Goal: Information Seeking & Learning: Find specific fact

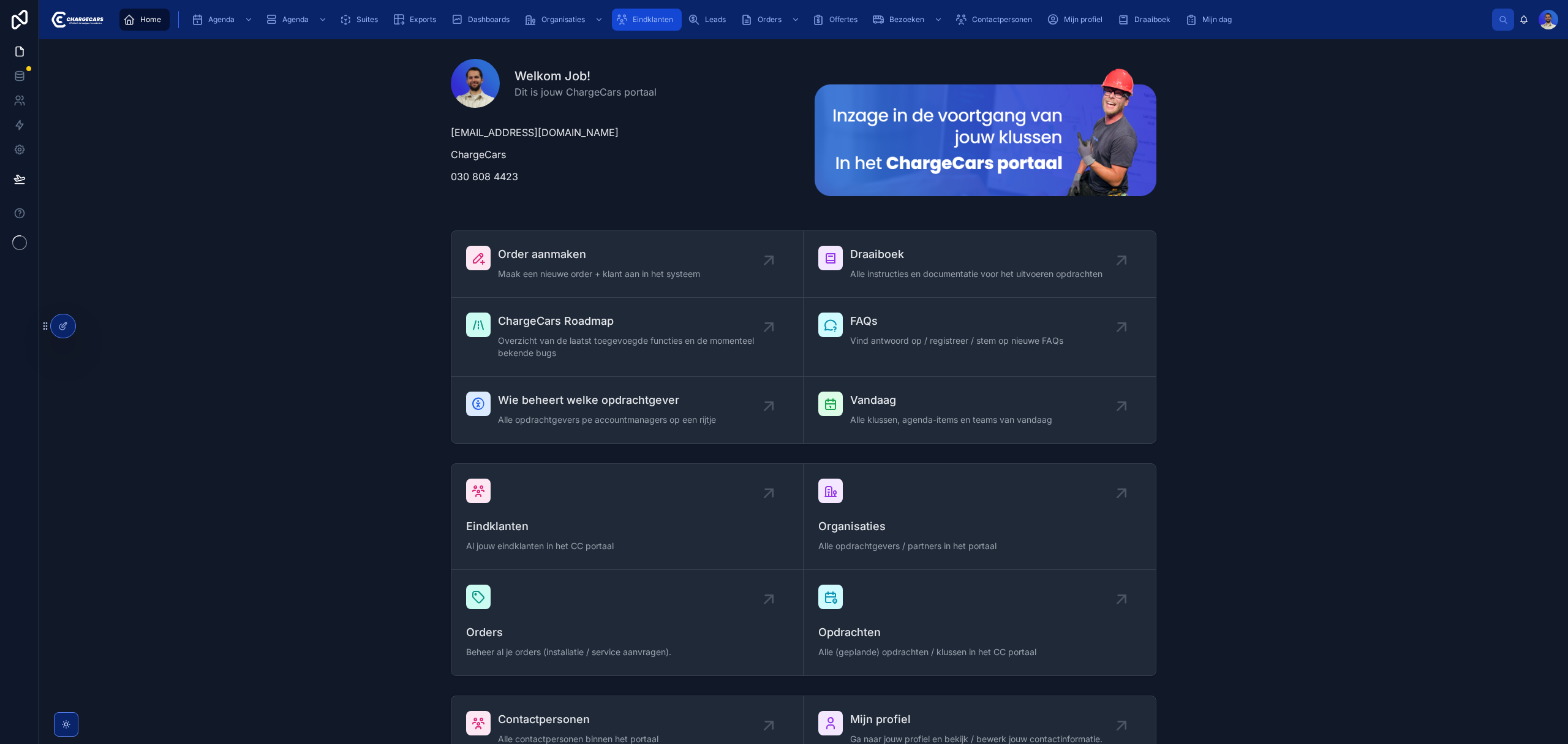
click at [653, 14] on div "Eindklanten" at bounding box center [646, 19] width 62 height 20
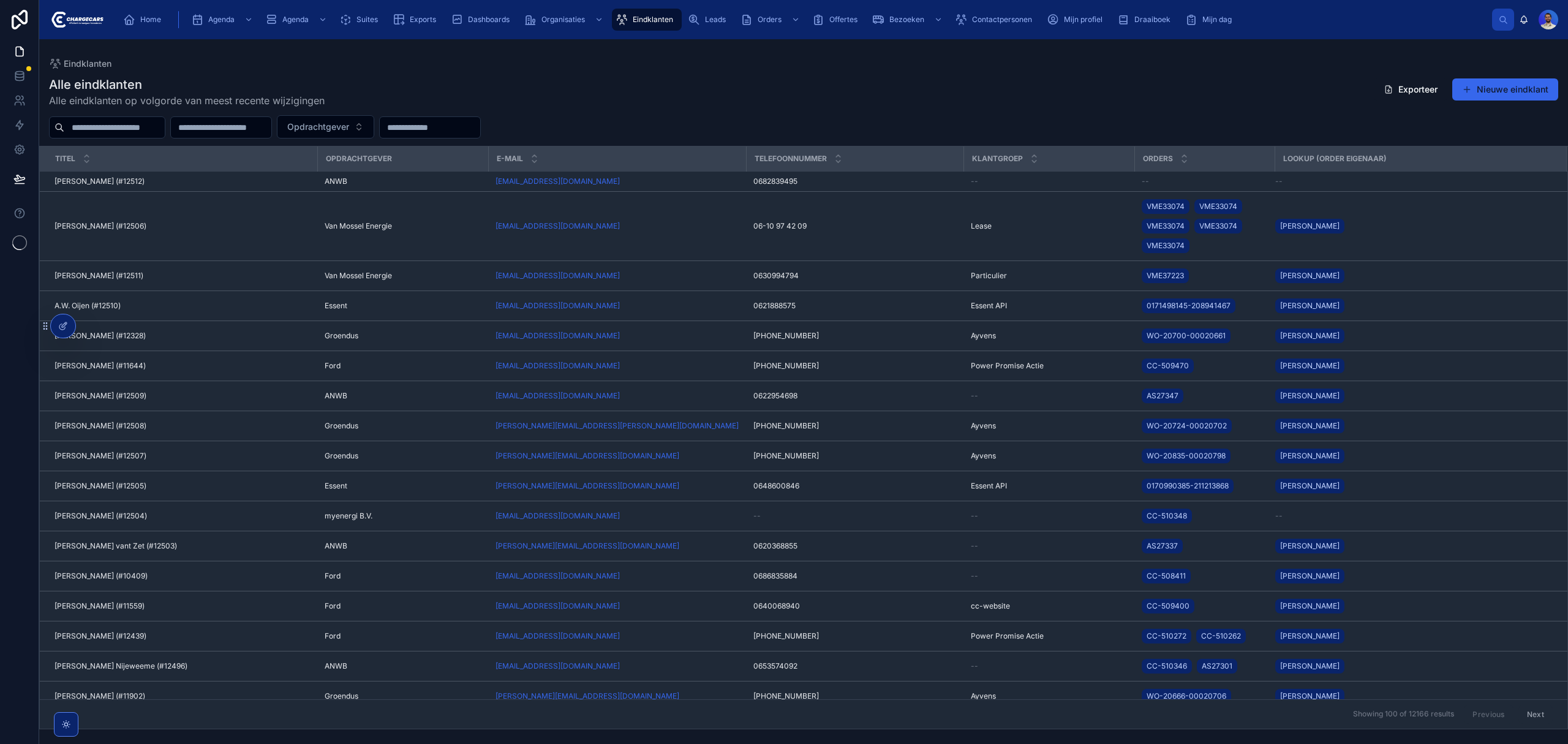
click at [165, 125] on input "text" at bounding box center [114, 127] width 101 height 17
type input "*"
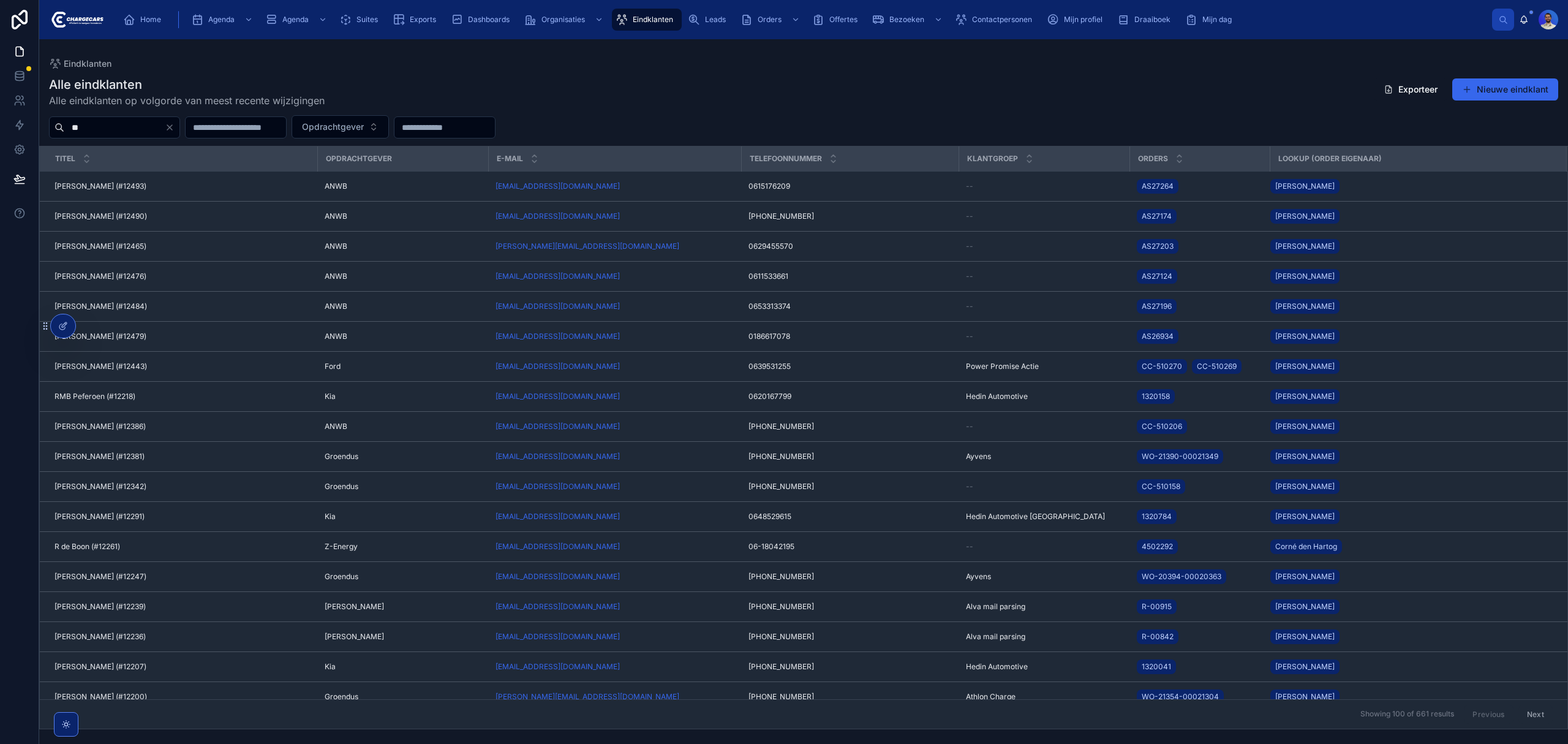
click at [165, 124] on input "**" at bounding box center [114, 127] width 101 height 17
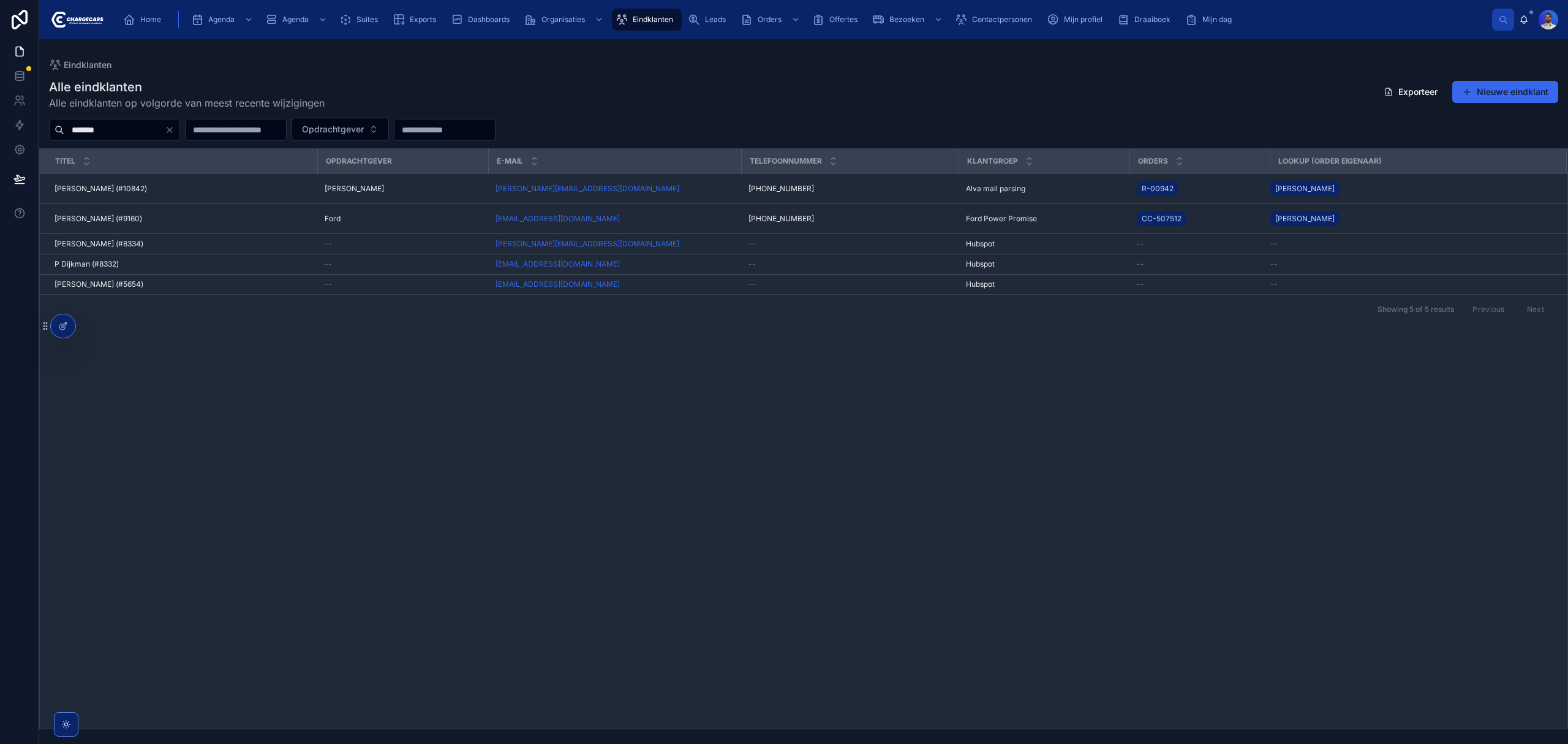
click at [131, 131] on input "*******" at bounding box center [114, 129] width 101 height 17
click at [131, 130] on input "*******" at bounding box center [114, 129] width 101 height 17
type input "******"
click at [143, 119] on div "****** Opdrachtgever" at bounding box center [803, 129] width 1529 height 23
click at [125, 125] on input "******" at bounding box center [114, 129] width 101 height 17
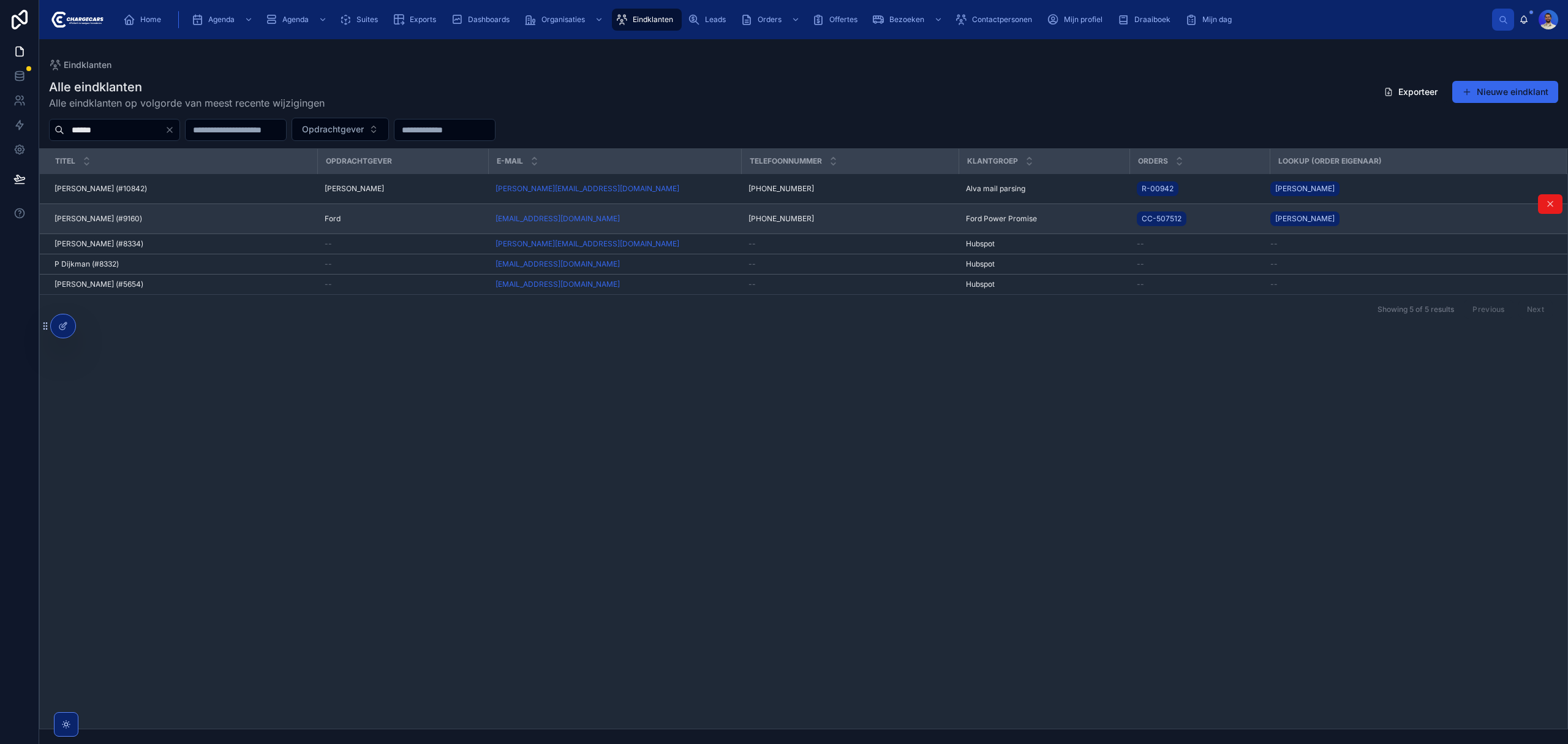
click at [223, 221] on div "Jos Dijkman (#9160) Jos Dijkman (#9160)" at bounding box center [182, 219] width 255 height 10
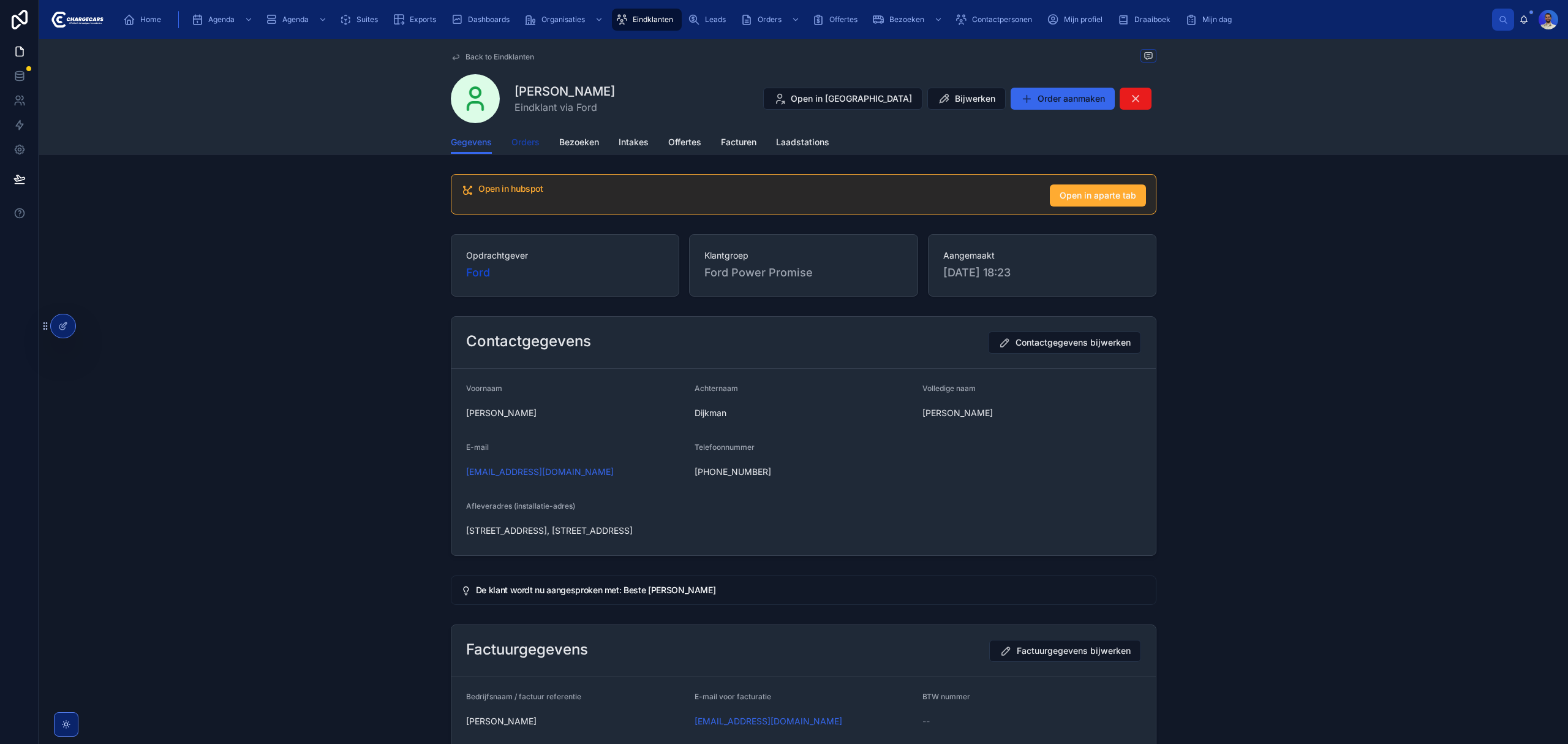
click at [530, 145] on span "Orders" at bounding box center [525, 142] width 28 height 12
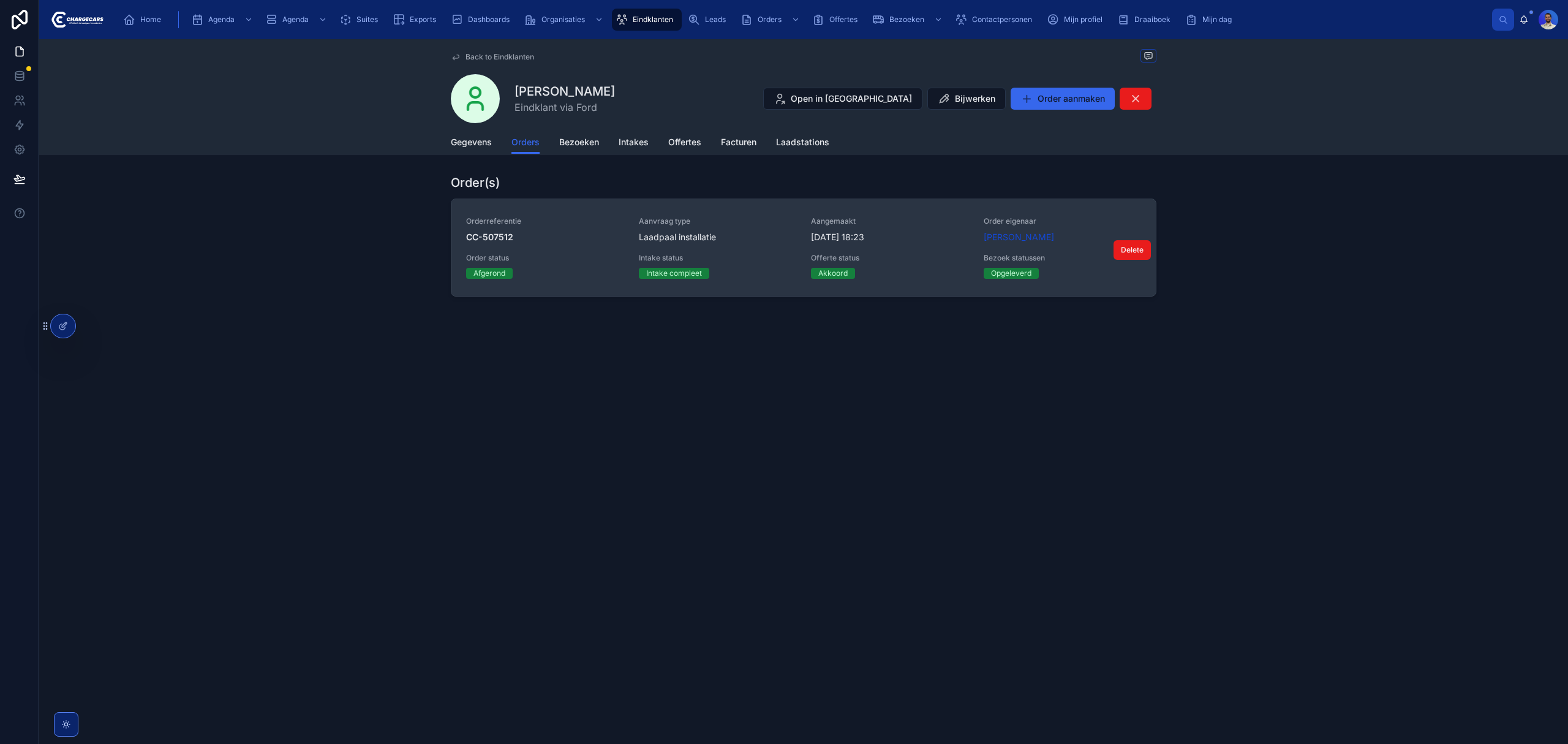
click at [774, 224] on span "Aanvraag type" at bounding box center [718, 221] width 158 height 10
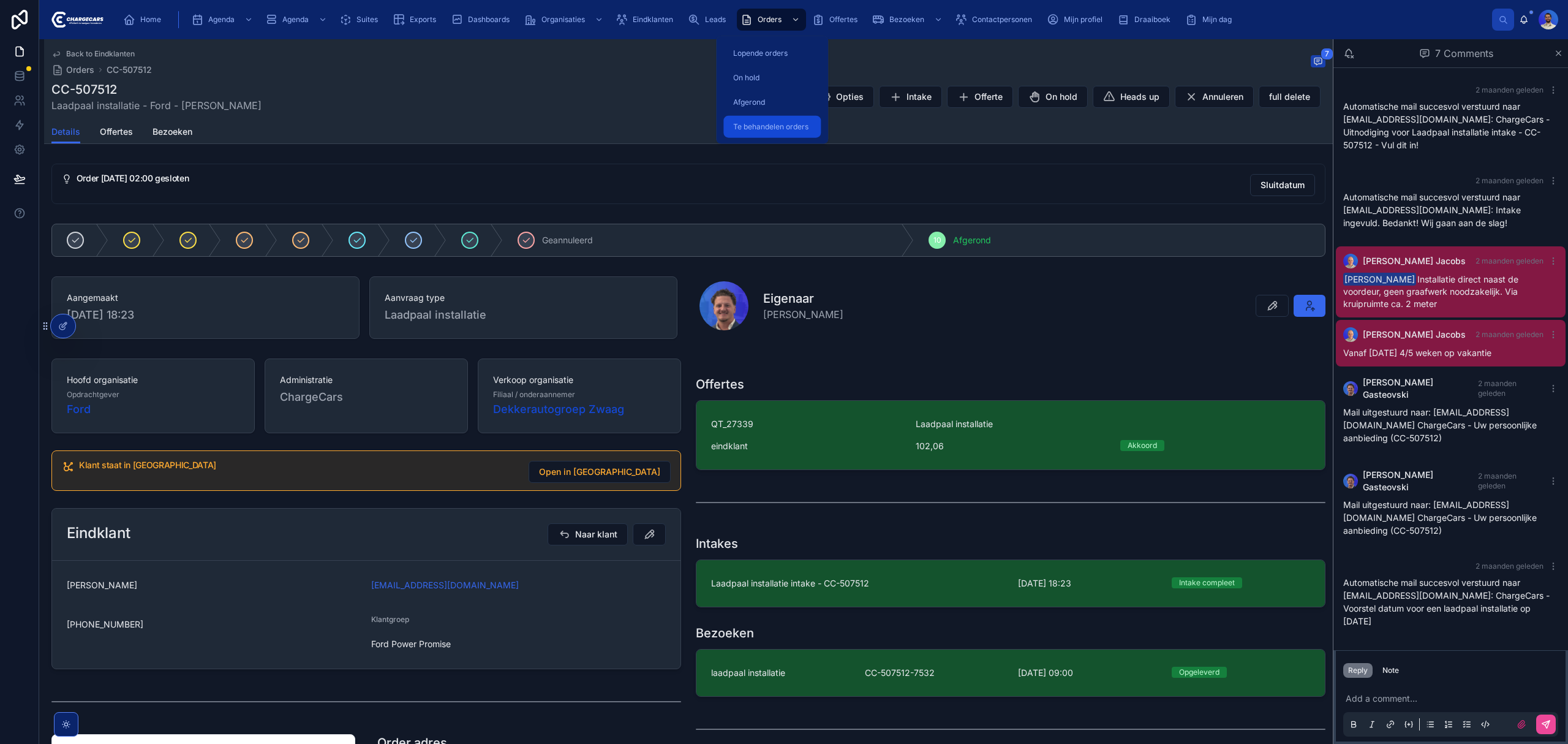
click at [764, 126] on span "Te behandelen orders" at bounding box center [771, 127] width 75 height 10
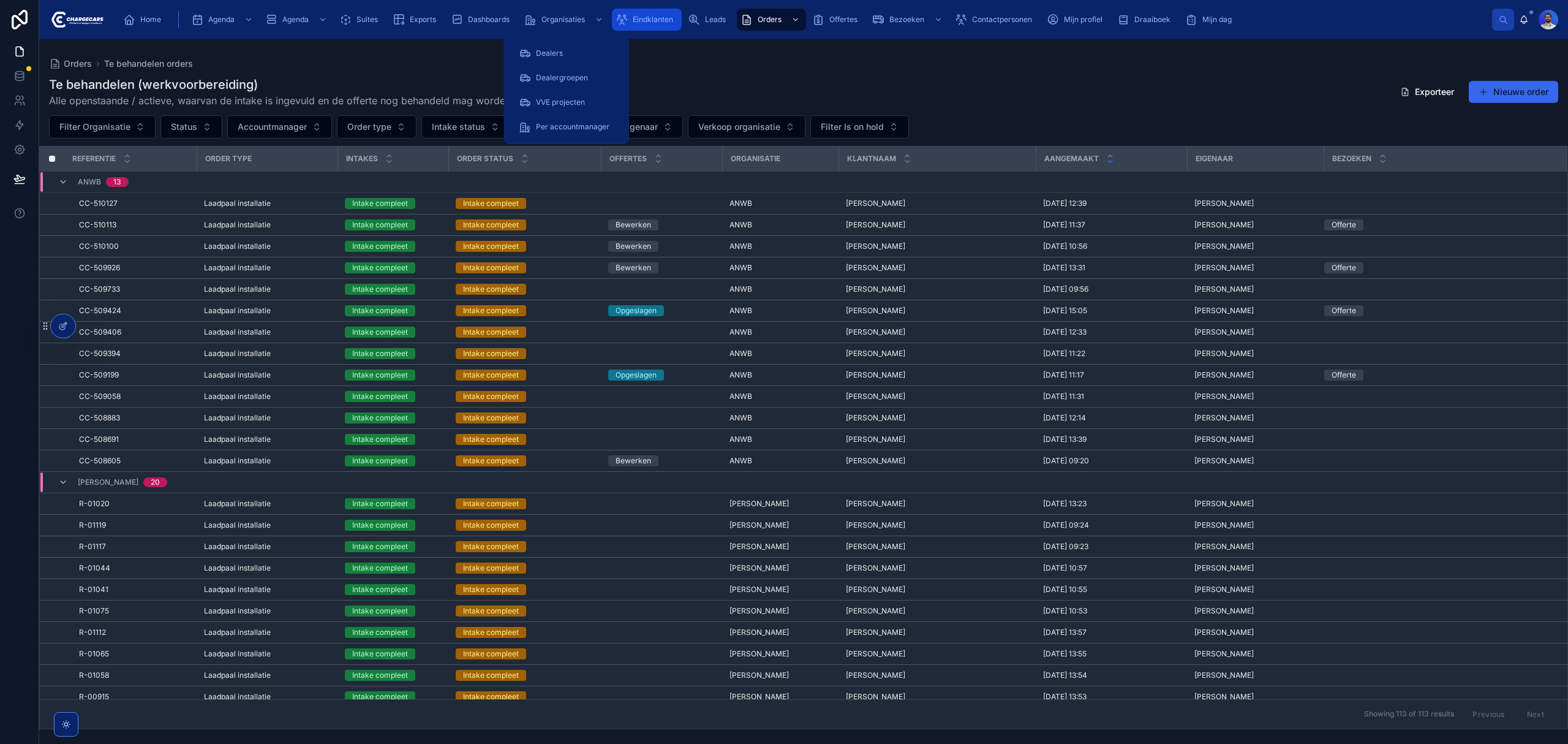
click at [659, 18] on span "Eindklanten" at bounding box center [653, 19] width 40 height 10
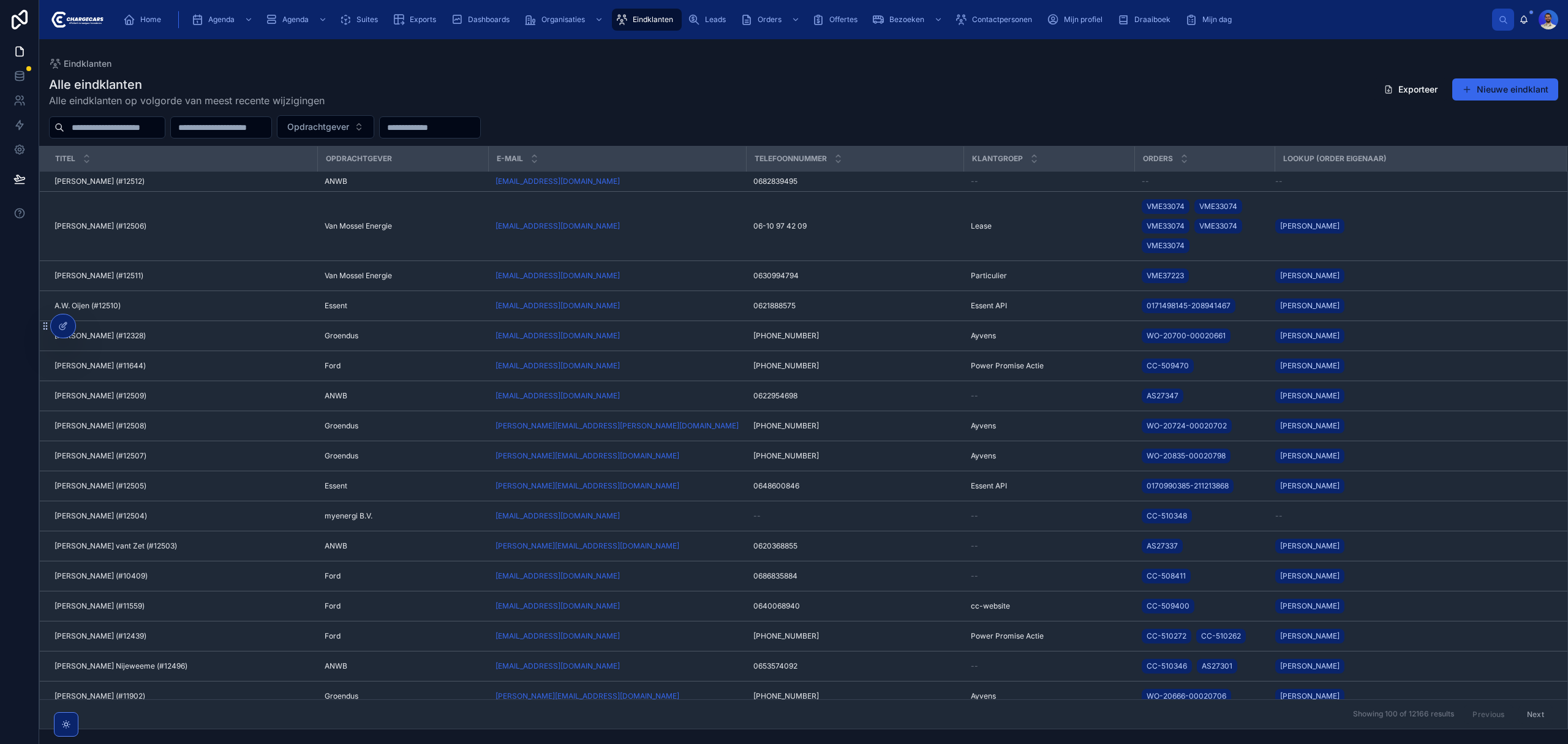
click at [120, 131] on input "text" at bounding box center [114, 127] width 101 height 17
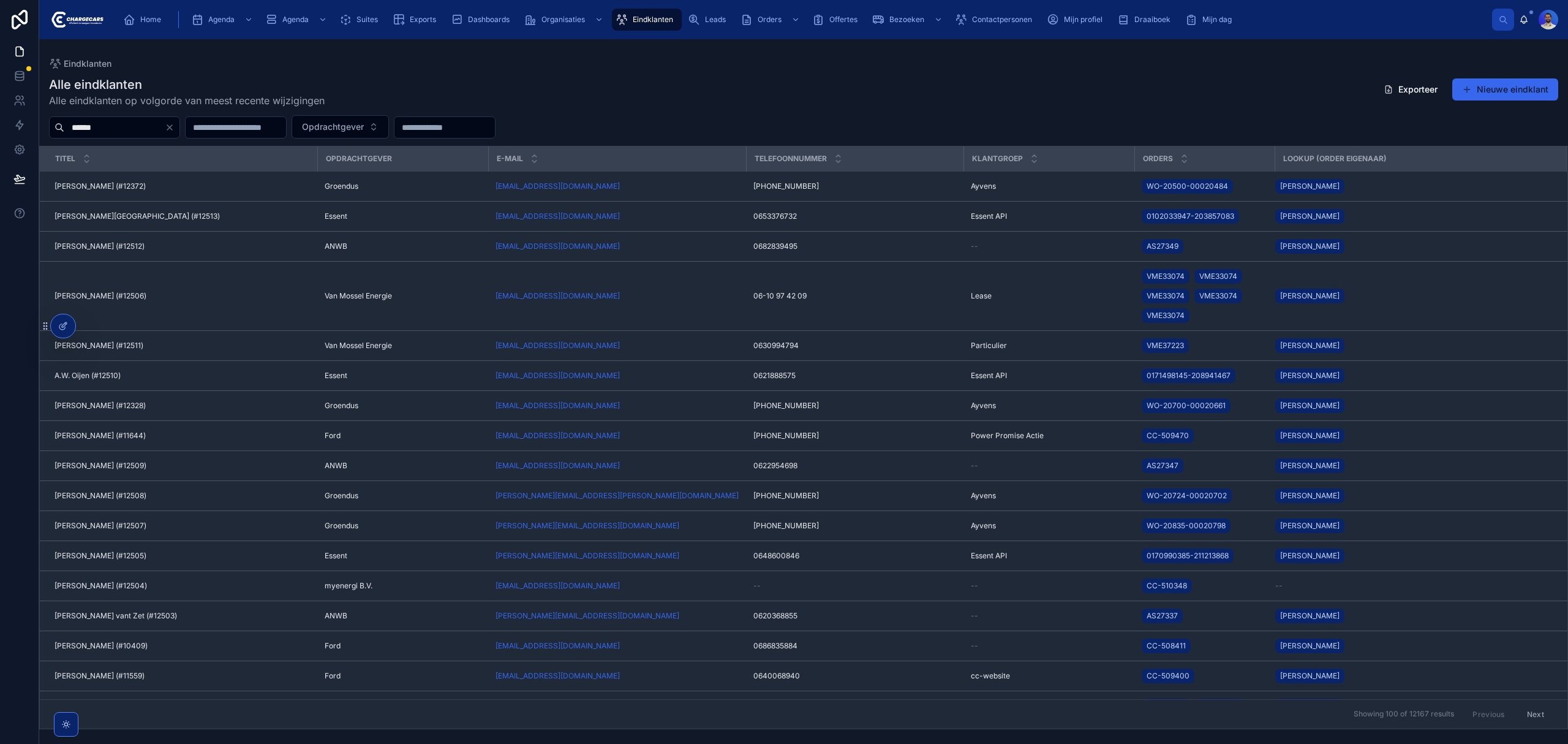
type input "******"
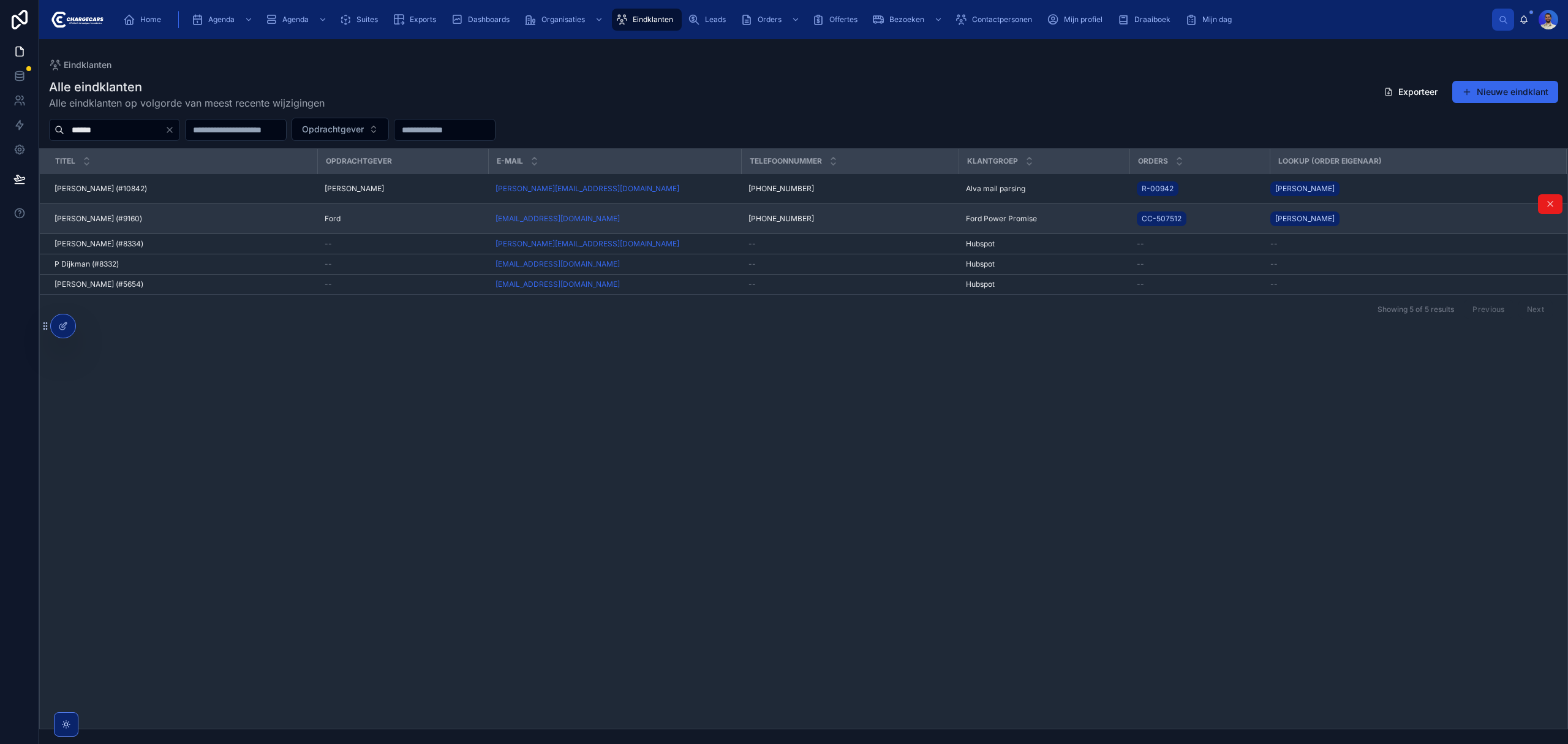
click at [388, 219] on div "Ford" at bounding box center [403, 219] width 156 height 10
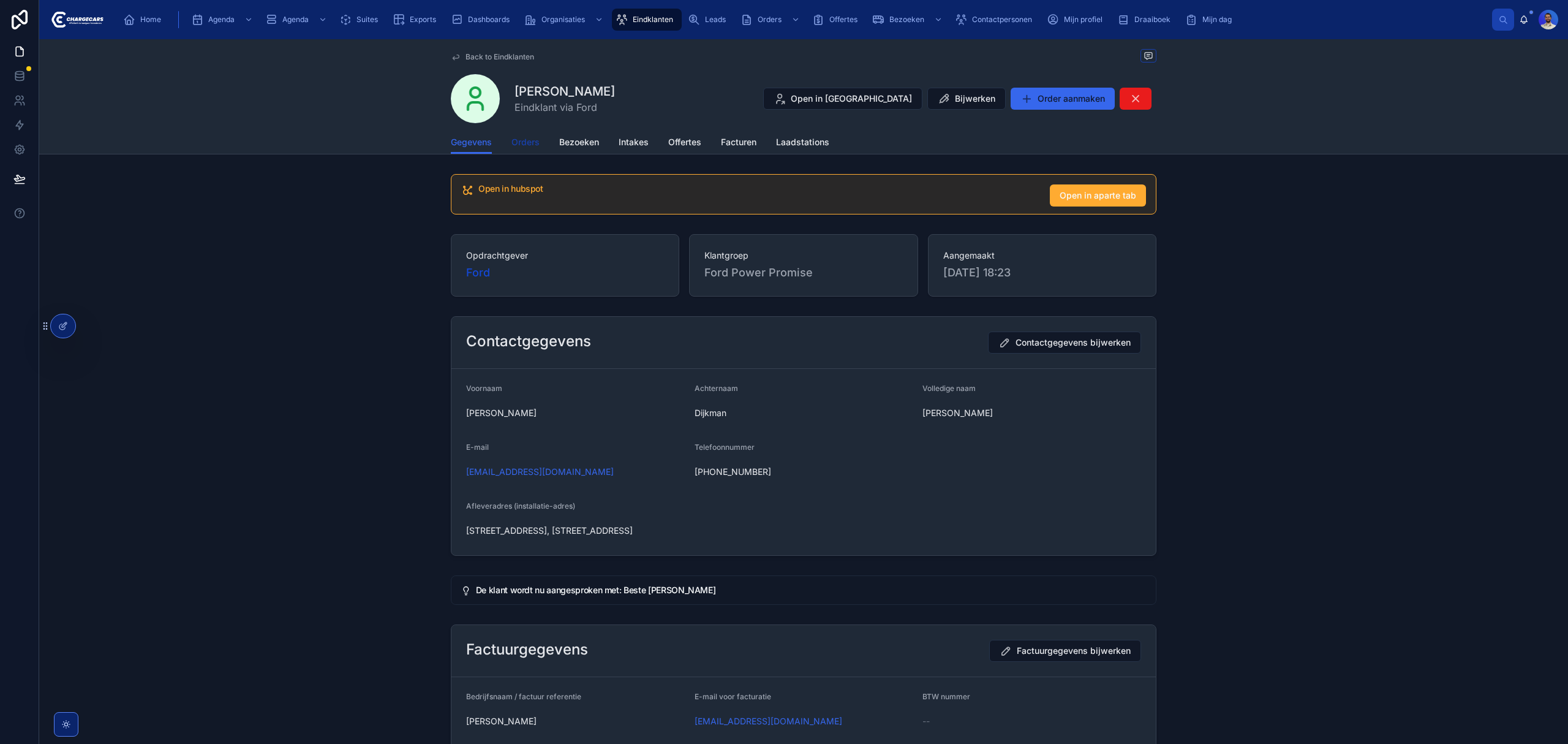
click at [520, 141] on span "Orders" at bounding box center [525, 142] width 28 height 12
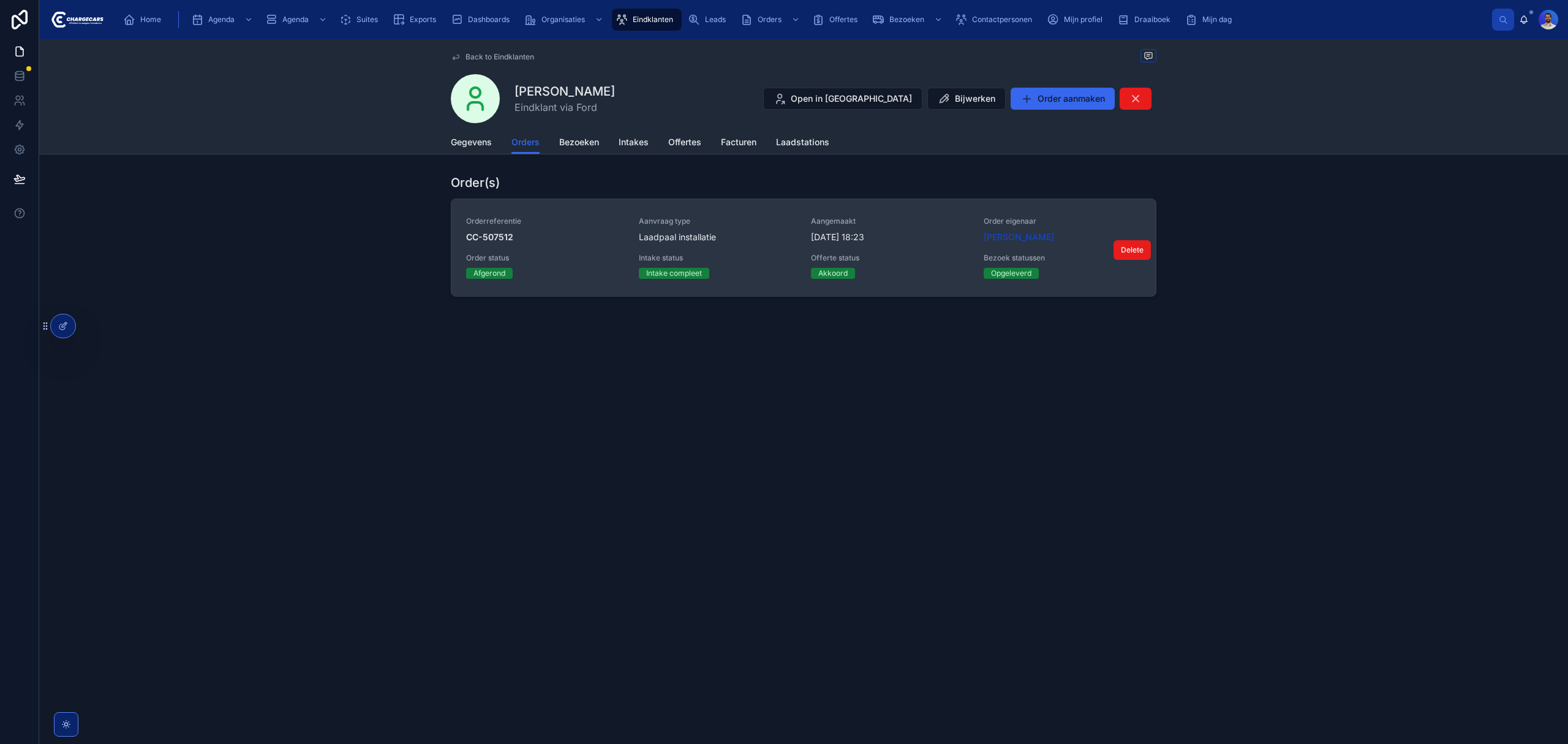
click at [776, 218] on span "Aanvraag type" at bounding box center [718, 221] width 158 height 10
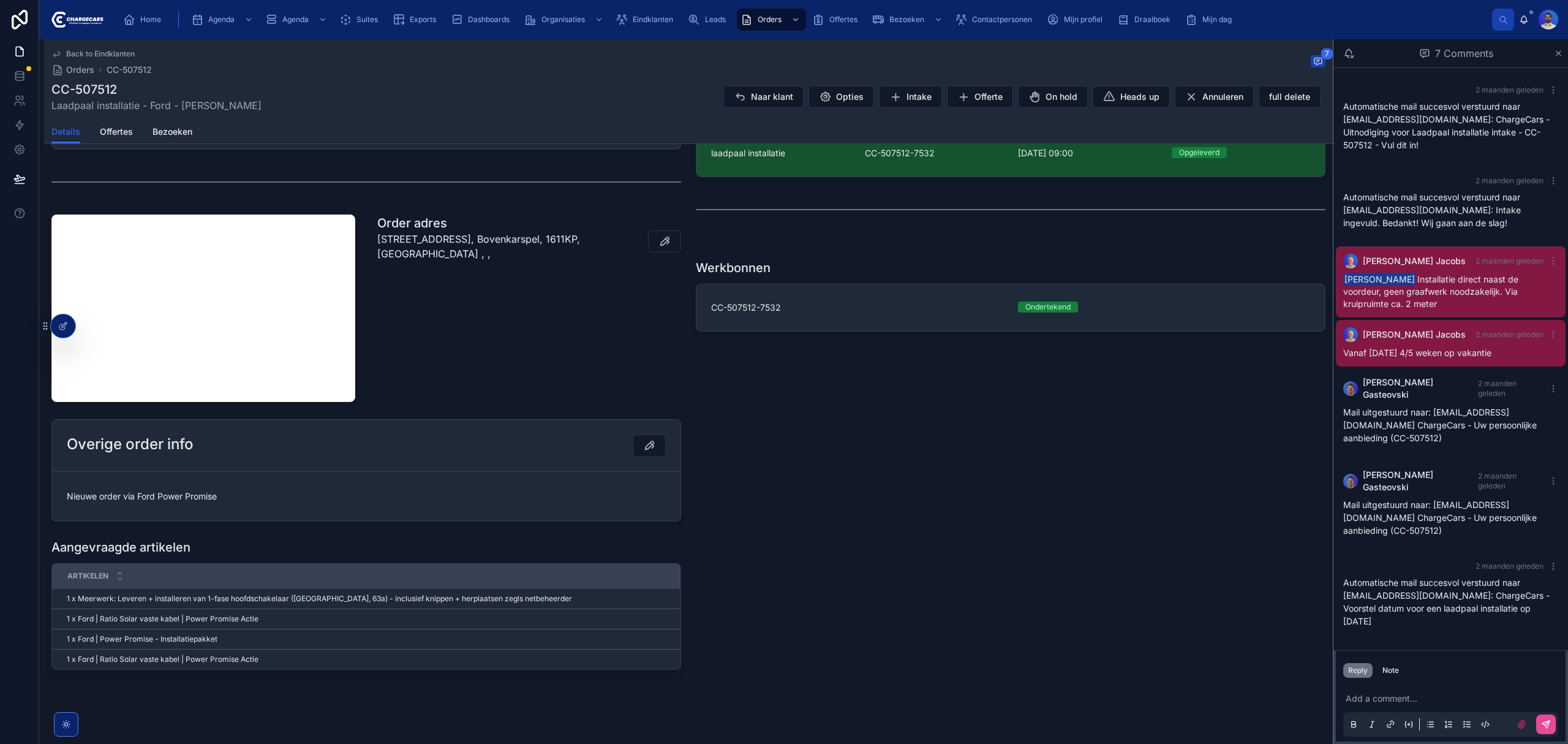
scroll to position [532, 0]
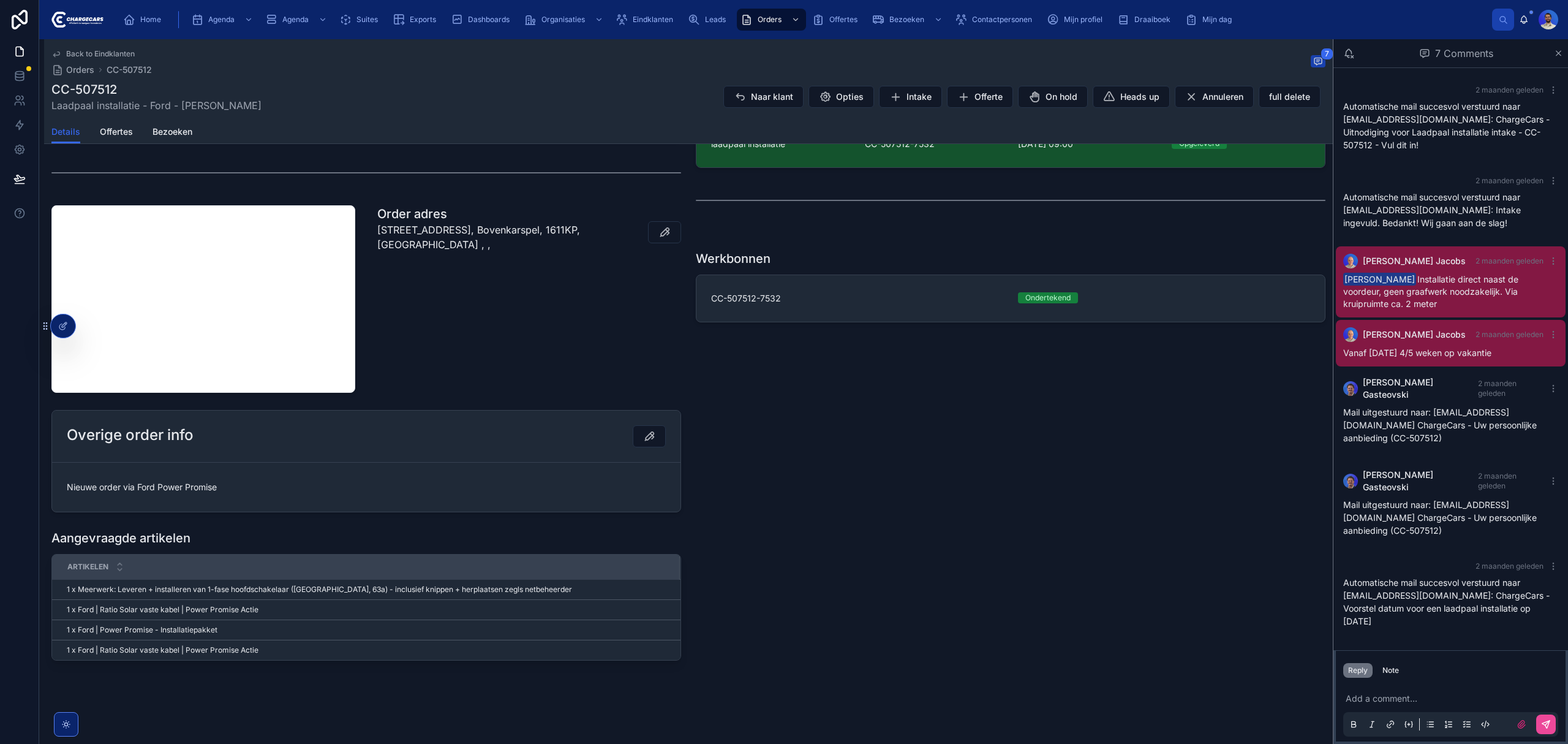
click at [170, 484] on span "Nieuwe order via Ford Power Promise" at bounding box center [366, 487] width 599 height 12
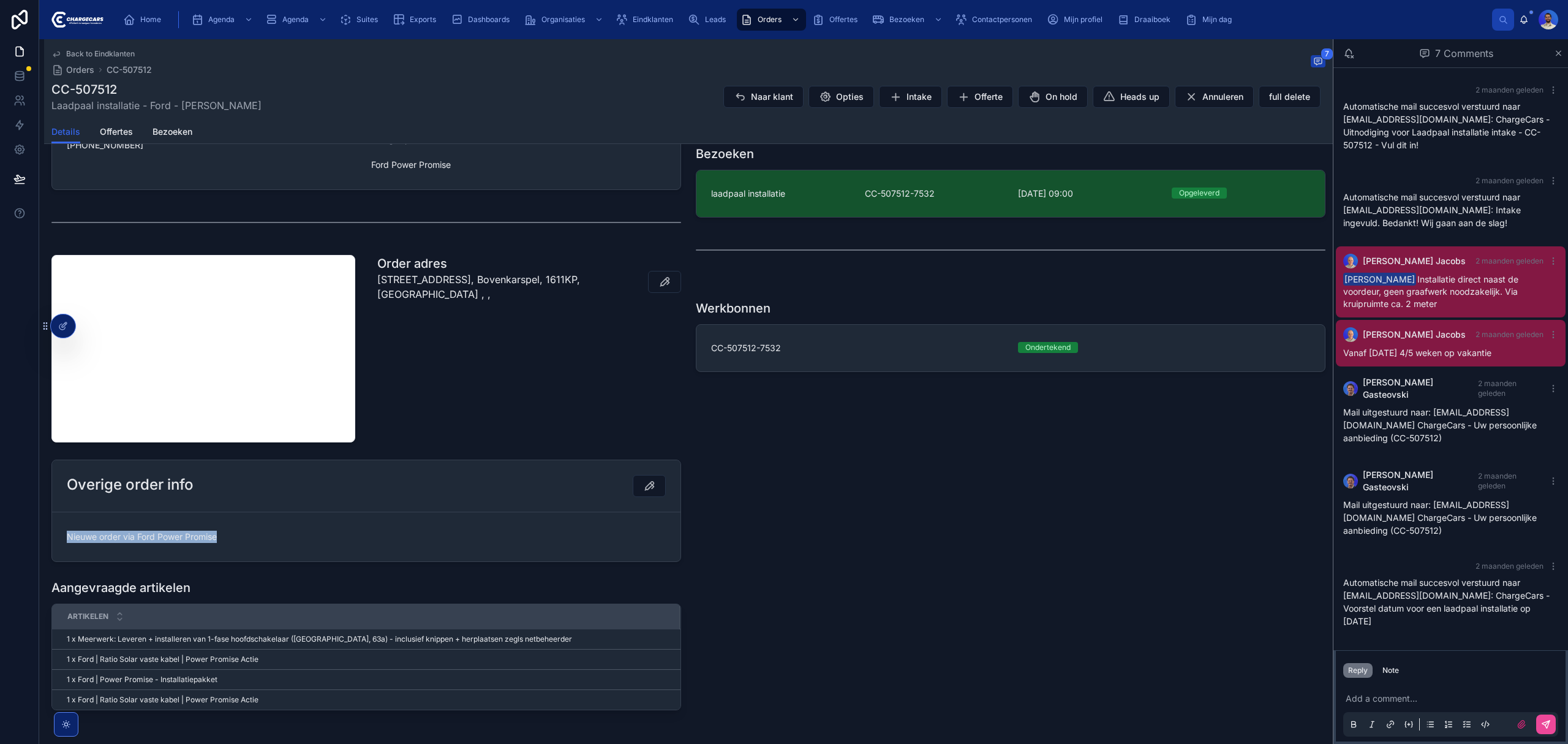
scroll to position [451, 0]
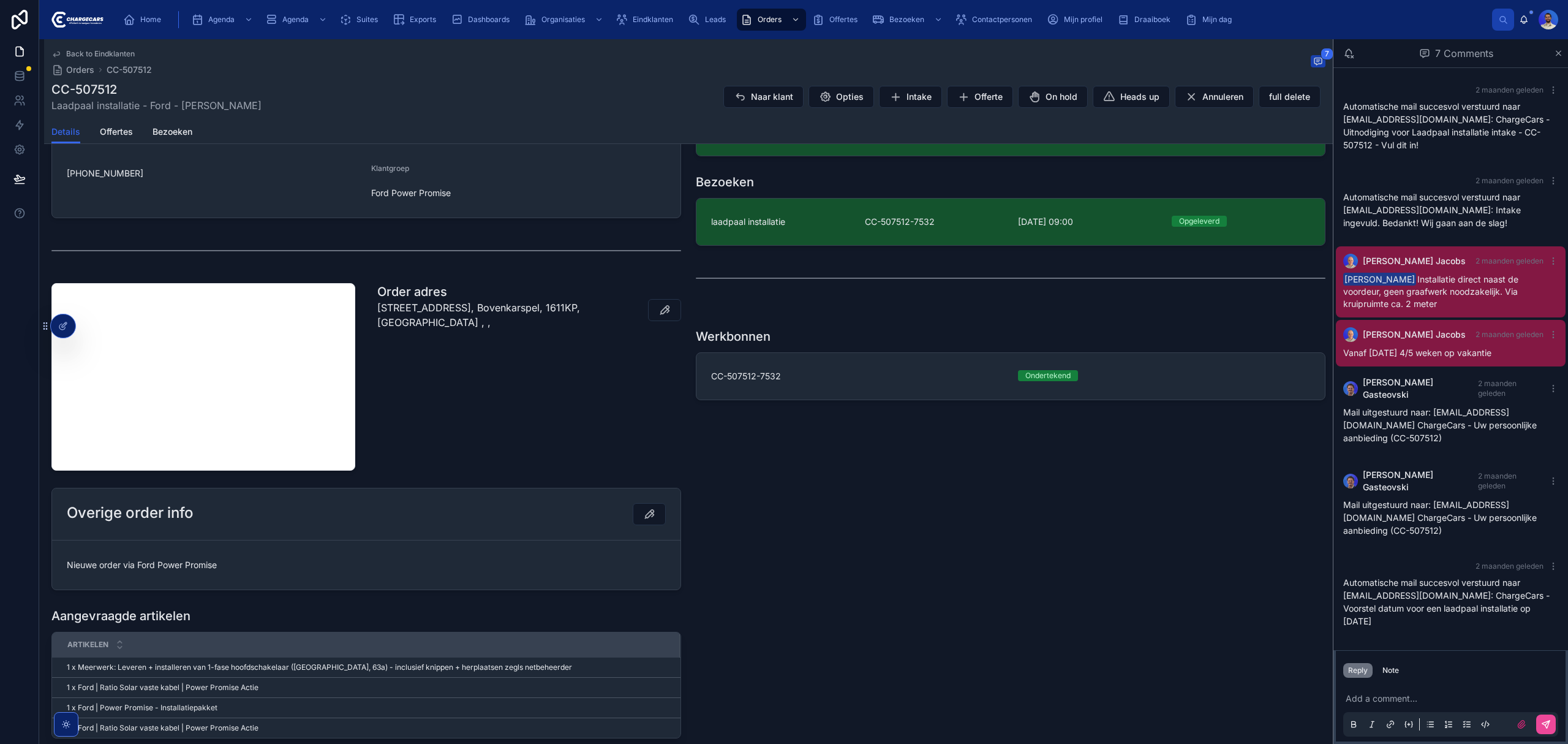
click at [409, 324] on p "Middenweg, 65e3cf65c05452e2ee74efbd, Bovenkarspel, 1611KP, Netherlands , ," at bounding box center [483, 314] width 212 height 29
click at [418, 327] on p "Middenweg, 65e3cf65c05452e2ee74efbd, Bovenkarspel, 1611KP, Netherlands , ," at bounding box center [483, 314] width 212 height 29
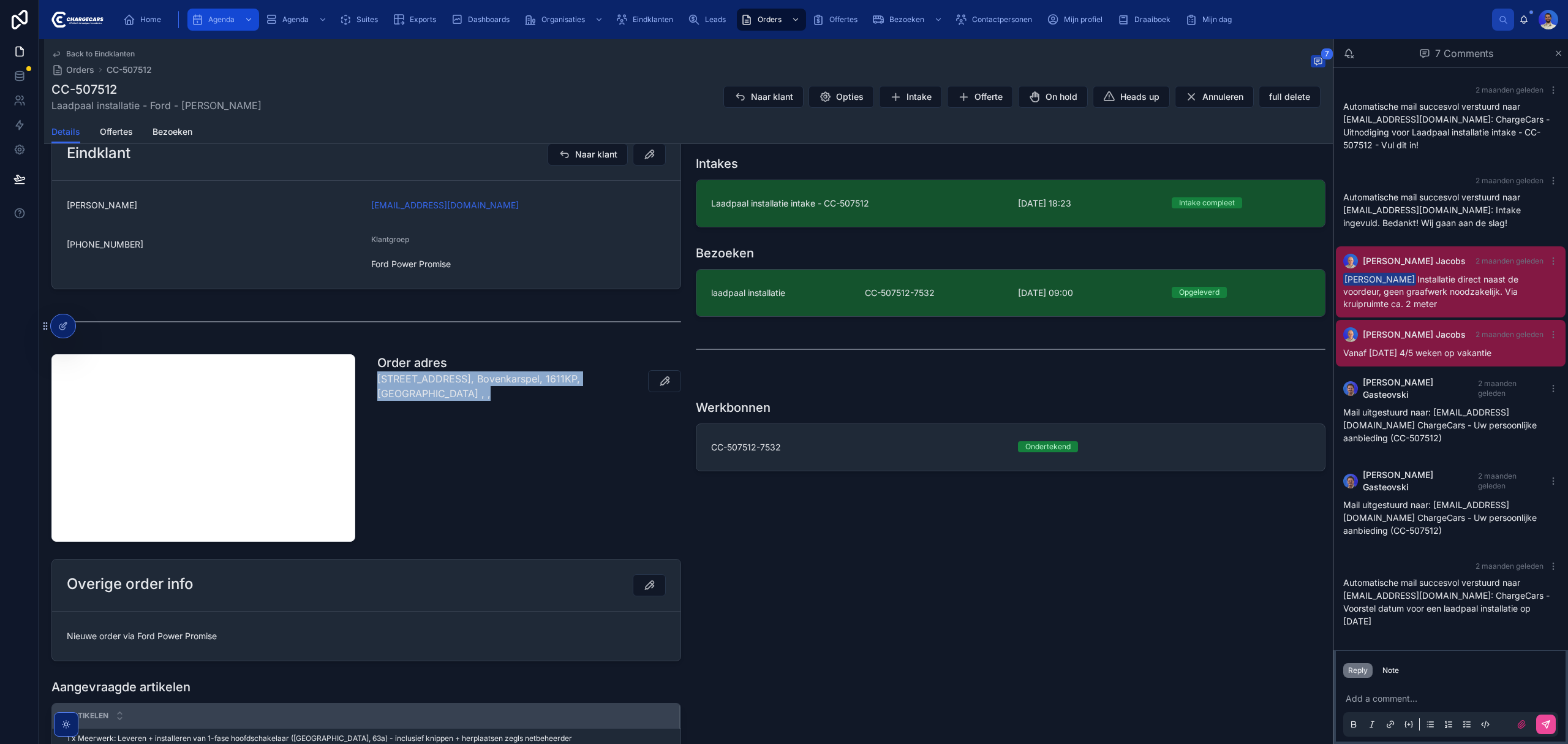
scroll to position [369, 0]
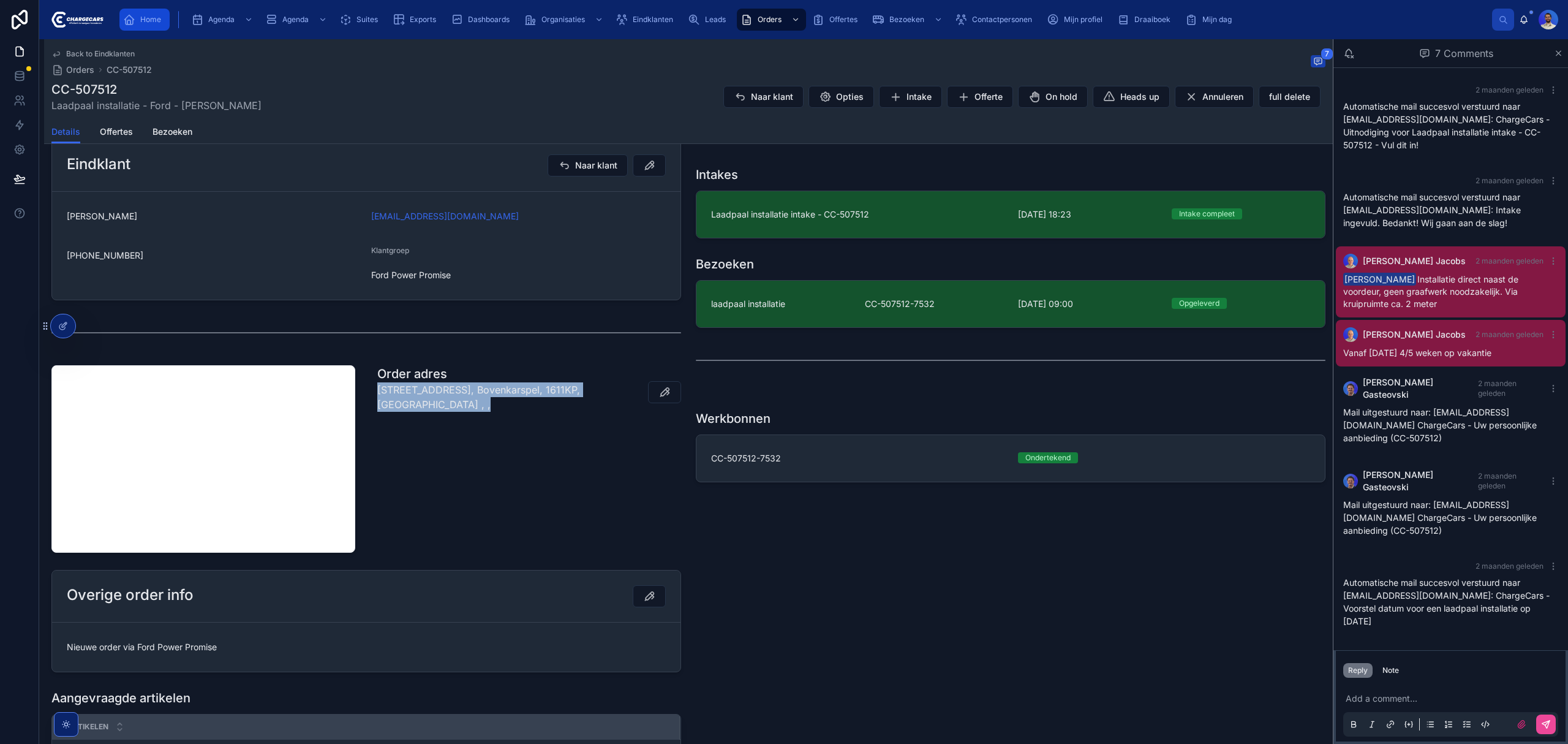
click at [126, 21] on icon "scrollable content" at bounding box center [129, 20] width 12 height 12
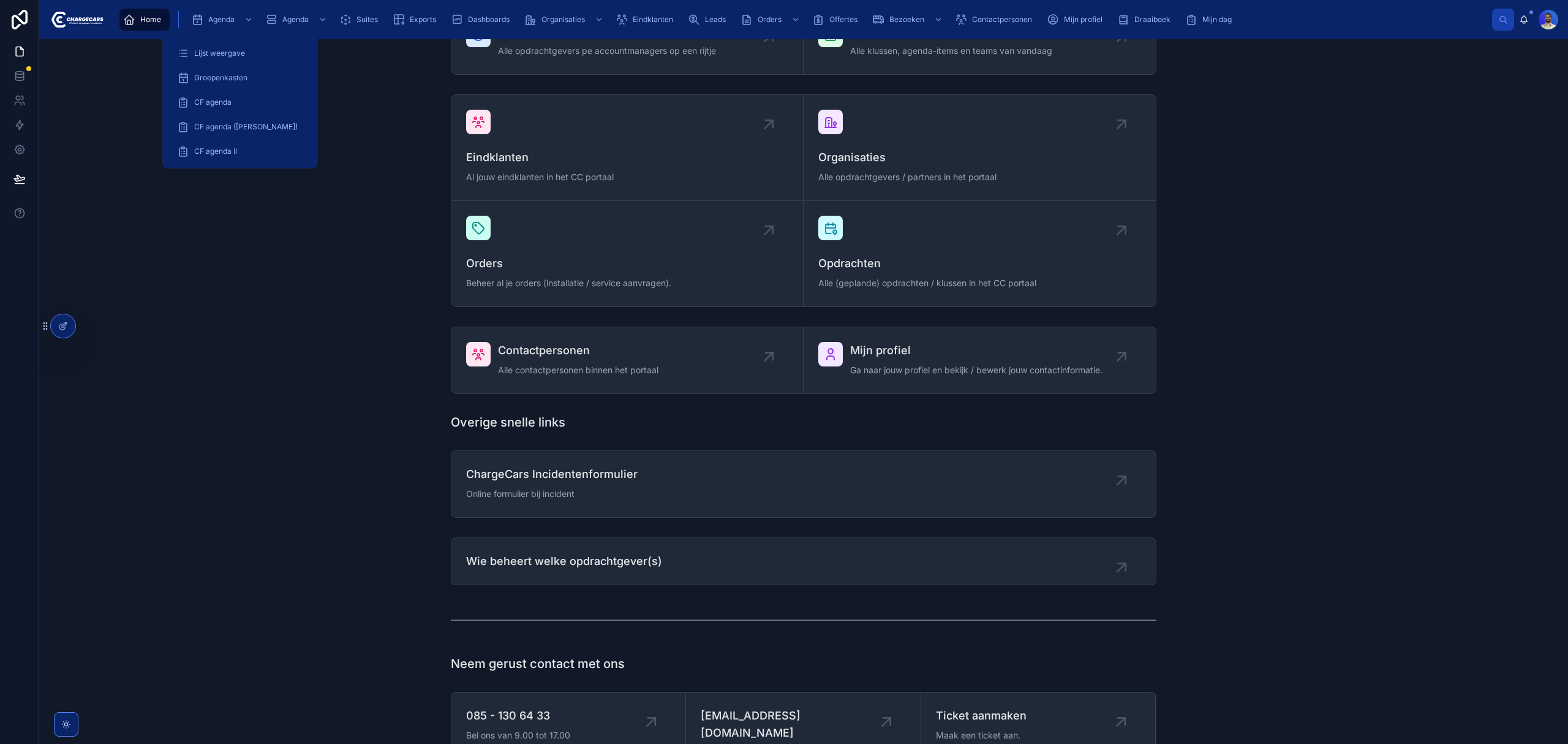
scroll to position [410, 0]
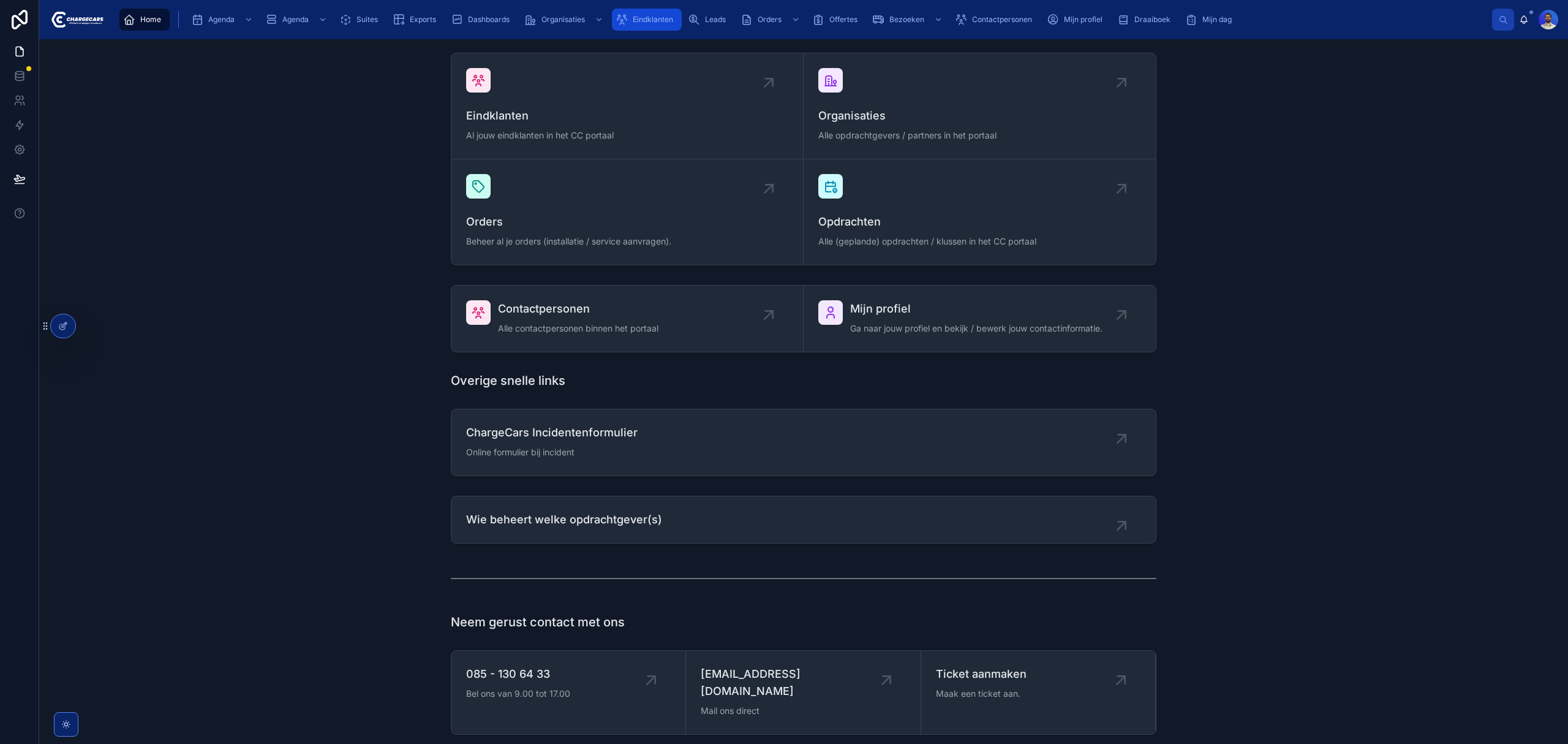
click at [655, 21] on span "Eindklanten" at bounding box center [653, 19] width 40 height 10
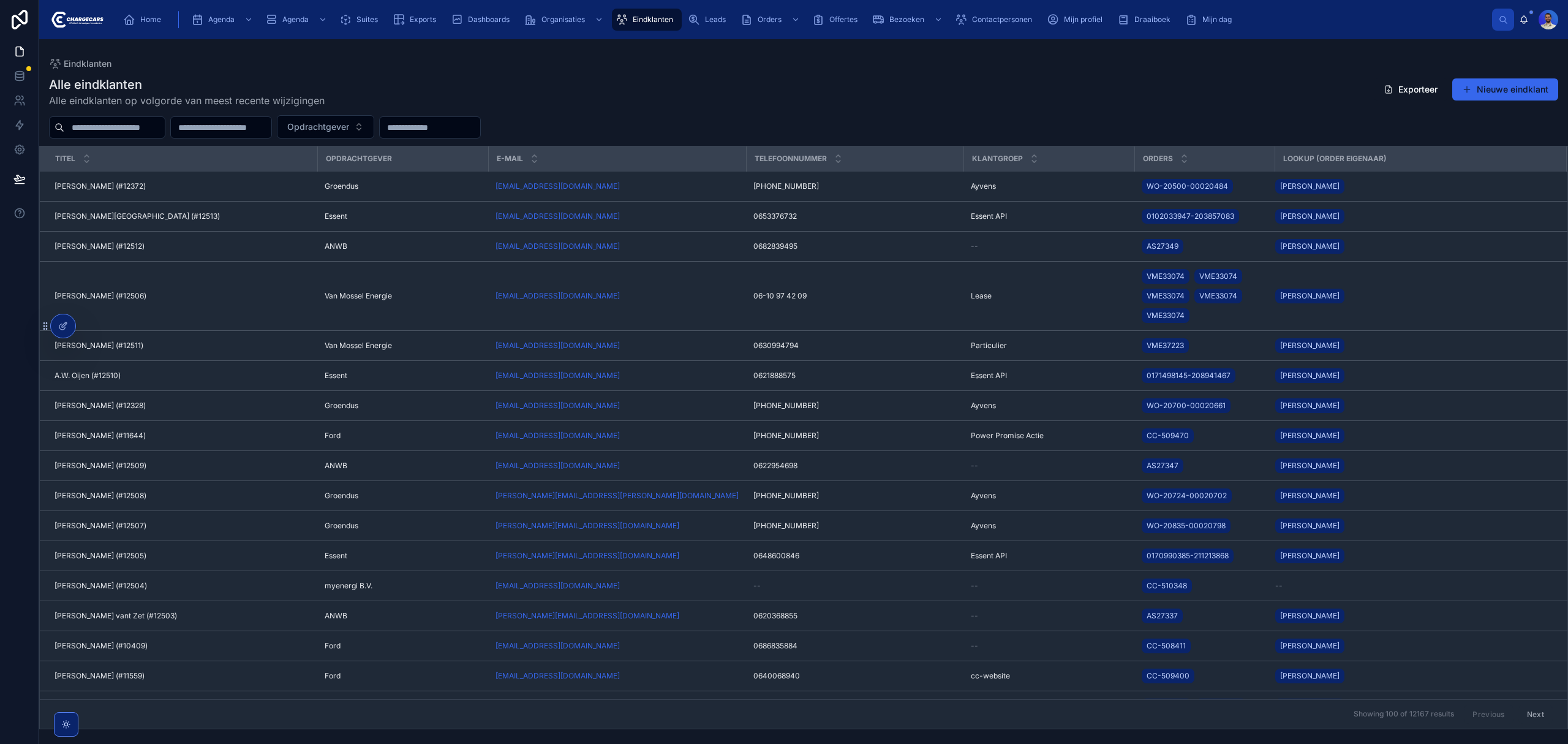
click at [123, 114] on div "Alle eindklanten Alle eindklanten op volgorde van meest recente wijzigingen Exp…" at bounding box center [803, 399] width 1529 height 660
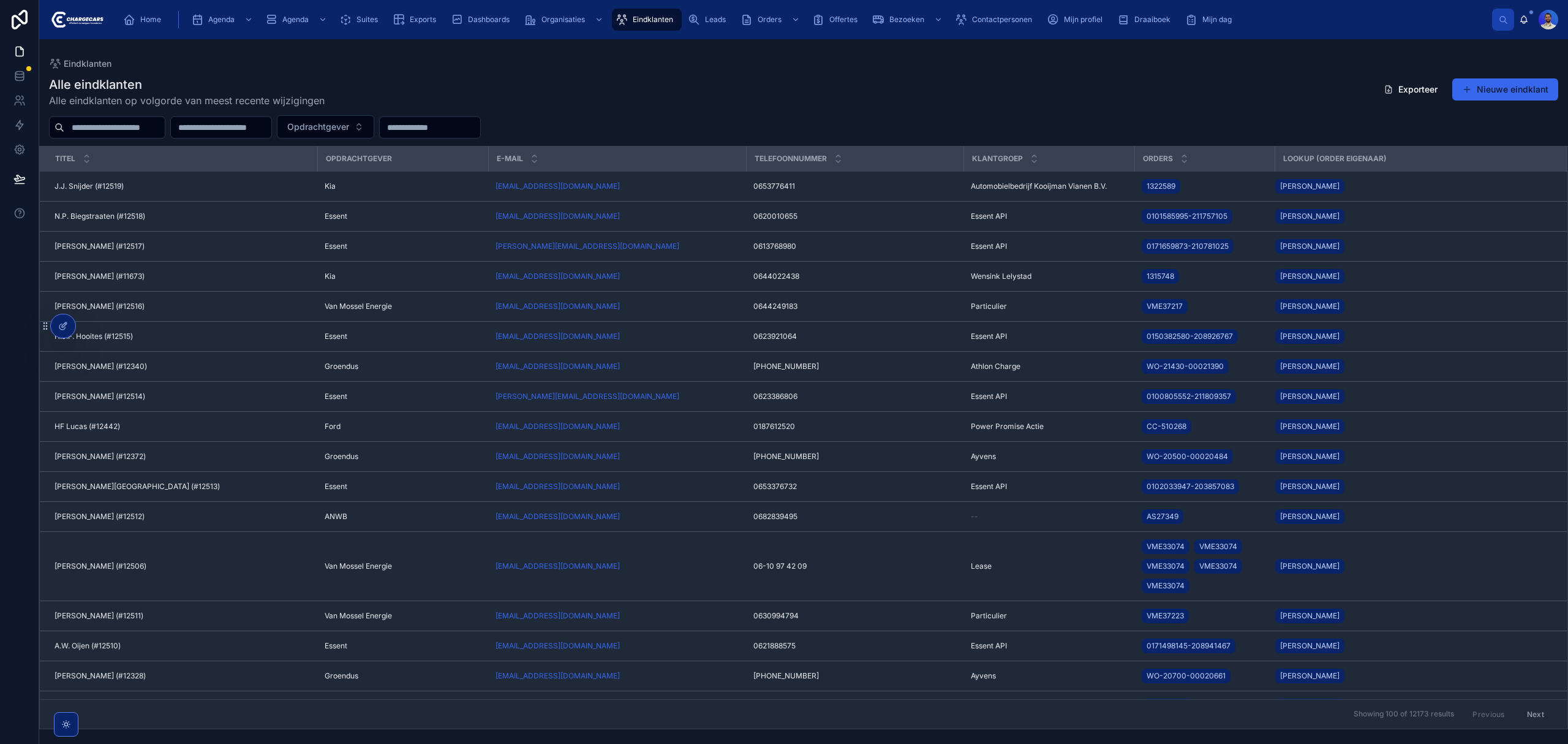
click at [121, 123] on input "text" at bounding box center [114, 127] width 101 height 17
type input "******"
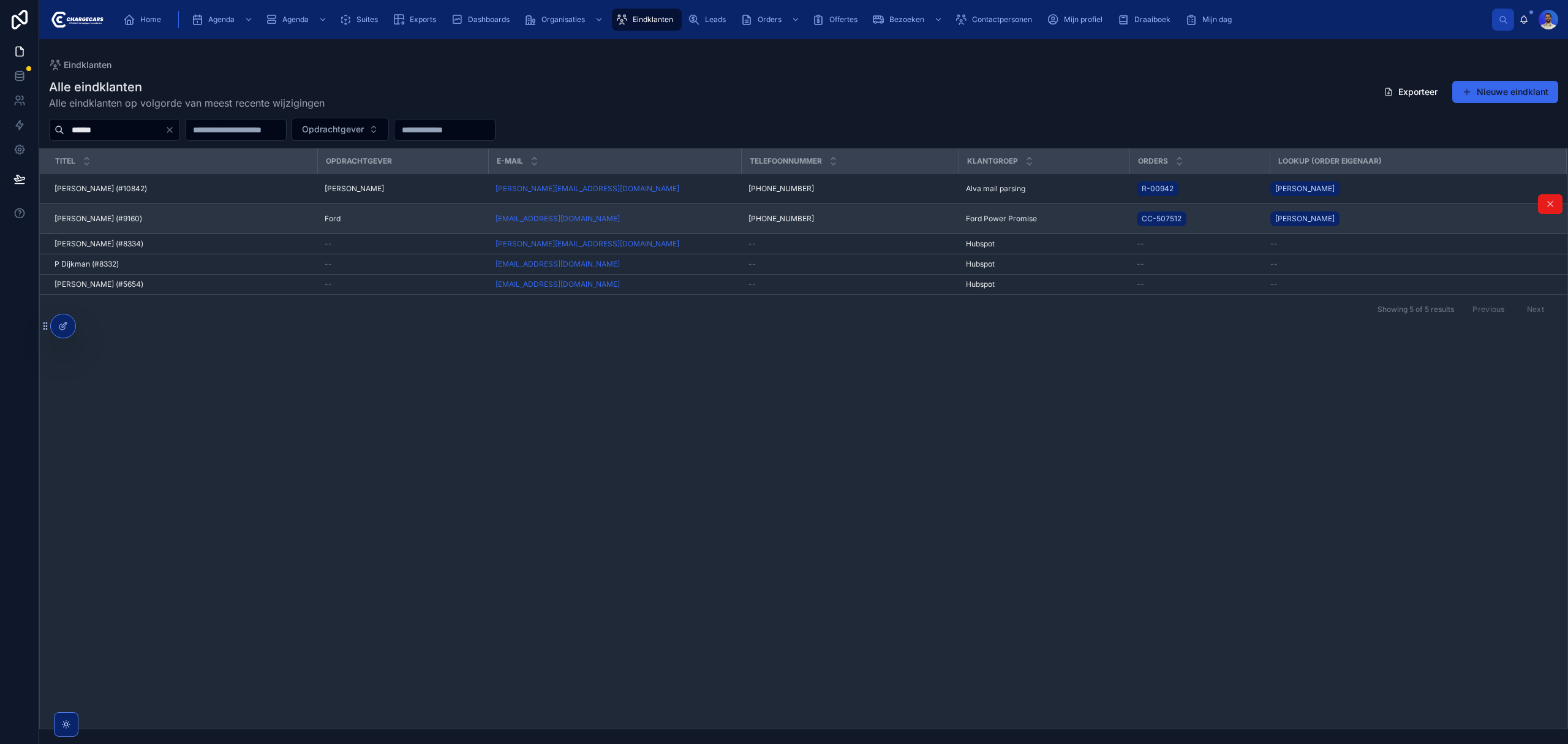
click at [84, 216] on span "Jos Dijkman (#9160)" at bounding box center [99, 219] width 88 height 10
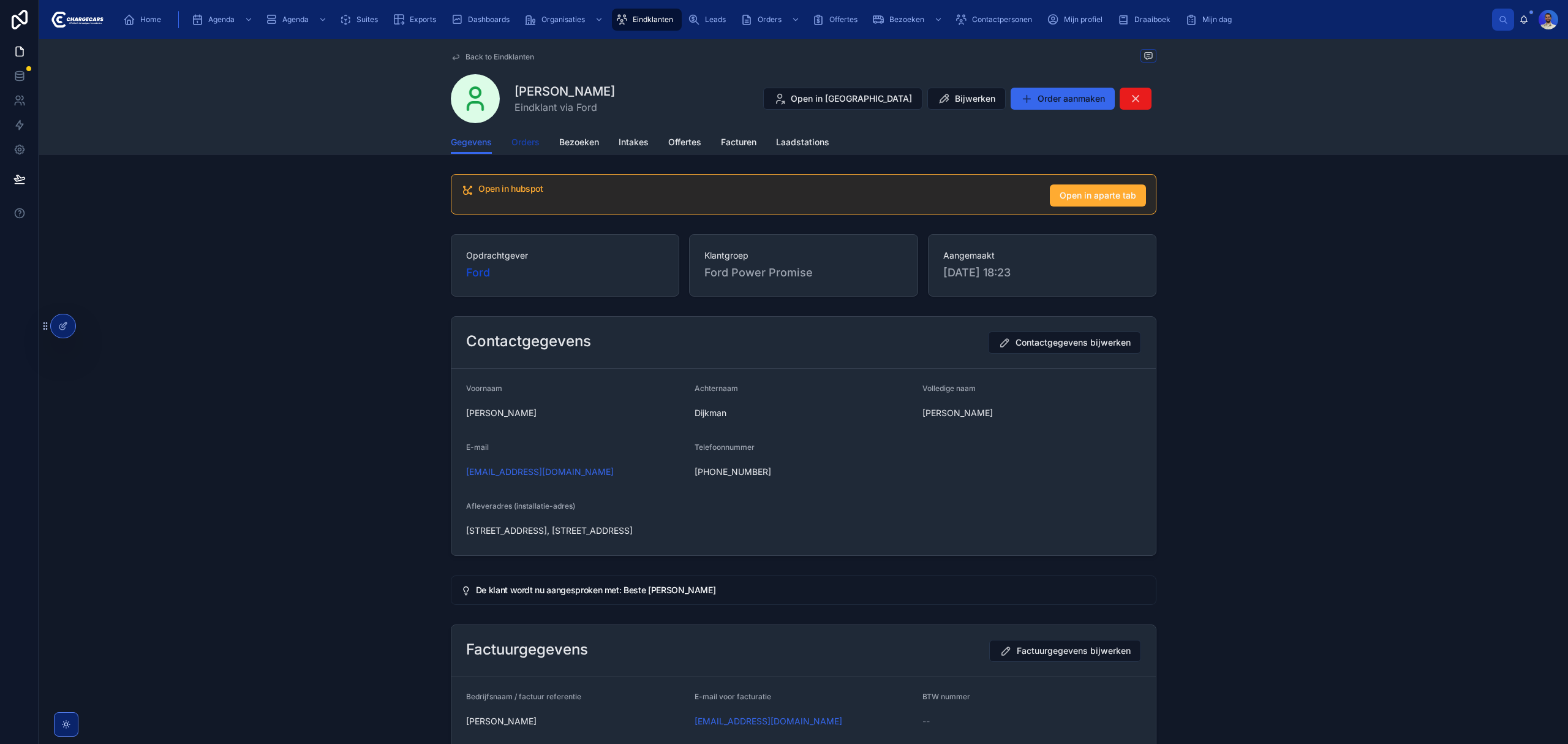
click at [517, 136] on span "Orders" at bounding box center [525, 142] width 28 height 12
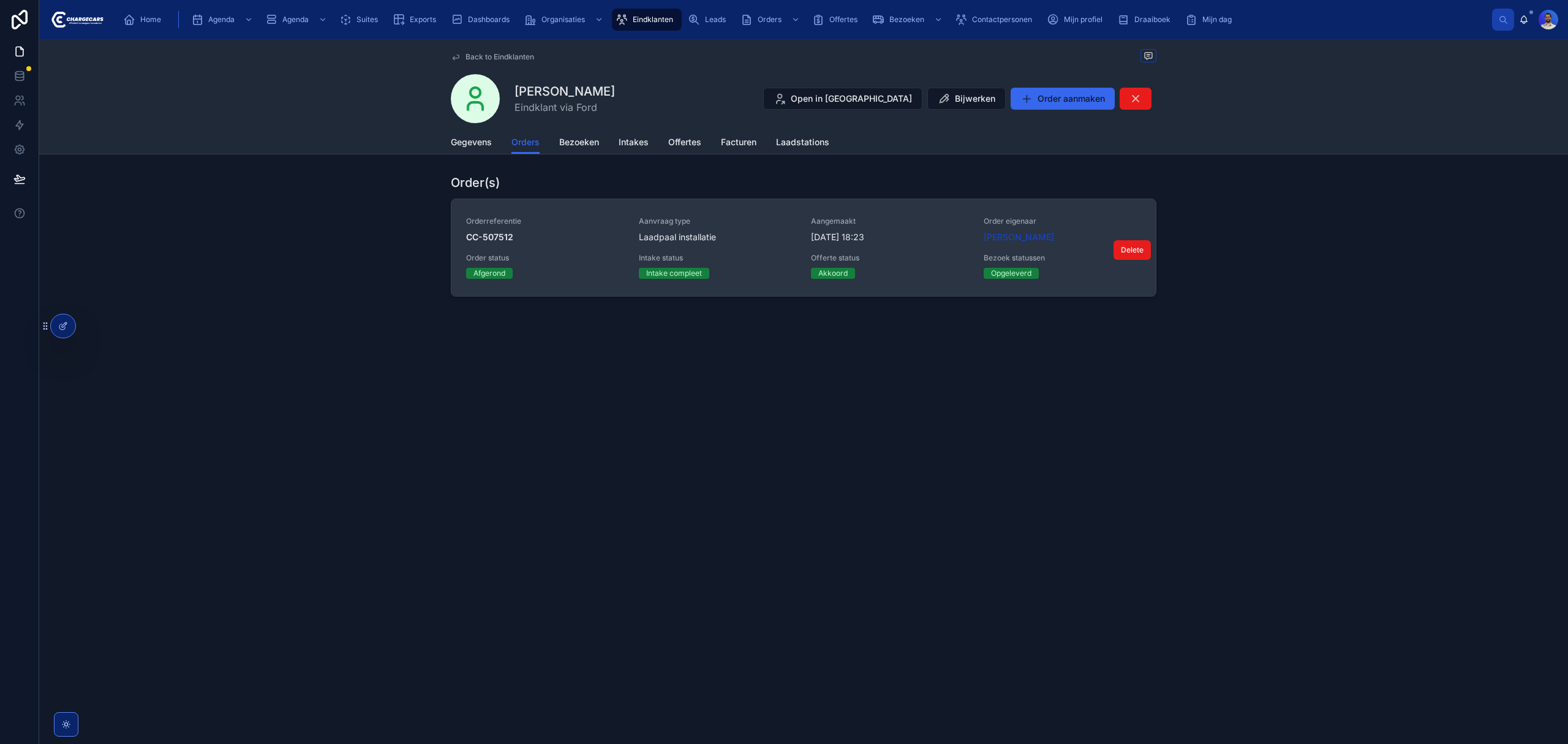
click at [720, 221] on span "Aanvraag type" at bounding box center [718, 221] width 158 height 10
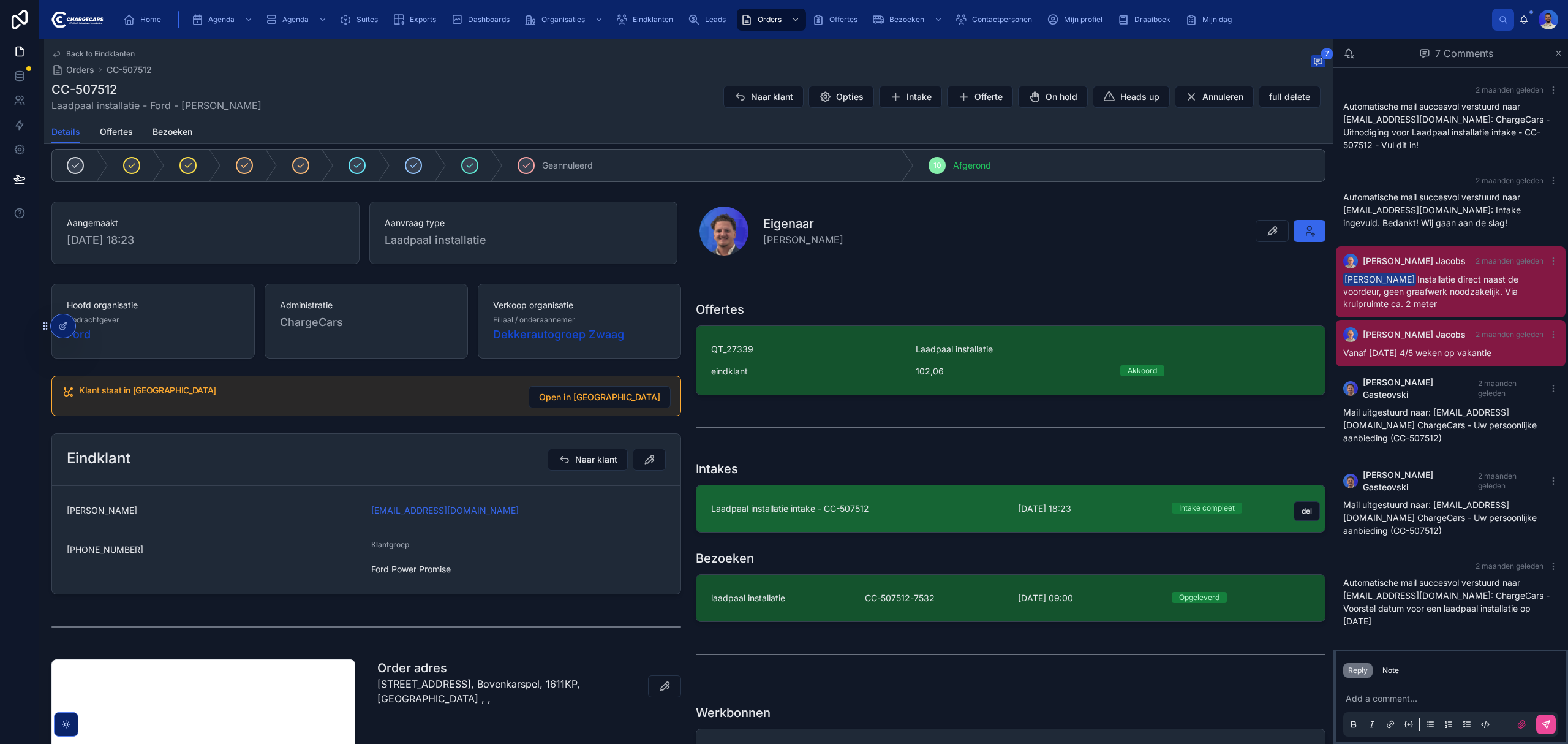
scroll to position [245, 0]
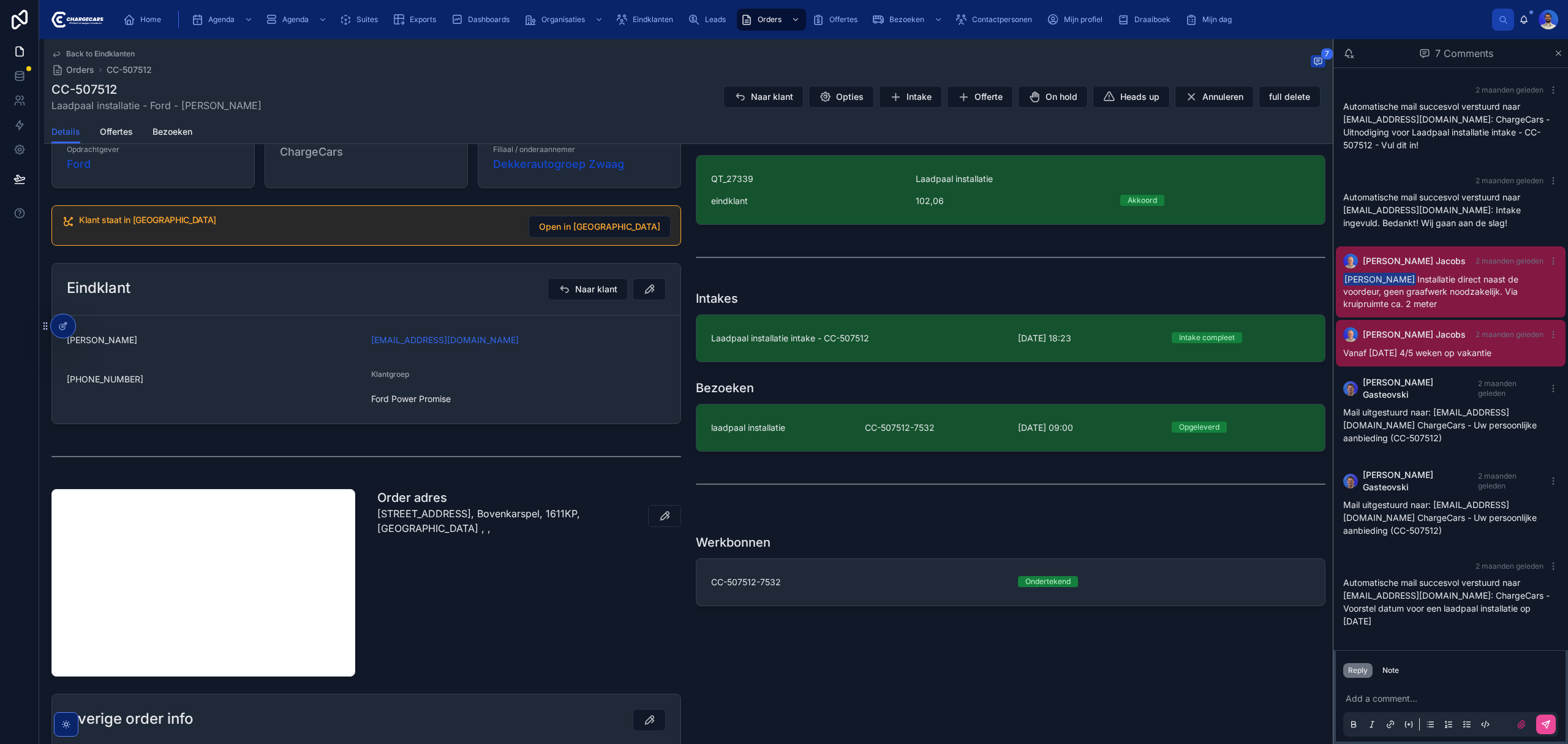
click at [1389, 697] on p at bounding box center [1453, 699] width 215 height 12
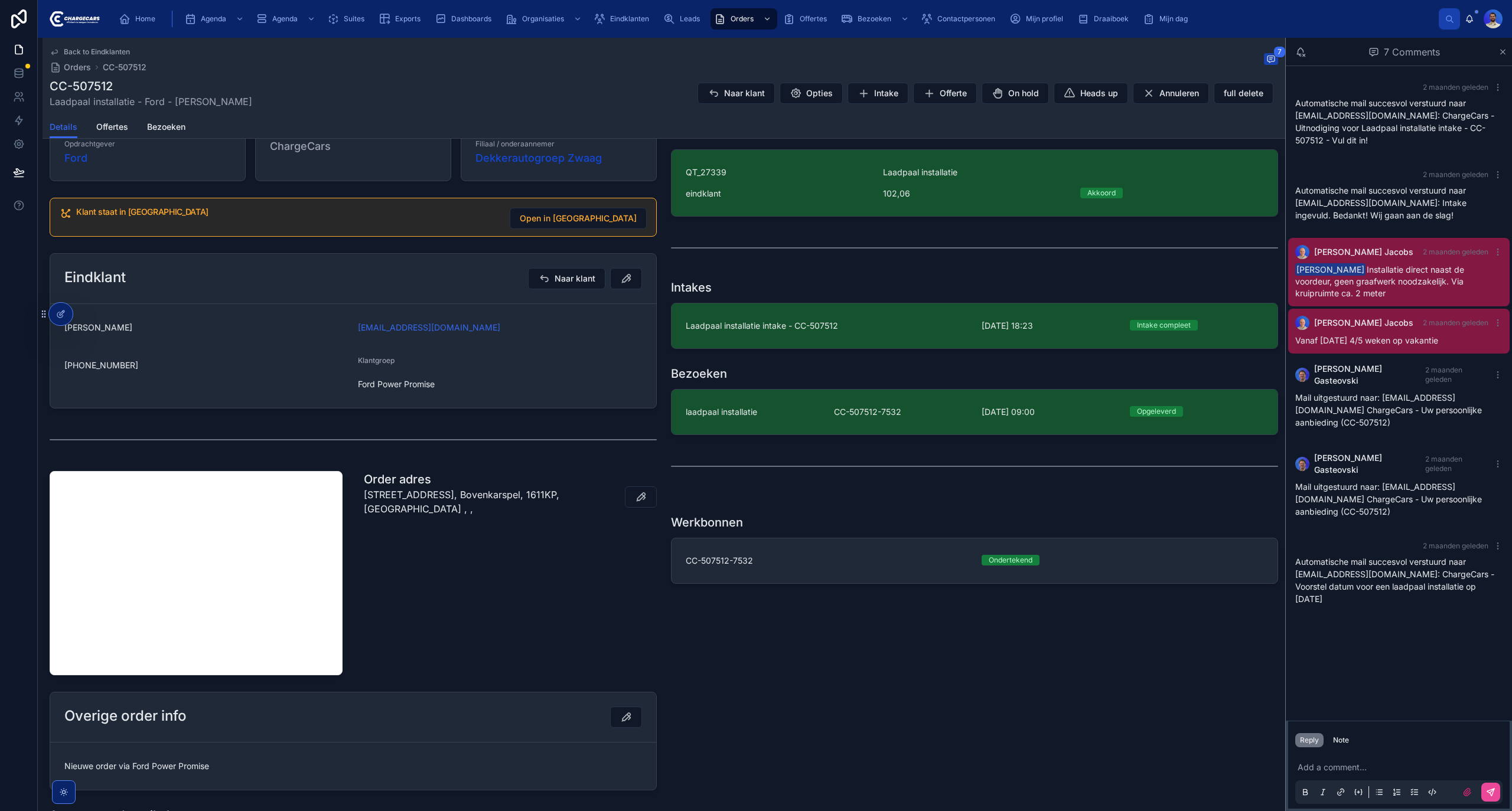
click at [1334, 716] on p at bounding box center [1401, 767] width 207 height 12
click at [1330, 716] on p at bounding box center [1401, 767] width 207 height 12
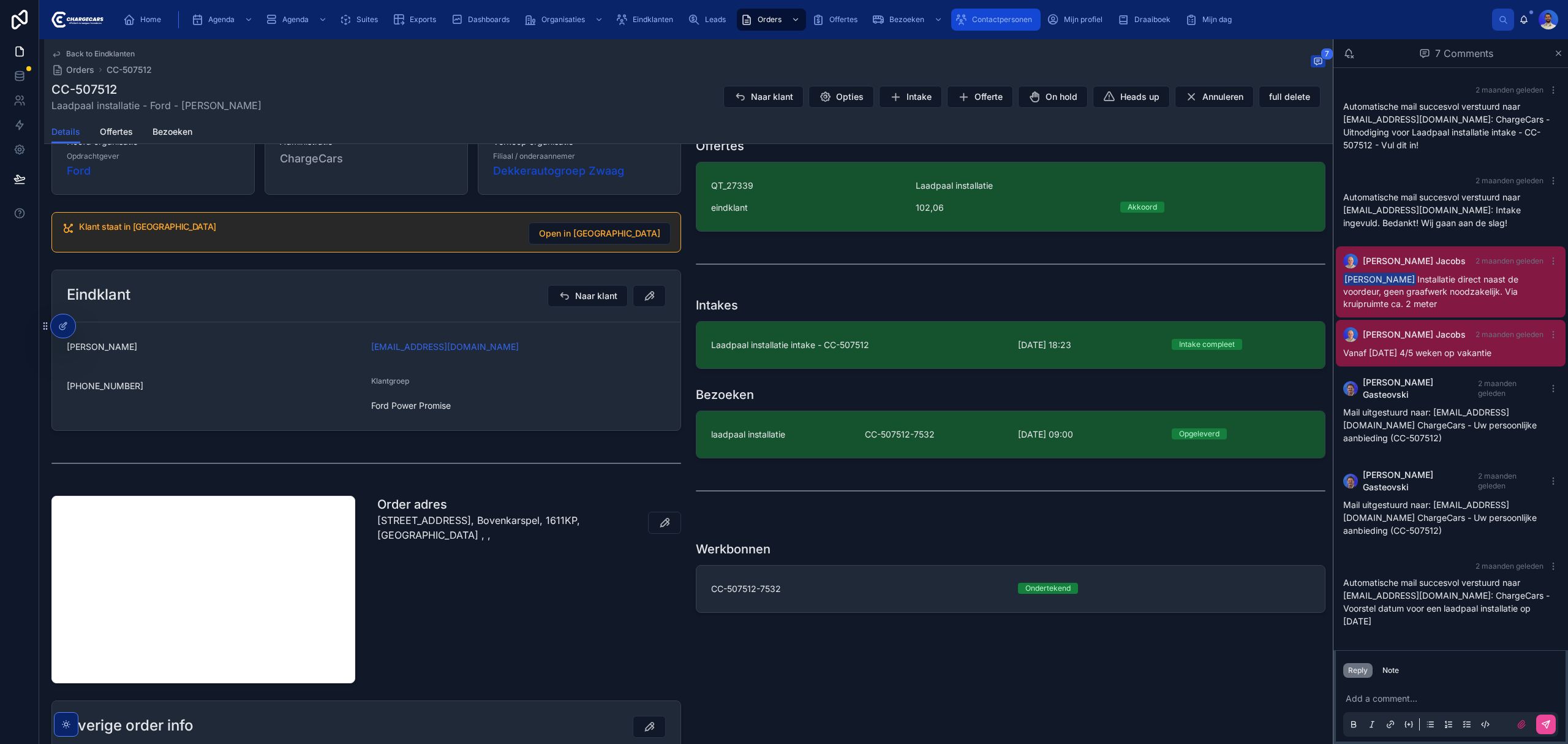
scroll to position [163, 0]
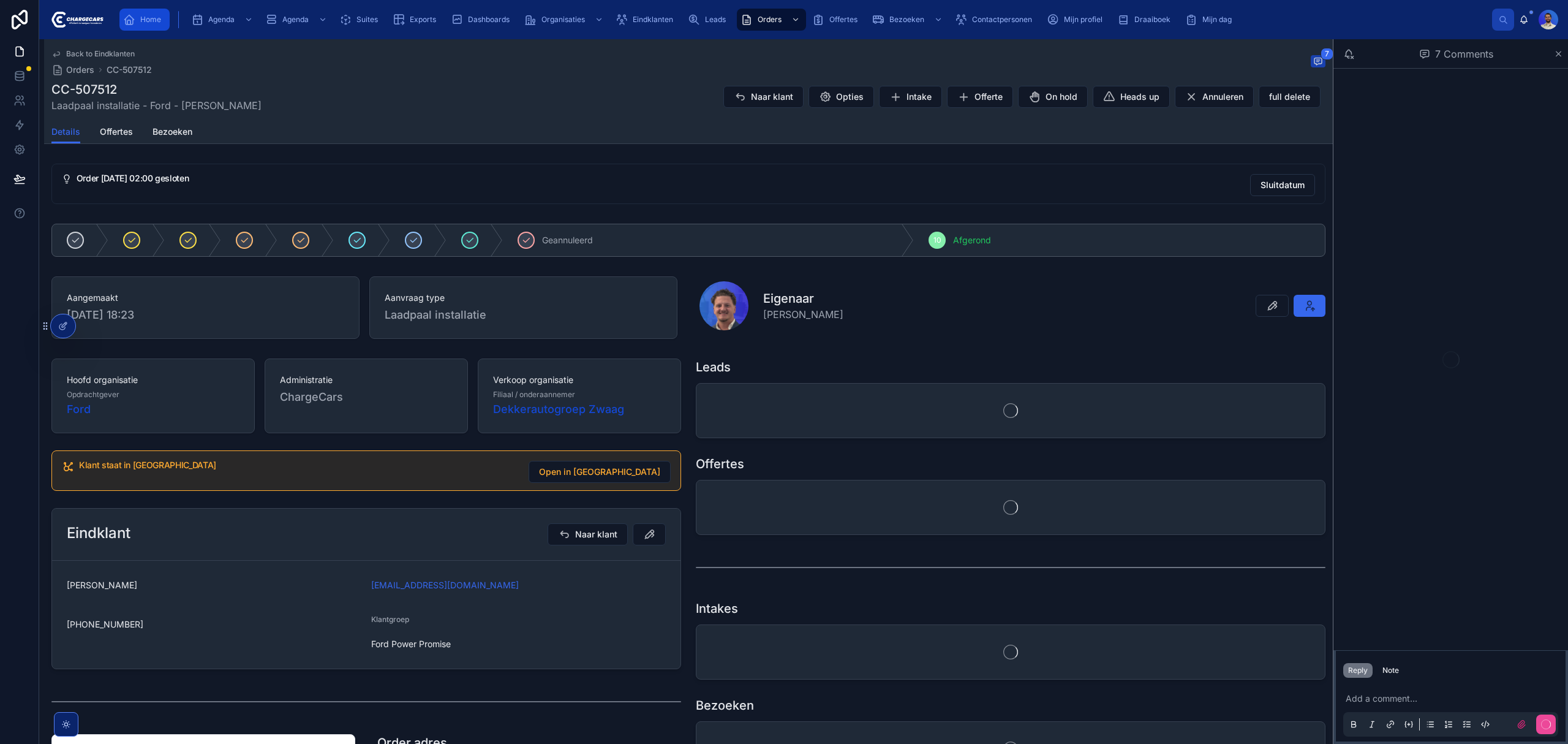
drag, startPoint x: 153, startPoint y: 21, endPoint x: 148, endPoint y: 1, distance: 20.6
click at [153, 21] on span "Home" at bounding box center [151, 19] width 21 height 10
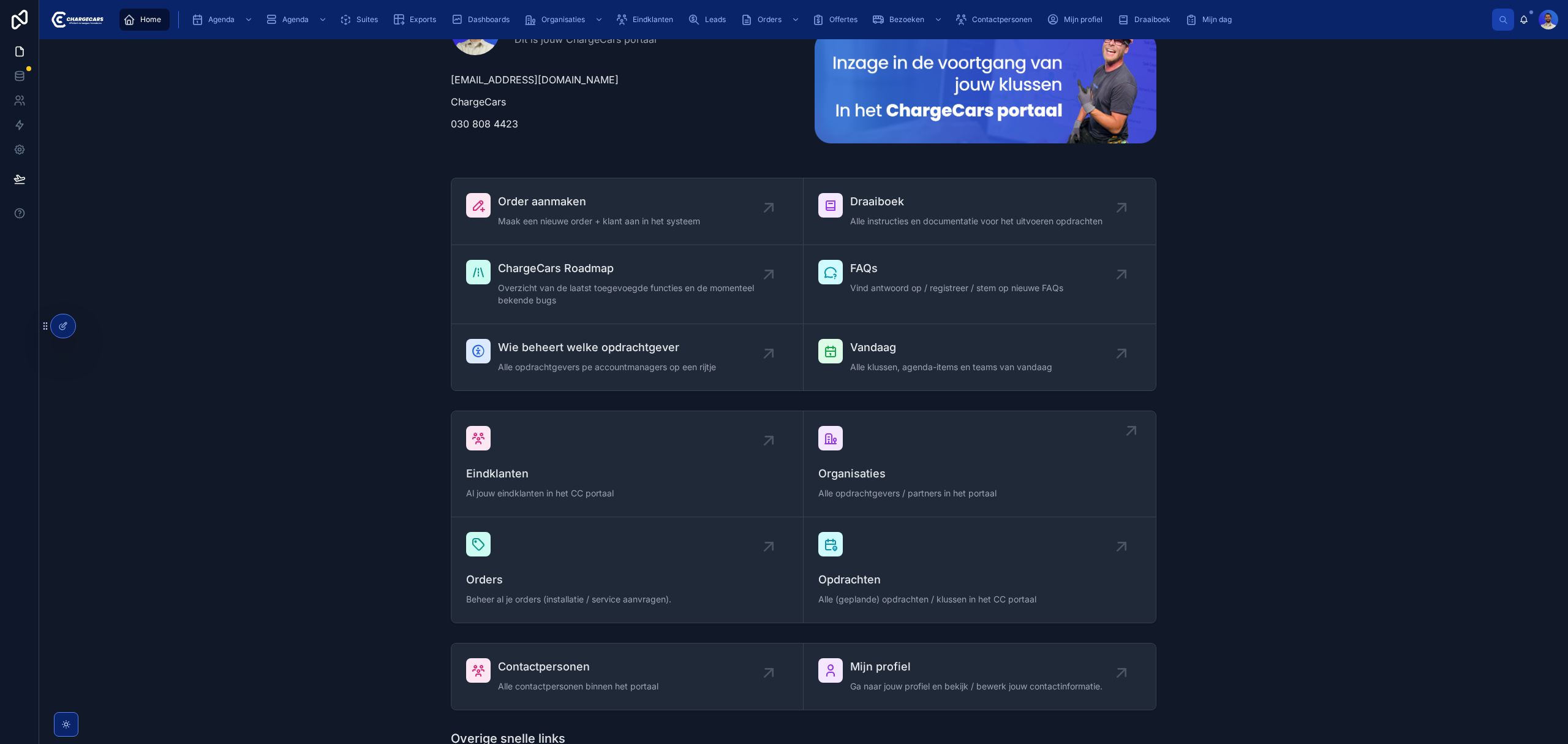
scroll to position [82, 0]
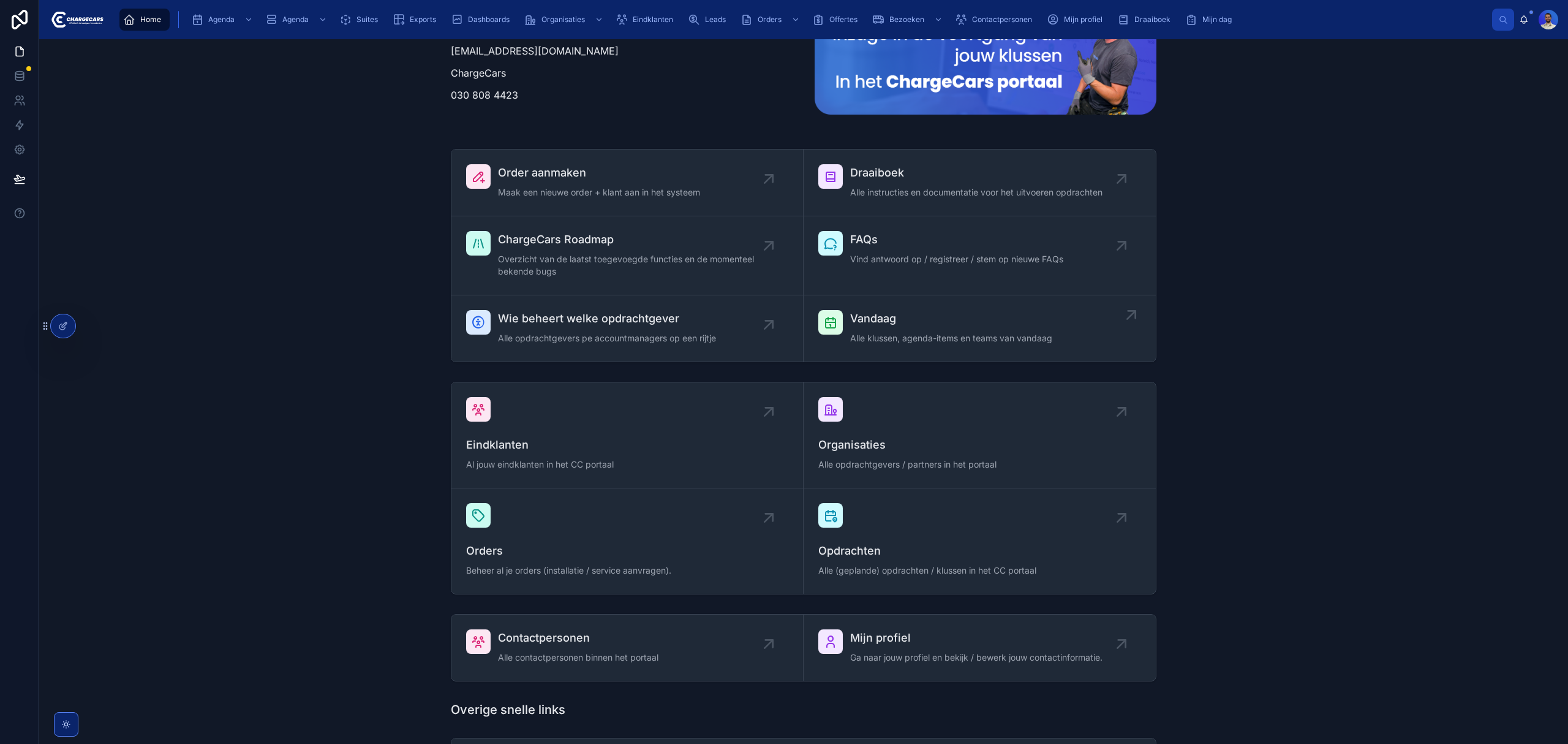
click at [885, 336] on span "Alle klussen, agenda-items en teams van vandaag" at bounding box center [950, 338] width 202 height 12
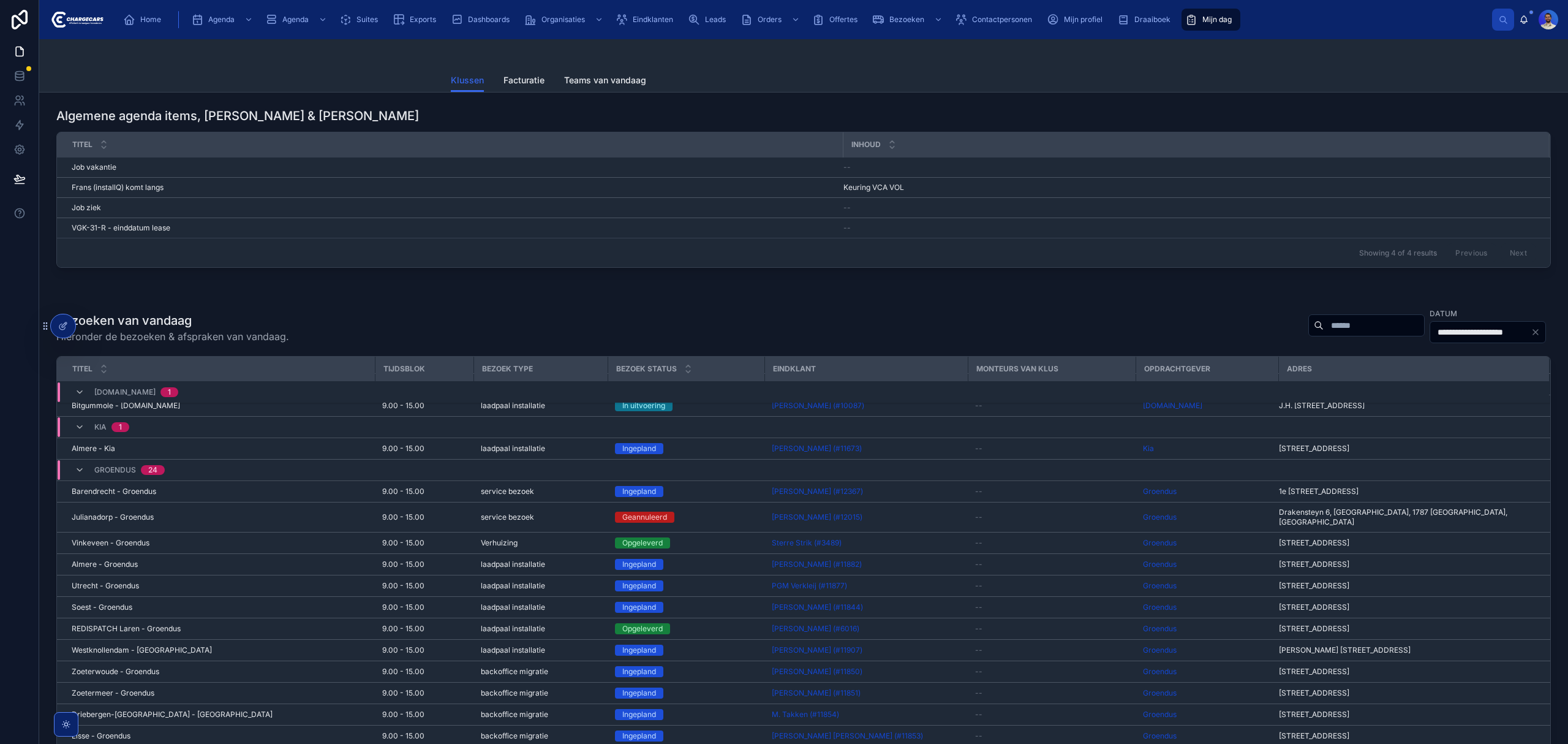
scroll to position [82, 0]
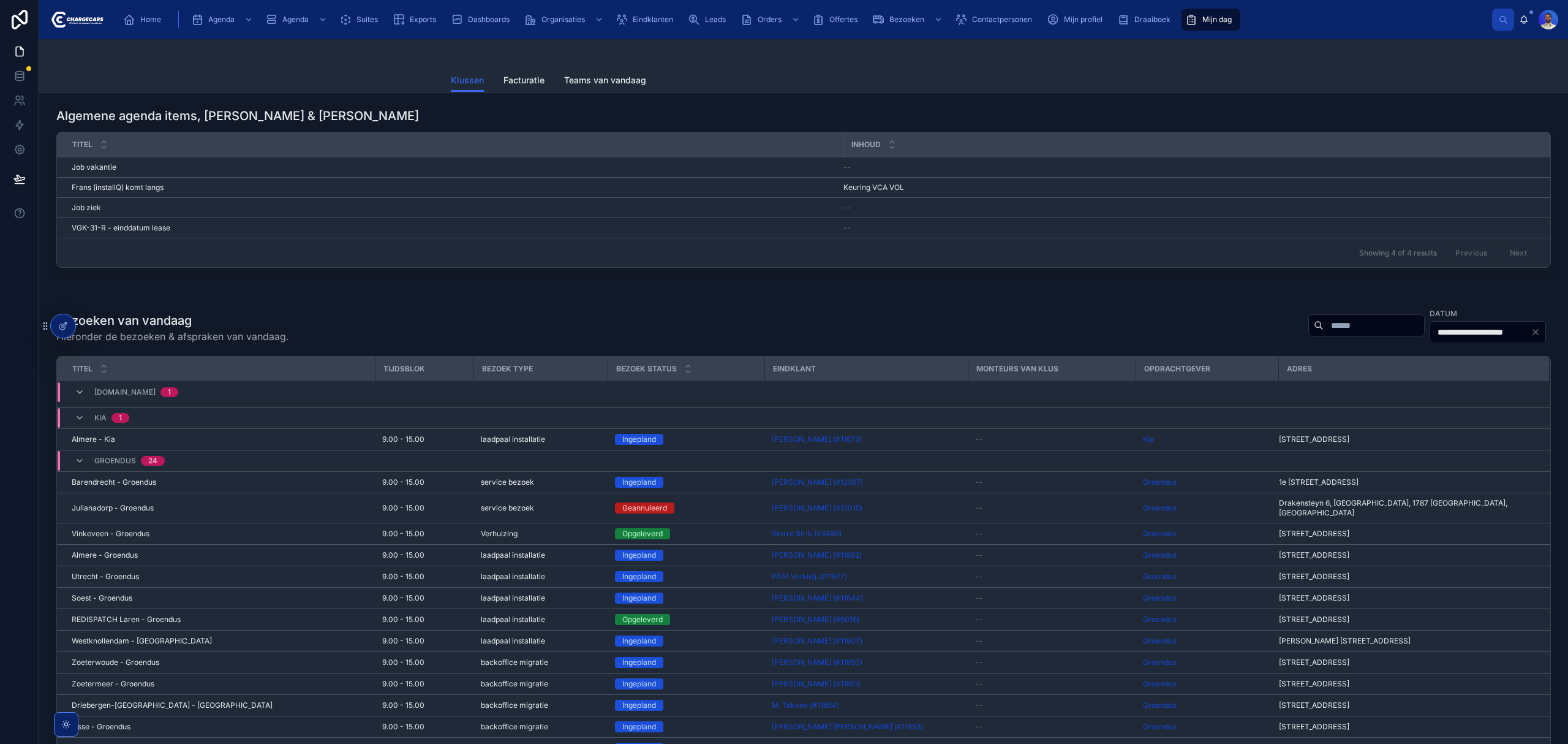
click at [1324, 320] on input "text" at bounding box center [1374, 325] width 101 height 17
type input "**********"
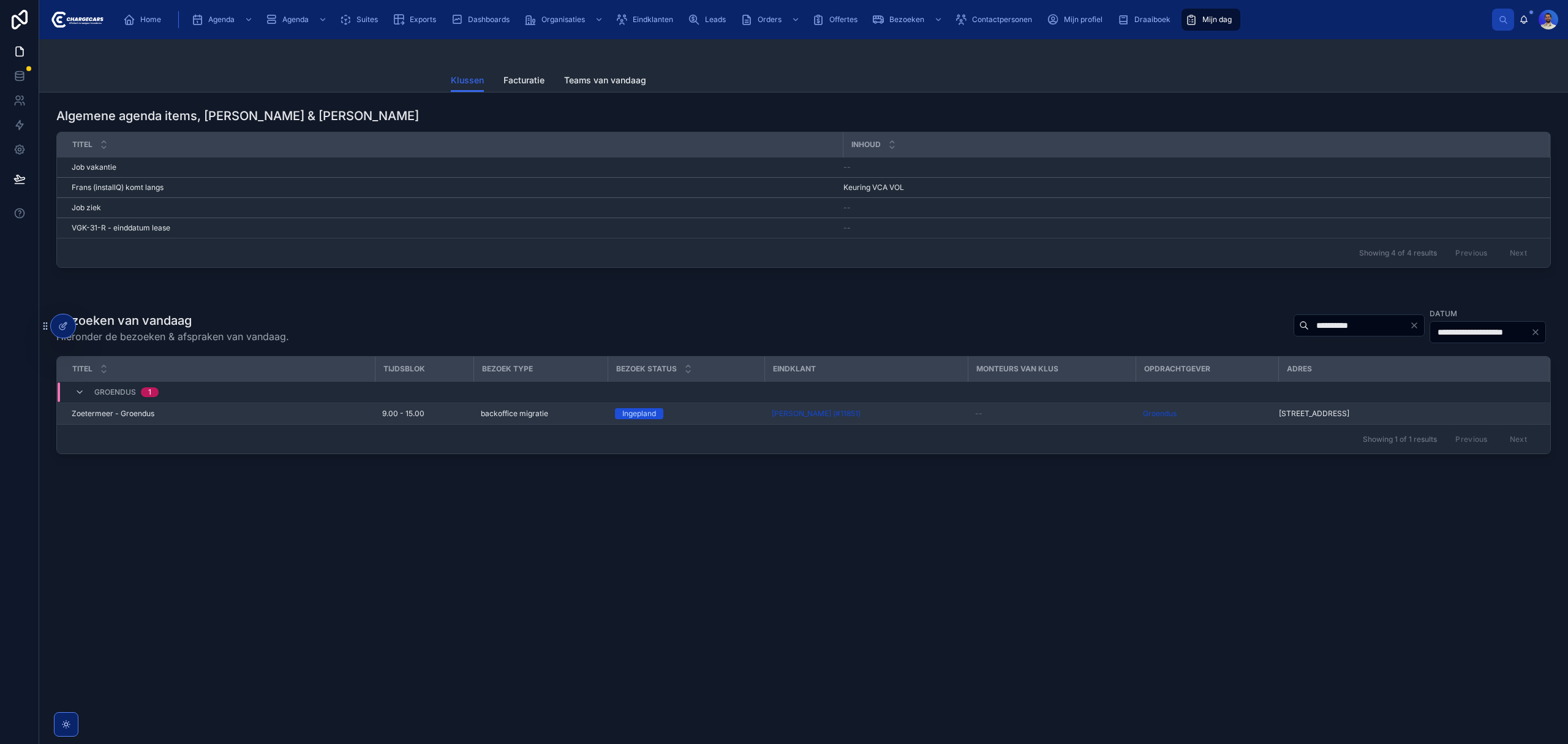
click at [255, 419] on div "Zoetermeer - Groendus Zoetermeer - Groendus" at bounding box center [220, 414] width 296 height 10
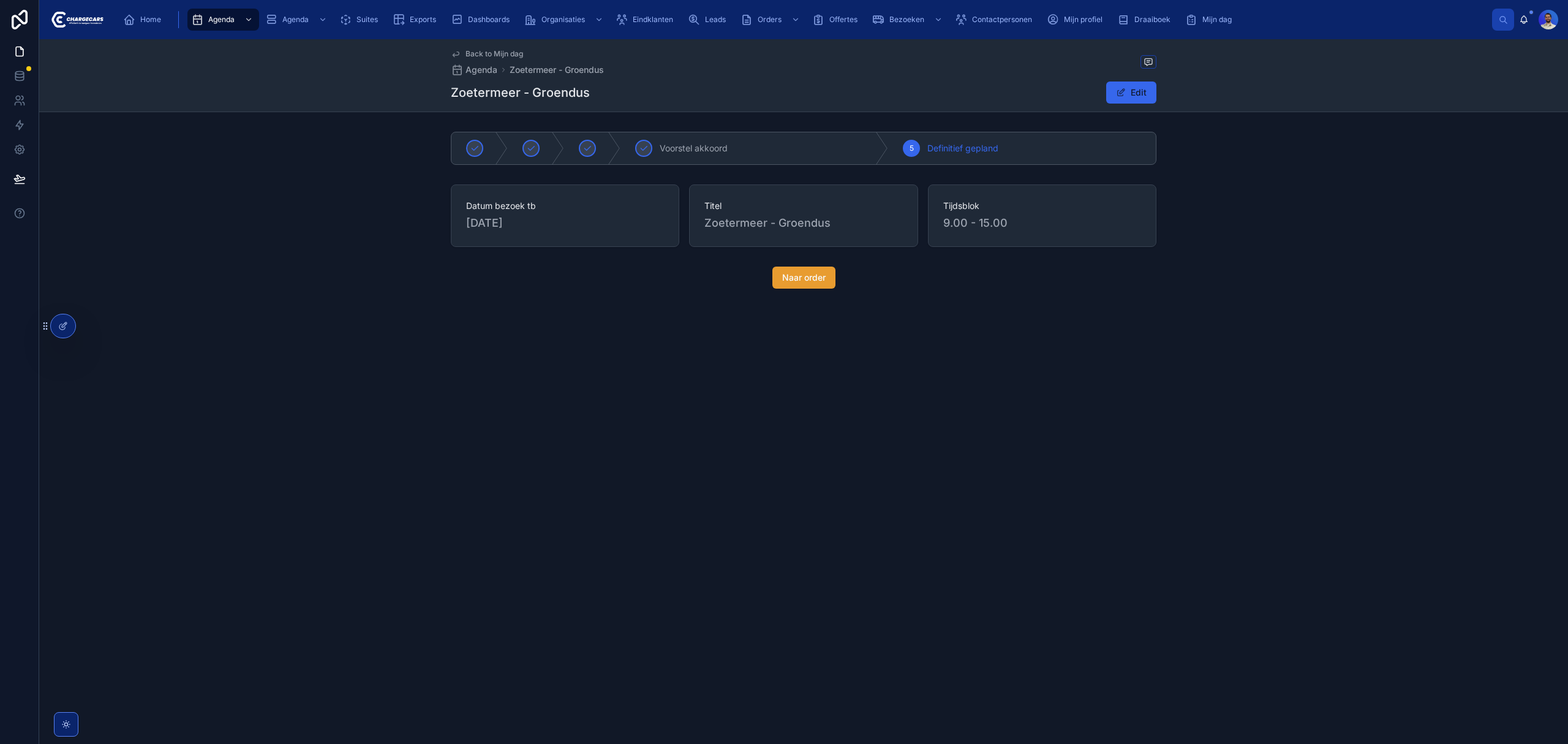
click at [786, 284] on span "Naar order" at bounding box center [804, 277] width 44 height 12
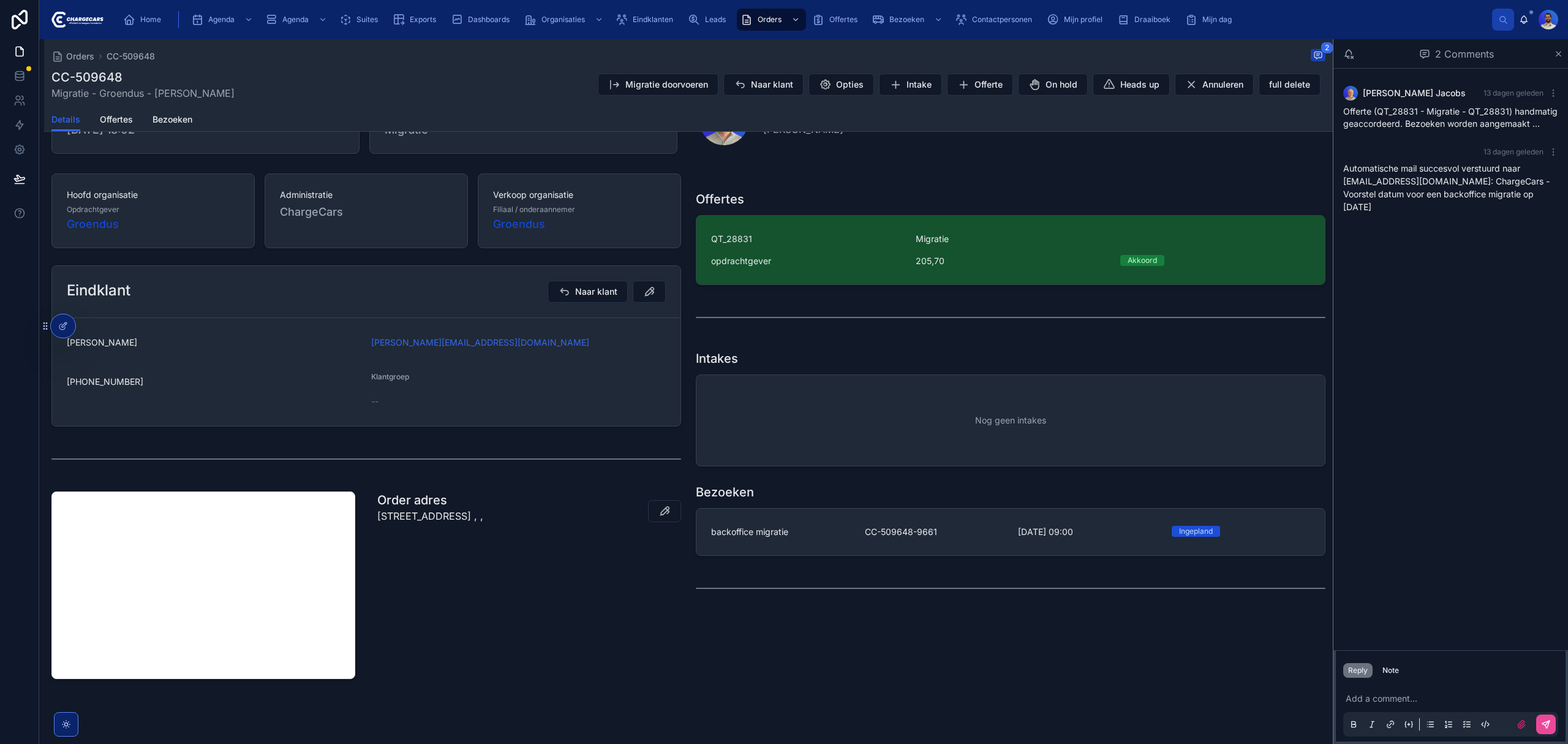
scroll to position [133, 0]
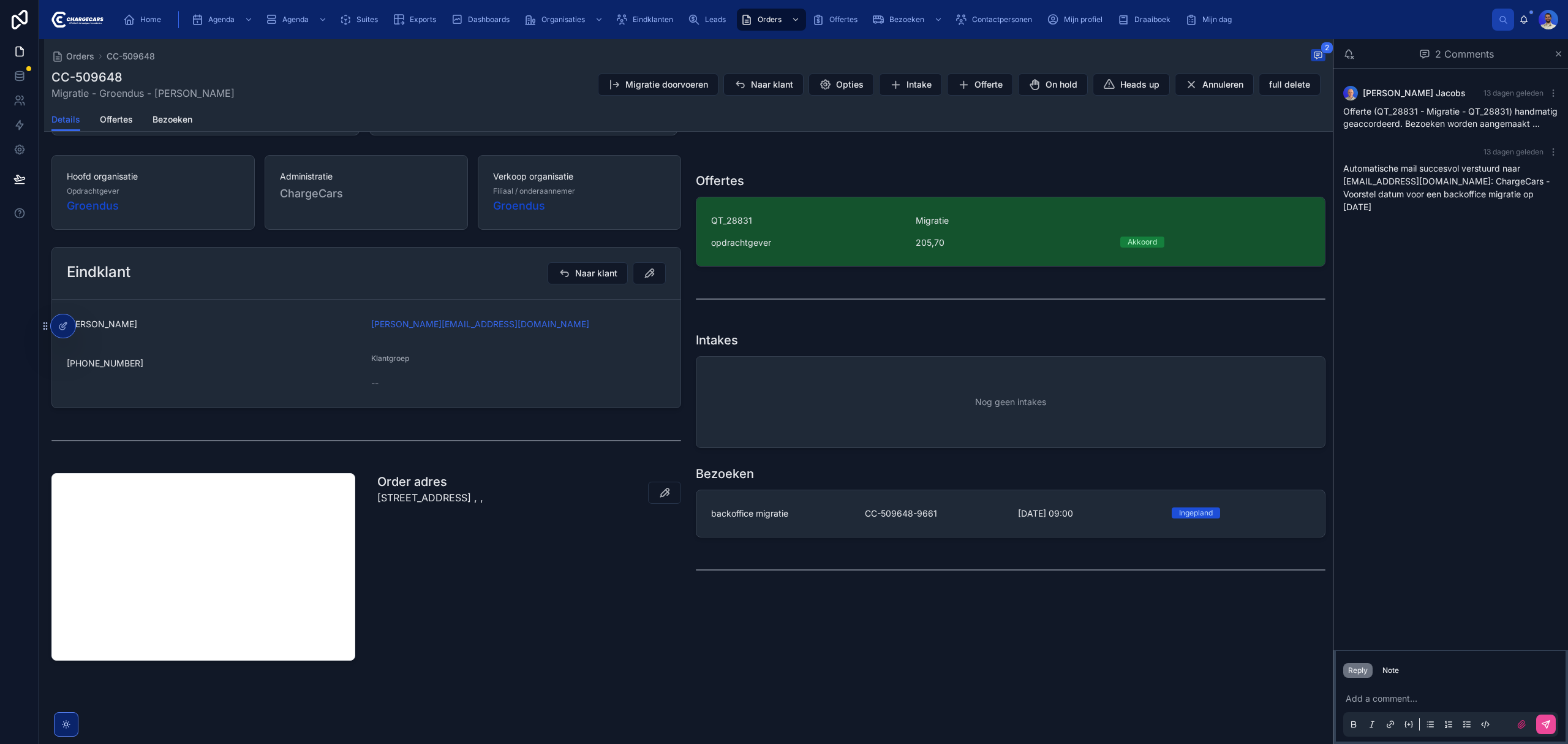
click at [407, 505] on p "73 Basalt, Zoetermeer, Zuid-Holland, 2719 TW, Nederland , ," at bounding box center [430, 497] width 106 height 14
click at [501, 528] on div "Order adres 73 Basalt, Zoetermeer, Zuid-Holland, 2719 TW, Nederland , ," at bounding box center [529, 567] width 318 height 197
click at [436, 504] on p "73 Basalt, Zoetermeer, Zuid-Holland, 2719 TW, Nederland , ," at bounding box center [430, 497] width 106 height 14
click at [447, 498] on p "73 Basalt, Zoetermeer, Zuid-Holland, 2719 TW, Nederland , ," at bounding box center [430, 497] width 106 height 14
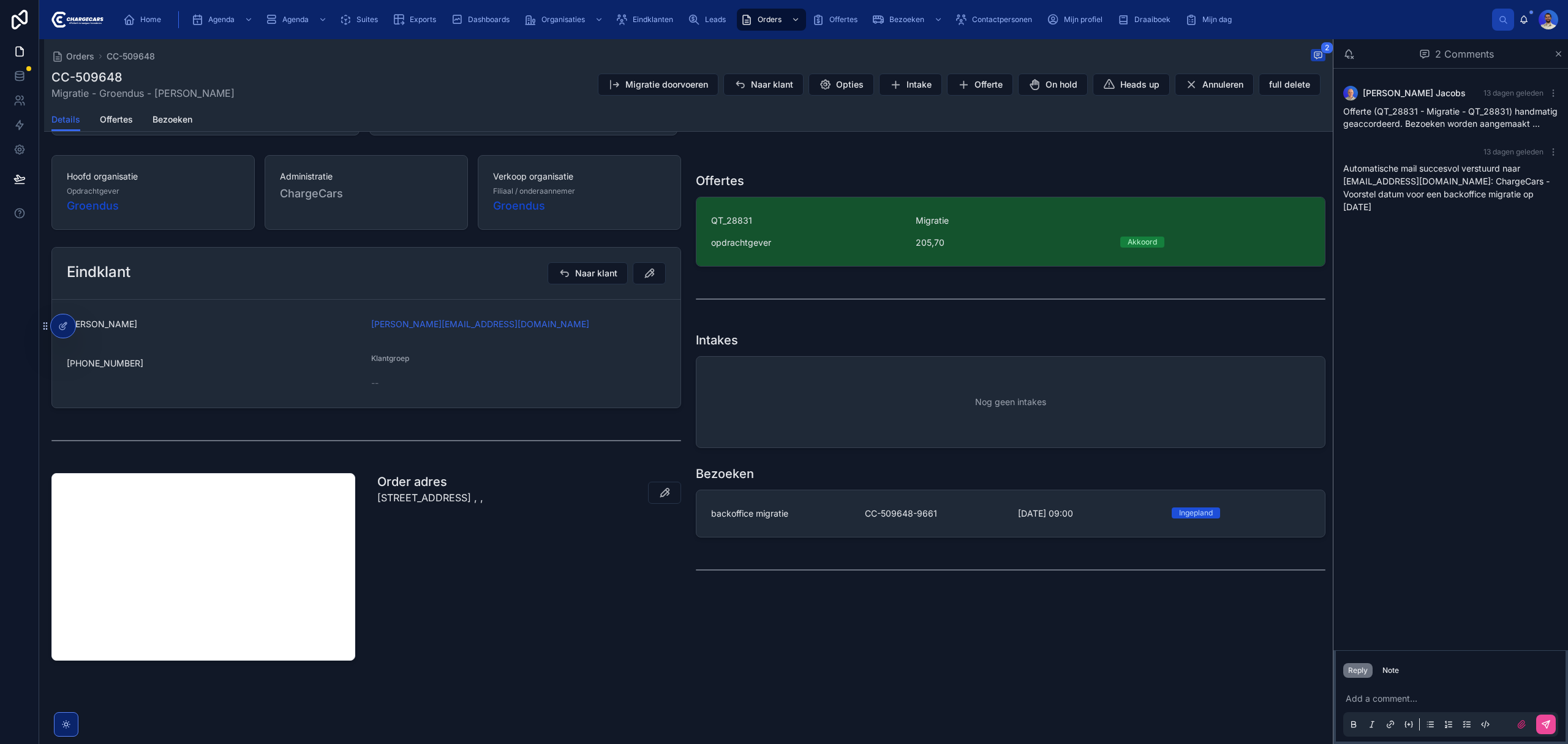
click at [447, 497] on p "73 Basalt, Zoetermeer, Zuid-Holland, 2719 TW, Nederland , ," at bounding box center [430, 497] width 106 height 14
drag, startPoint x: 539, startPoint y: 547, endPoint x: 542, endPoint y: 541, distance: 6.7
click at [540, 545] on div "Order adres 73 Basalt, Zoetermeer, Zuid-Holland, 2719 TW, Nederland , ," at bounding box center [529, 567] width 318 height 197
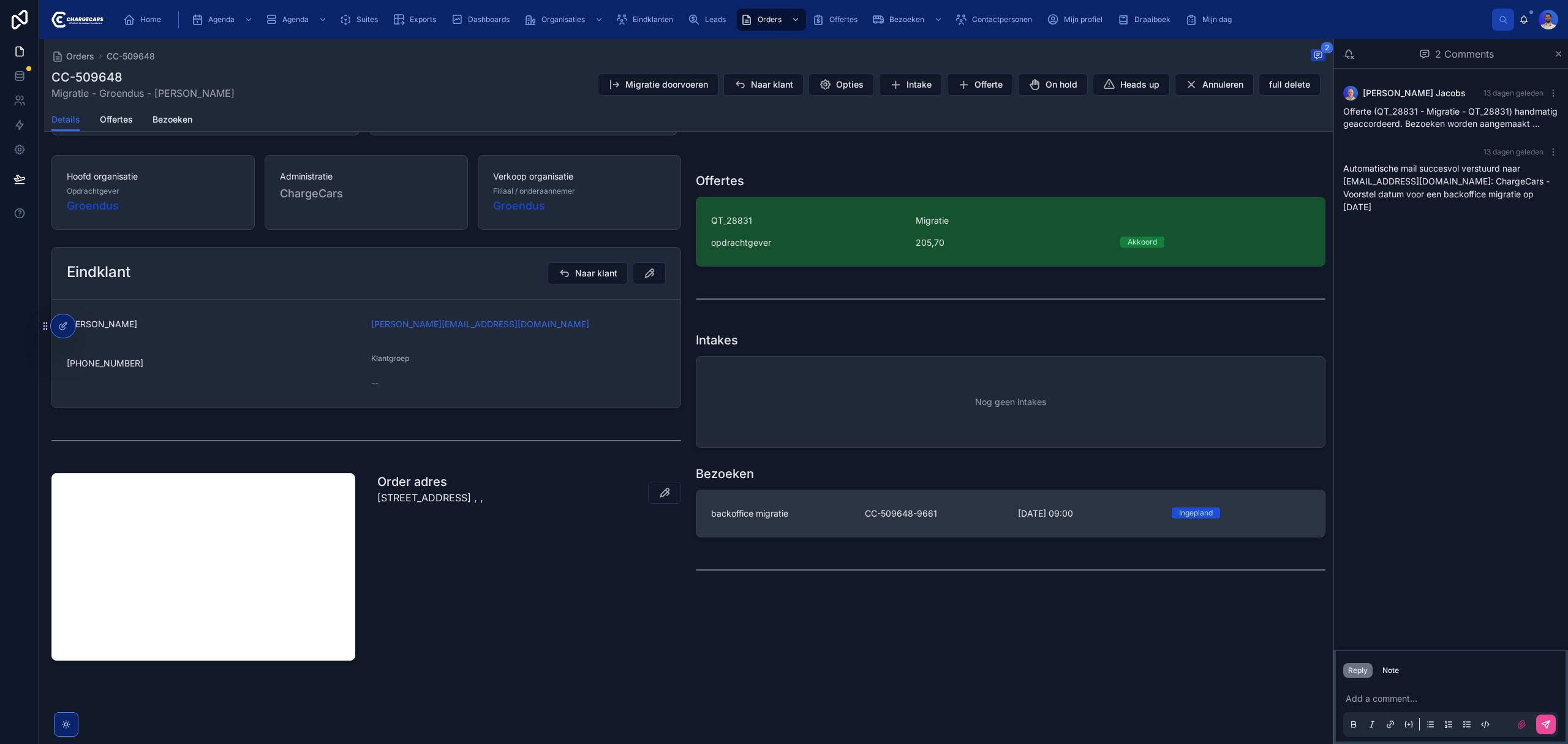
click at [846, 505] on link "backoffice migratie CC-509648-9661 29-9-2025 09:00 Ingepland" at bounding box center [1011, 514] width 629 height 47
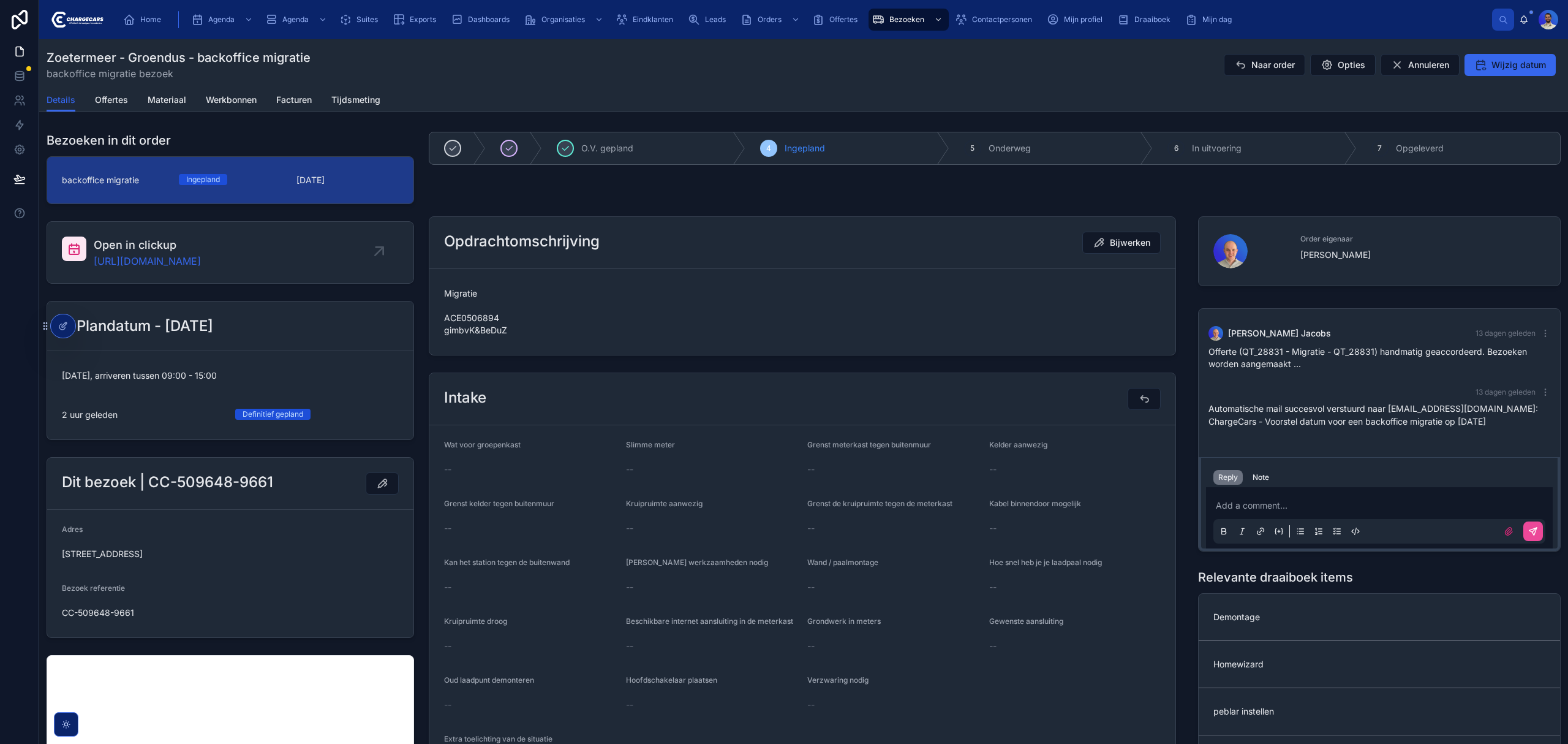
click at [479, 336] on span "Migratie ACE0506894 gimbvK&BeDuZ" at bounding box center [802, 312] width 716 height 49
click at [451, 305] on span "Migratie ACE0506894 gimbvK&BeDuZ" at bounding box center [802, 312] width 716 height 49
click at [480, 314] on span "Migratie ACE0506894 gimbvK&BeDuZ" at bounding box center [802, 312] width 716 height 49
click at [483, 327] on span "Migratie ACE0506894 gimbvK&BeDuZ" at bounding box center [802, 312] width 716 height 49
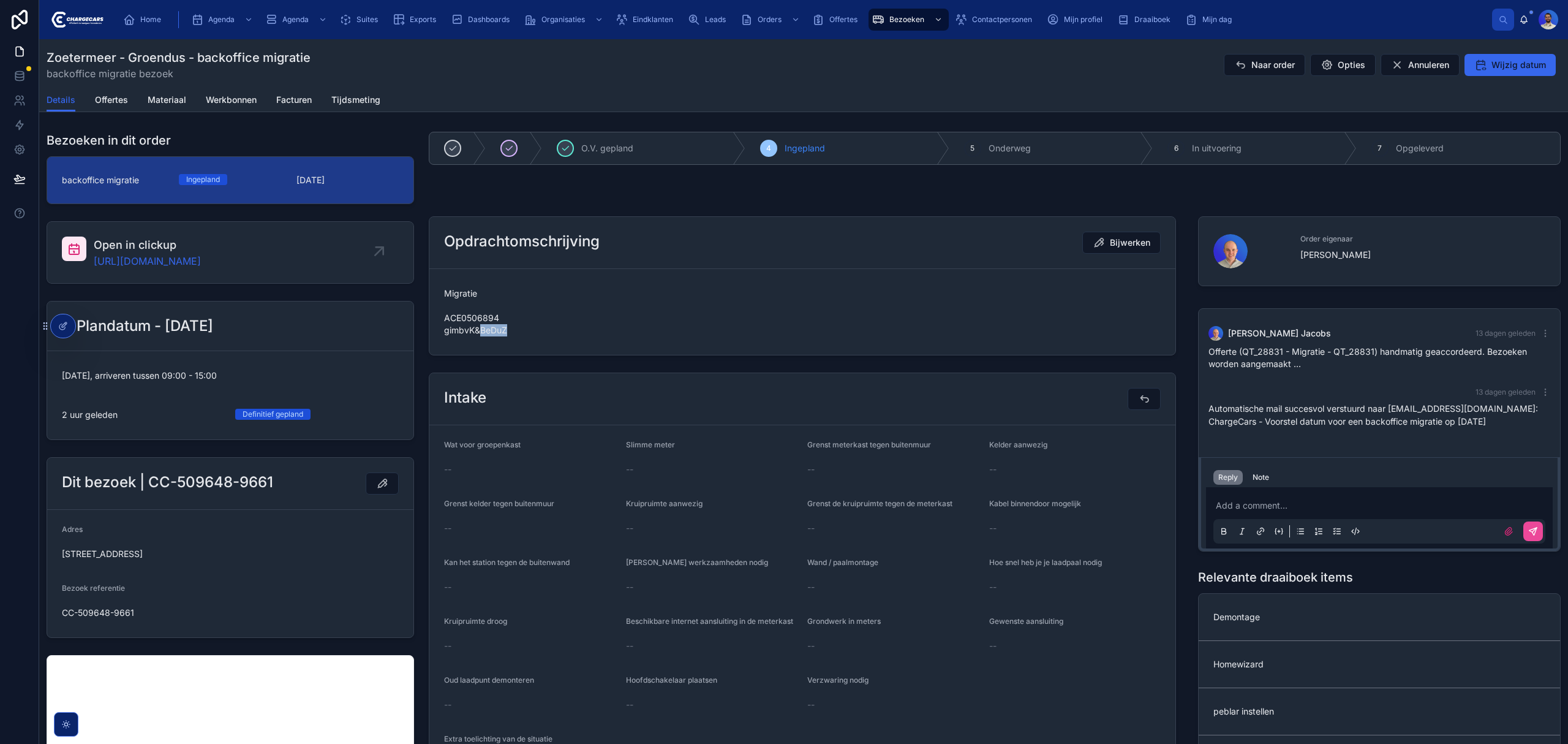
click at [483, 327] on span "Migratie ACE0506894 gimbvK&BeDuZ" at bounding box center [802, 312] width 716 height 49
copy span "gimbvK&BeDuZ"
click at [479, 322] on span "Migratie ACE0506894 gimbvK&BeDuZ" at bounding box center [802, 312] width 716 height 49
click at [468, 305] on span "Migratie ACE0506894 gimbvK&BeDuZ" at bounding box center [802, 312] width 716 height 49
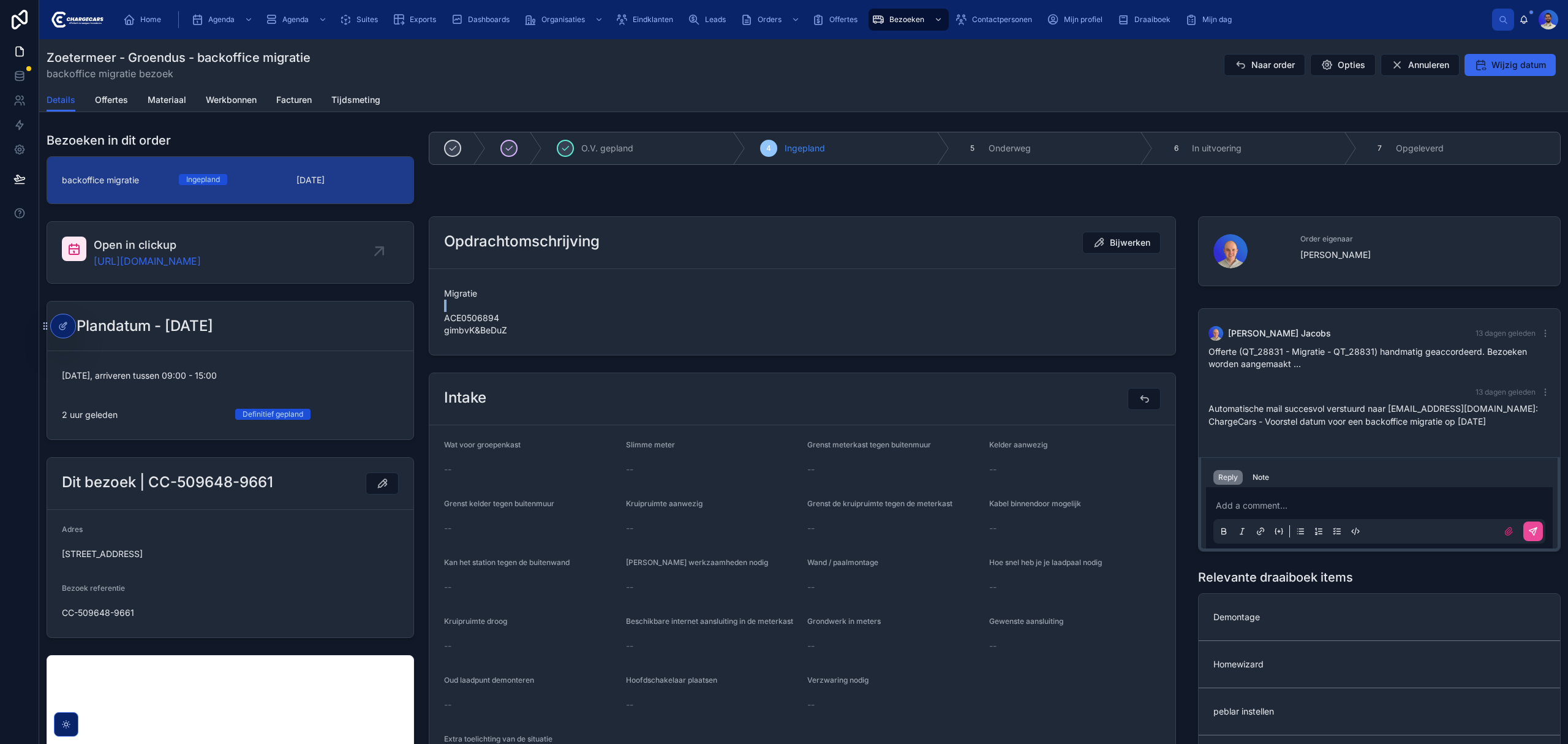
click at [468, 305] on span "Migratie ACE0506894 gimbvK&BeDuZ" at bounding box center [802, 312] width 716 height 49
click at [452, 336] on span "Migratie ACE0506894 gimbvK&BeDuZ" at bounding box center [802, 312] width 716 height 49
click at [455, 336] on span "Migratie ACE0506894 gimbvK&BeDuZ" at bounding box center [802, 312] width 716 height 49
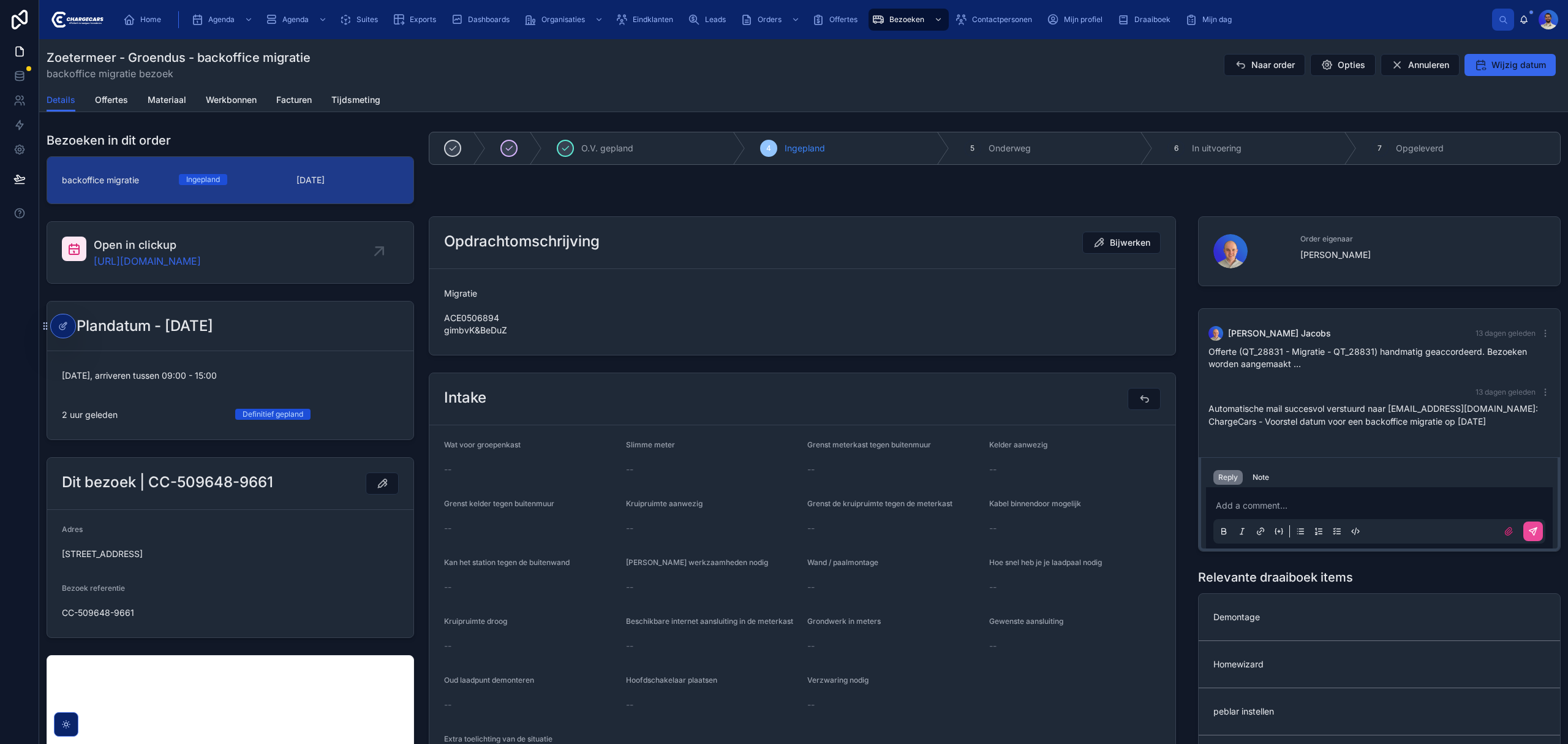
click at [451, 336] on span "Migratie ACE0506894 gimbvK&BeDuZ" at bounding box center [802, 312] width 716 height 49
click at [451, 355] on form "Migratie ACE0506894 gimbvK&BeDuZ" at bounding box center [802, 312] width 746 height 86
click at [449, 310] on span "Migratie ACE0506894 gimbvK&BeDuZ" at bounding box center [802, 312] width 716 height 49
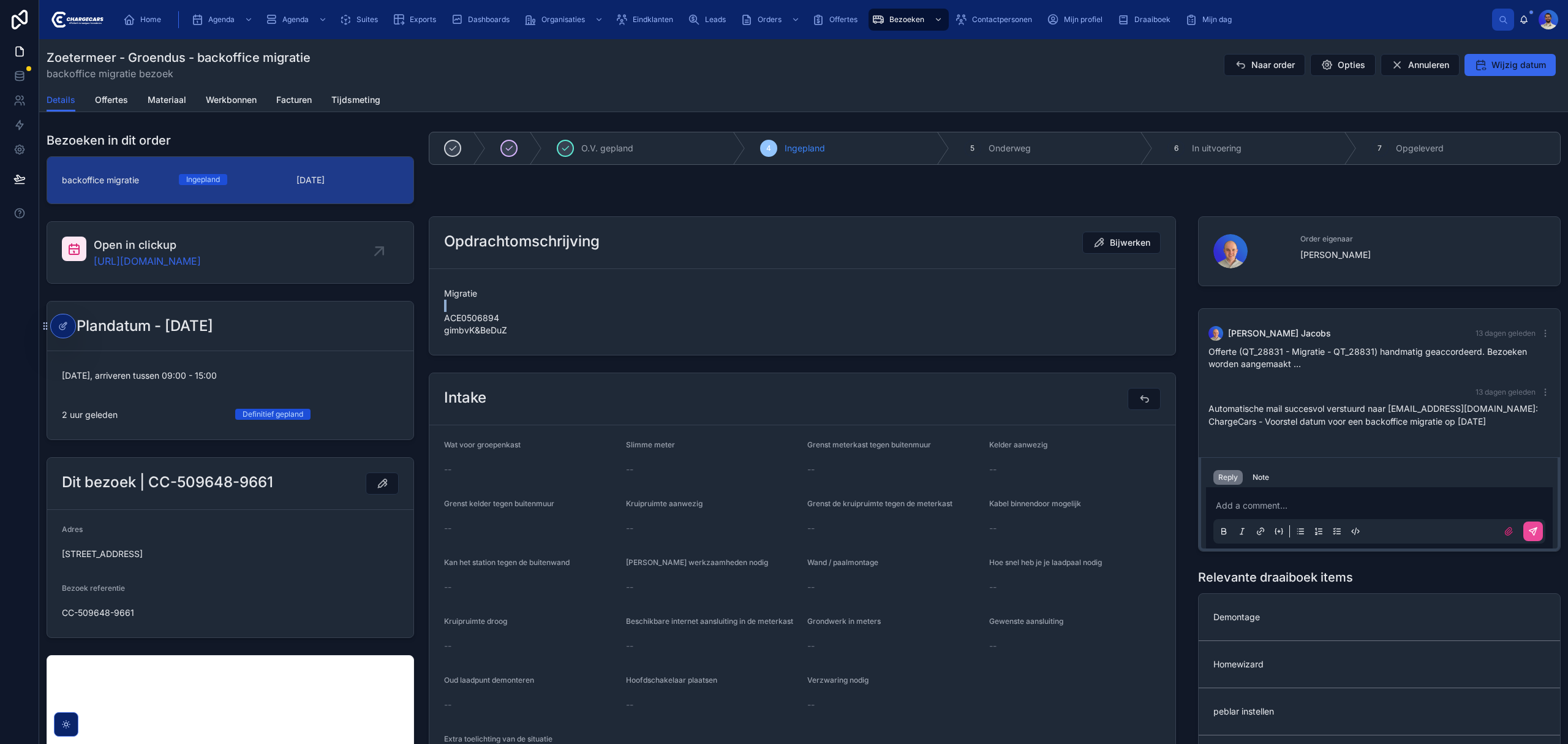
click at [449, 310] on span "Migratie ACE0506894 gimbvK&BeDuZ" at bounding box center [802, 312] width 716 height 49
click at [461, 336] on span "Migratie ACE0506894 gimbvK&BeDuZ" at bounding box center [802, 312] width 716 height 49
click at [455, 336] on span "Migratie ACE0506894 gimbvK&BeDuZ" at bounding box center [802, 312] width 716 height 49
click at [451, 336] on span "Migratie ACE0506894 gimbvK&BeDuZ" at bounding box center [802, 312] width 716 height 49
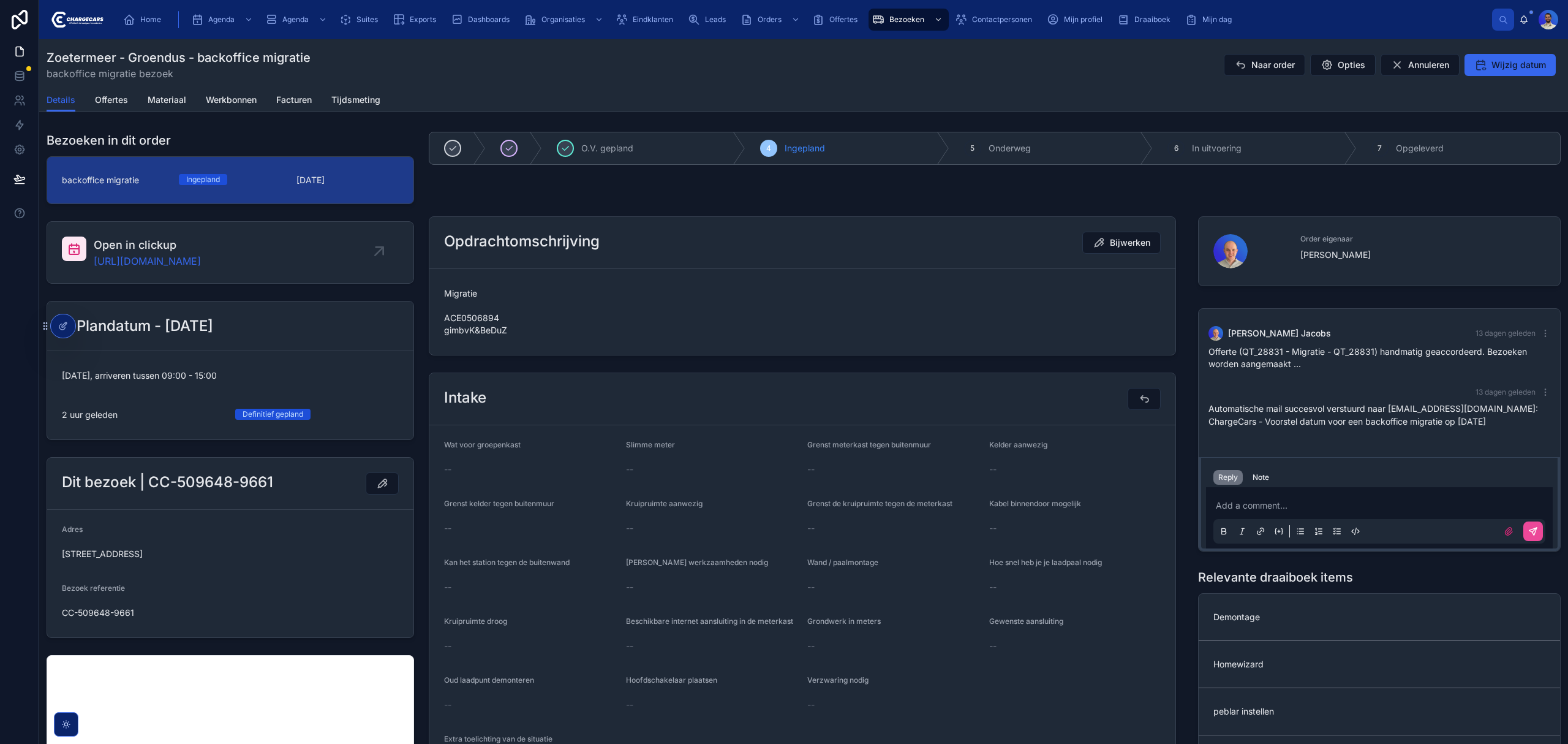
click at [451, 336] on span "Migratie ACE0506894 gimbvK&BeDuZ" at bounding box center [802, 312] width 716 height 49
click at [455, 303] on span "Migratie ACE0506894 gimbvK&BeDuZ" at bounding box center [802, 312] width 716 height 49
click at [699, 407] on div "Intake" at bounding box center [802, 399] width 746 height 52
click at [510, 336] on span "Migratie ACE0506894 gimbvK&BeDuZ" at bounding box center [802, 312] width 716 height 49
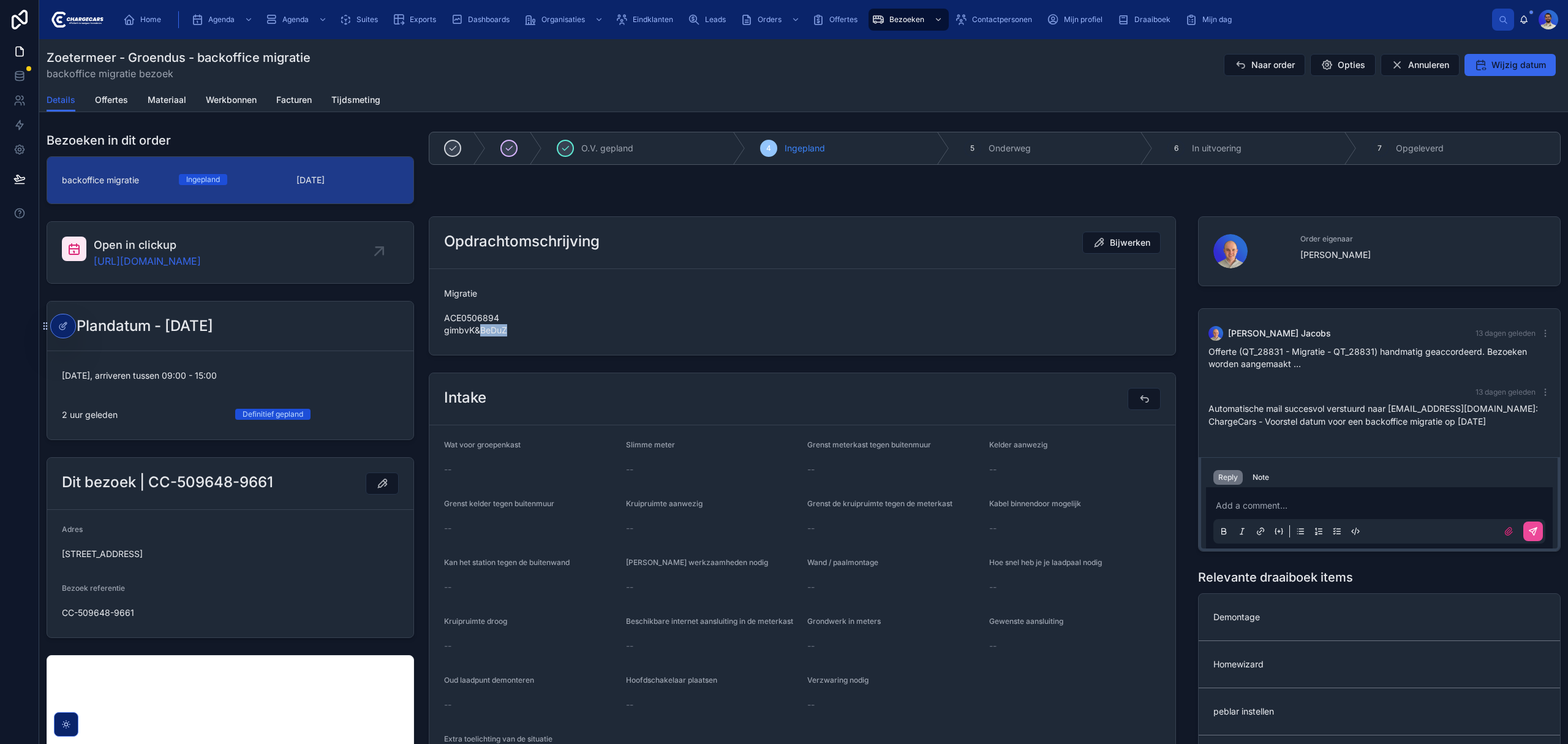
click at [485, 329] on span "Migratie ACE0506894 gimbvK&BeDuZ" at bounding box center [802, 312] width 716 height 49
click at [747, 340] on div "Migratie ACE0506894 gimbvK&BeDuZ" at bounding box center [802, 312] width 716 height 56
click at [476, 336] on span "Migratie ACE0506894 gimbvK&BeDuZ" at bounding box center [802, 312] width 716 height 49
click at [470, 327] on span "Migratie ACE0506894 gimbvK&BeDuZ" at bounding box center [802, 312] width 716 height 49
click at [375, 17] on span "Suites" at bounding box center [367, 19] width 21 height 10
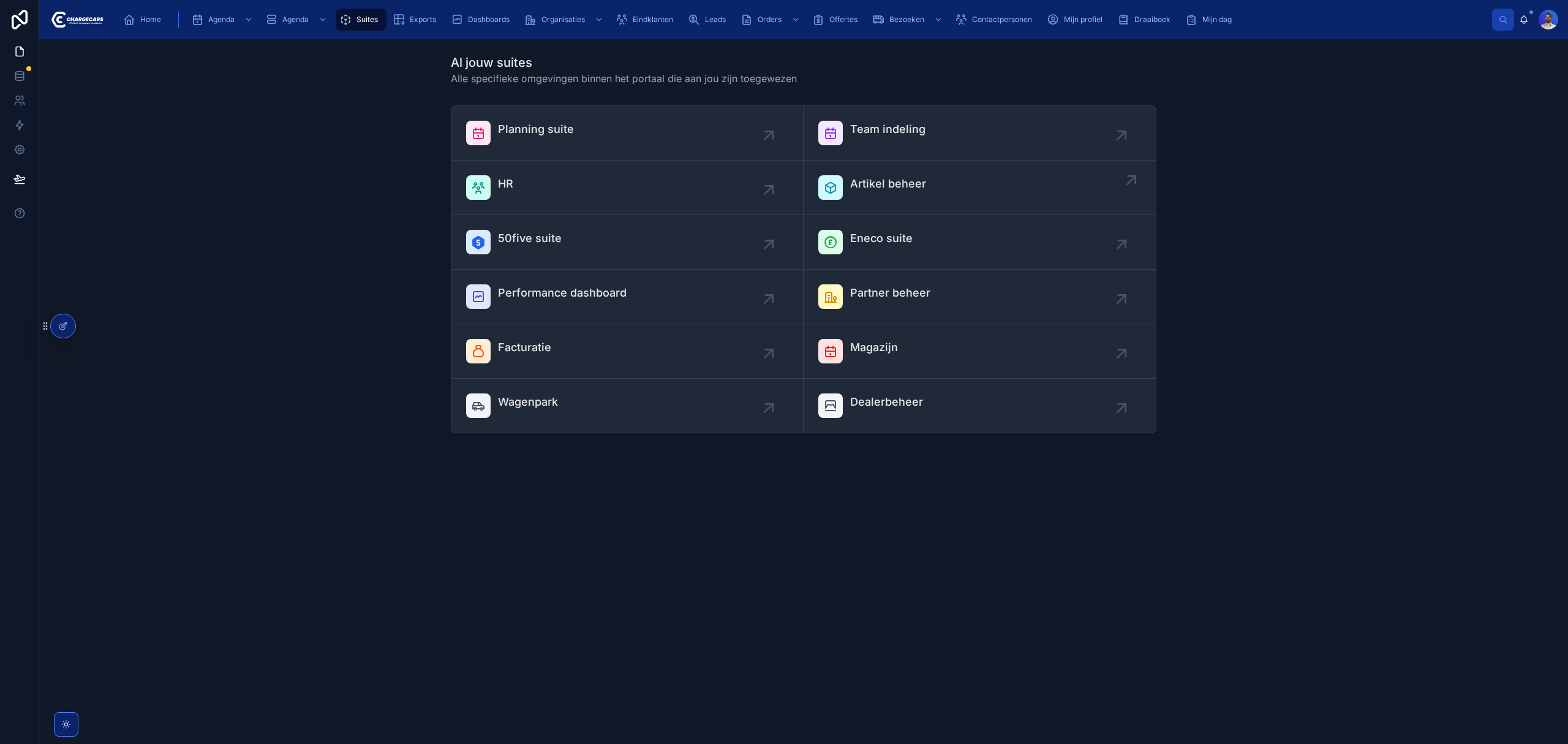
click at [946, 186] on div "Artikel beheer" at bounding box center [979, 188] width 323 height 25
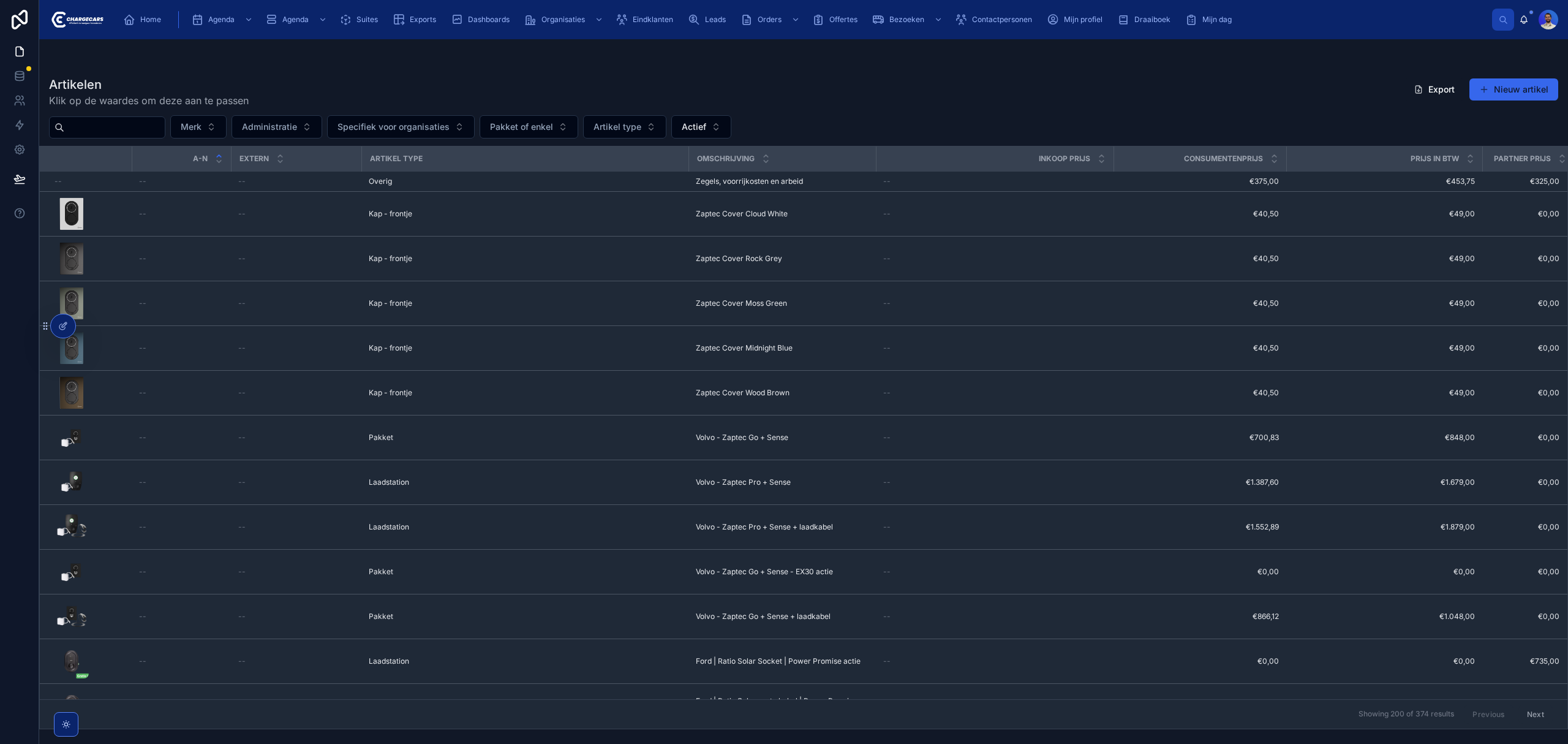
click at [141, 121] on input "text" at bounding box center [114, 127] width 101 height 17
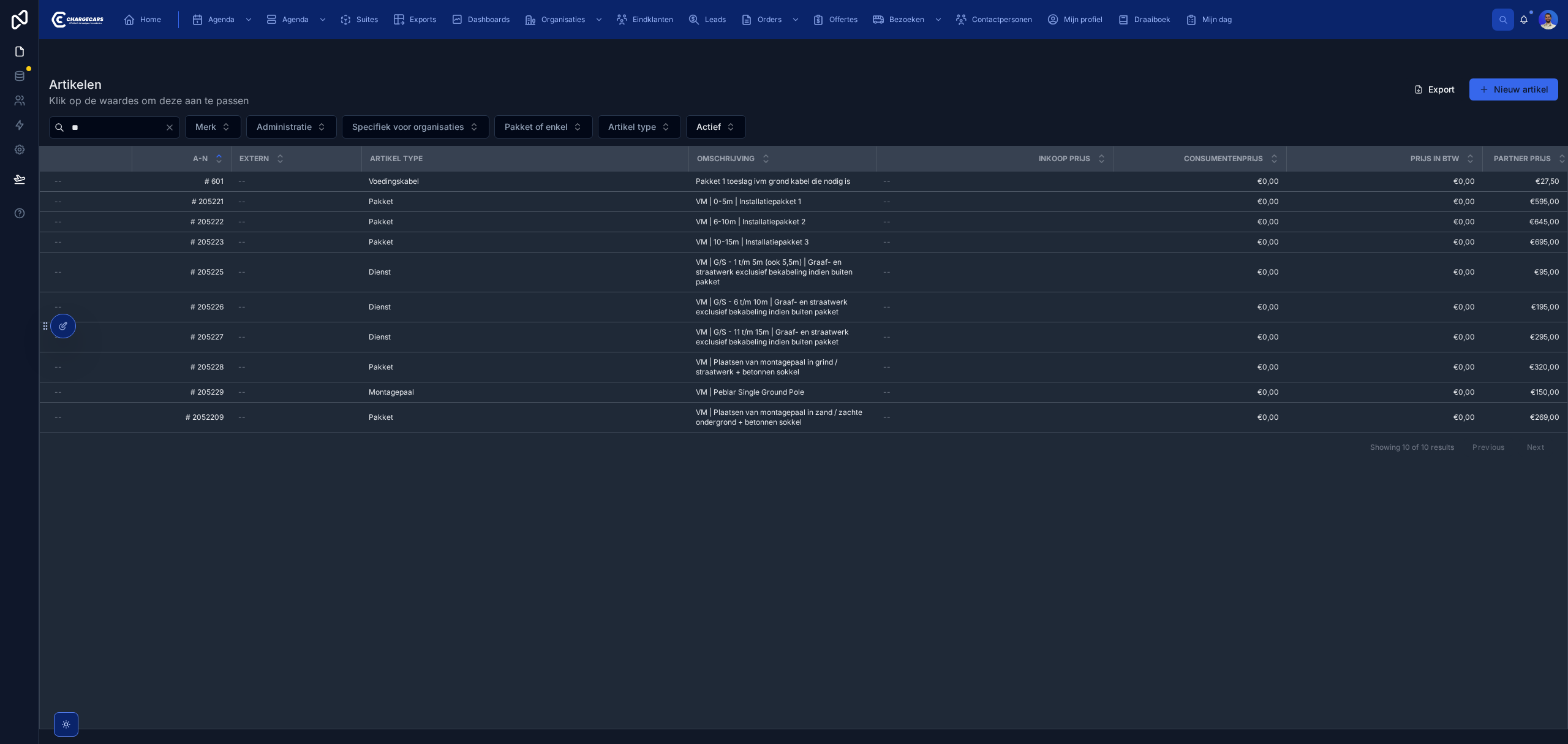
click at [148, 123] on input "**" at bounding box center [114, 127] width 101 height 17
type input "****"
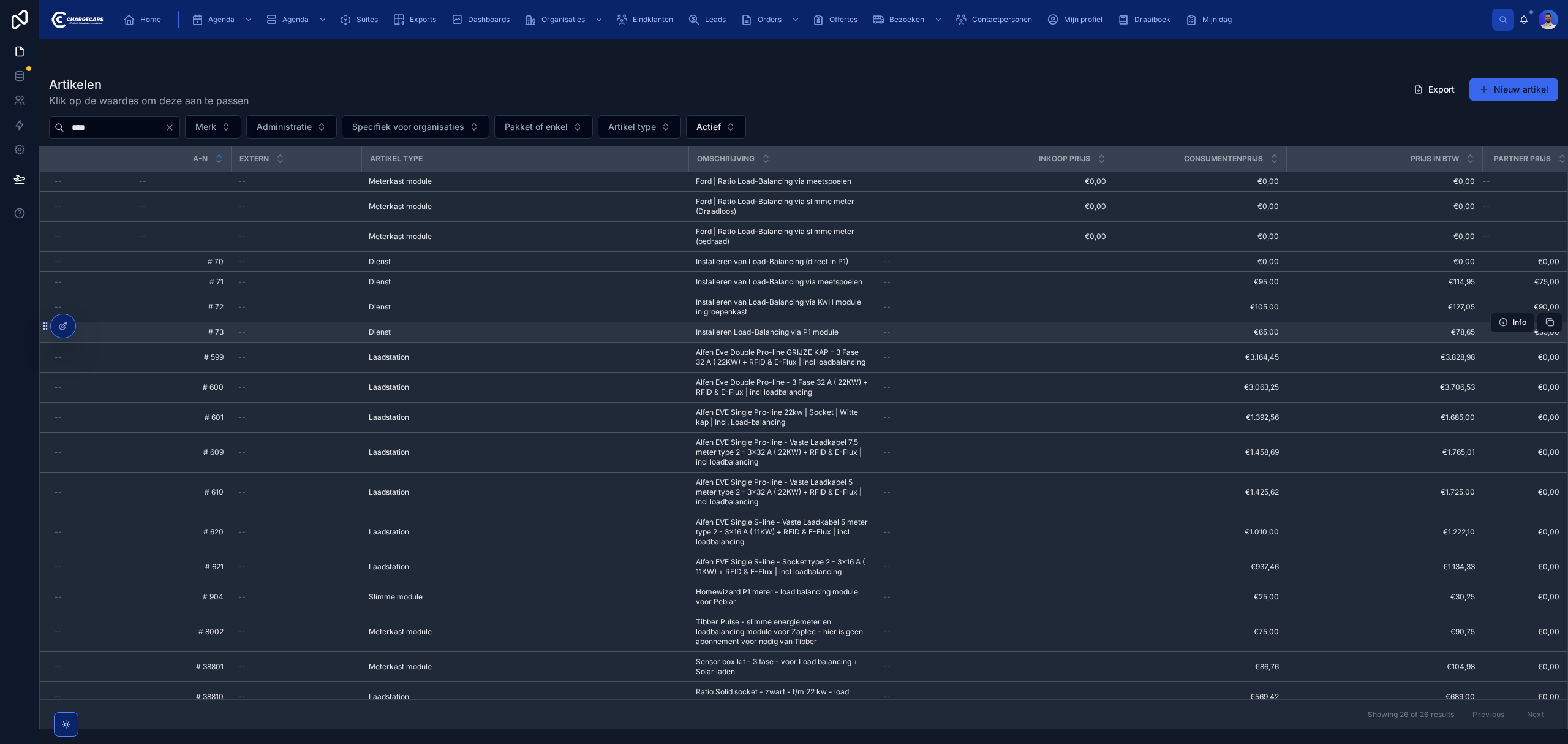
click at [737, 330] on span "Installeren Load-Balancing via P1 module" at bounding box center [767, 332] width 142 height 10
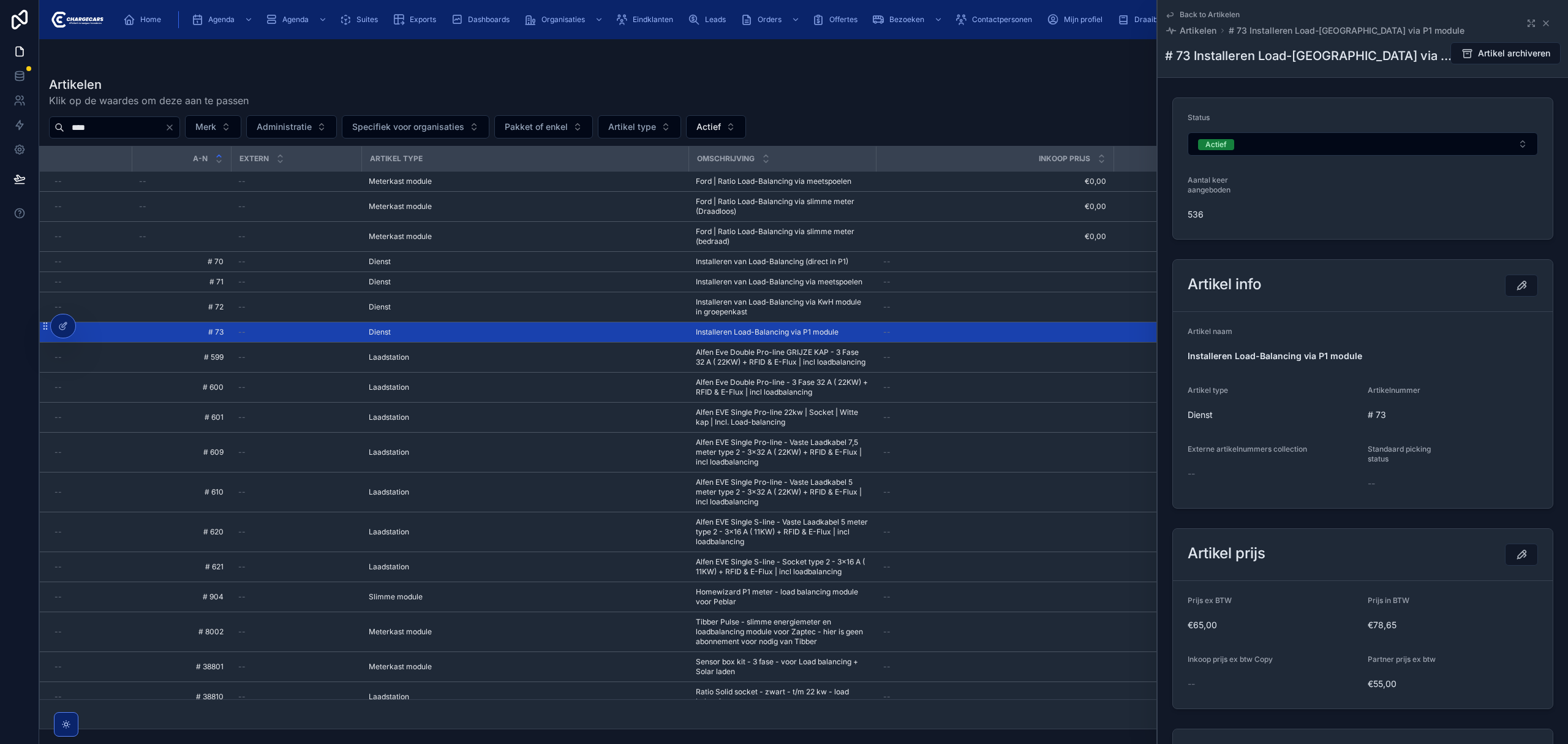
click at [1243, 58] on h1 "# 73 Installeren Load-Balancing via P1 module" at bounding box center [1308, 55] width 287 height 17
copy h1 "# 73 Installeren Load-Balancing via P1 module"
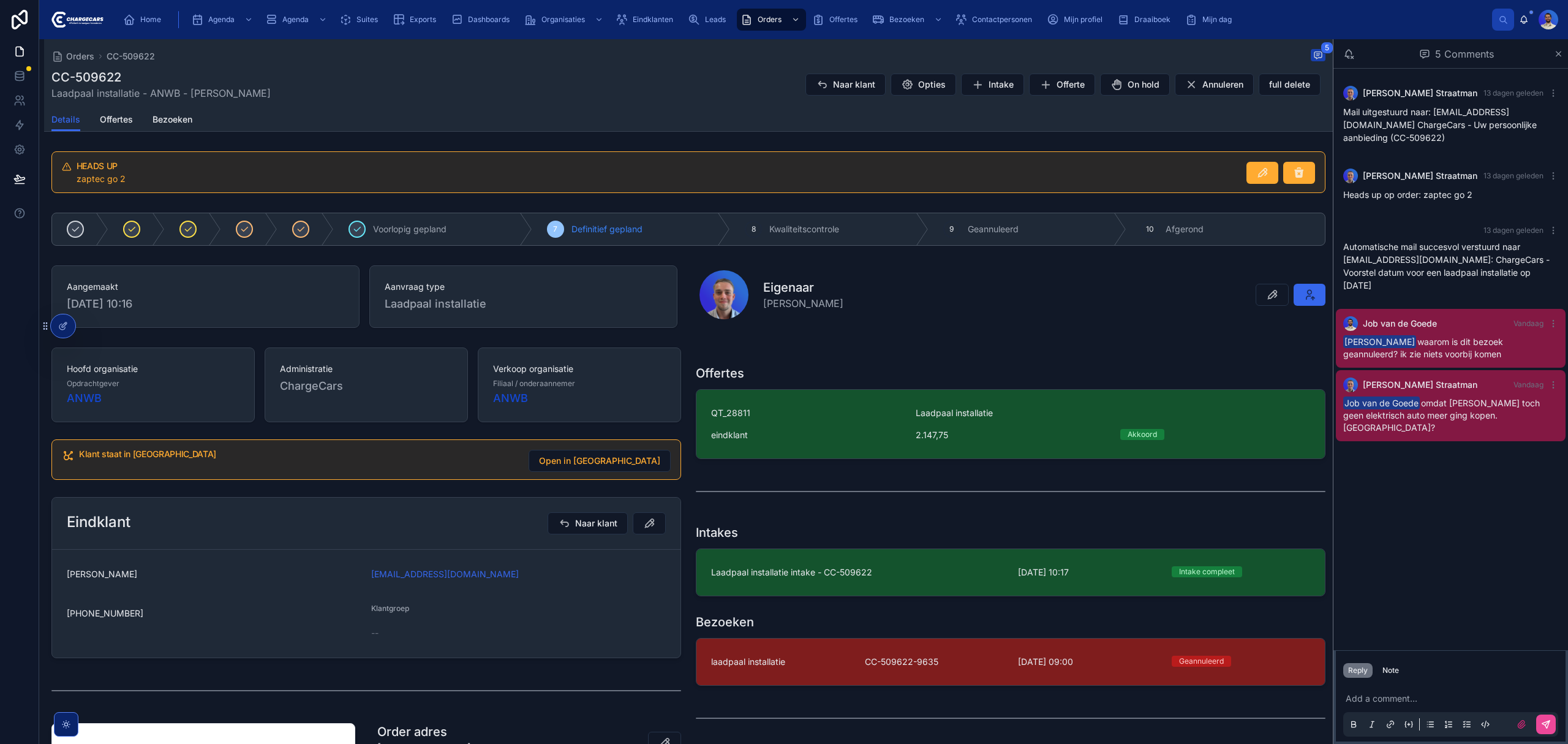
click at [1452, 521] on div "Lars Straatman 13 dagen geleden Mail uitgestuurd naar: grivandijk@gmail.com Cha…" at bounding box center [1450, 359] width 235 height 582
click at [1384, 697] on p at bounding box center [1453, 699] width 215 height 12
click at [1391, 673] on div "Note" at bounding box center [1391, 670] width 16 height 10
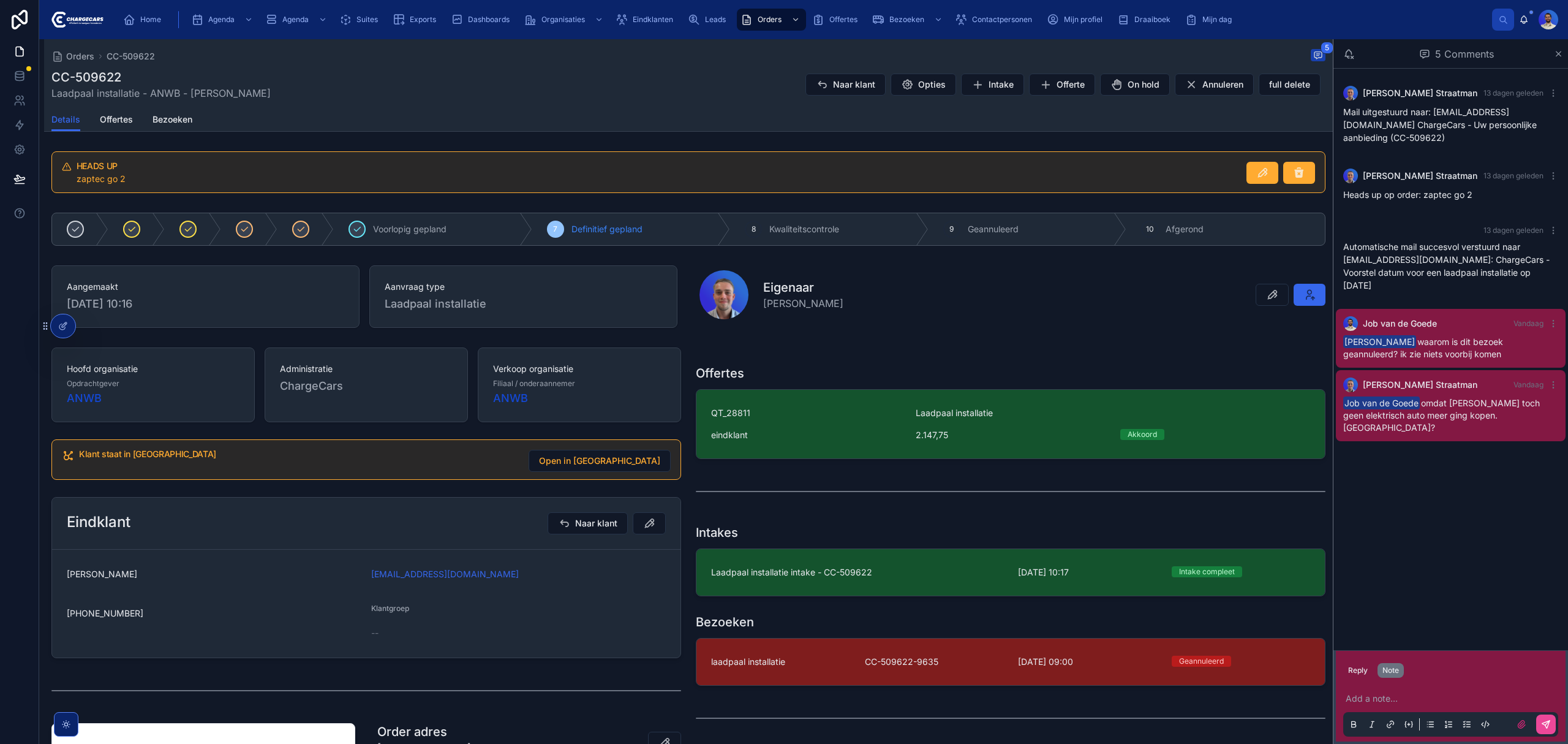
click at [1380, 699] on p at bounding box center [1453, 699] width 215 height 12
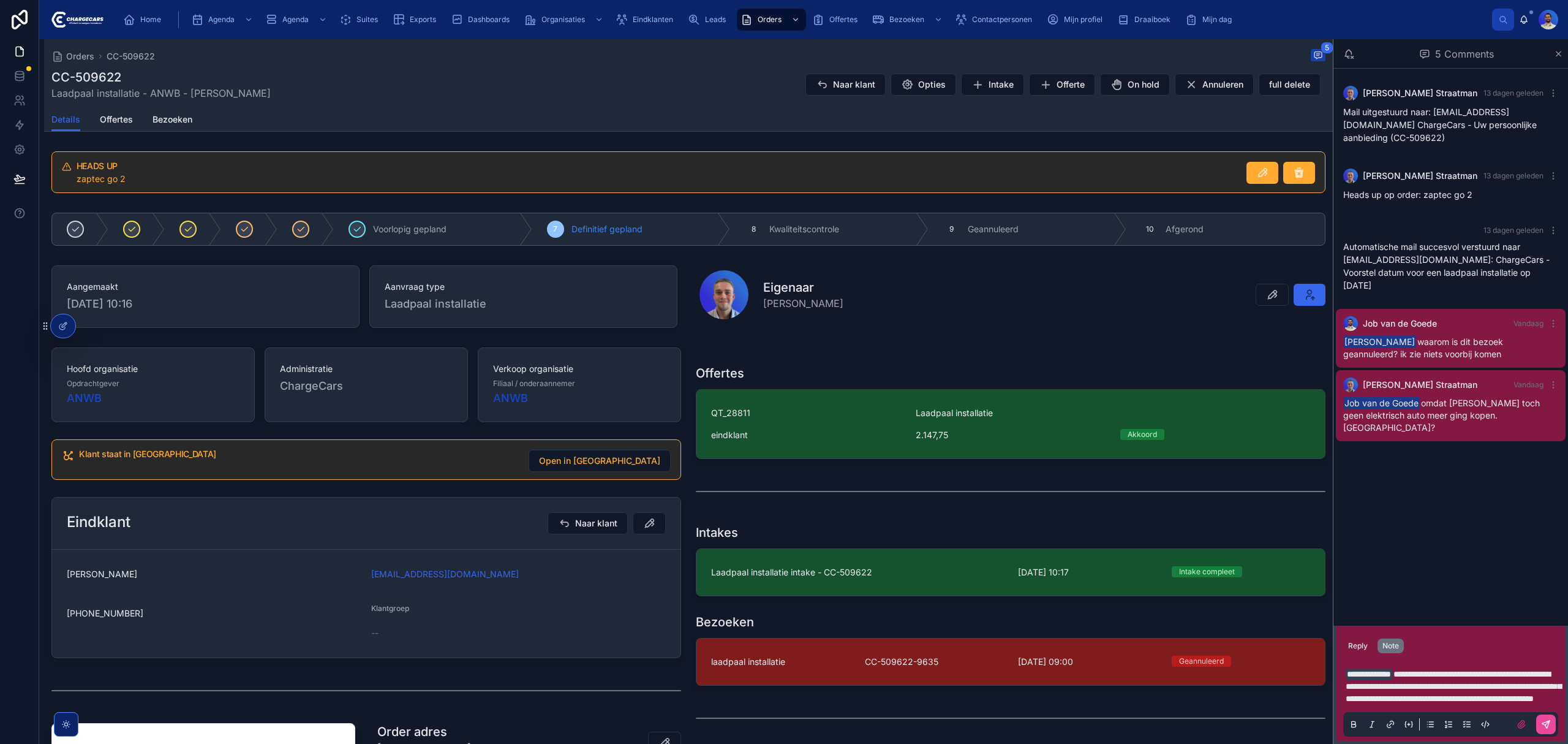
click at [1395, 699] on p "**********" at bounding box center [1453, 686] width 215 height 37
click at [1545, 721] on icon at bounding box center [1545, 724] width 10 height 10
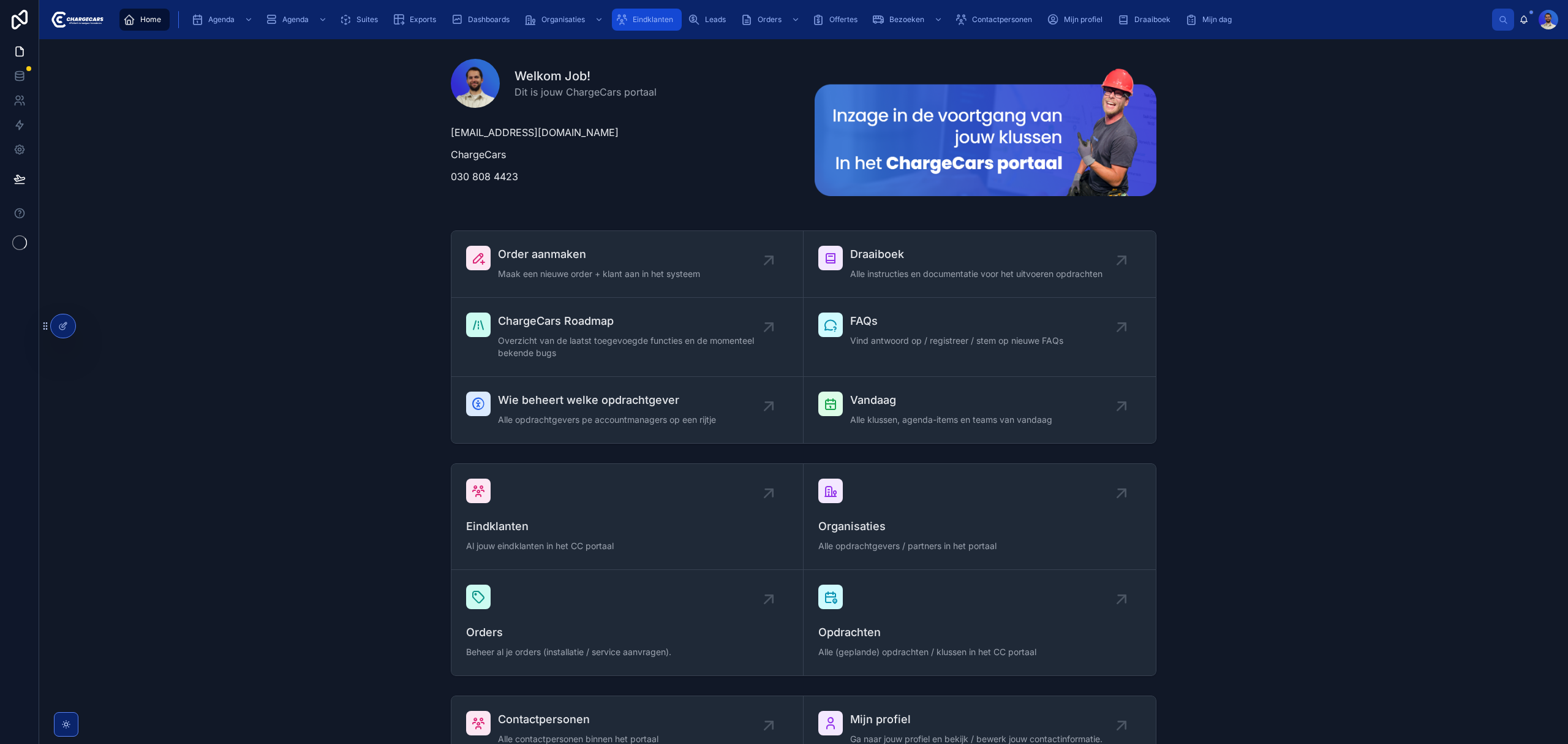
click at [653, 13] on div "Eindklanten" at bounding box center [646, 19] width 62 height 20
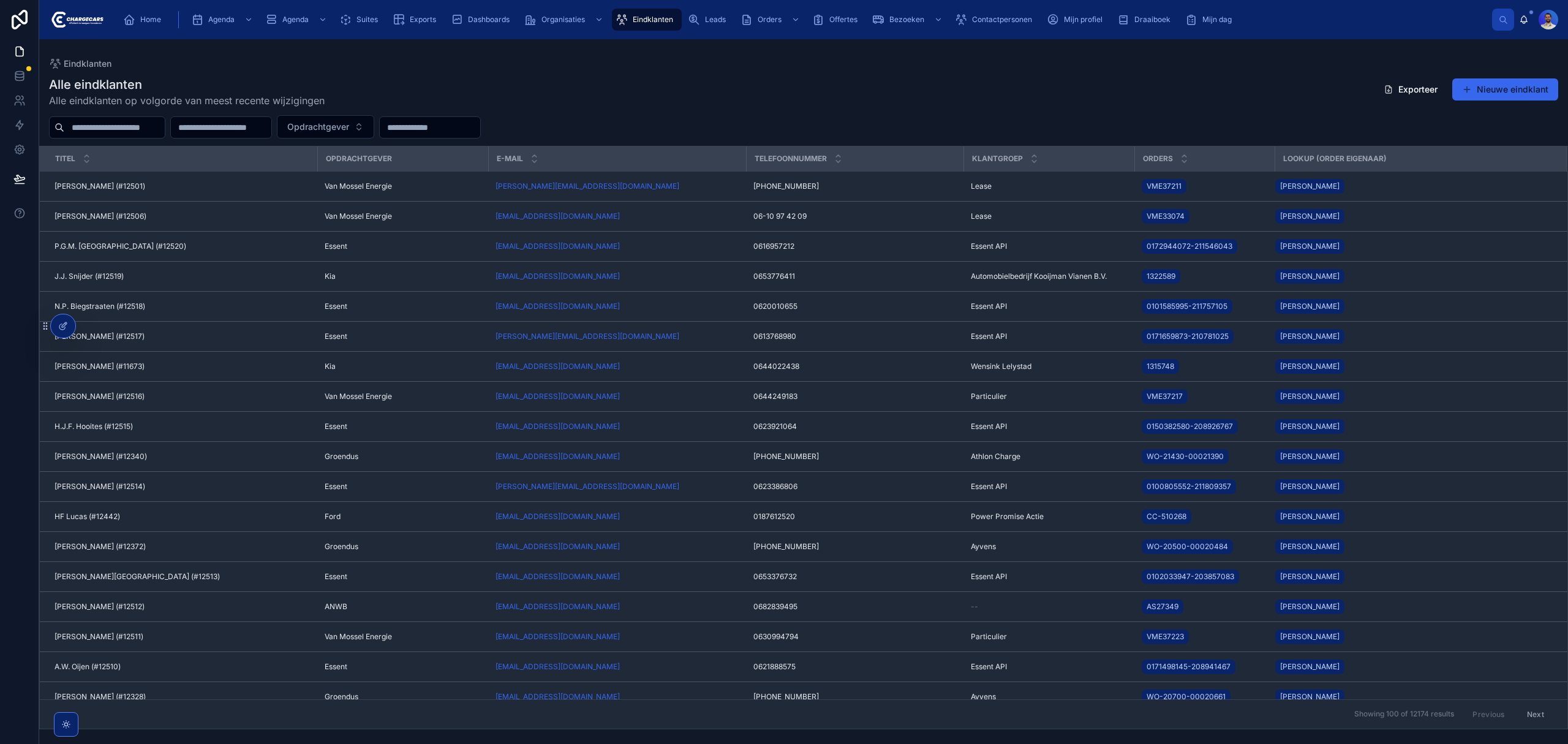
click at [114, 120] on input "text" at bounding box center [114, 127] width 101 height 17
type input "*****"
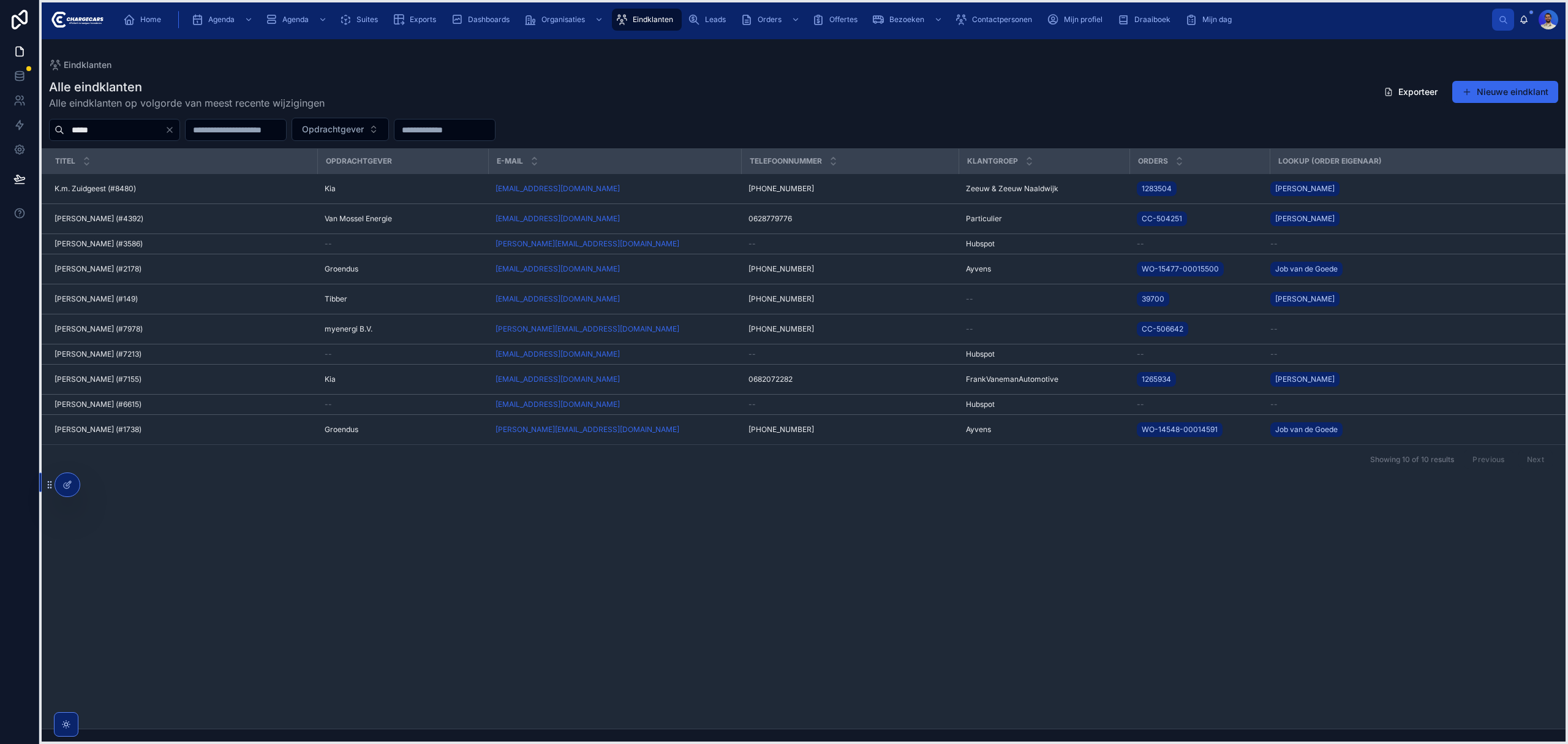
drag, startPoint x: 43, startPoint y: 327, endPoint x: 49, endPoint y: 486, distance: 159.1
click at [49, 486] on icon at bounding box center [49, 484] width 10 height 10
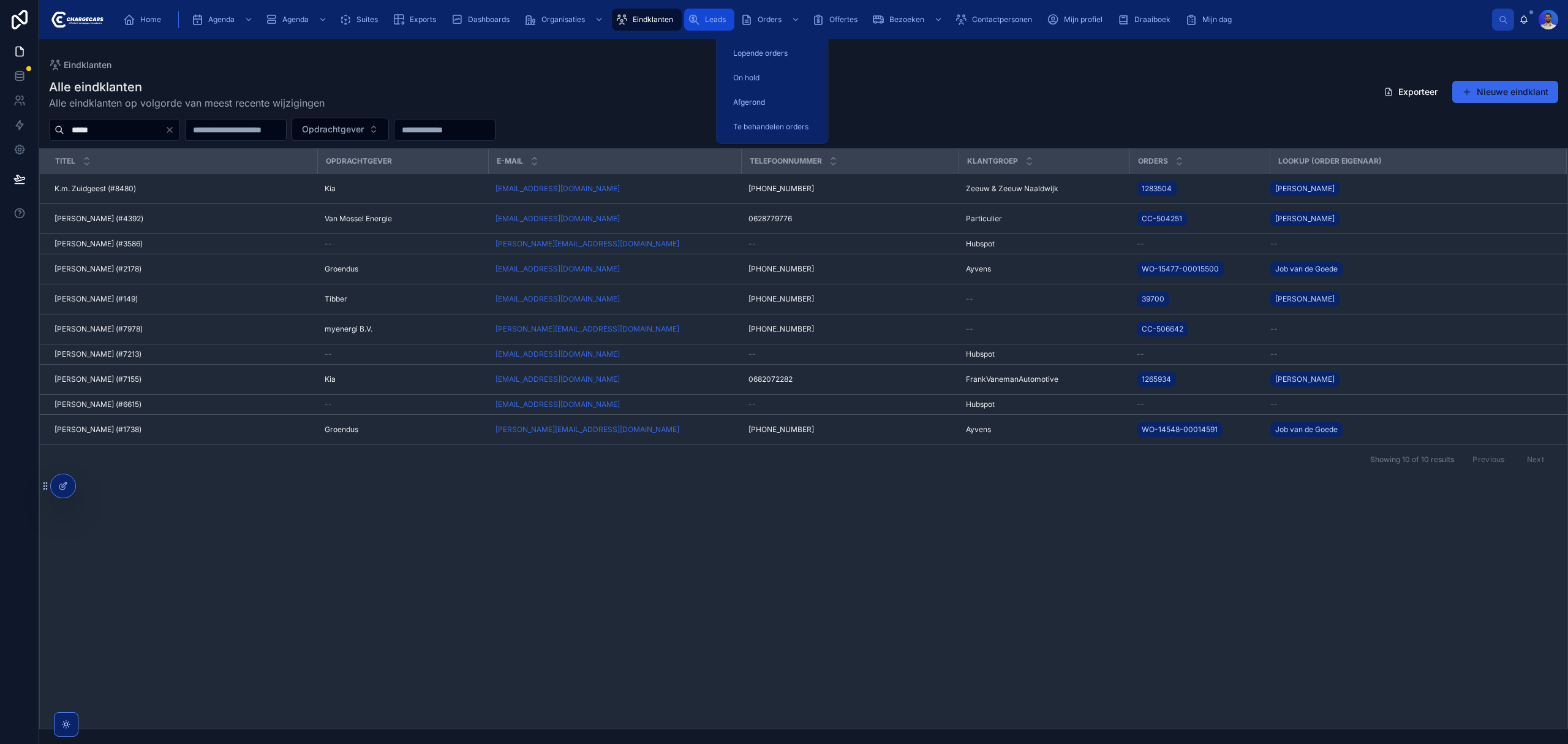
click at [714, 16] on span "Leads" at bounding box center [715, 19] width 21 height 10
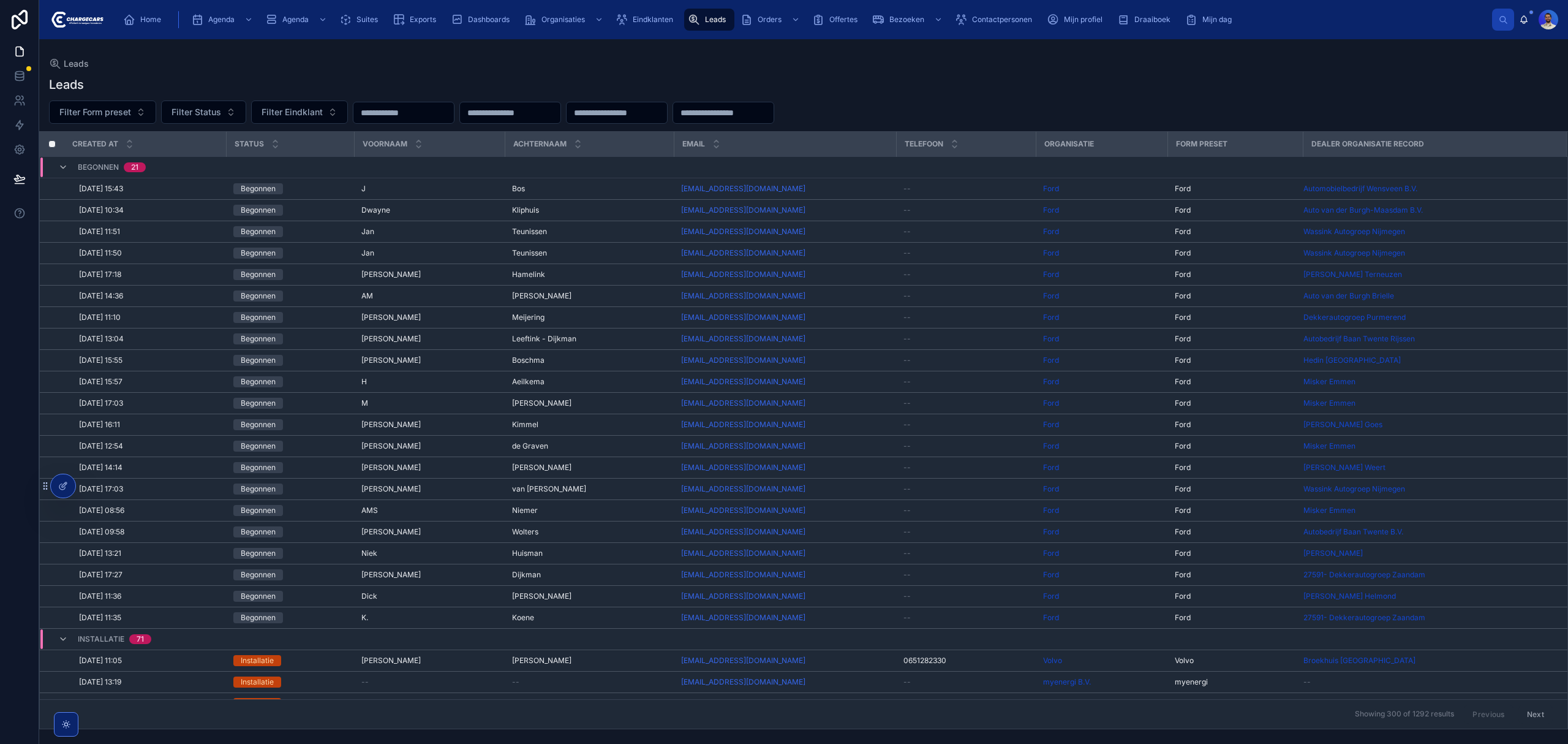
click at [454, 113] on input "text" at bounding box center [403, 112] width 101 height 17
type input "*****"
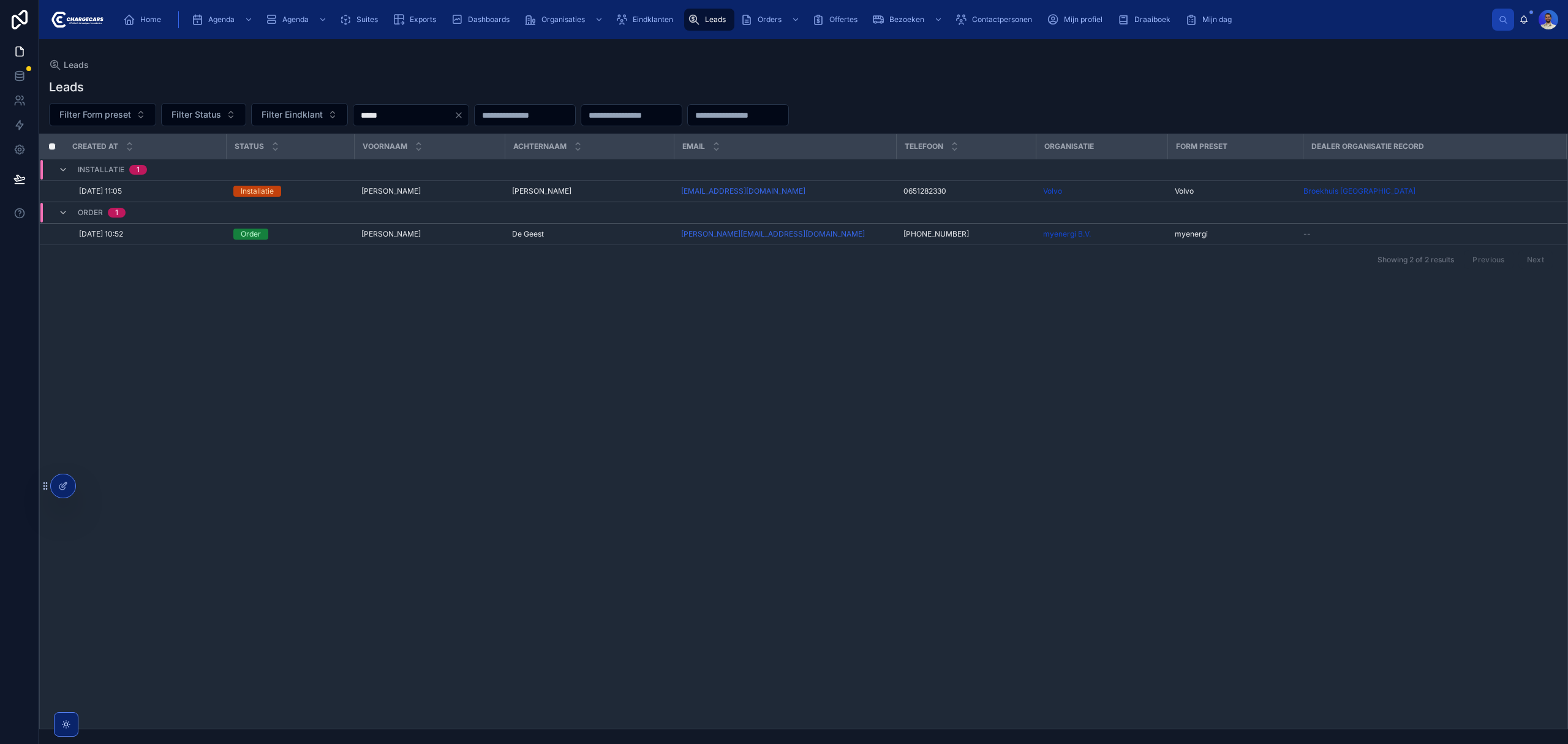
click at [579, 188] on div "van der Geest van der Geest" at bounding box center [589, 191] width 154 height 10
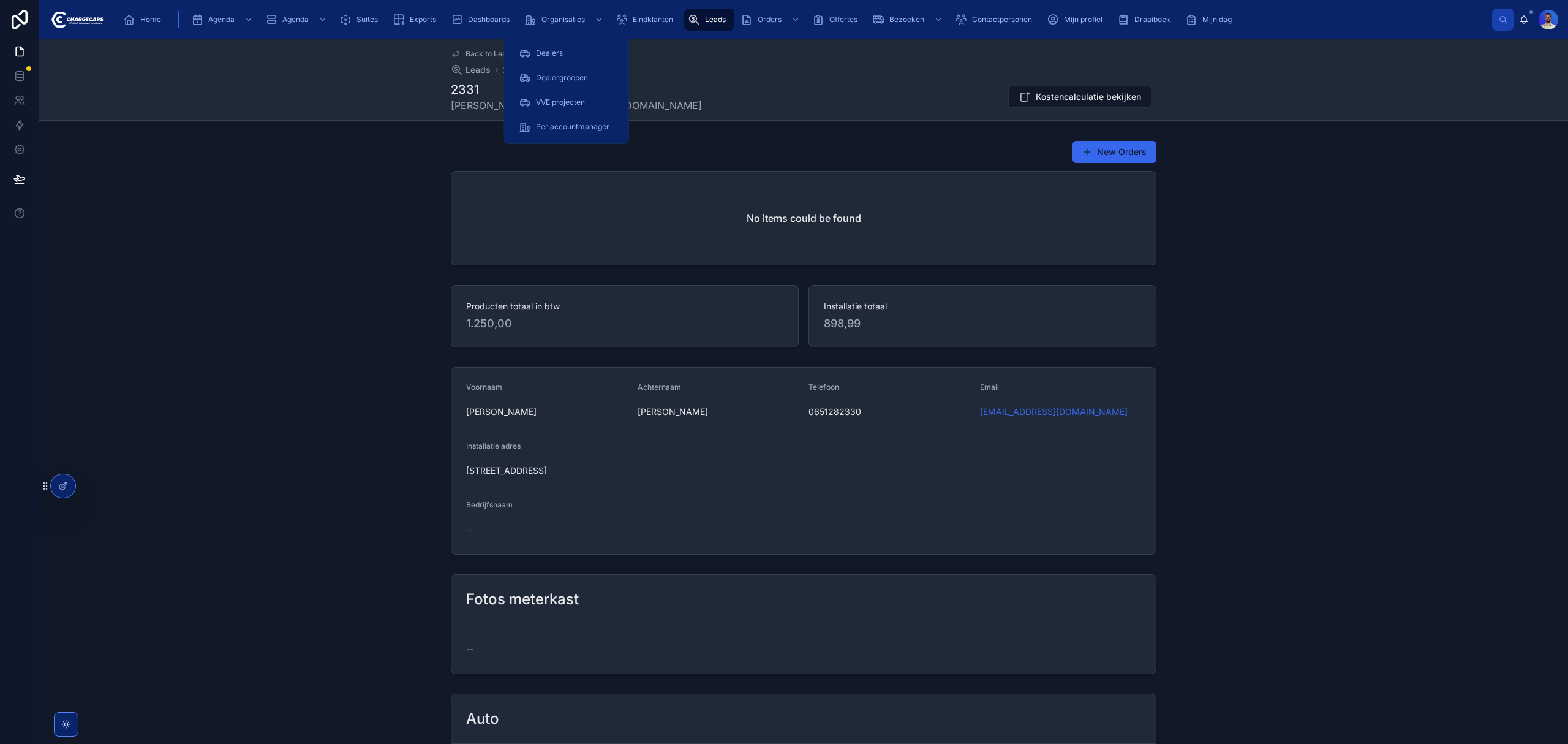
click at [615, 177] on div "No items could be found" at bounding box center [803, 218] width 705 height 93
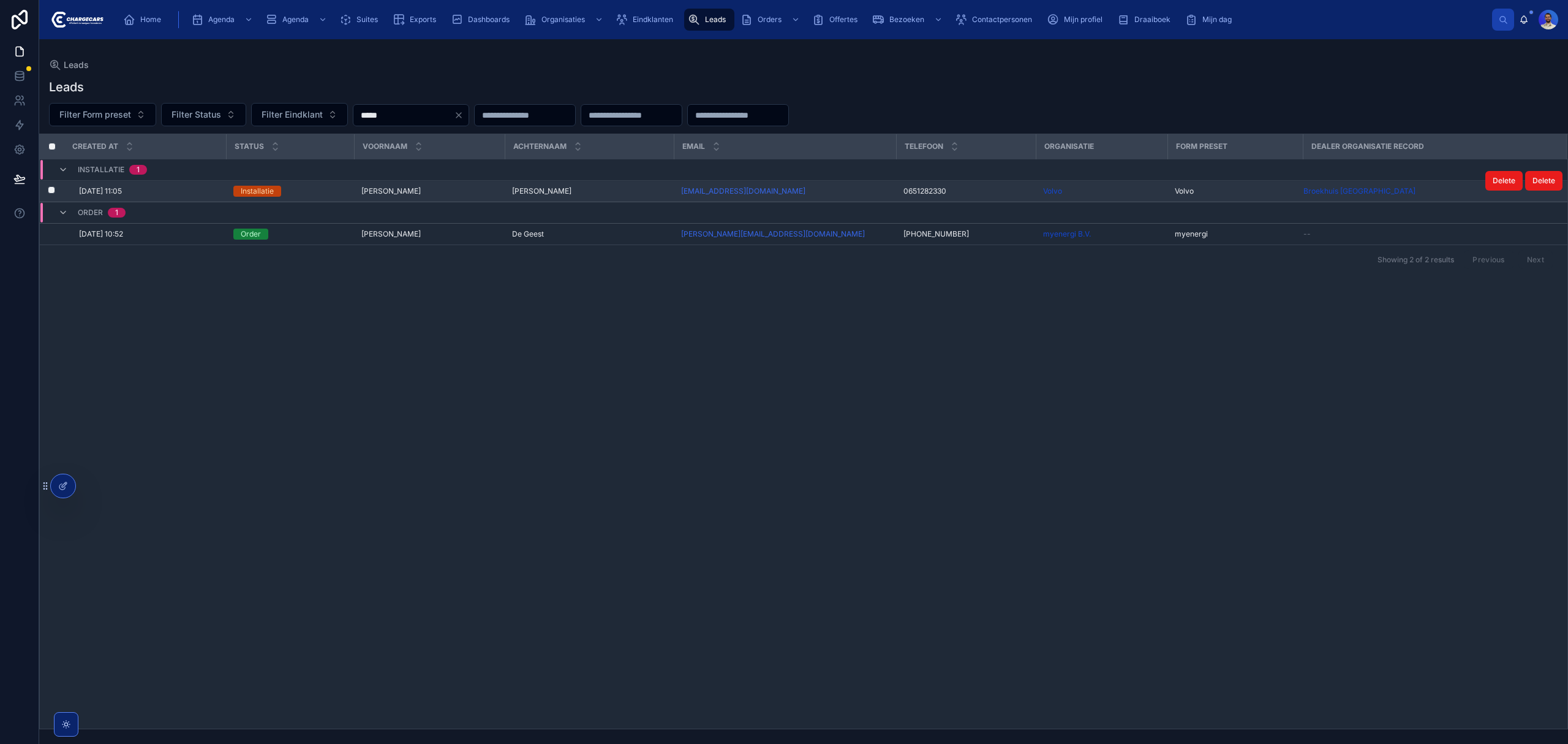
click at [368, 184] on td "Johann Johann" at bounding box center [429, 191] width 151 height 21
click at [371, 188] on span "Johann" at bounding box center [391, 191] width 60 height 10
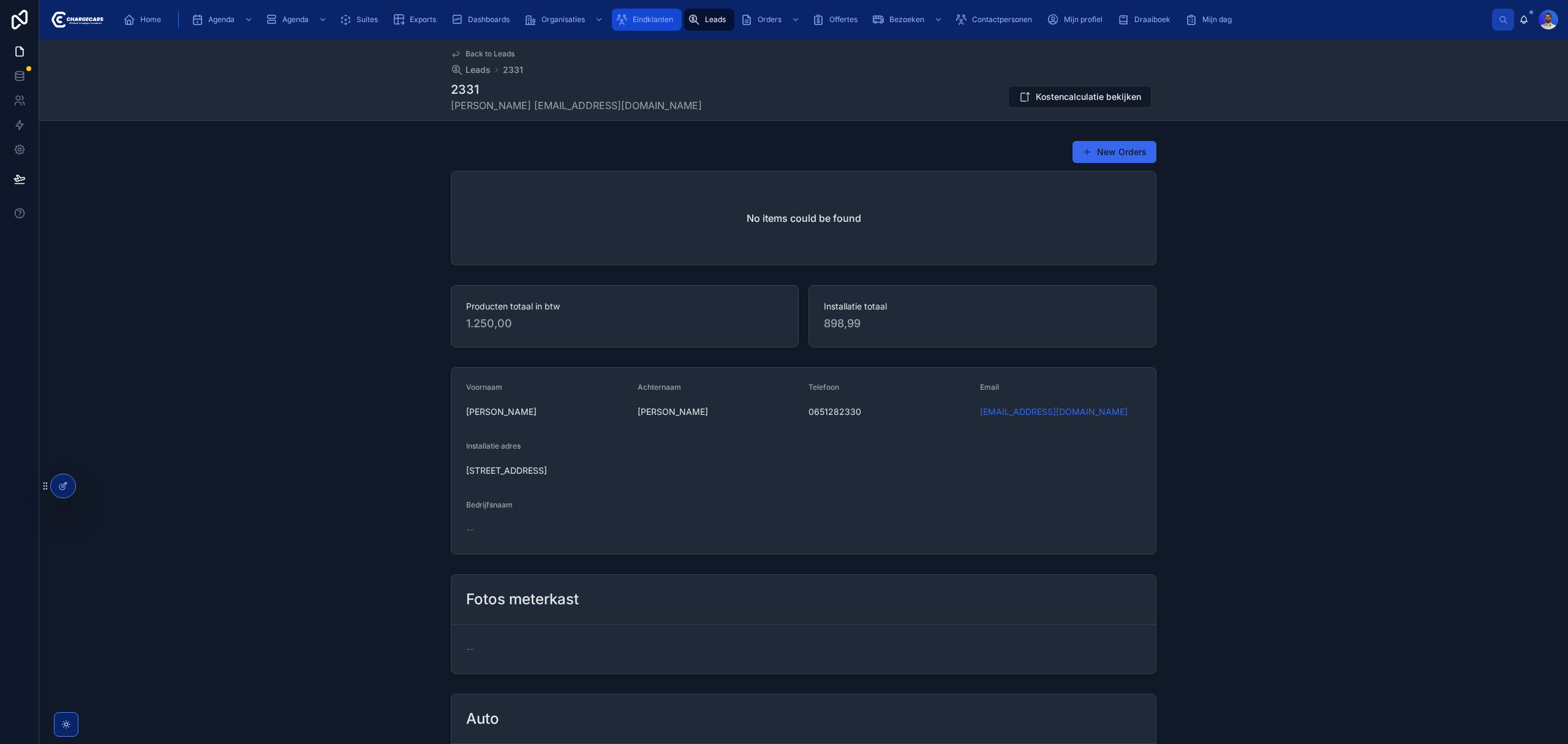
click at [661, 22] on span "Eindklanten" at bounding box center [653, 19] width 40 height 10
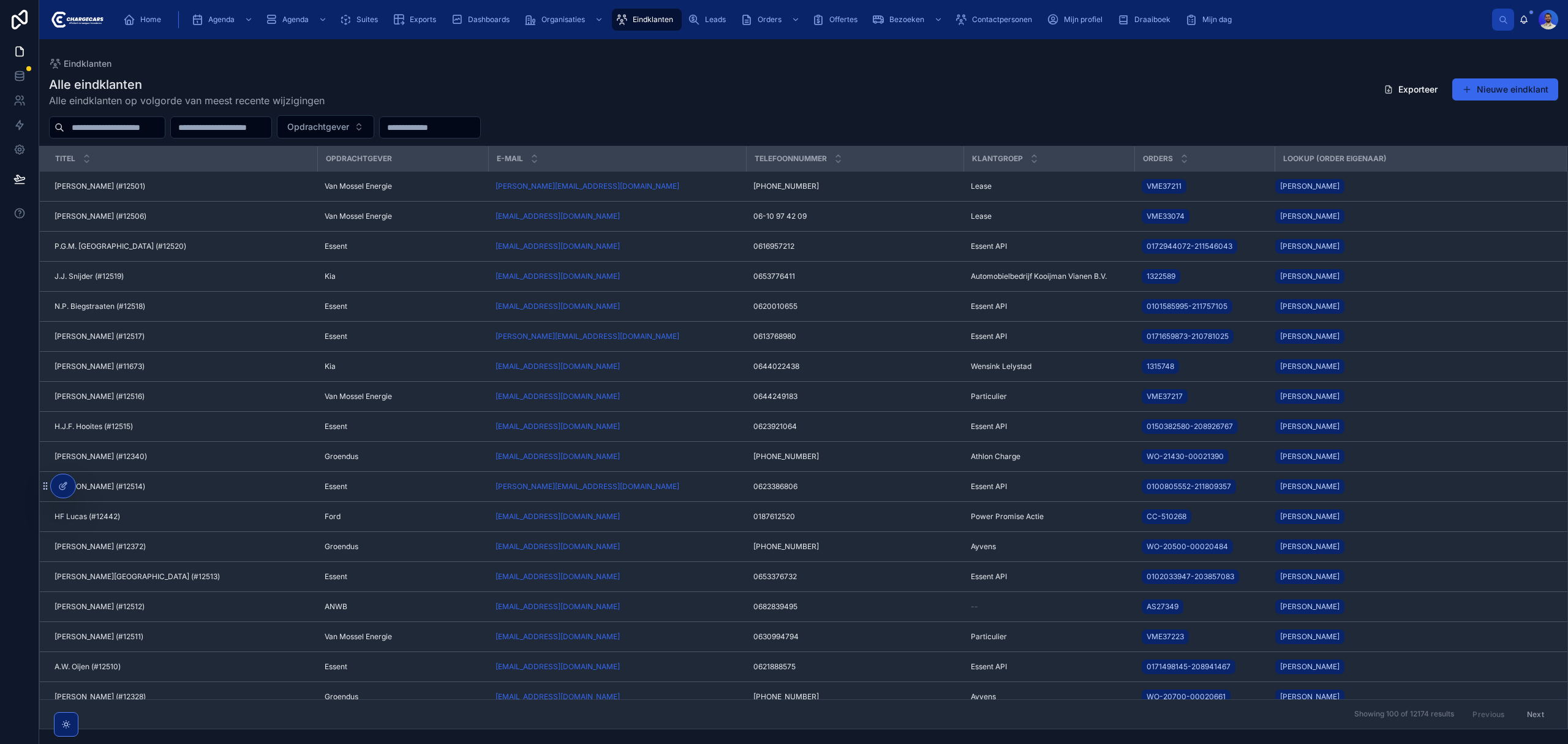
click at [110, 120] on input "text" at bounding box center [114, 127] width 101 height 17
type input "*"
type input "****"
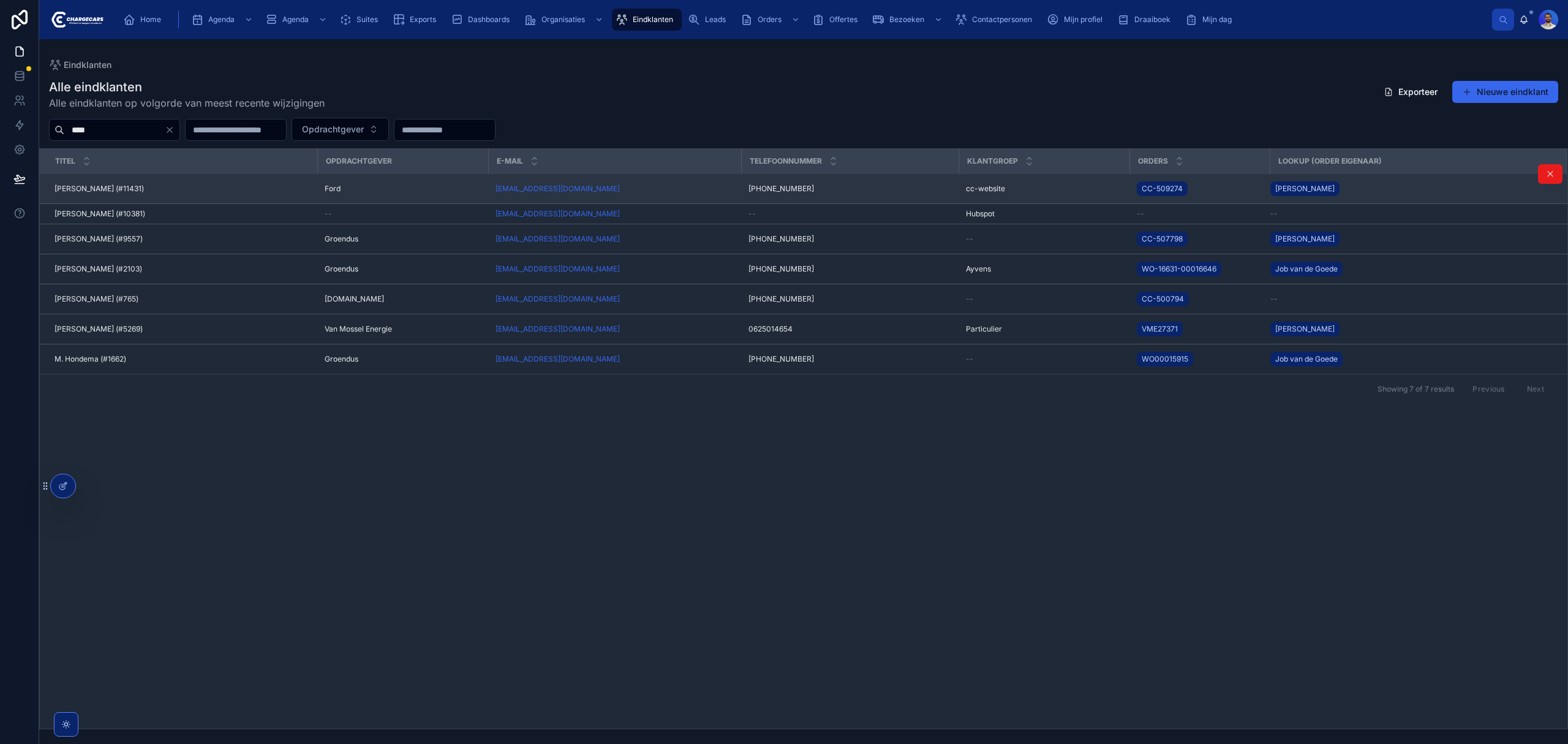
click at [221, 183] on td "Annemiek de Hond (#11431) Annemiek de Hond (#11431)" at bounding box center [178, 189] width 277 height 30
click at [234, 191] on div "Annemiek de Hond (#11431) Annemiek de Hond (#11431)" at bounding box center [182, 188] width 255 height 10
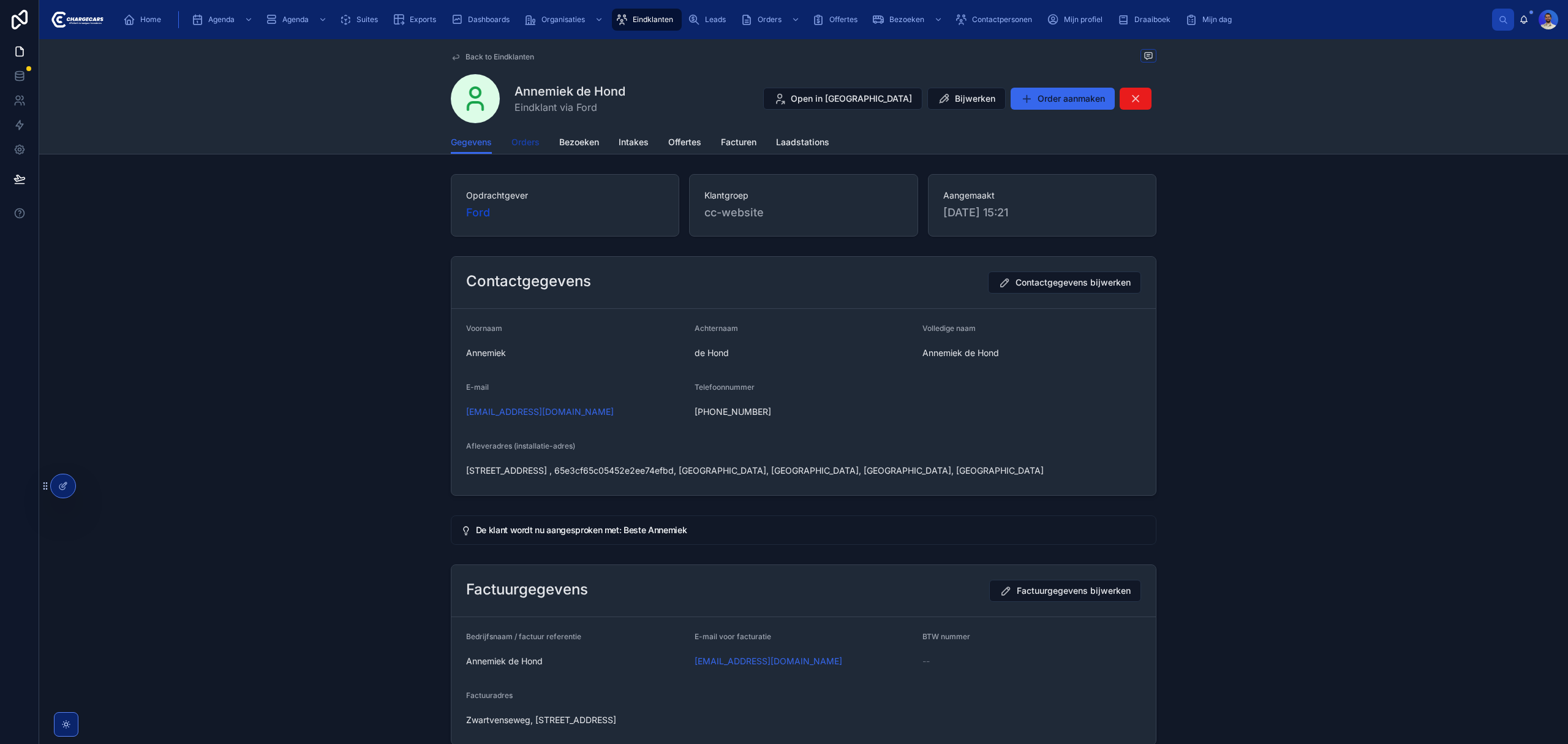
click at [515, 141] on span "Orders" at bounding box center [525, 142] width 28 height 12
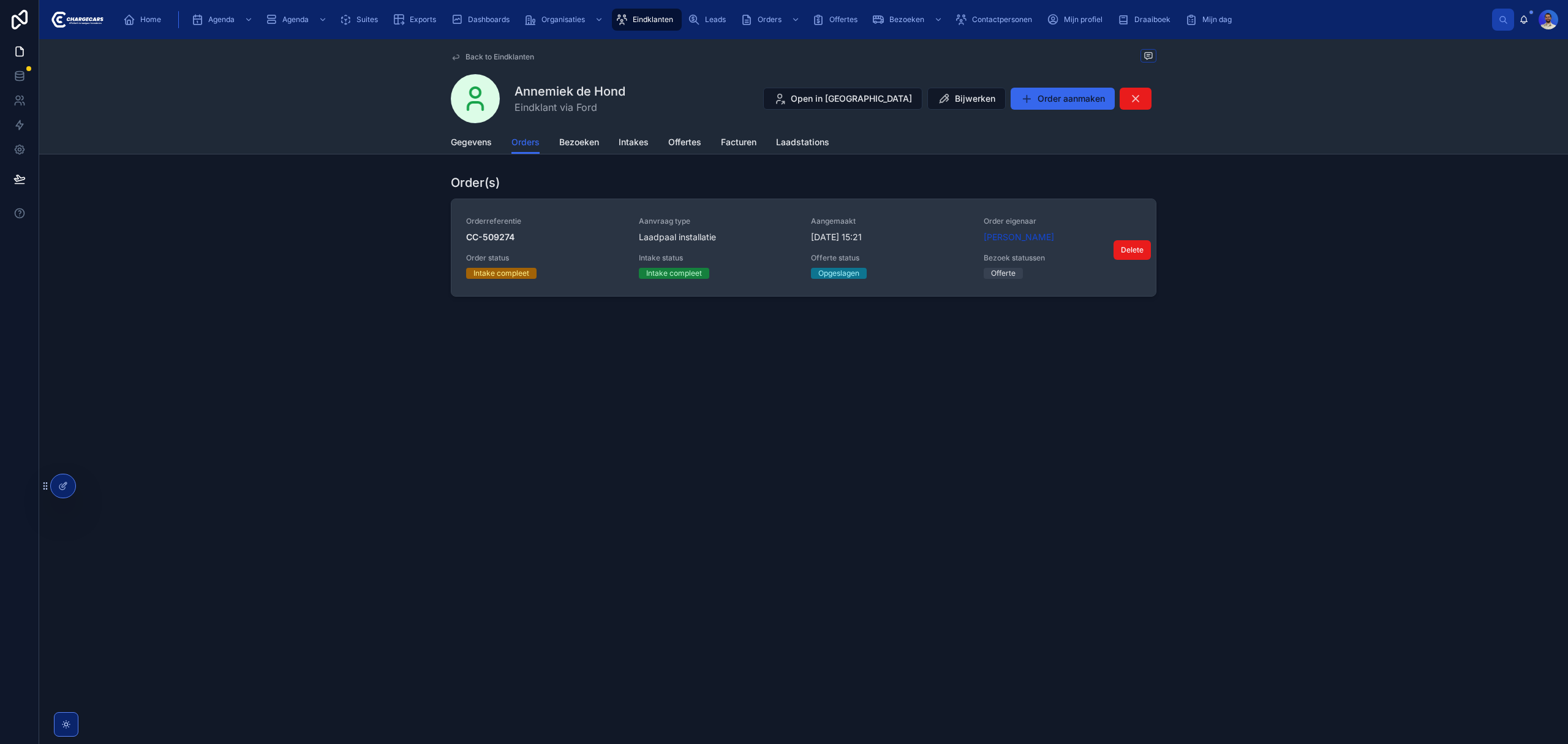
click at [785, 236] on div "Laadpaal installatie" at bounding box center [718, 237] width 158 height 12
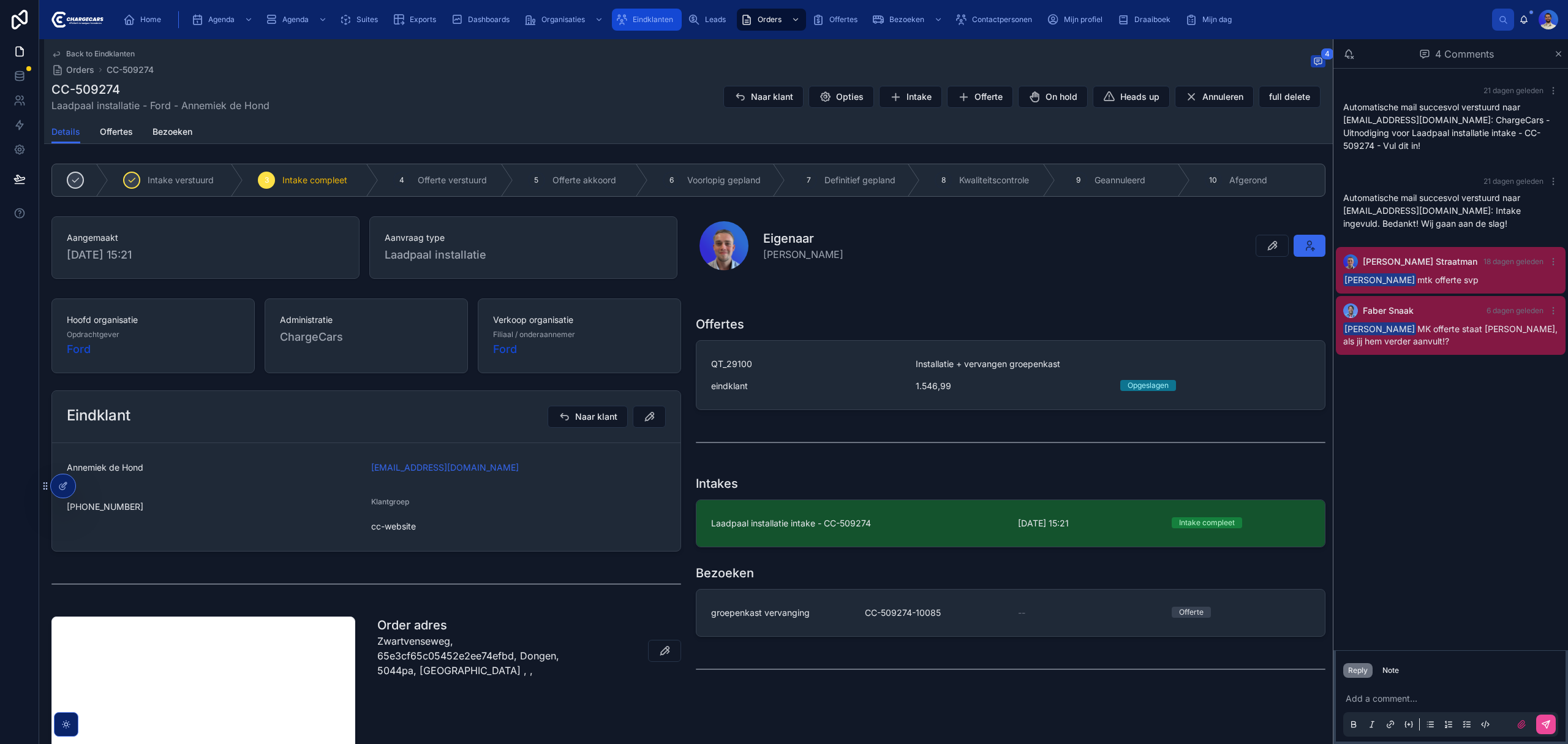
click at [648, 16] on span "Eindklanten" at bounding box center [653, 19] width 40 height 10
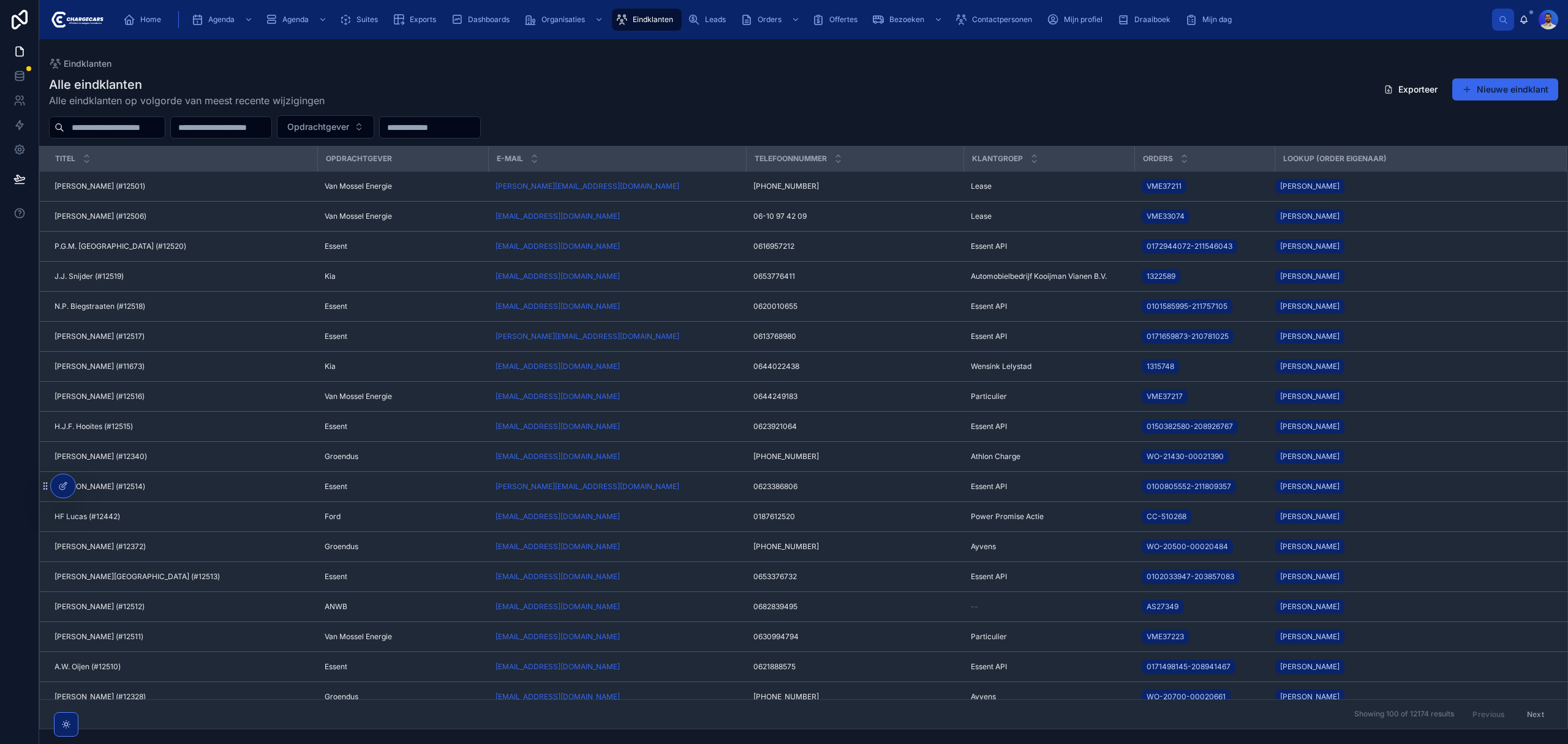
click at [130, 119] on div at bounding box center [108, 127] width 116 height 22
type input "*********"
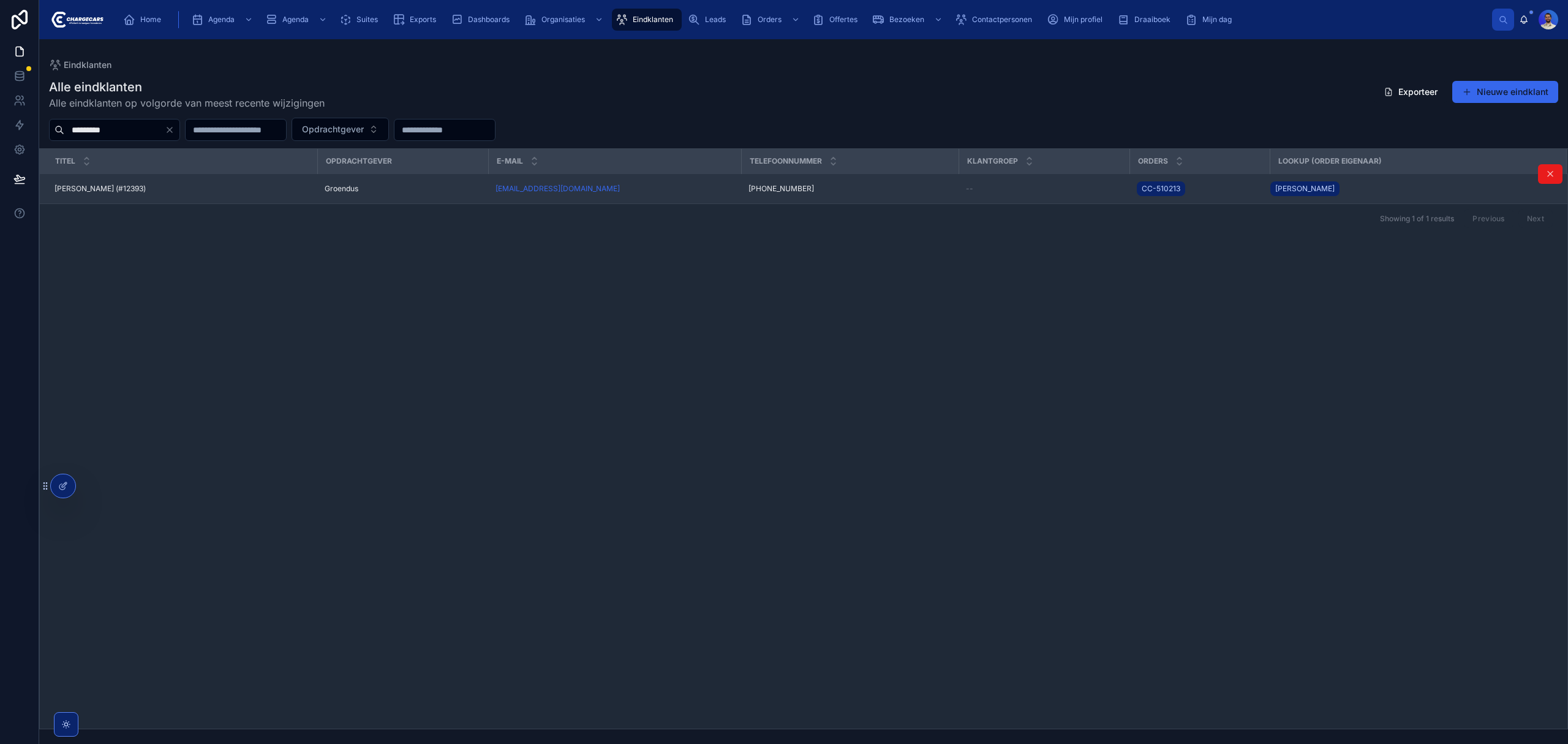
click at [140, 196] on td "Albertine Venema (#12393) Albertine Venema (#12393)" at bounding box center [178, 189] width 277 height 30
click at [126, 184] on td "Albertine Venema (#12393) Albertine Venema (#12393)" at bounding box center [178, 189] width 277 height 30
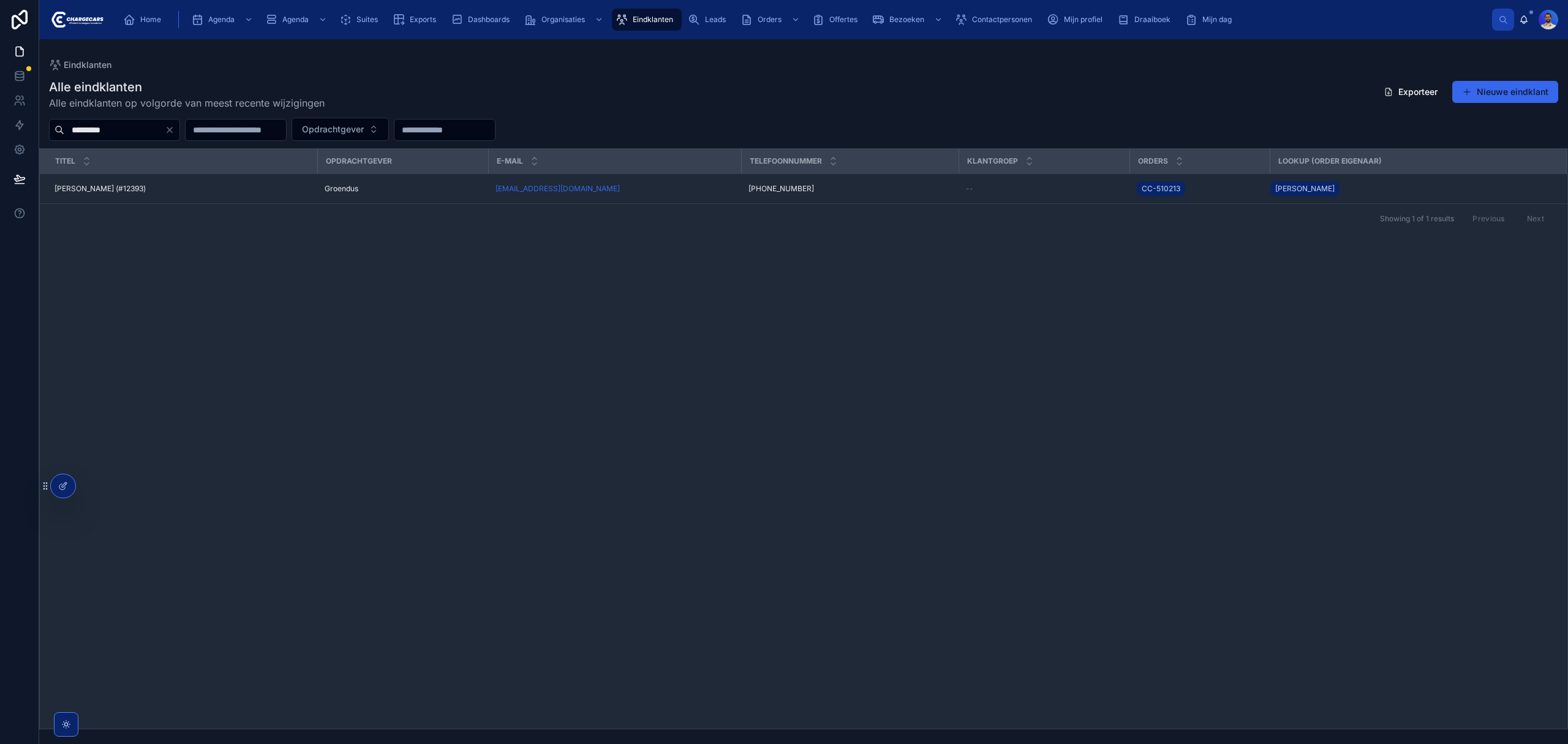
click at [129, 124] on input "*********" at bounding box center [114, 129] width 101 height 17
click at [126, 130] on input "*********" at bounding box center [114, 129] width 101 height 17
click at [671, 56] on div "Eindklanten Alle eindklanten Alle eindklanten op volgorde van meest recente wij…" at bounding box center [803, 384] width 1529 height 690
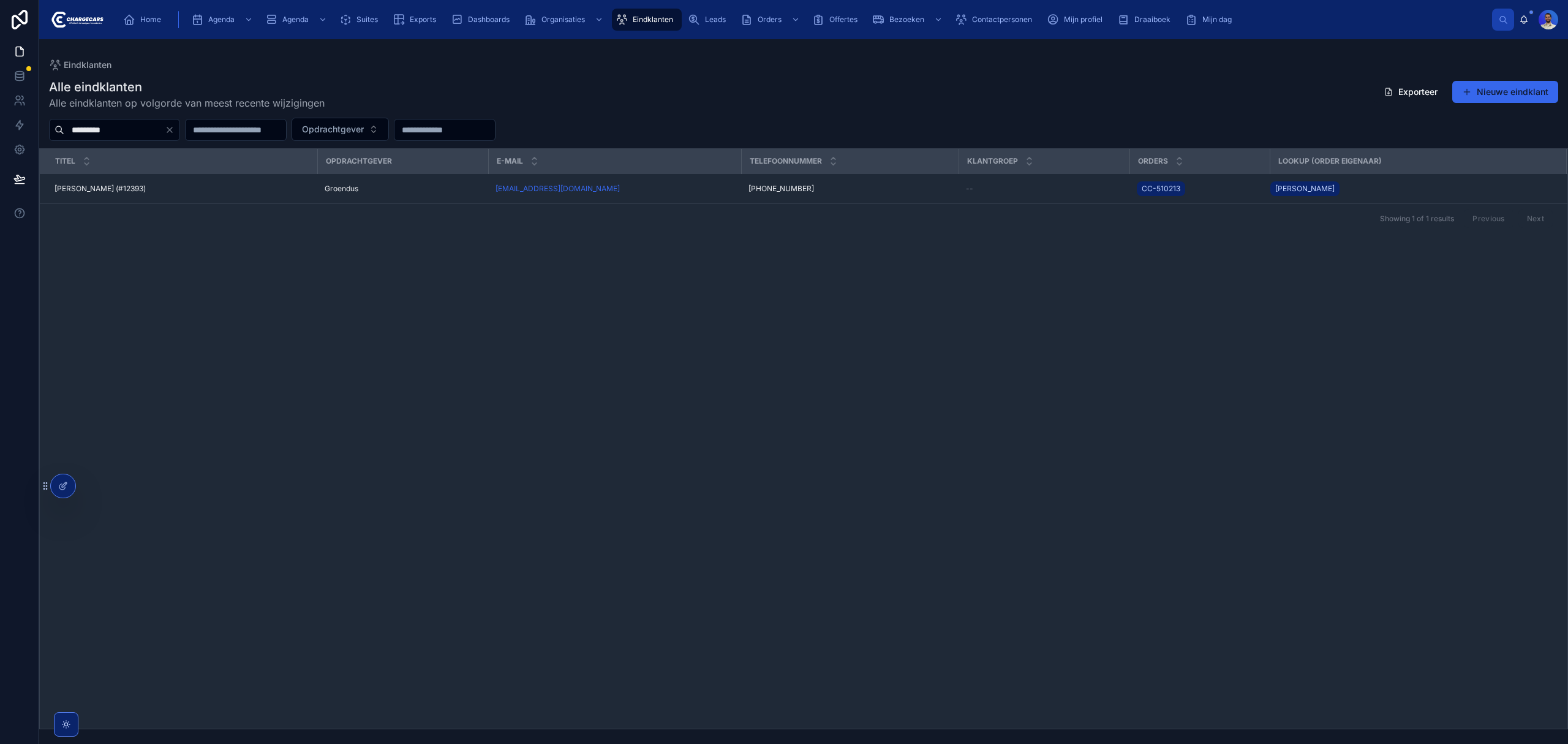
click at [154, 131] on input "*********" at bounding box center [114, 129] width 101 height 17
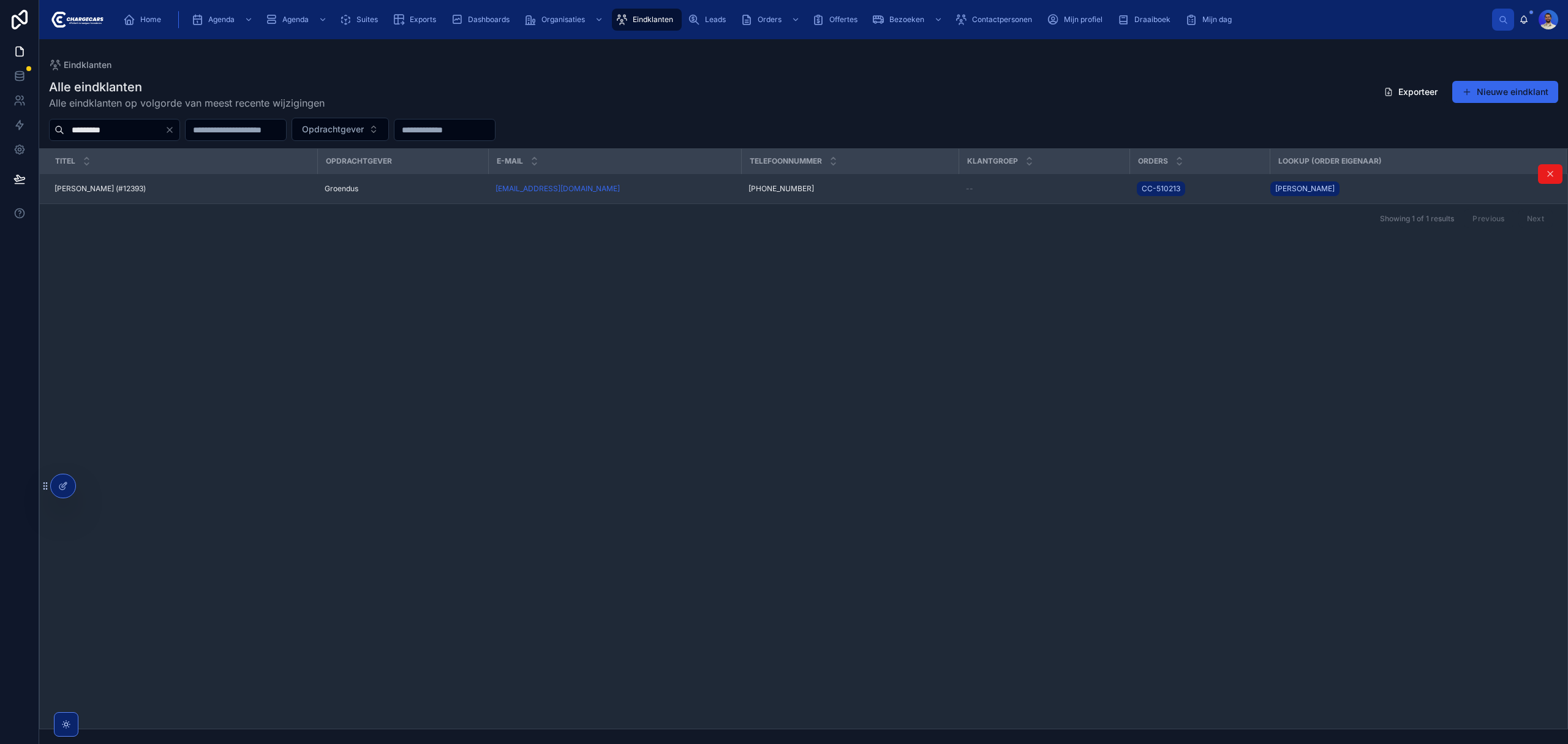
click at [391, 187] on div "Groendus" at bounding box center [403, 188] width 156 height 10
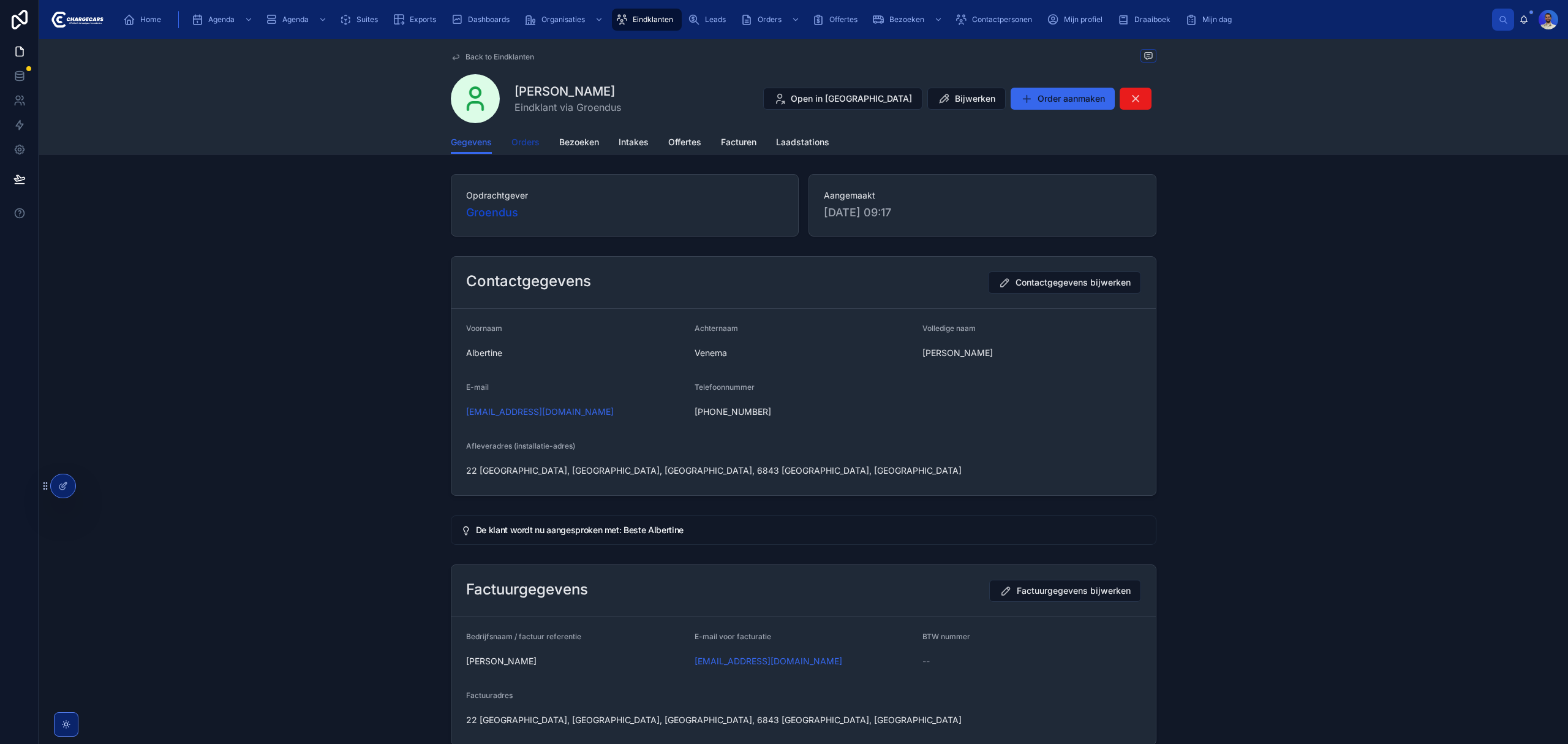
click at [522, 145] on span "Orders" at bounding box center [525, 142] width 28 height 12
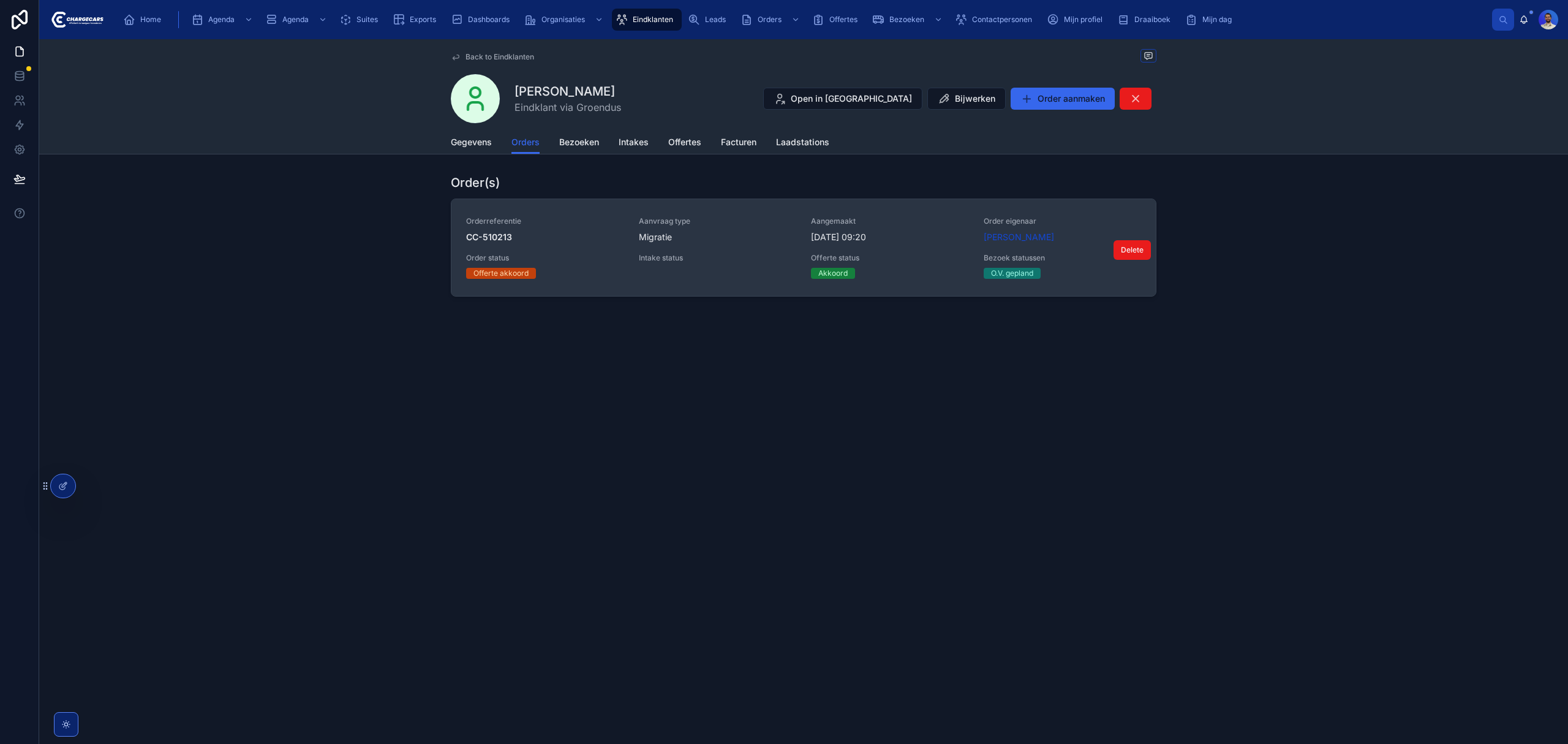
click at [894, 253] on div "Orderreferentie CC-510213 Aanvraag type Migratie Aangemaakt 26-9-2025 09:20 Ord…" at bounding box center [804, 247] width 675 height 62
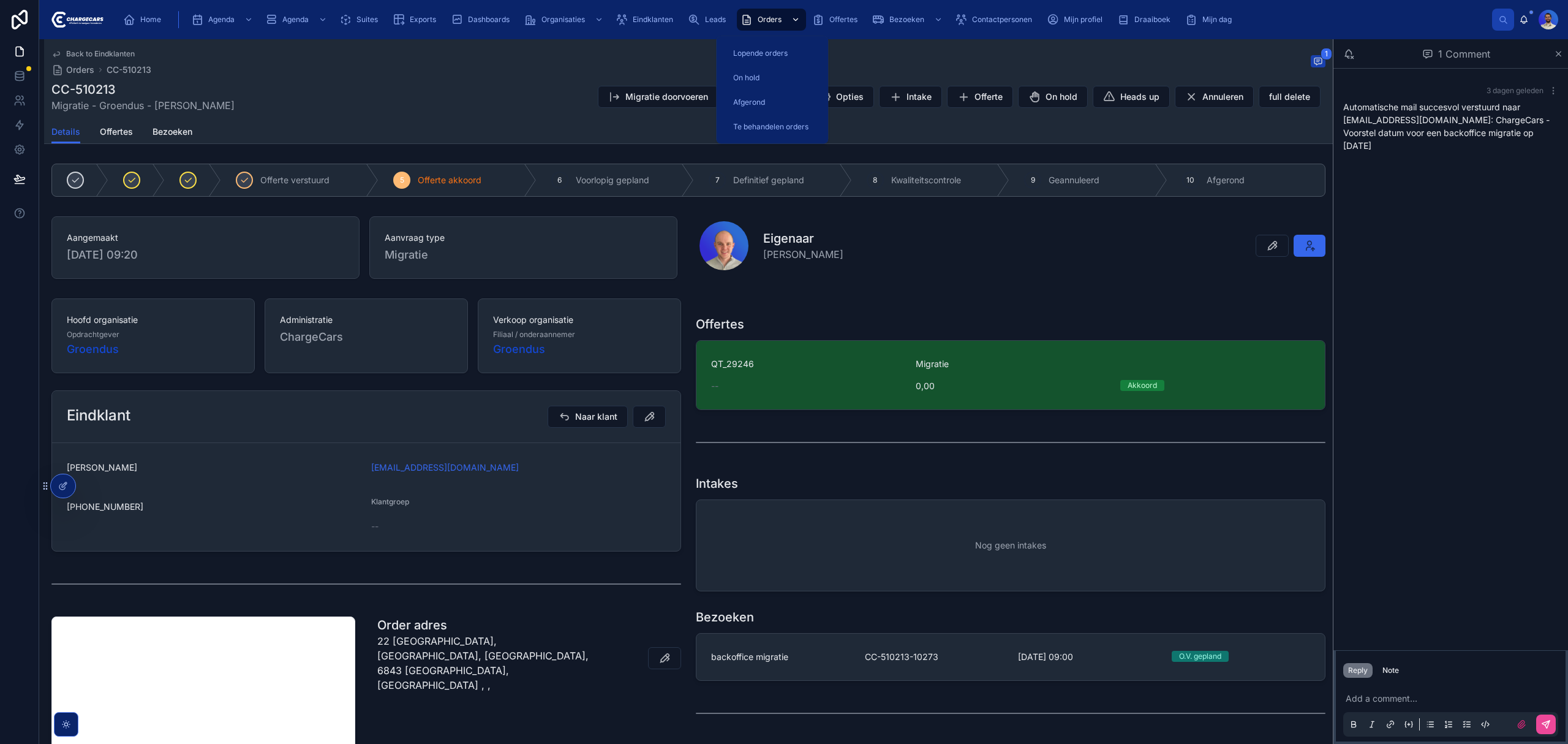
click at [770, 28] on div "Orders" at bounding box center [771, 19] width 62 height 20
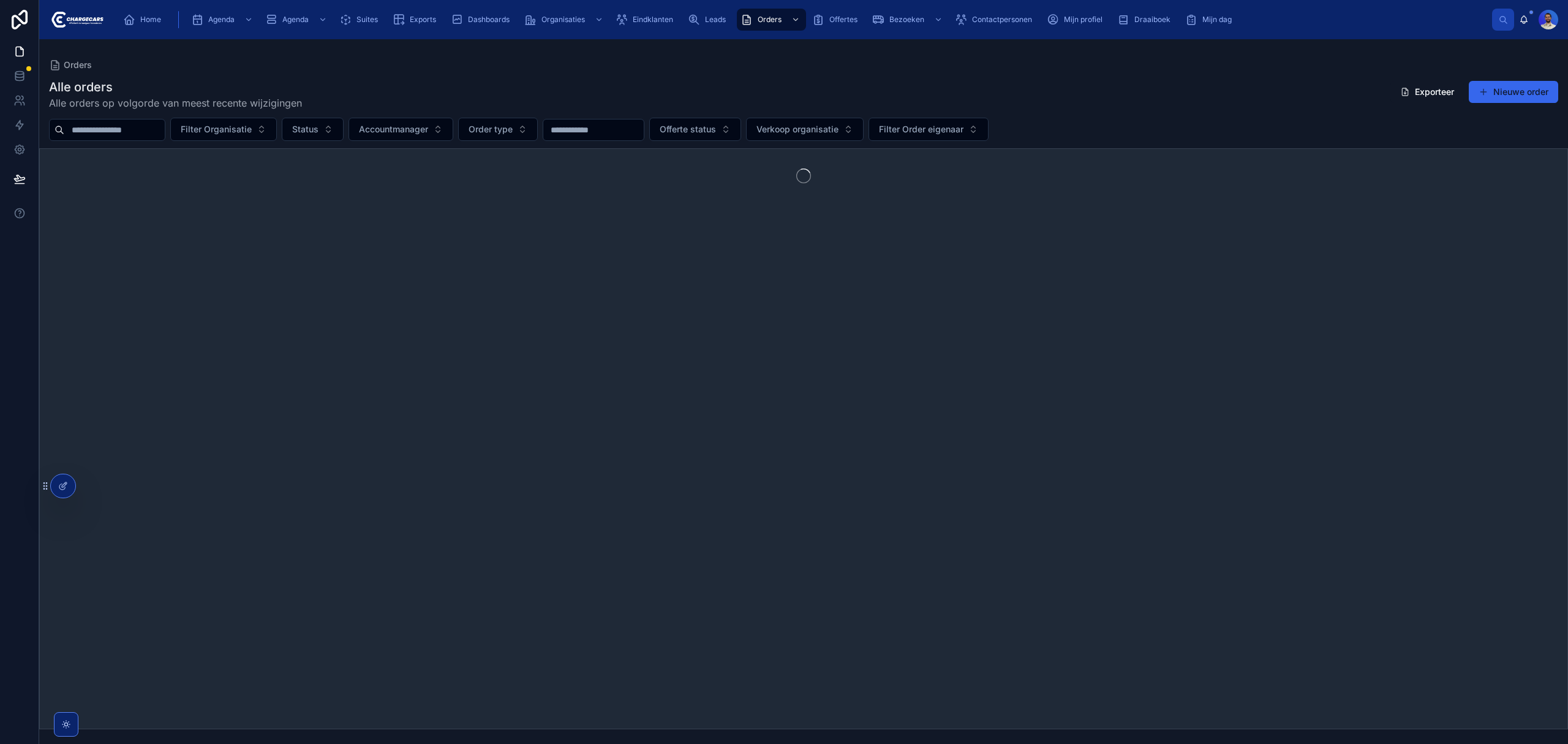
click at [125, 135] on input "text" at bounding box center [114, 129] width 101 height 17
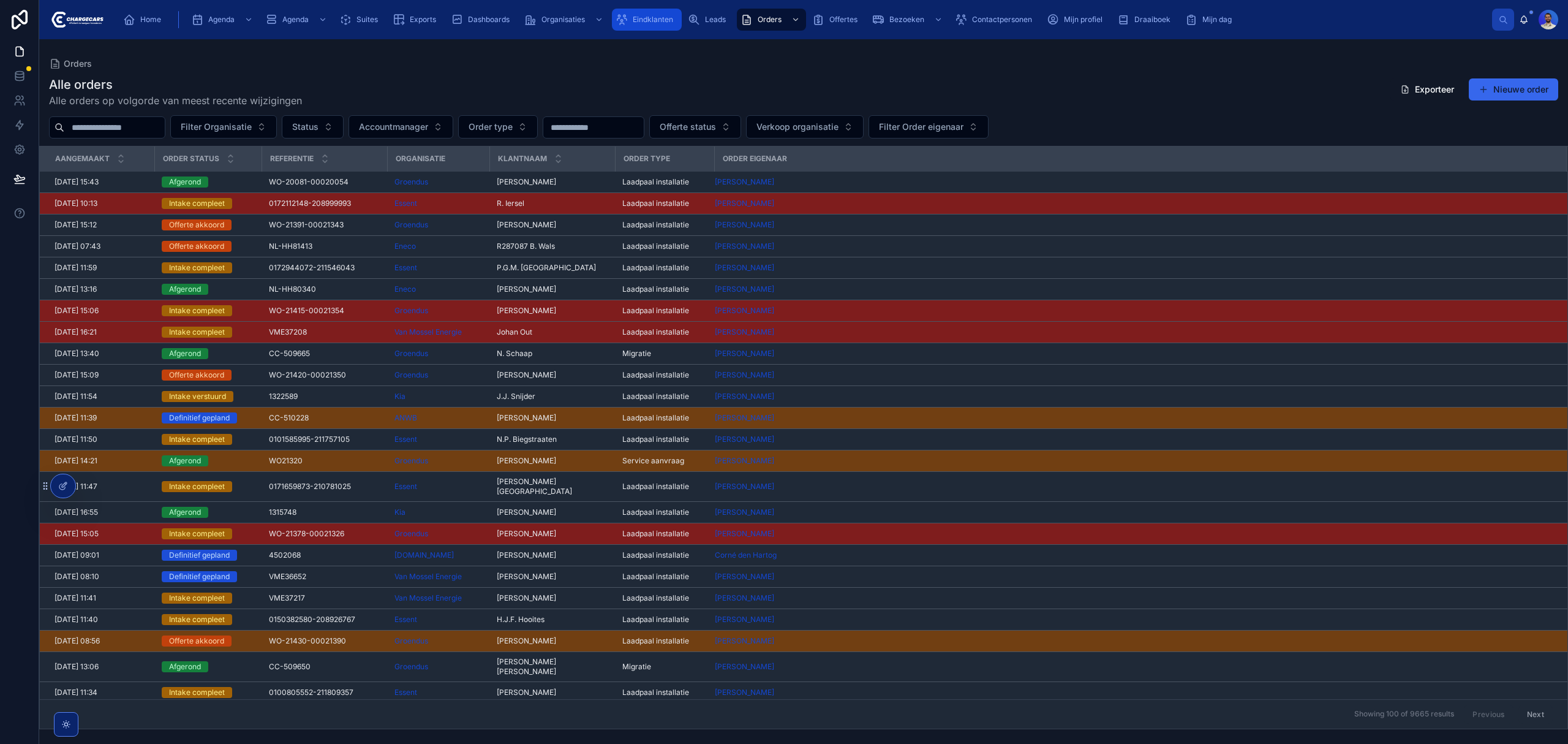
click at [655, 21] on span "Eindklanten" at bounding box center [653, 19] width 40 height 10
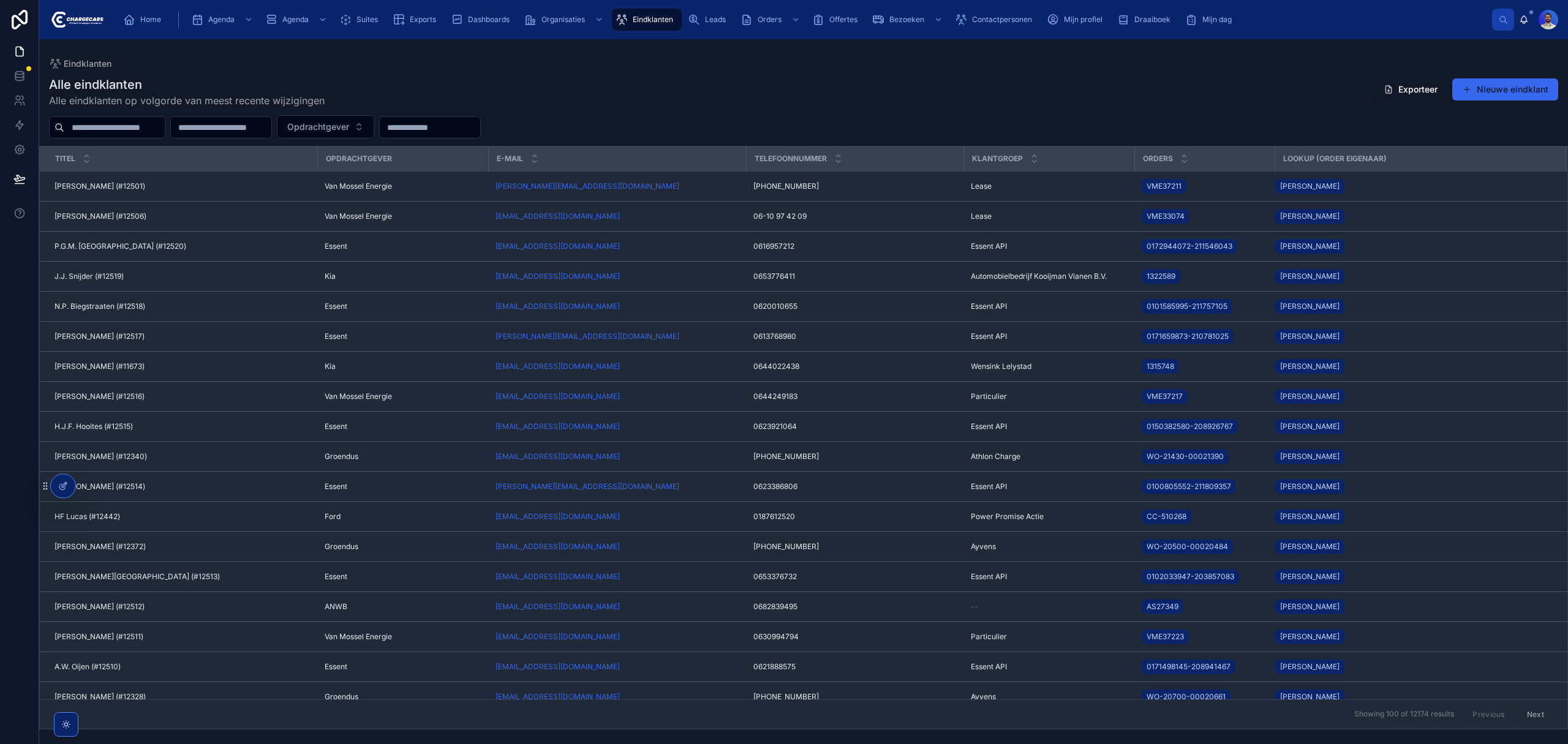
click at [147, 133] on input "text" at bounding box center [114, 127] width 101 height 17
type input "*******"
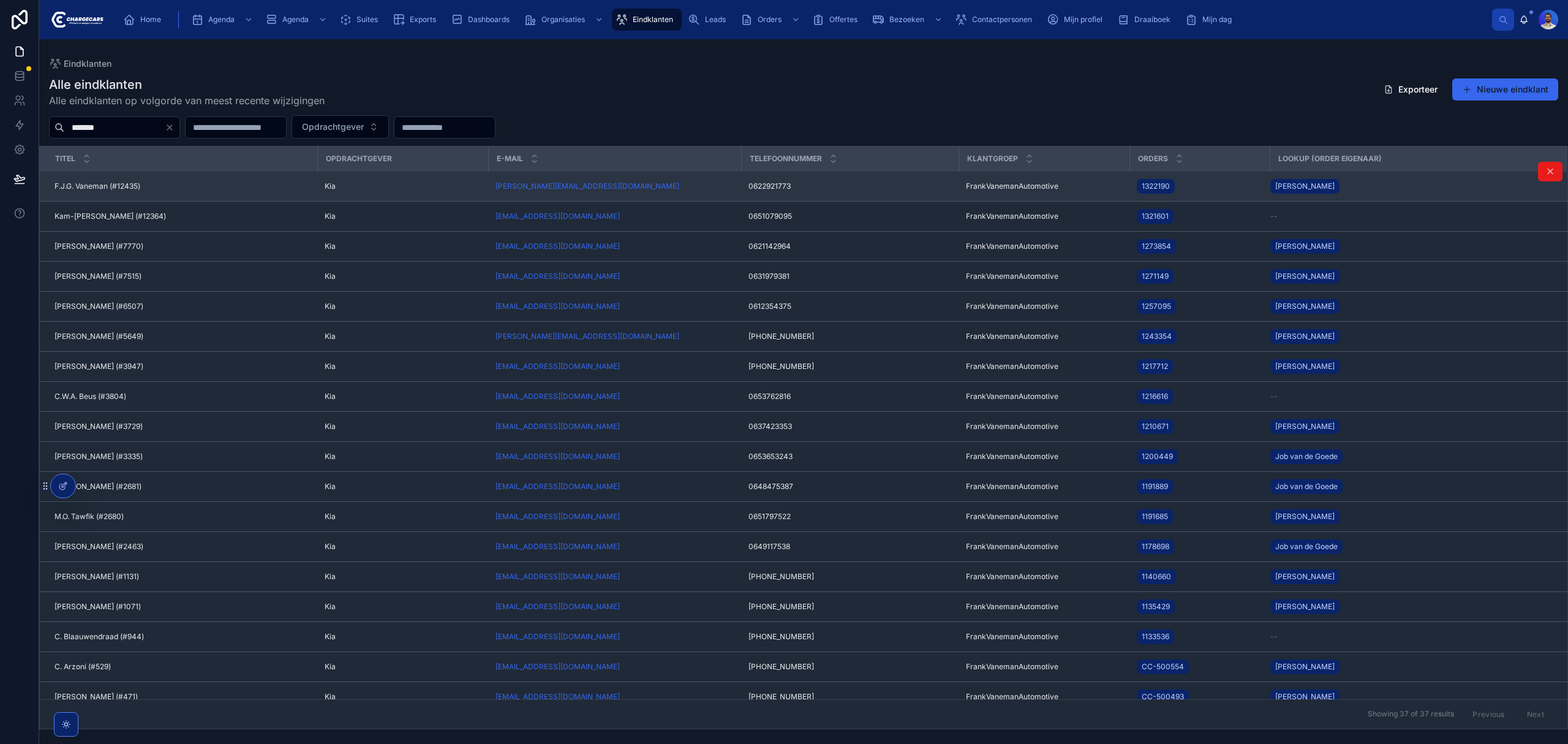
click at [169, 184] on div "F.J.G. Vaneman (#12435) F.J.G. Vaneman (#12435)" at bounding box center [182, 186] width 255 height 10
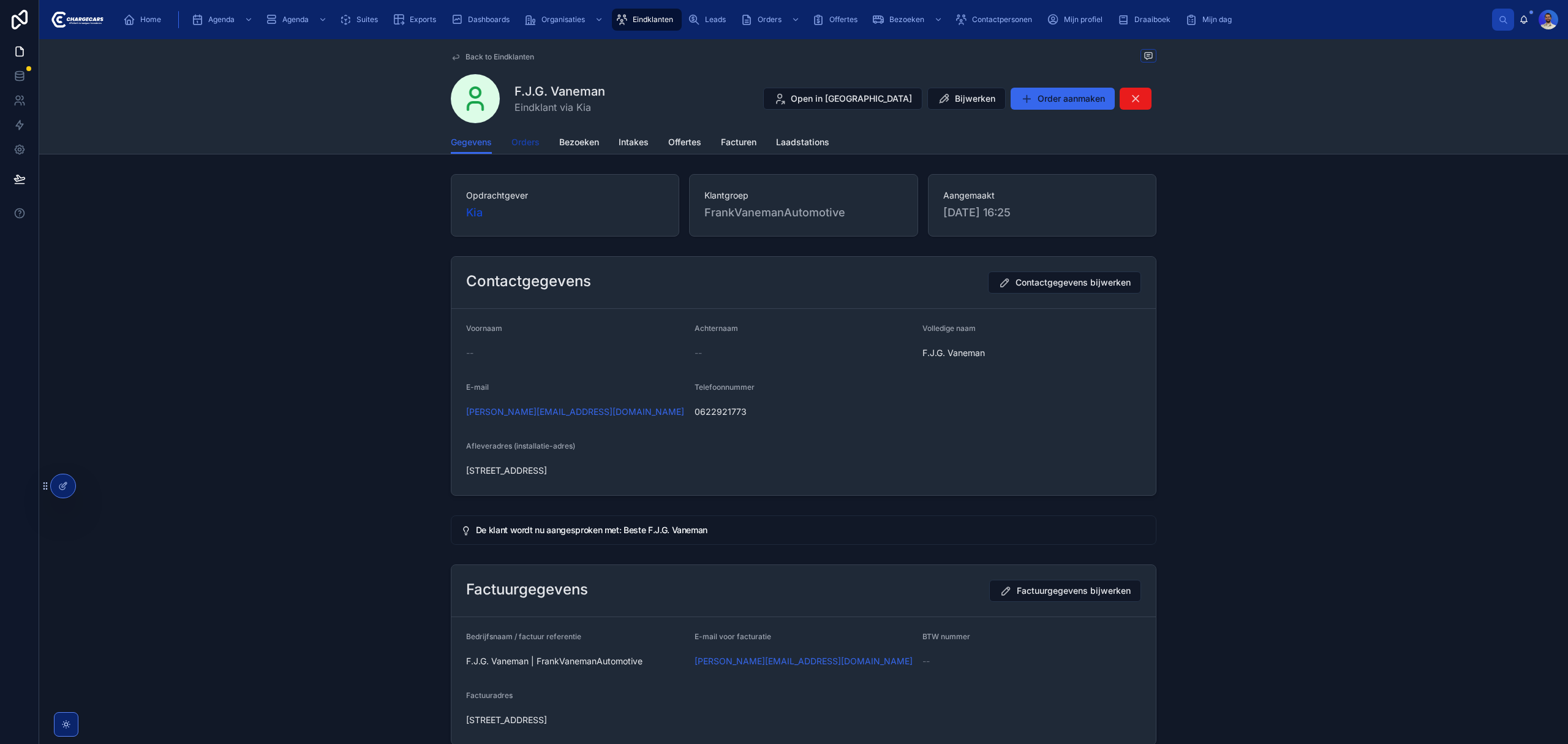
click at [523, 151] on link "Orders" at bounding box center [525, 143] width 28 height 25
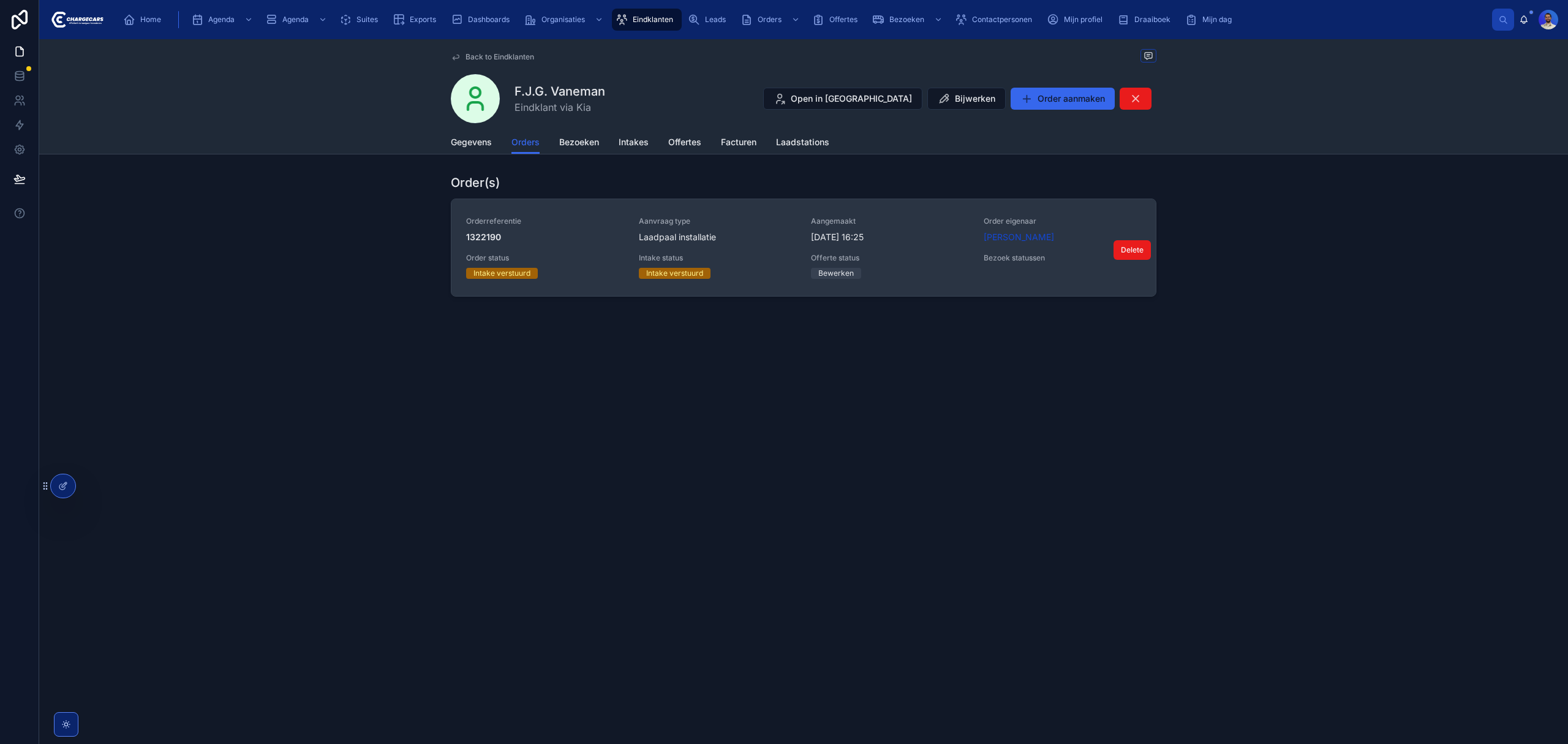
click at [757, 230] on div "Aanvraag type Laadpaal installatie" at bounding box center [718, 230] width 158 height 27
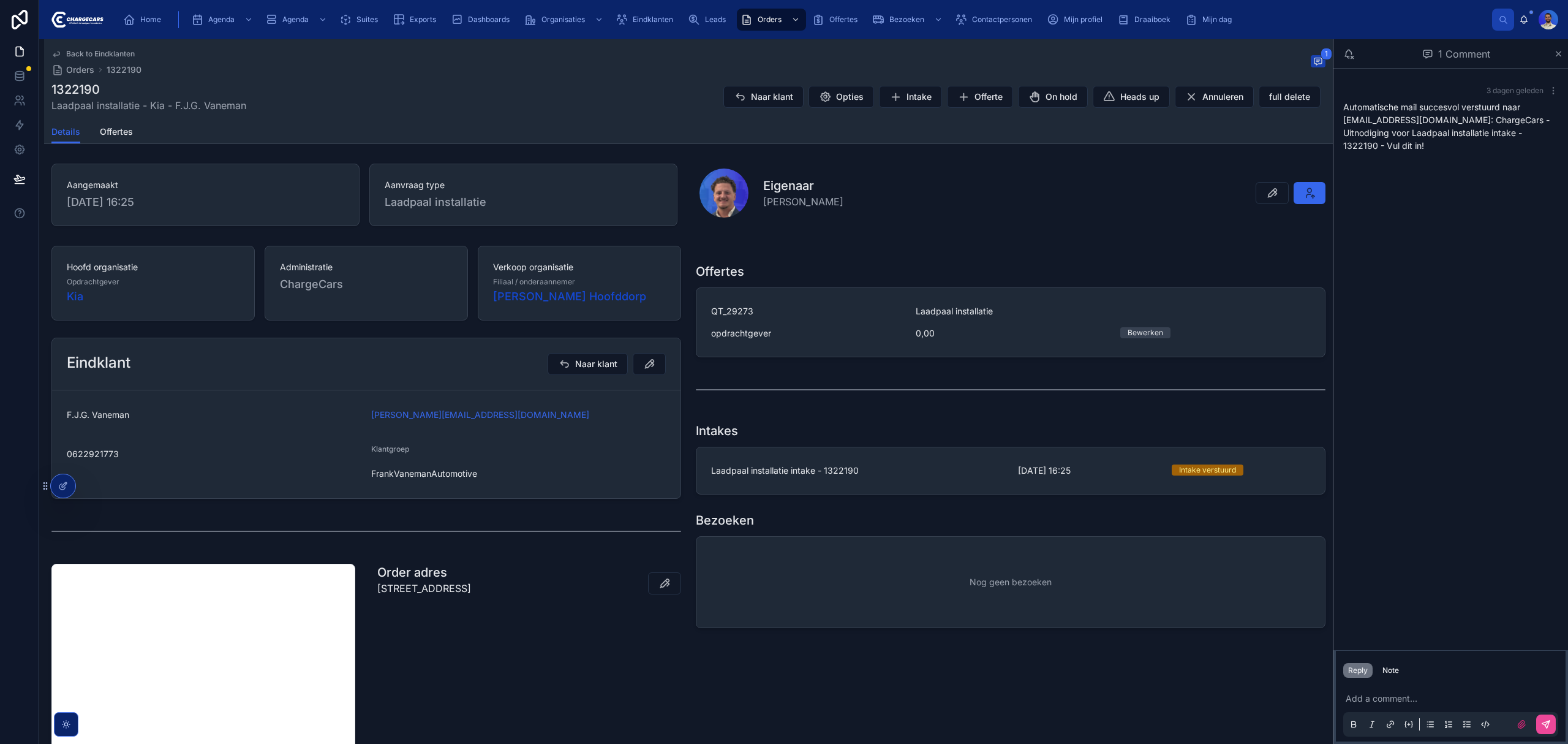
scroll to position [82, 0]
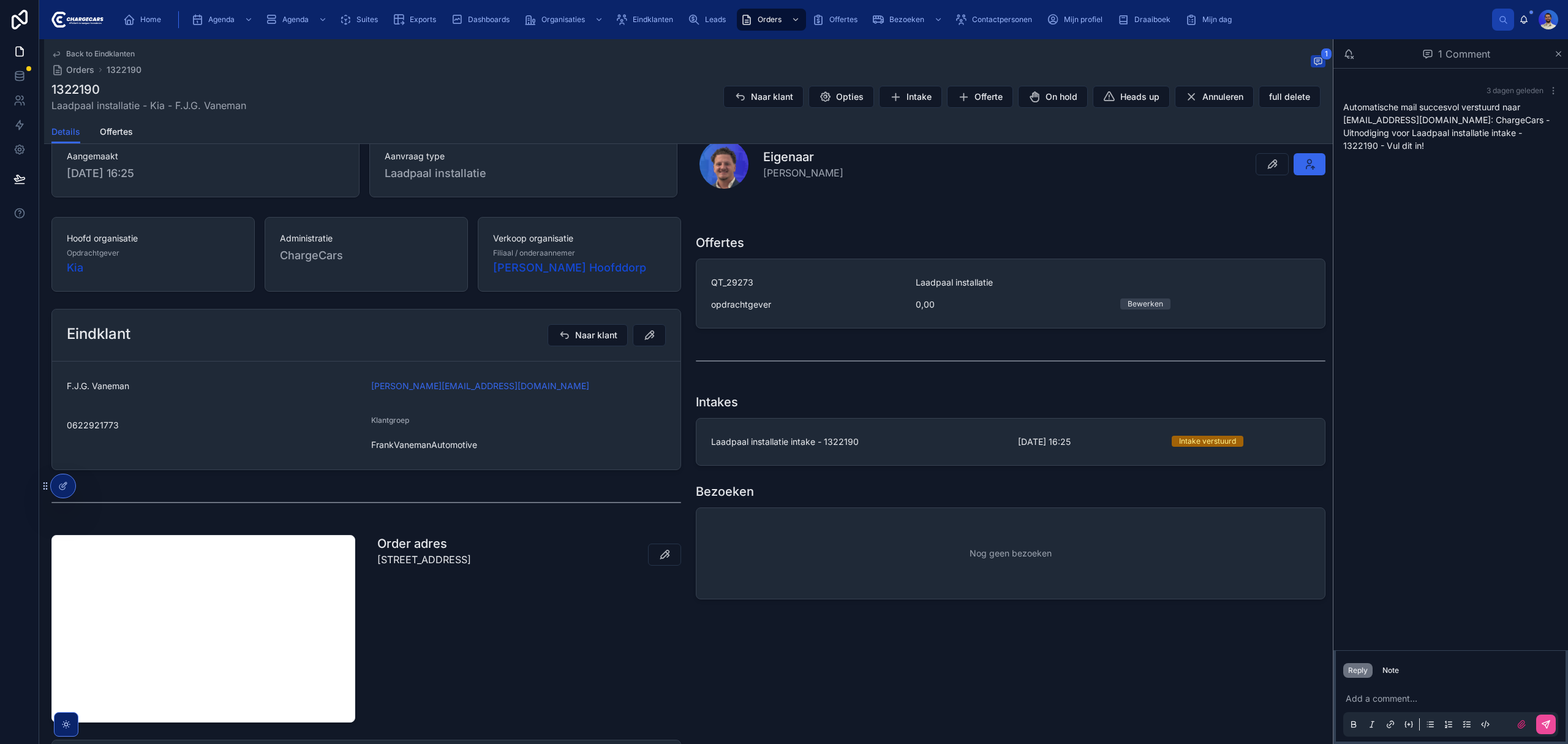
click at [127, 388] on span "F.J.G. Vaneman" at bounding box center [214, 386] width 294 height 12
click at [127, 388] on span "F.J.G. Vaneman" at bounding box center [214, 386] width 294 height 12
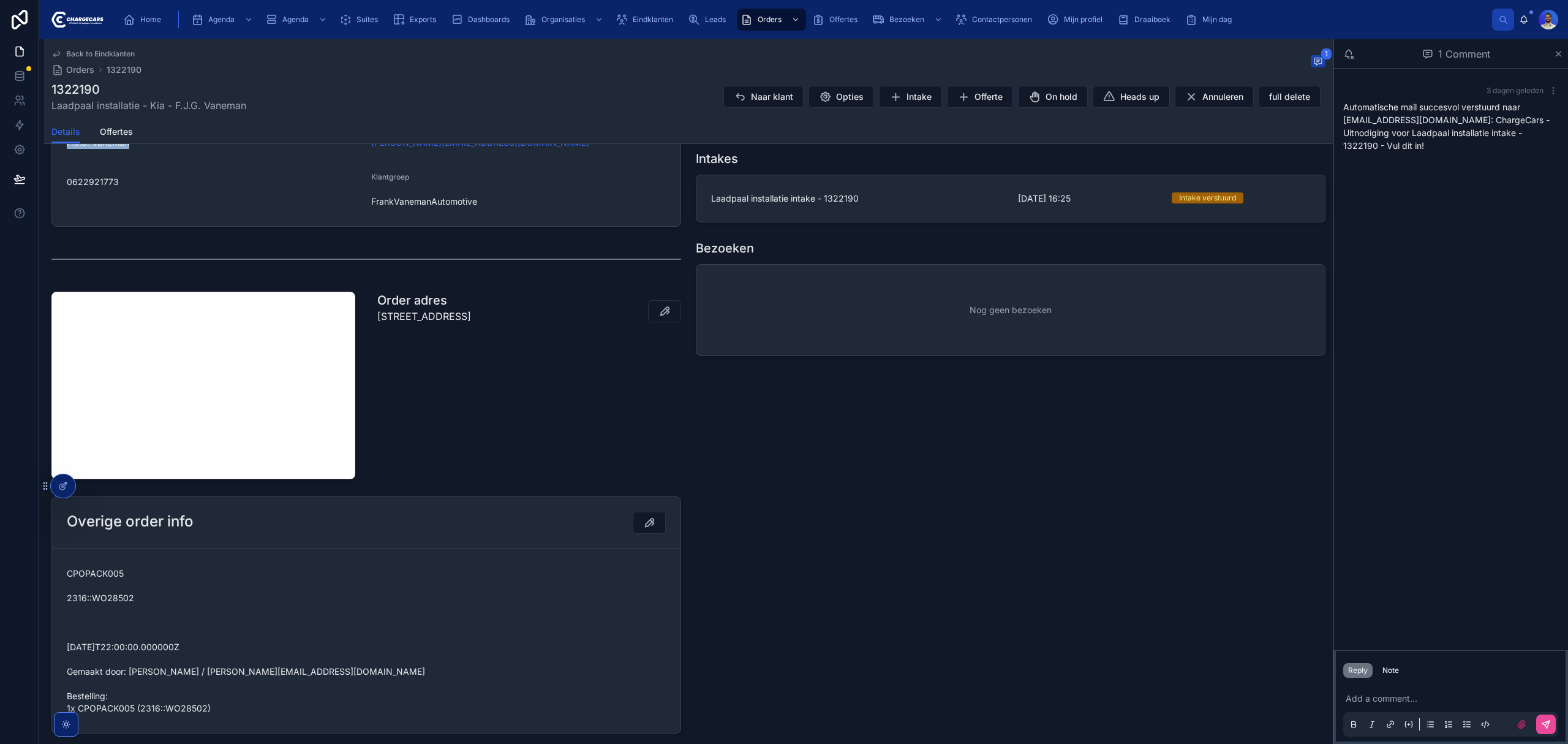
scroll to position [327, 0]
click at [405, 312] on p "Stommeerweg 102 , 1431GZ, AALSMEER" at bounding box center [424, 314] width 94 height 14
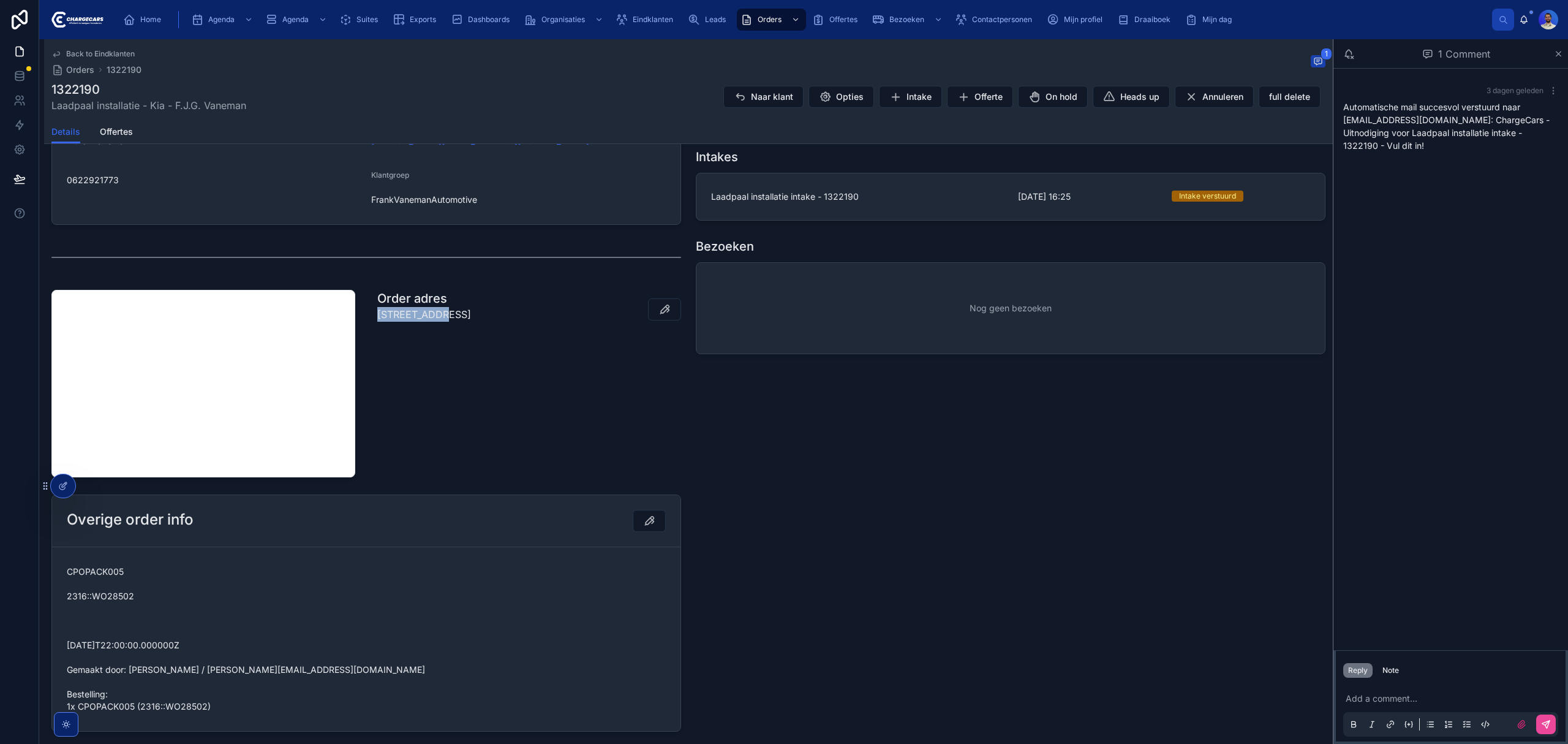
click at [405, 312] on p "Stommeerweg 102 , 1431GZ, AALSMEER" at bounding box center [424, 314] width 94 height 14
copy p "Stommeerweg 102 , 1431GZ, AALSMEER"
click at [565, 351] on div "Order adres Stommeerweg 102 , 1431GZ, AALSMEER" at bounding box center [529, 384] width 318 height 197
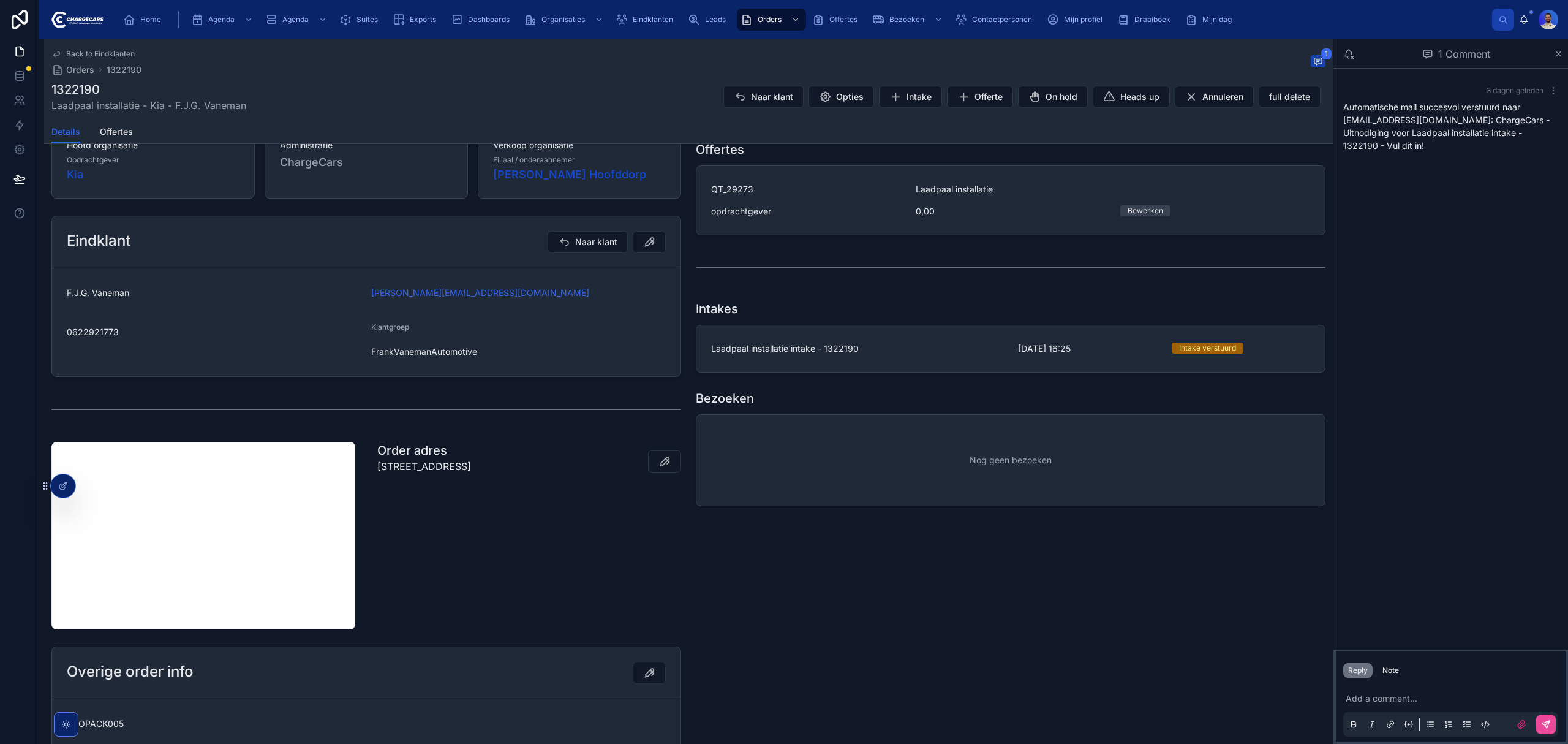
scroll to position [0, 0]
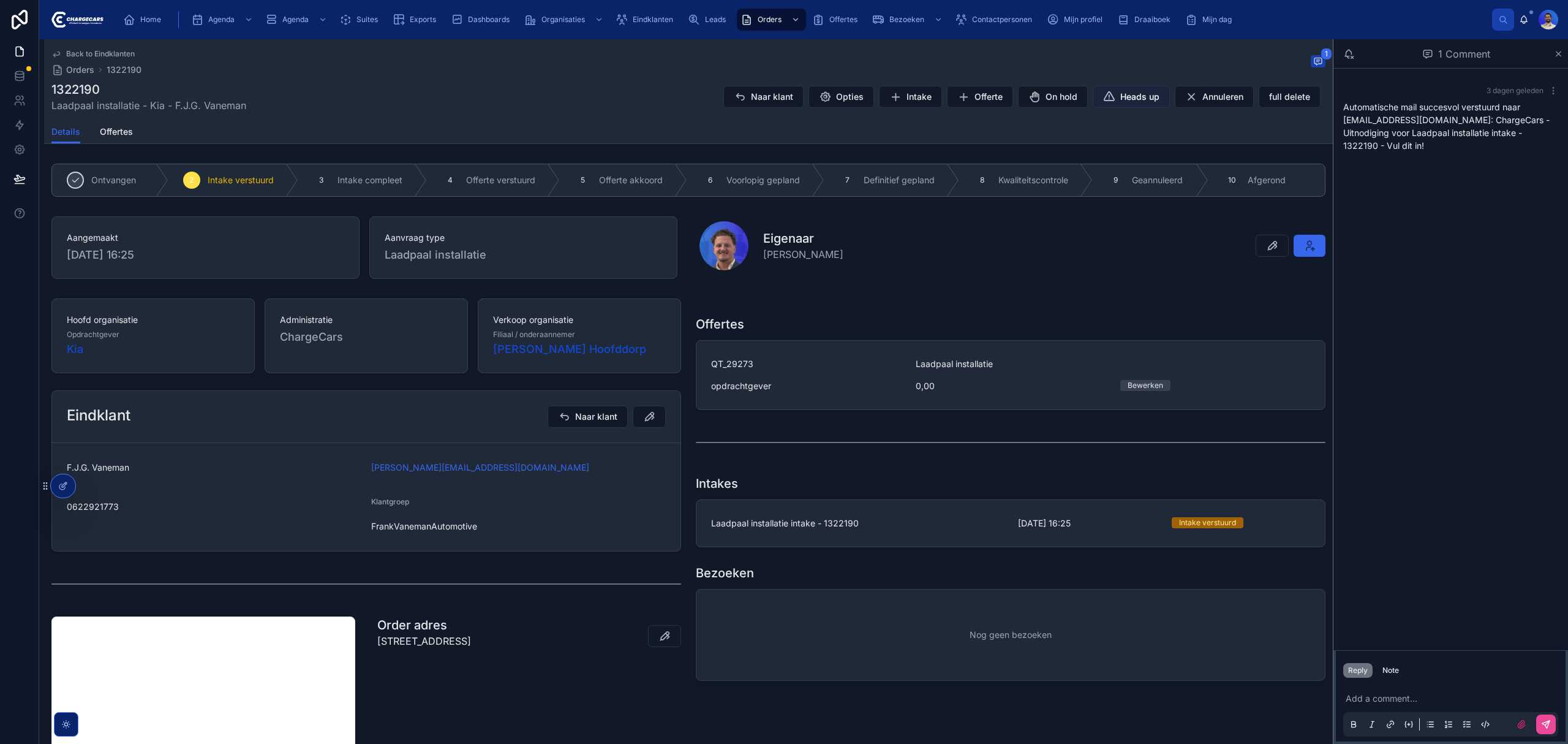
click at [1103, 101] on icon at bounding box center [1109, 97] width 12 height 12
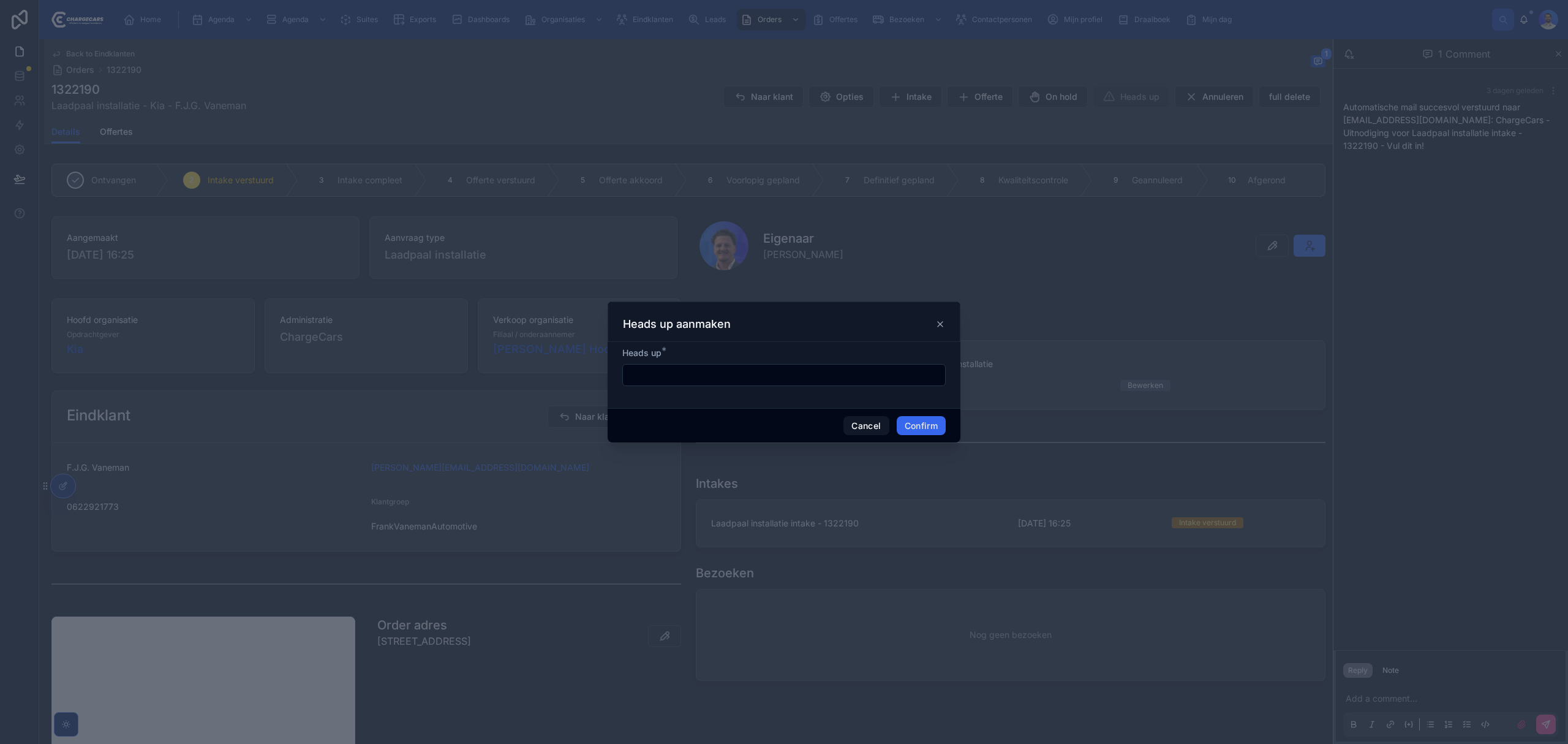
click at [655, 384] on div at bounding box center [784, 375] width 323 height 22
click at [661, 369] on input "text" at bounding box center [784, 375] width 322 height 17
type input "**********"
click at [928, 422] on button "Confirm" at bounding box center [921, 425] width 49 height 20
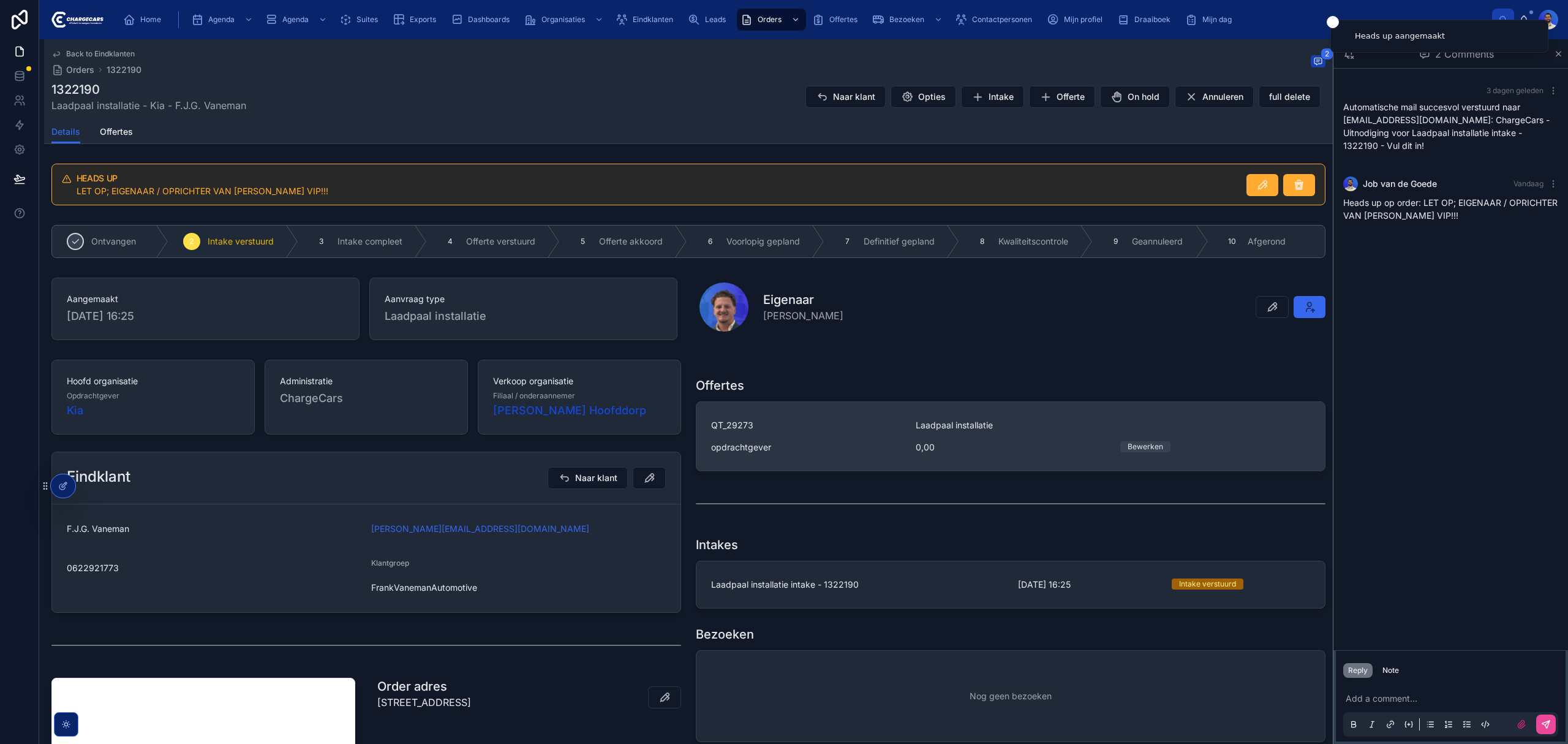
click at [976, 425] on span "Laadpaal installatie" at bounding box center [954, 425] width 77 height 12
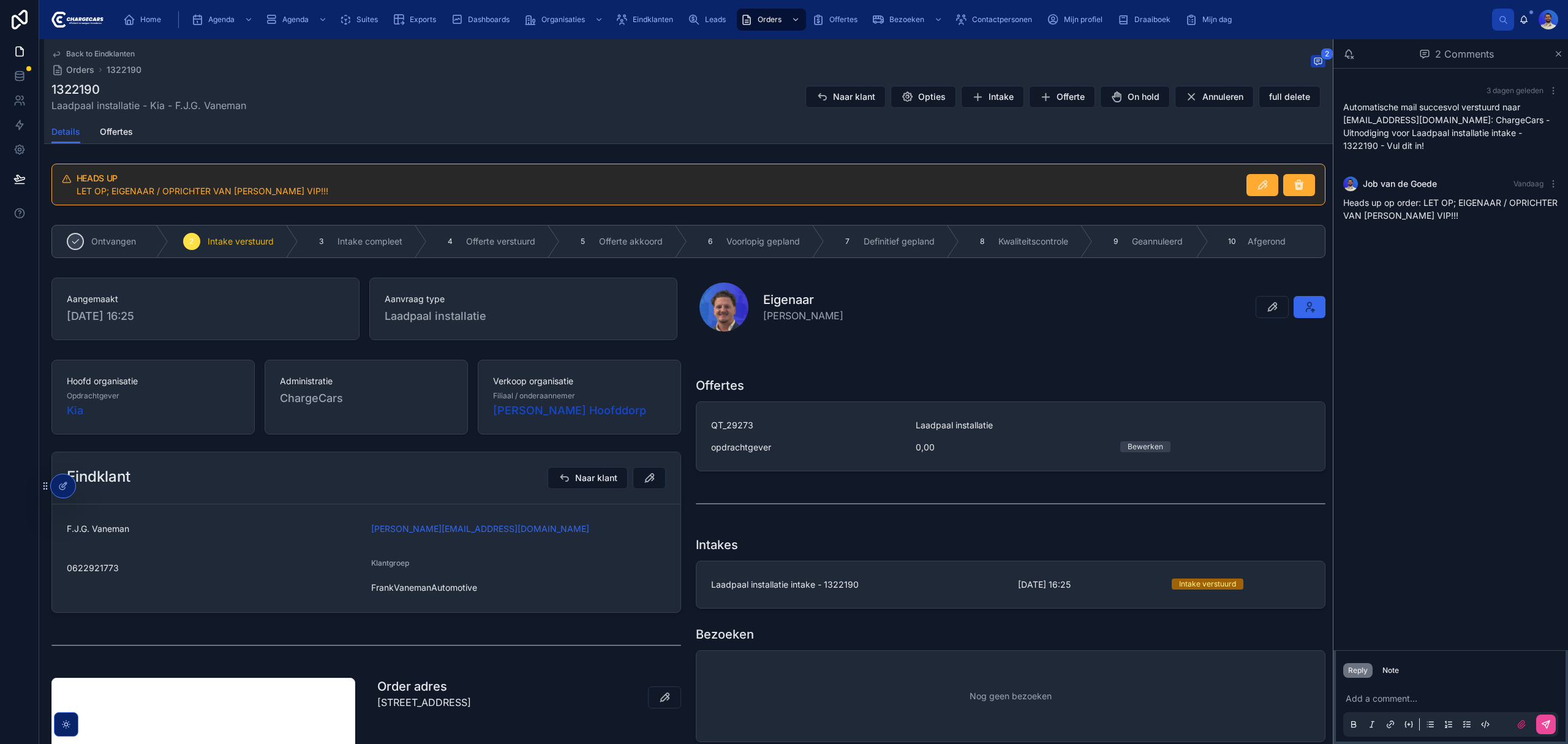
click at [218, 184] on div "HEADS UP LET OP; EIGENAAR / OPRICHTER VAN FRANK VANEMAN VIP!!!" at bounding box center [657, 186] width 1160 height 23
click at [1257, 185] on icon at bounding box center [1262, 185] width 12 height 12
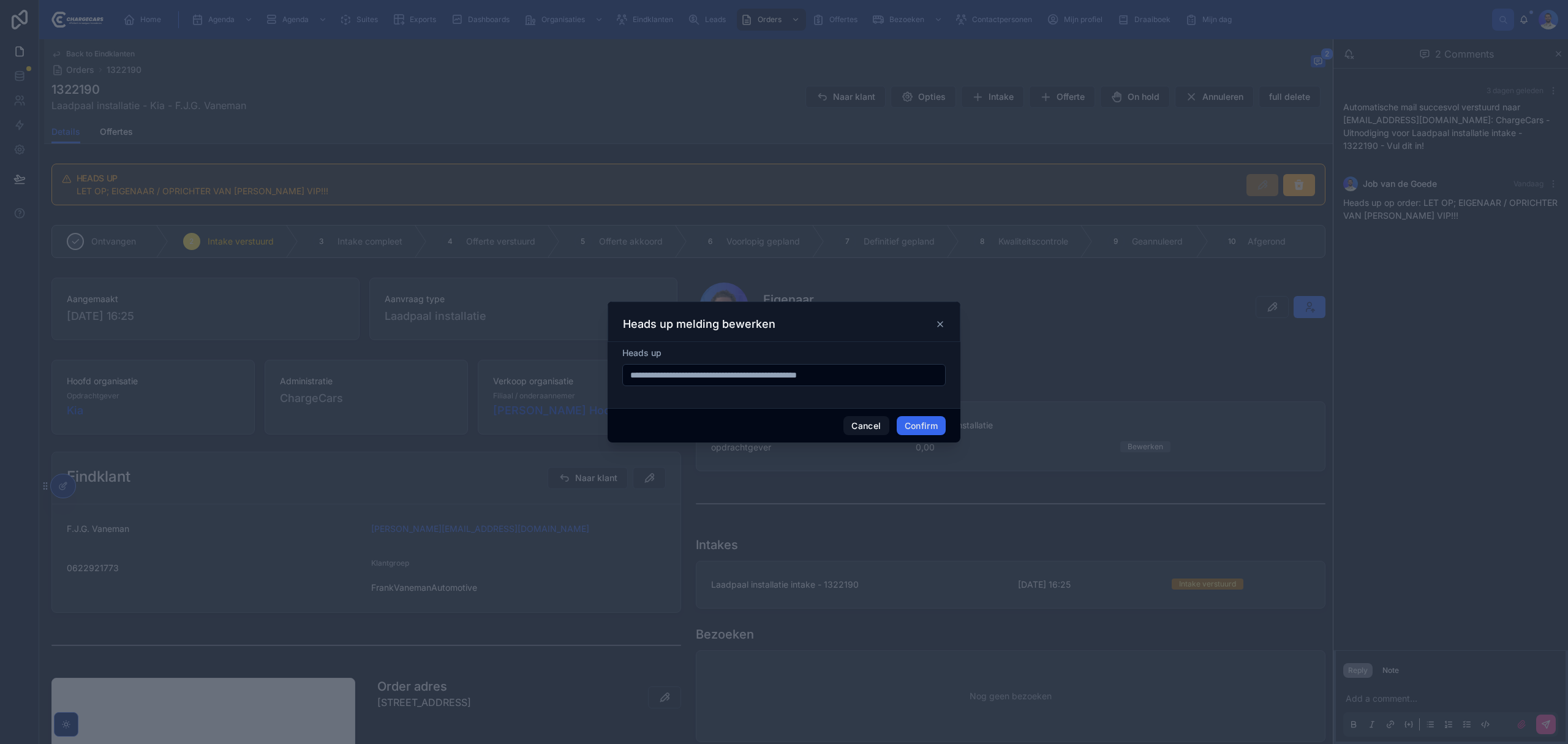
click at [699, 379] on input "**********" at bounding box center [784, 375] width 322 height 17
click at [649, 373] on input "**********" at bounding box center [784, 375] width 322 height 17
click at [664, 373] on input "**********" at bounding box center [784, 375] width 322 height 17
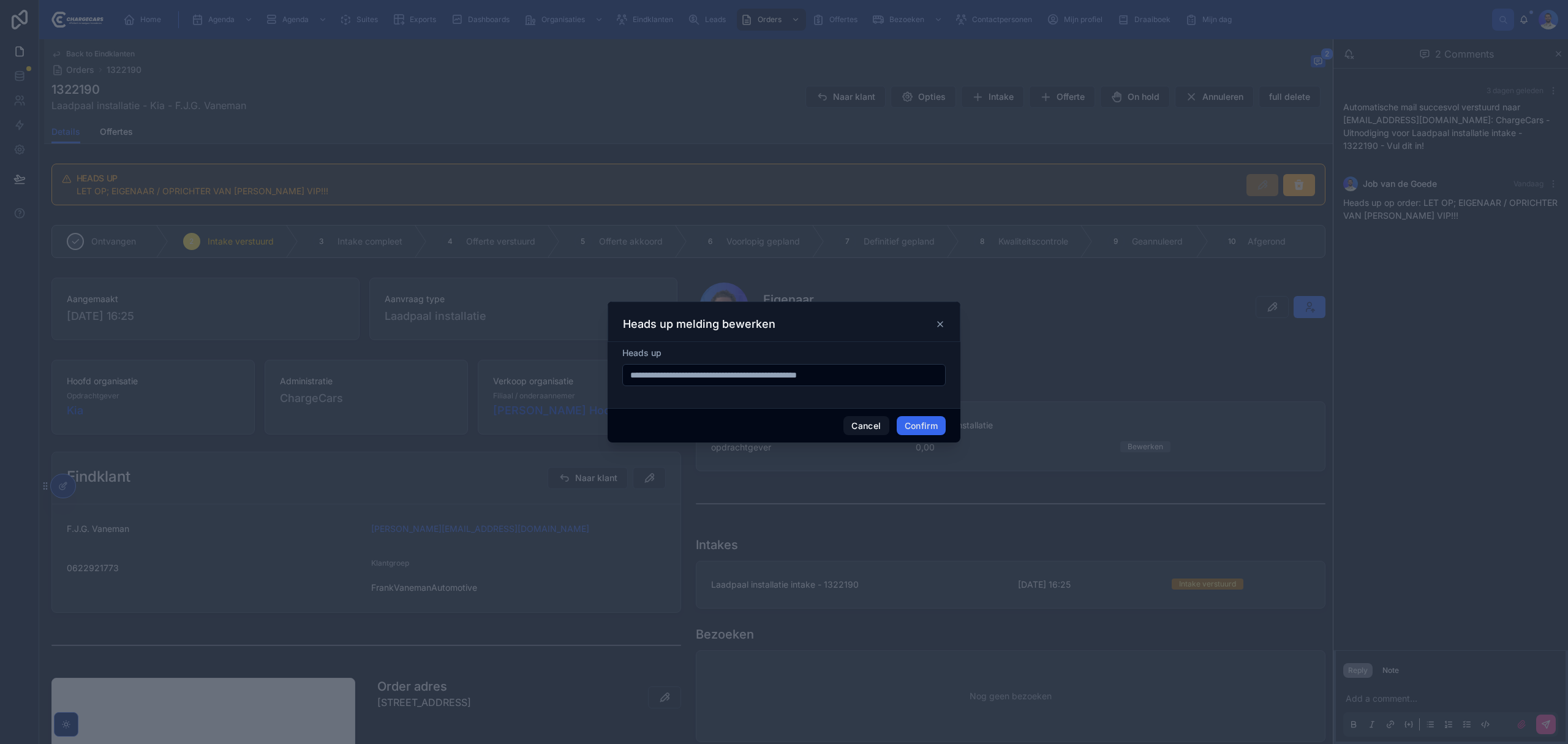
drag, startPoint x: 664, startPoint y: 373, endPoint x: 892, endPoint y: 366, distance: 228.1
click at [892, 367] on input "**********" at bounding box center [784, 375] width 322 height 17
type input "**********"
click at [924, 427] on button "Confirm" at bounding box center [921, 425] width 49 height 20
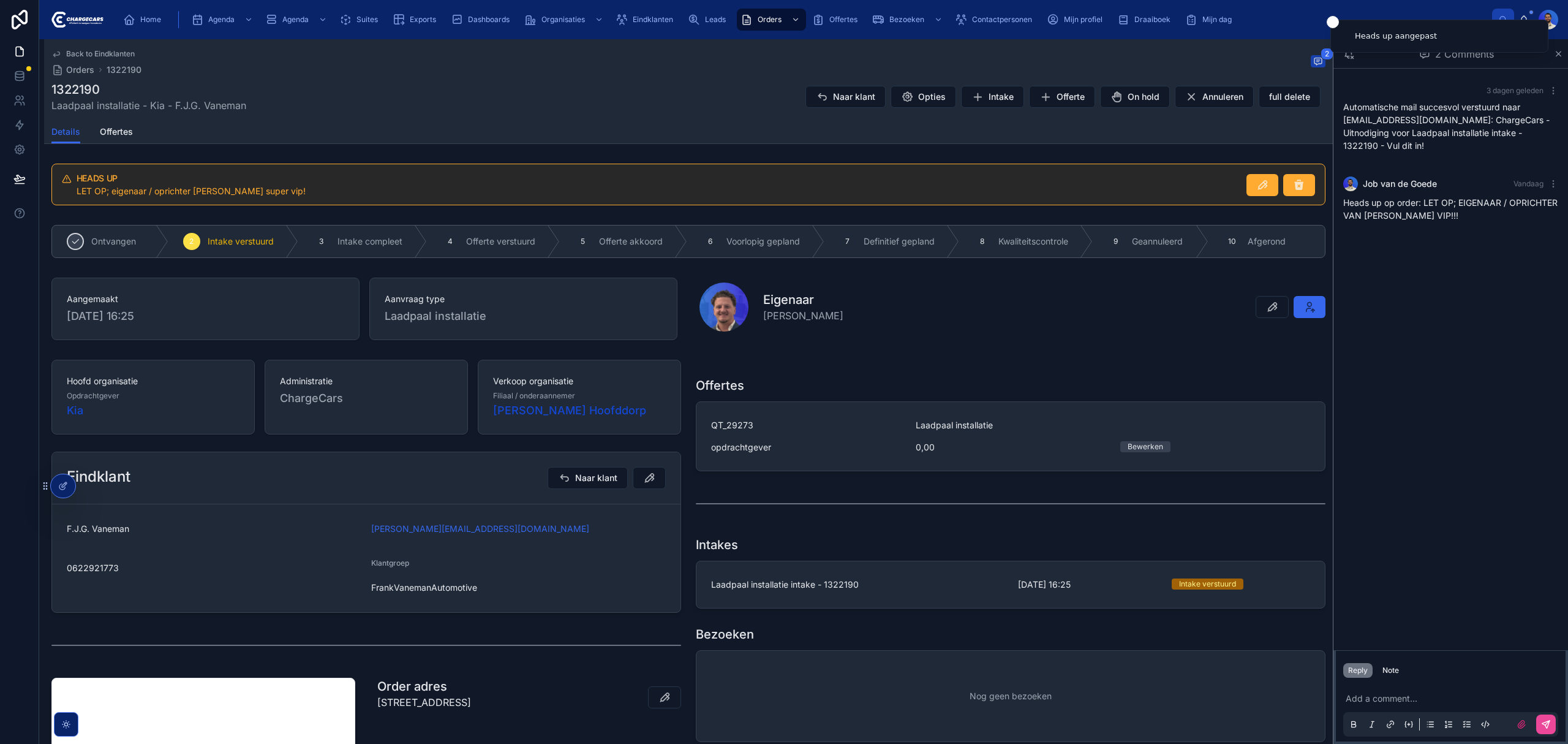
click at [224, 184] on div "HEADS UP LET OP; eigenaar / oprichter frank vaneman super vip!" at bounding box center [657, 186] width 1160 height 23
click at [223, 188] on span "LET OP; eigenaar / oprichter frank vaneman super vip!" at bounding box center [191, 190] width 229 height 10
copy span "LET OP; eigenaar / oprichter frank vaneman super vip!"
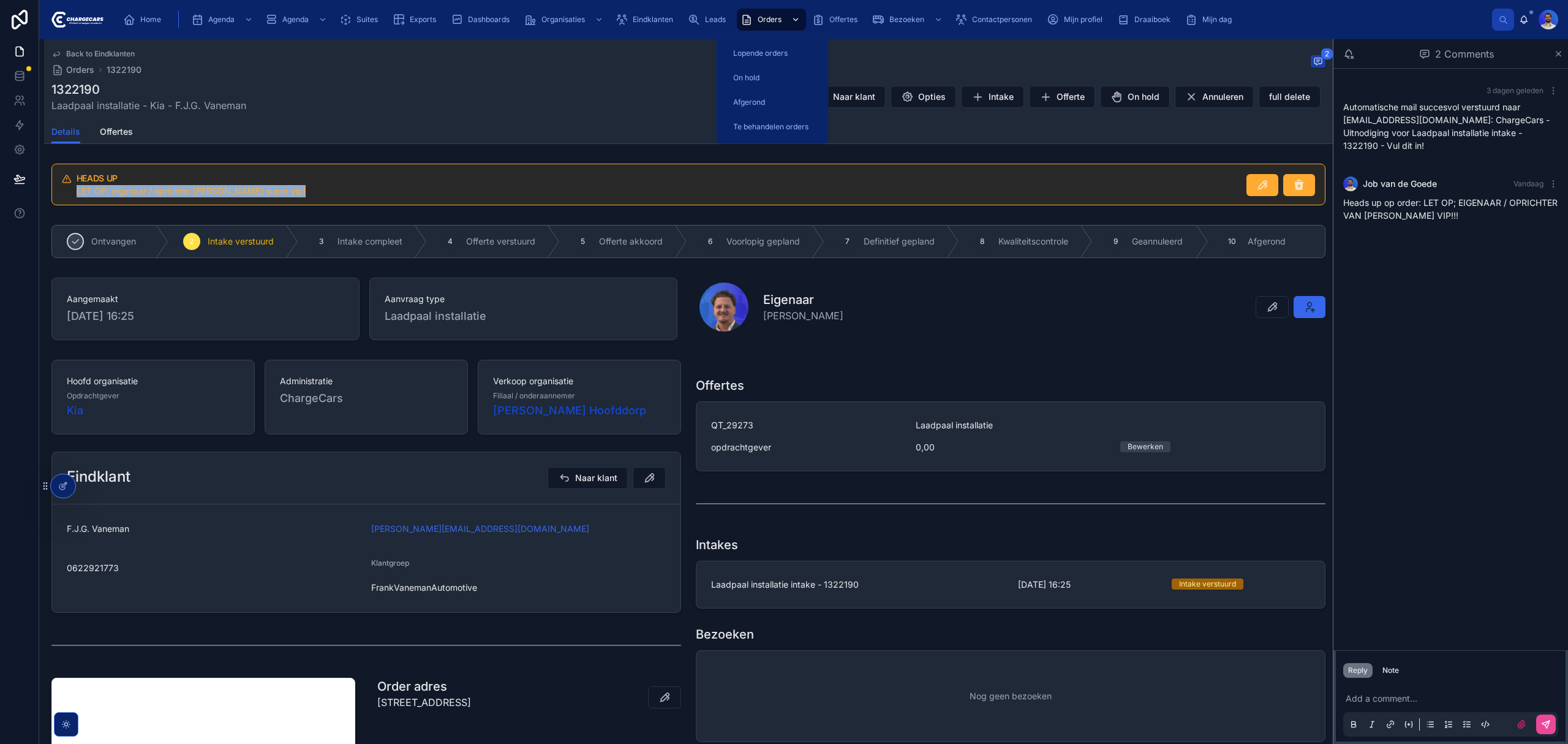
click at [770, 21] on span "Orders" at bounding box center [769, 19] width 24 height 10
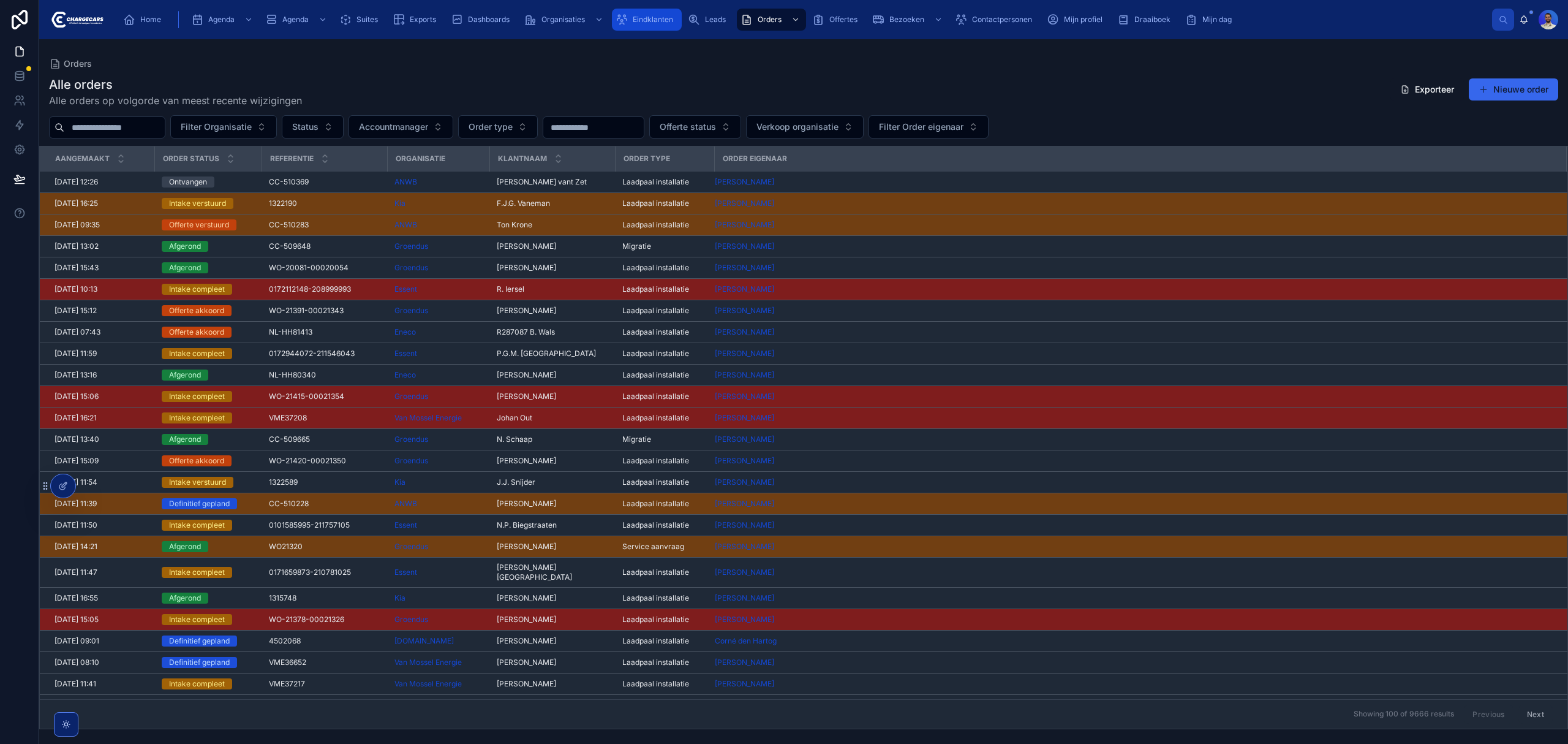
click at [638, 25] on div "Eindklanten" at bounding box center [646, 19] width 62 height 20
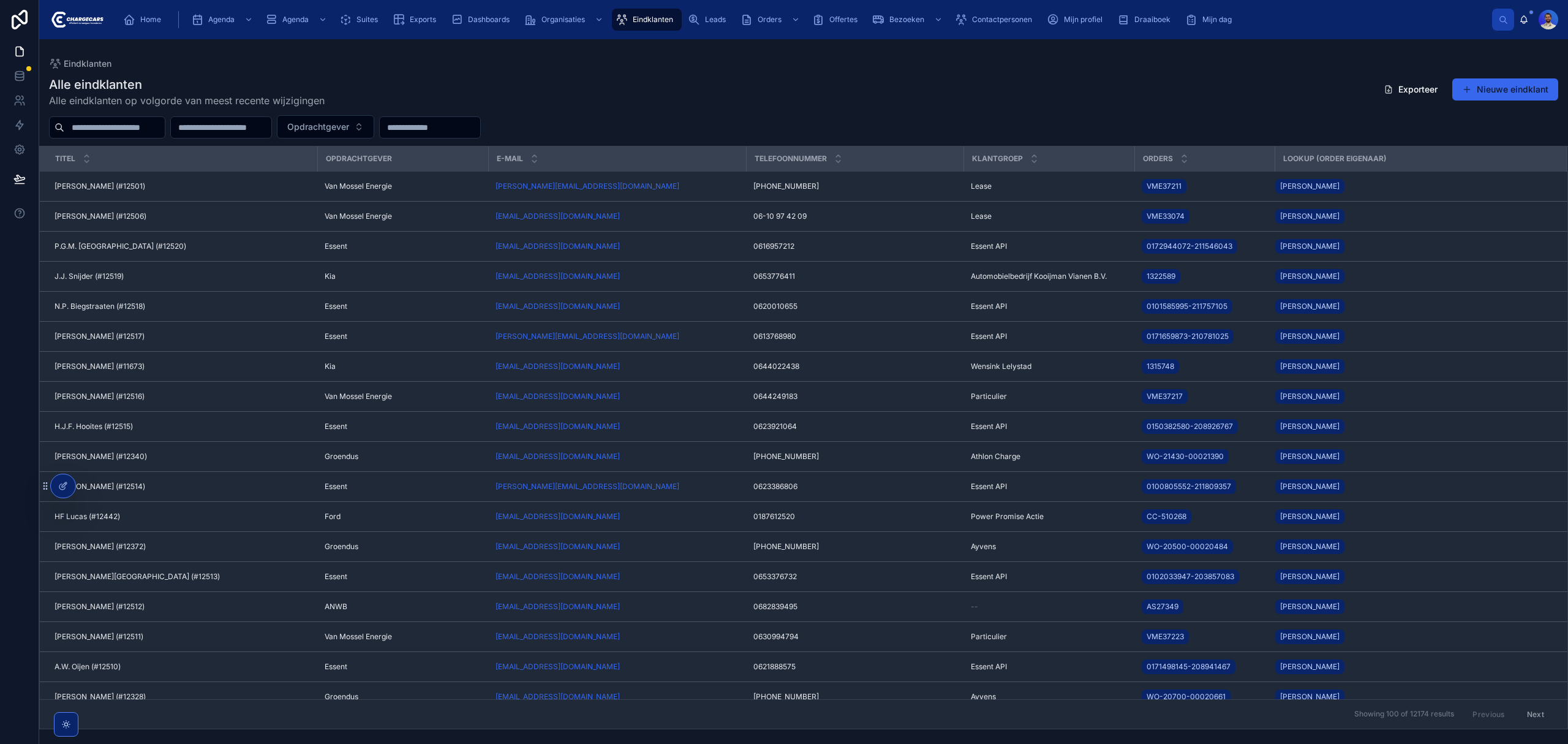
click at [137, 131] on input "text" at bounding box center [114, 127] width 101 height 17
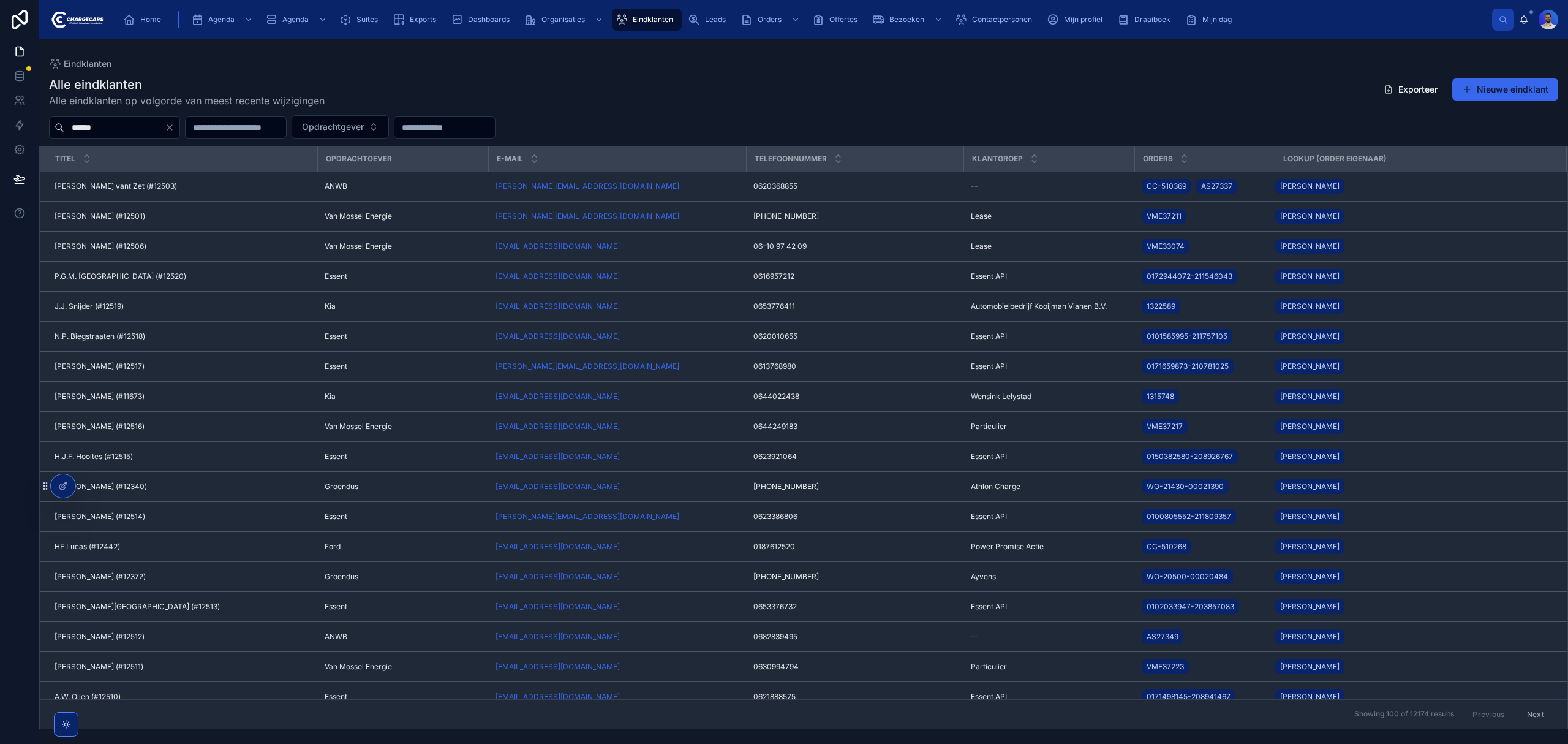
type input "******"
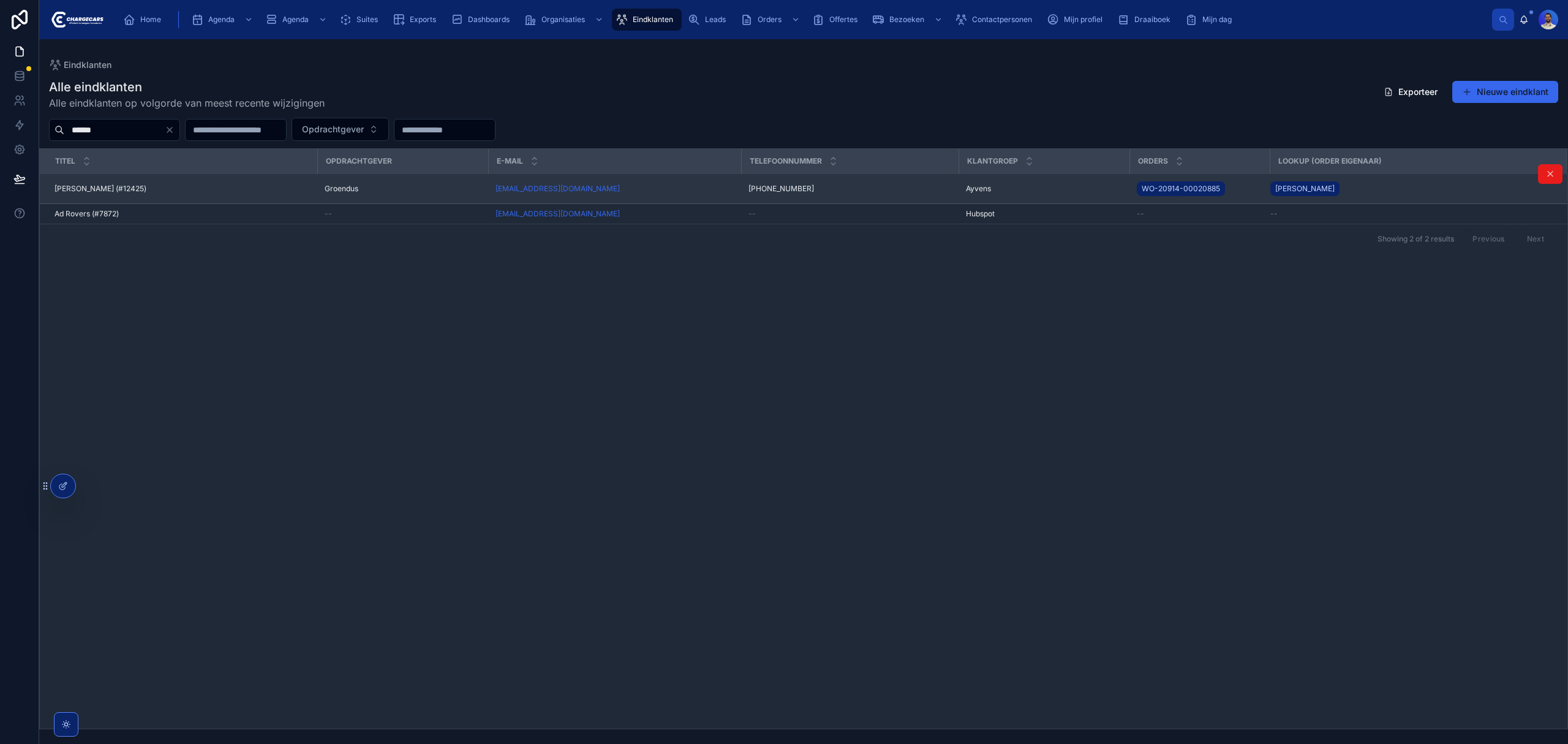
click at [138, 188] on div "Eric Rovers (#12425) Eric Rovers (#12425)" at bounding box center [182, 188] width 255 height 10
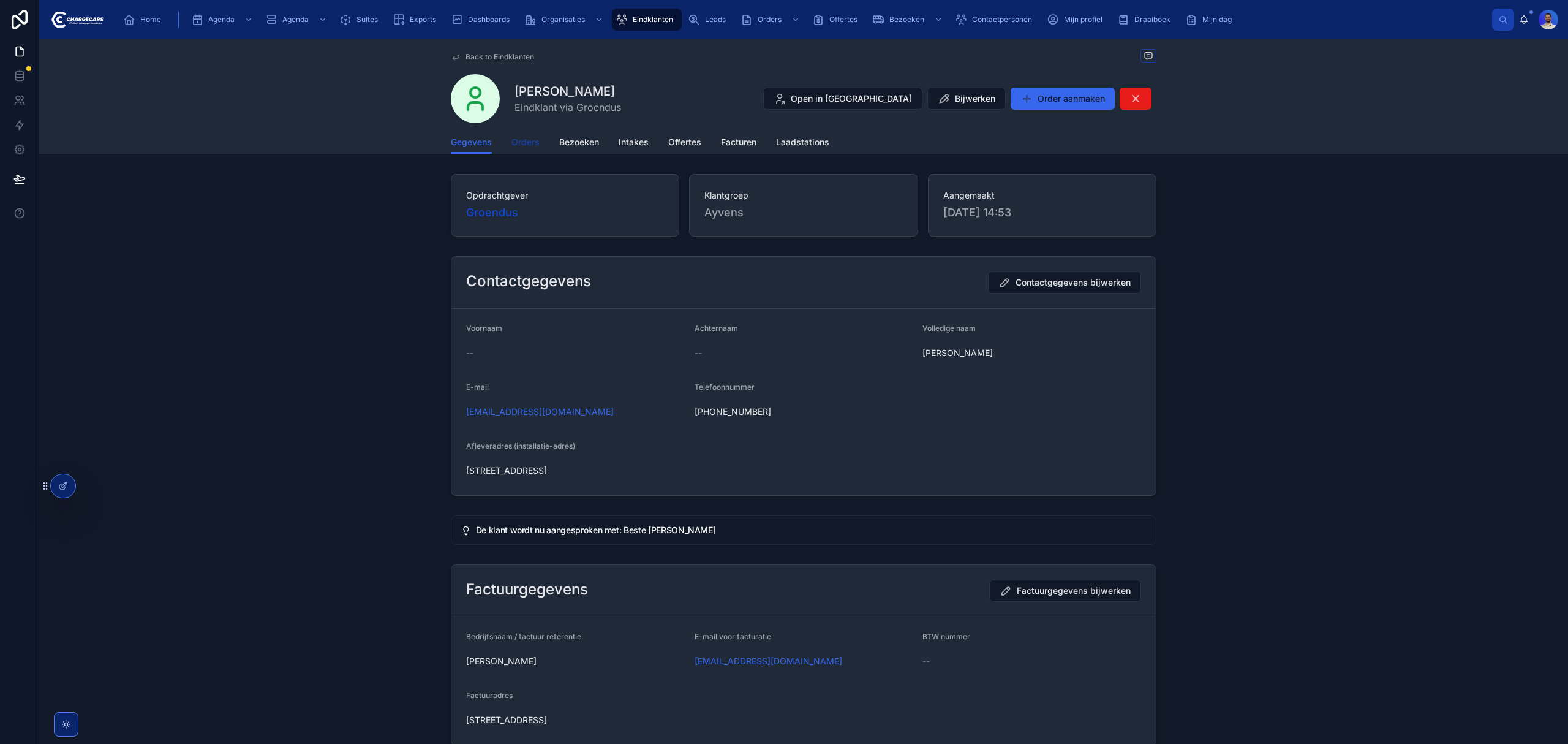
click at [516, 138] on span "Orders" at bounding box center [525, 142] width 28 height 12
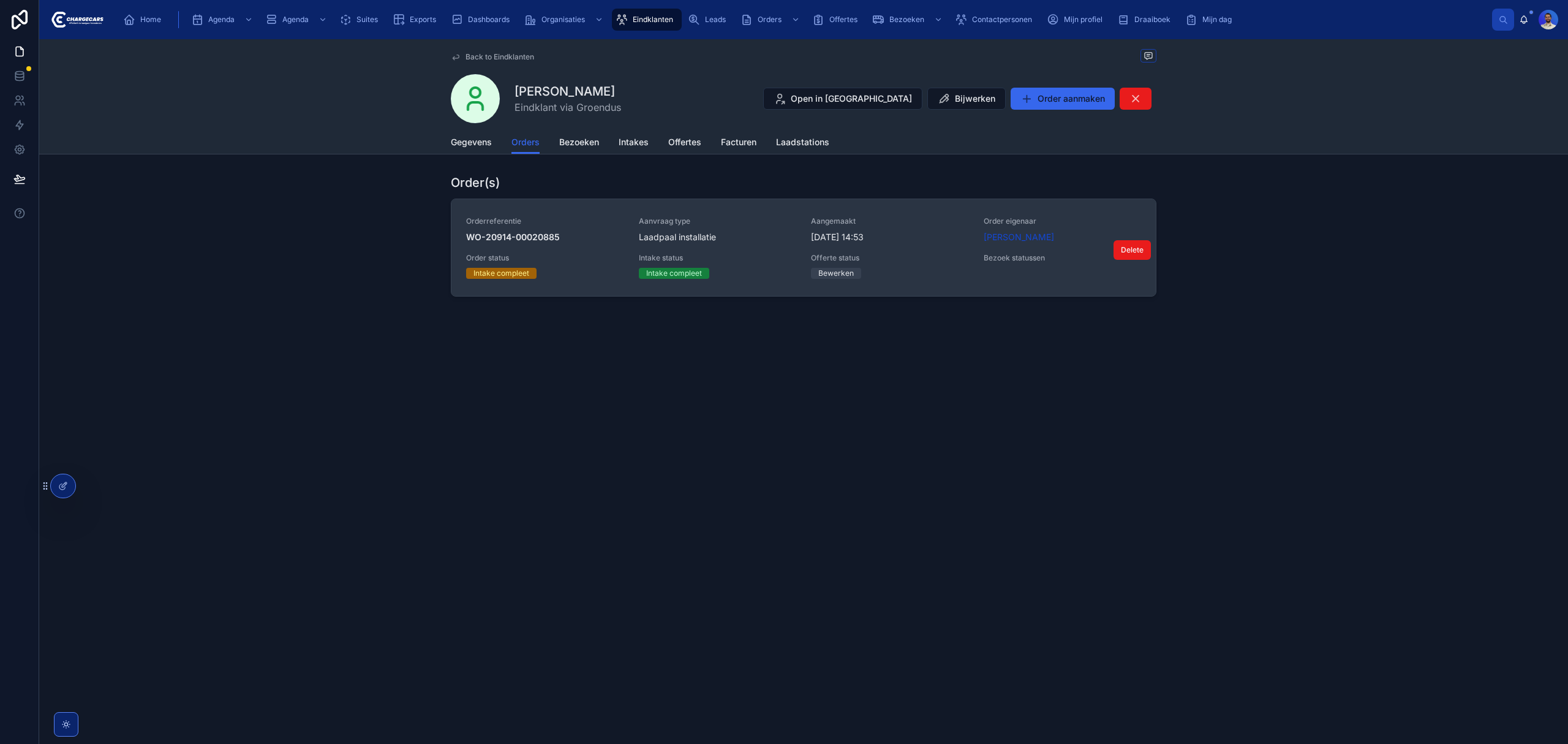
click at [770, 223] on span "Aanvraag type" at bounding box center [718, 221] width 158 height 10
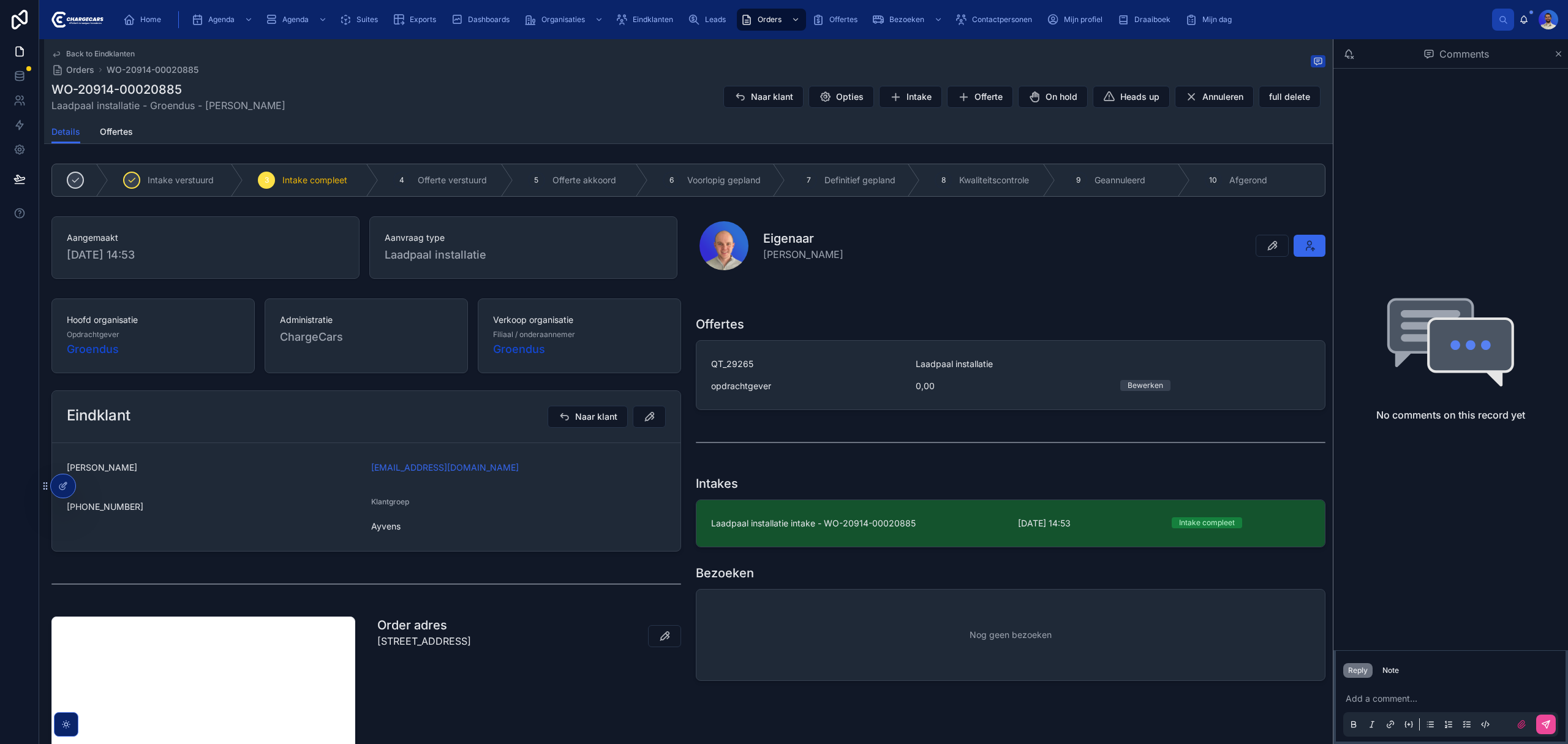
scroll to position [163, 0]
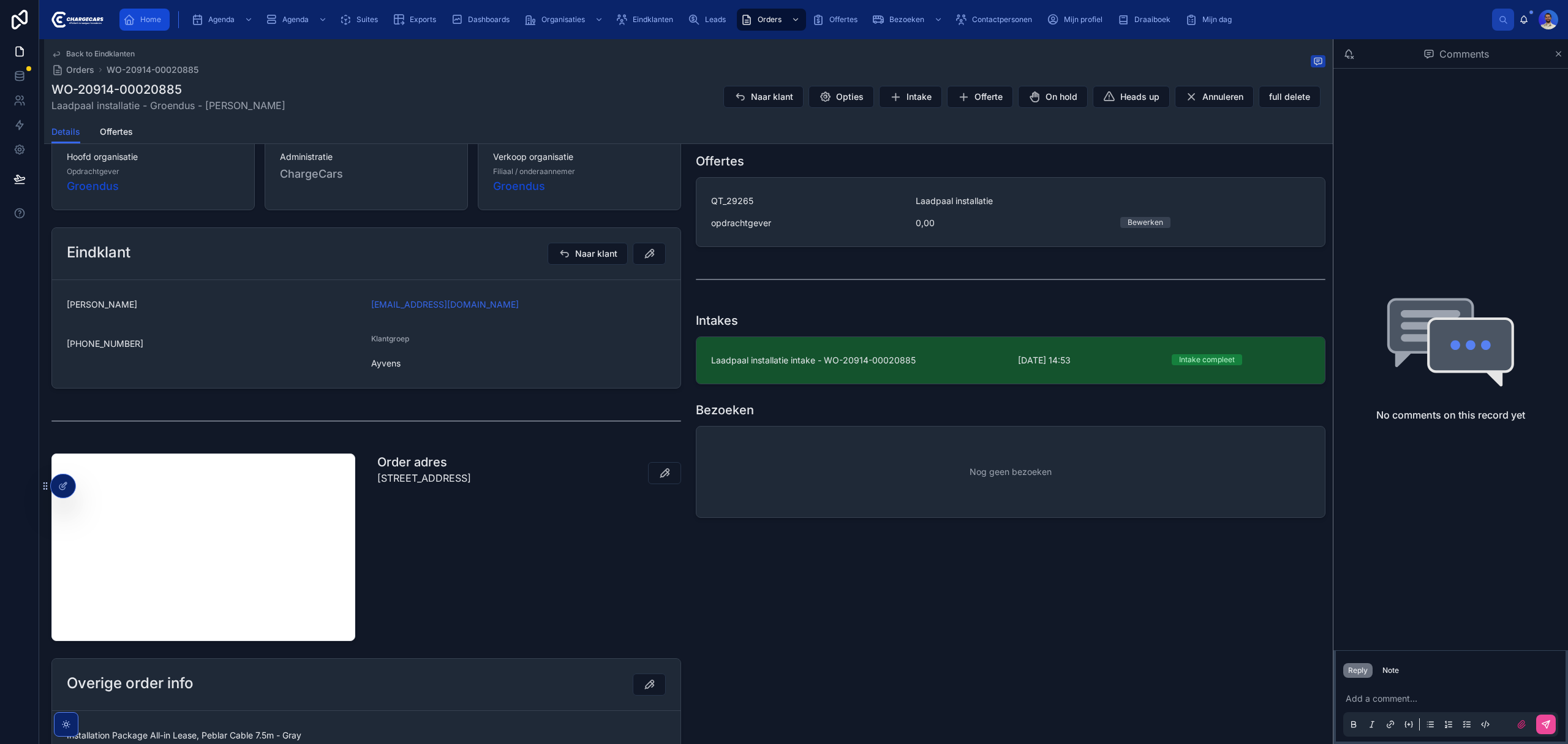
drag, startPoint x: 152, startPoint y: 18, endPoint x: 177, endPoint y: 27, distance: 26.6
click at [152, 18] on span "Home" at bounding box center [151, 19] width 21 height 10
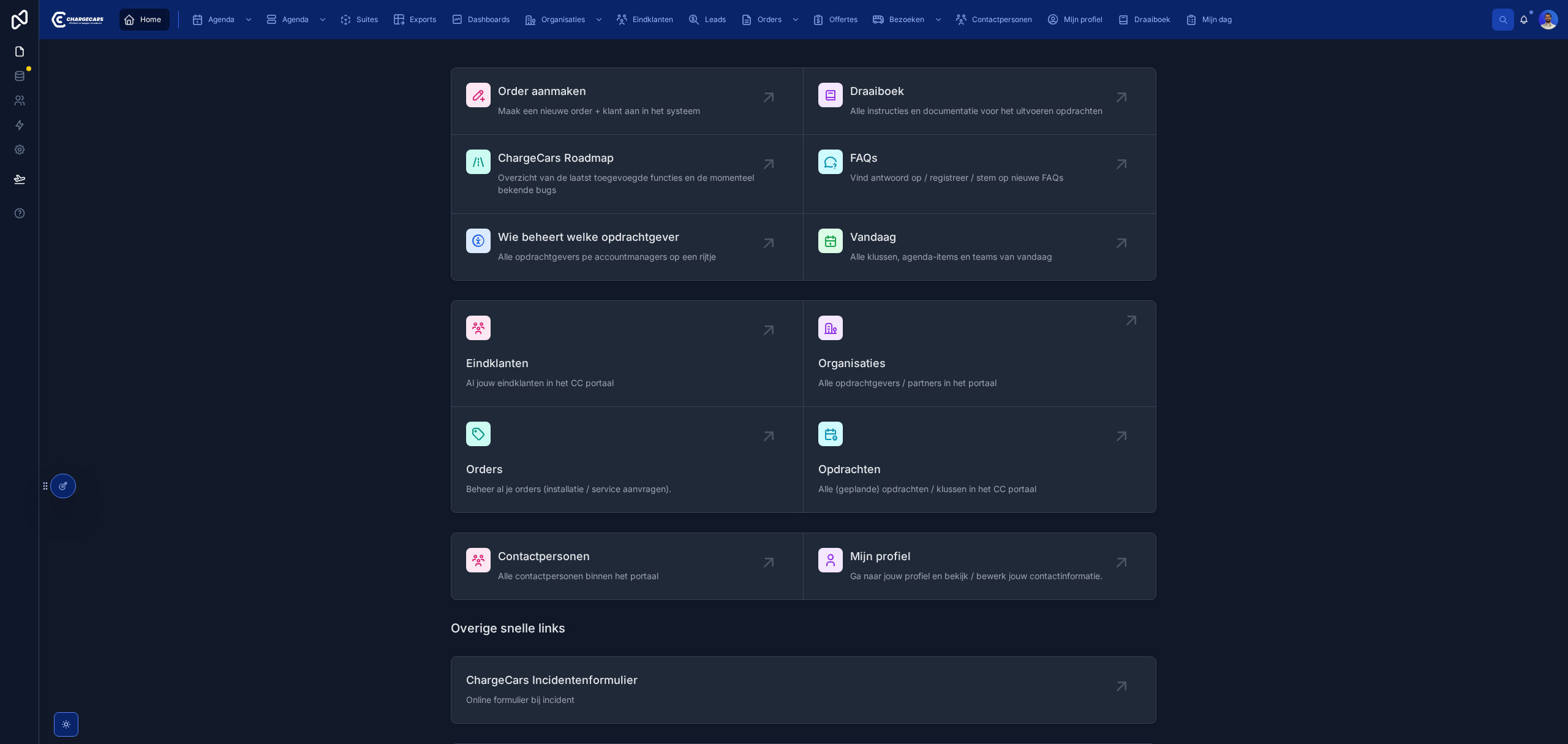
scroll to position [205, 0]
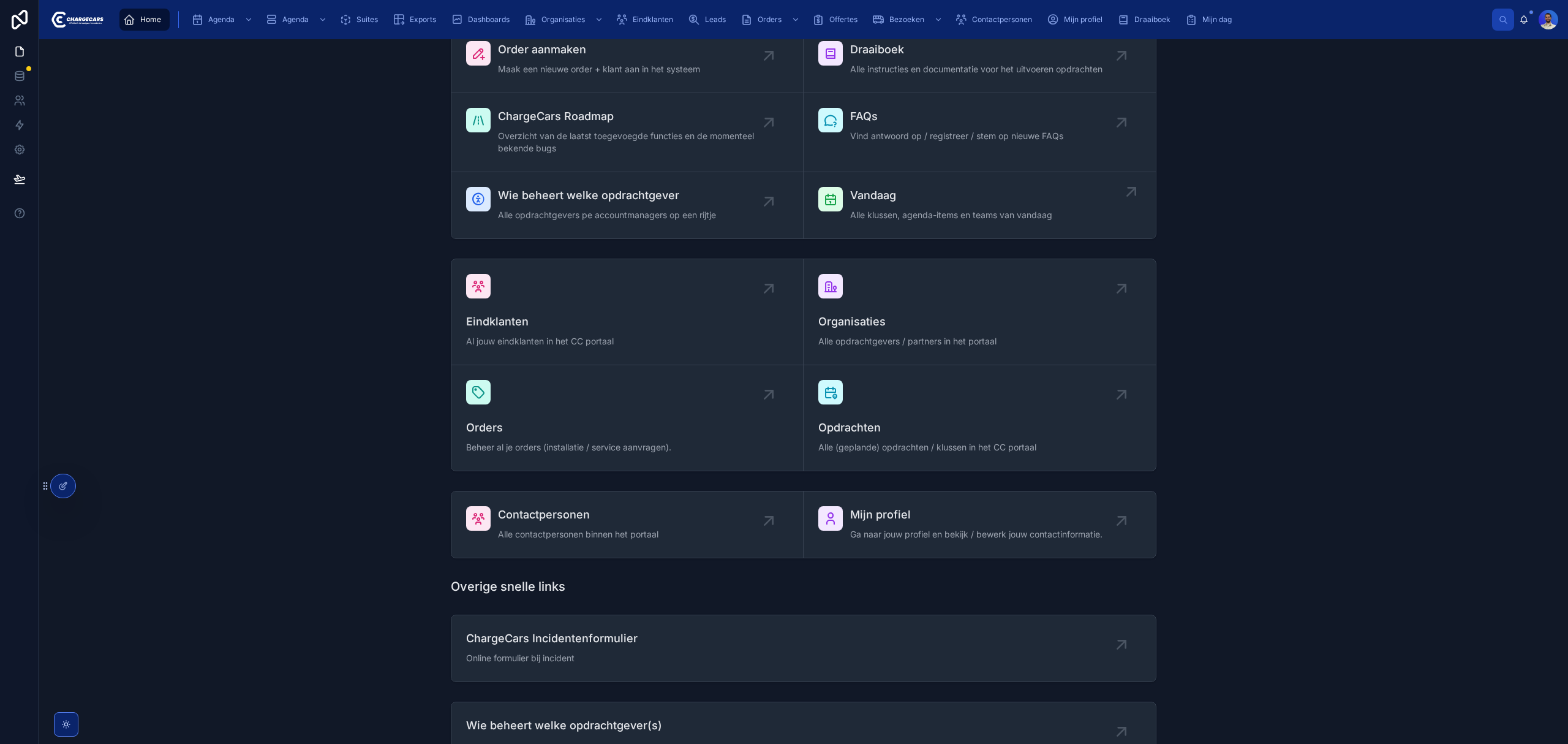
click at [899, 214] on span "Alle klussen, agenda-items en teams van vandaag" at bounding box center [950, 215] width 202 height 12
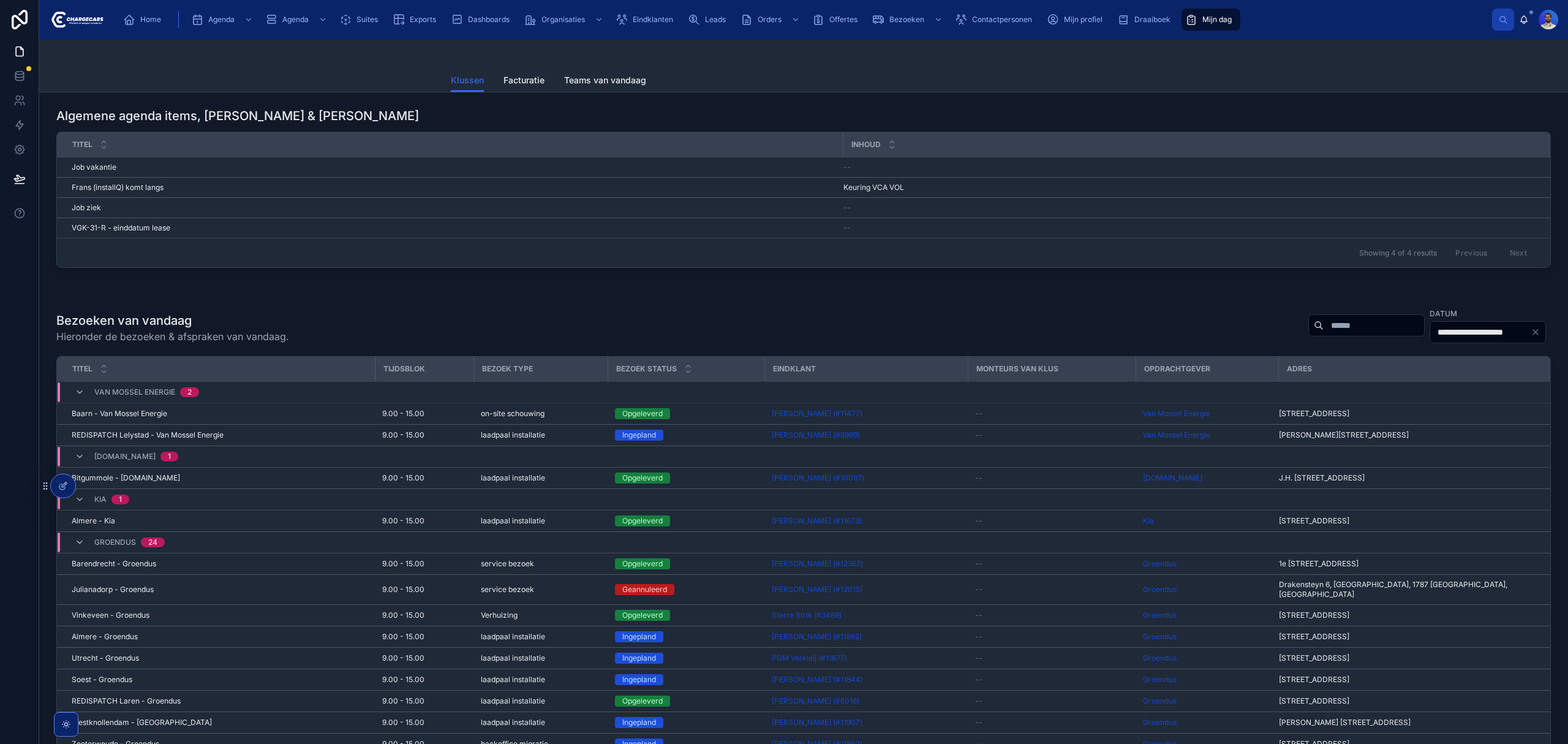
click at [1337, 240] on div "Showing 4 of 4 results Previous Next" at bounding box center [803, 252] width 1493 height 29
click at [1324, 327] on input "text" at bounding box center [1374, 325] width 101 height 17
type input "******"
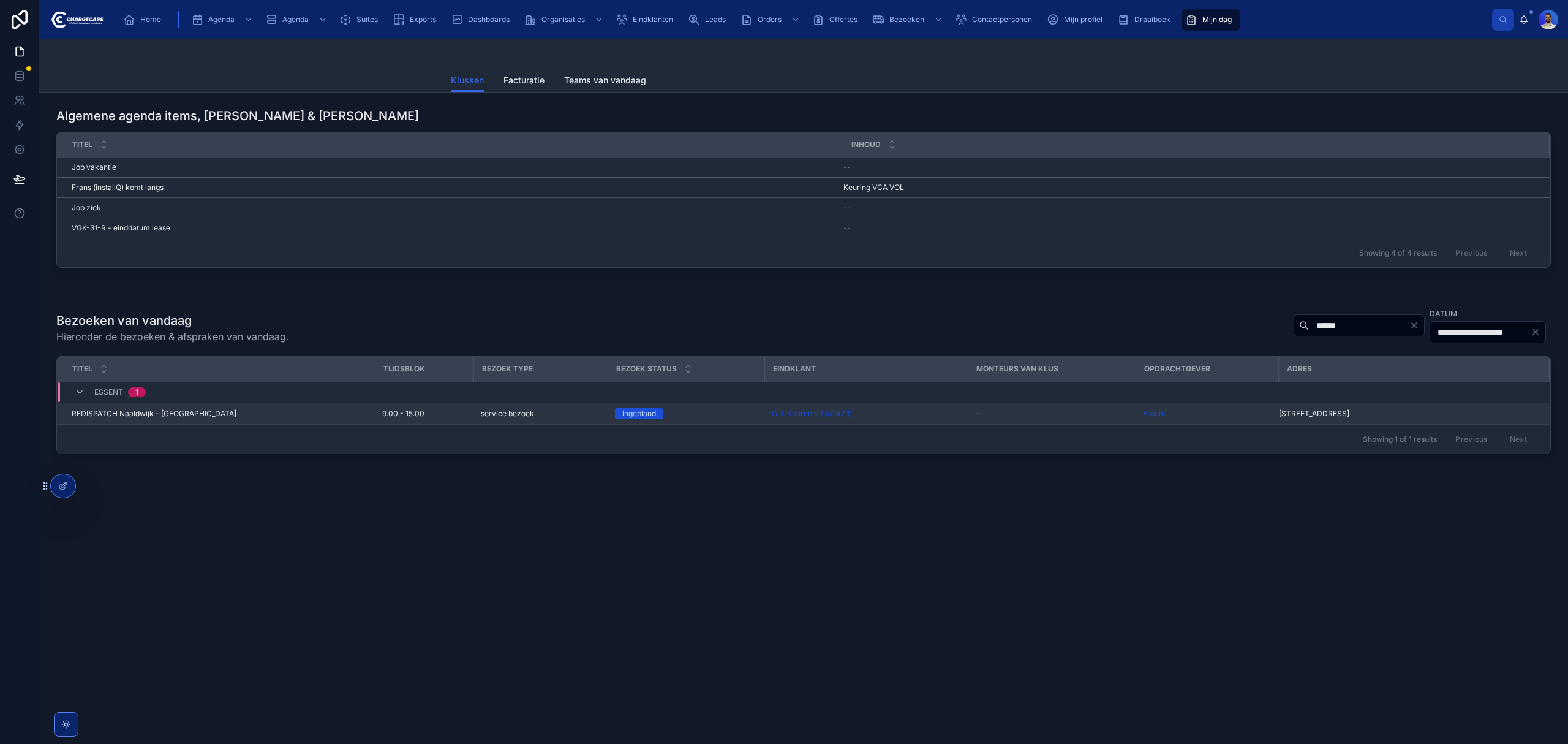
click at [539, 419] on div "service bezoek" at bounding box center [540, 414] width 119 height 10
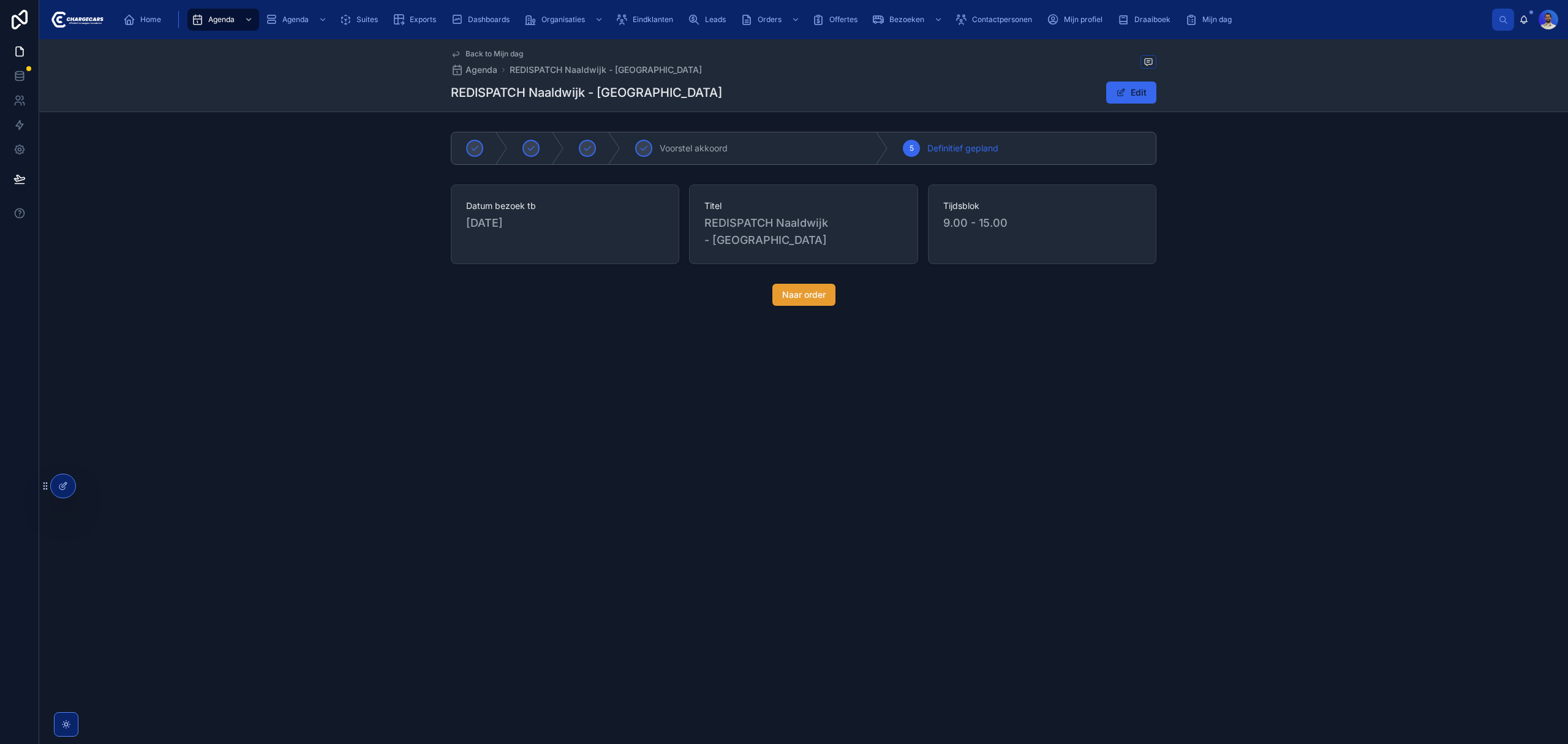
click at [805, 288] on span "Naar order" at bounding box center [804, 295] width 44 height 12
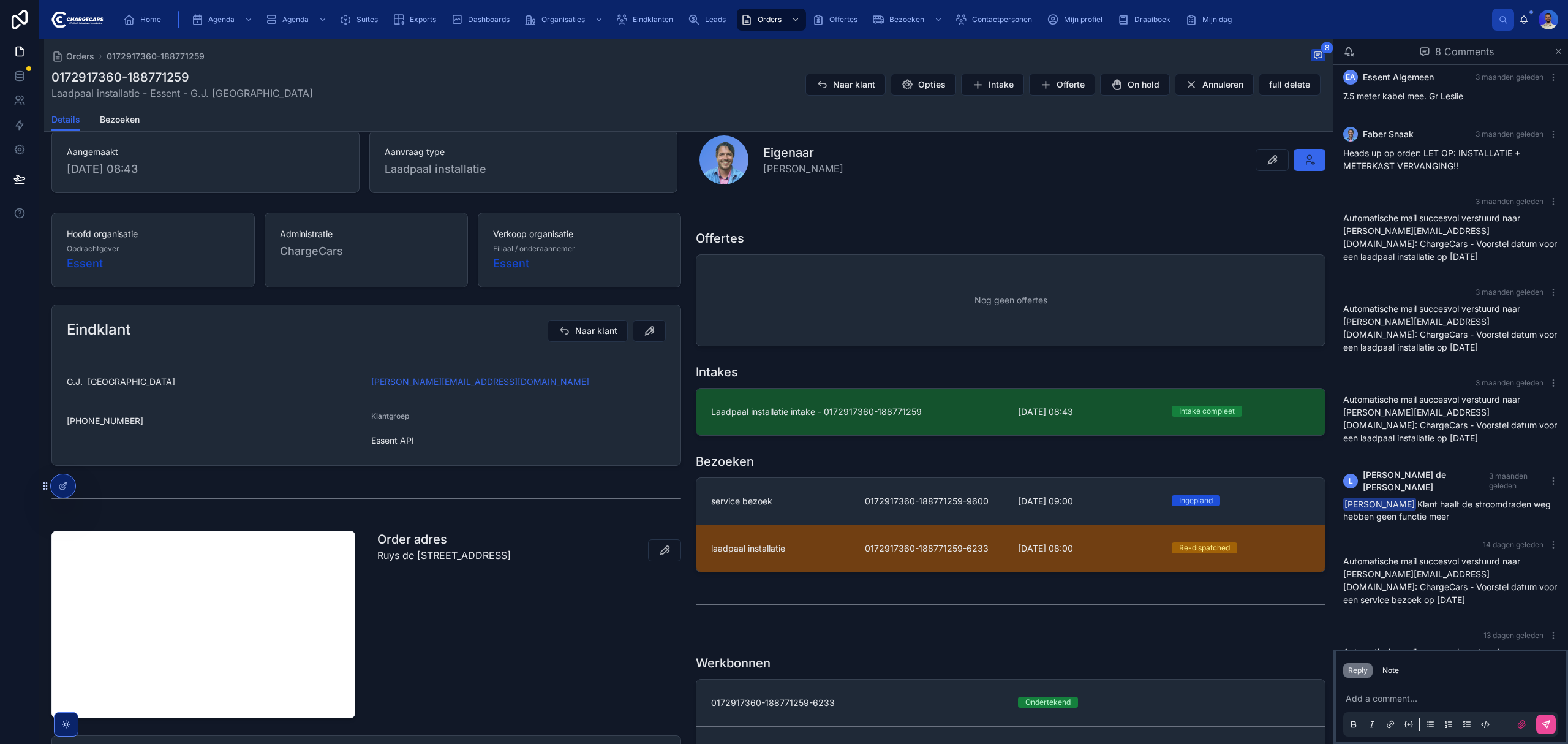
scroll to position [245, 0]
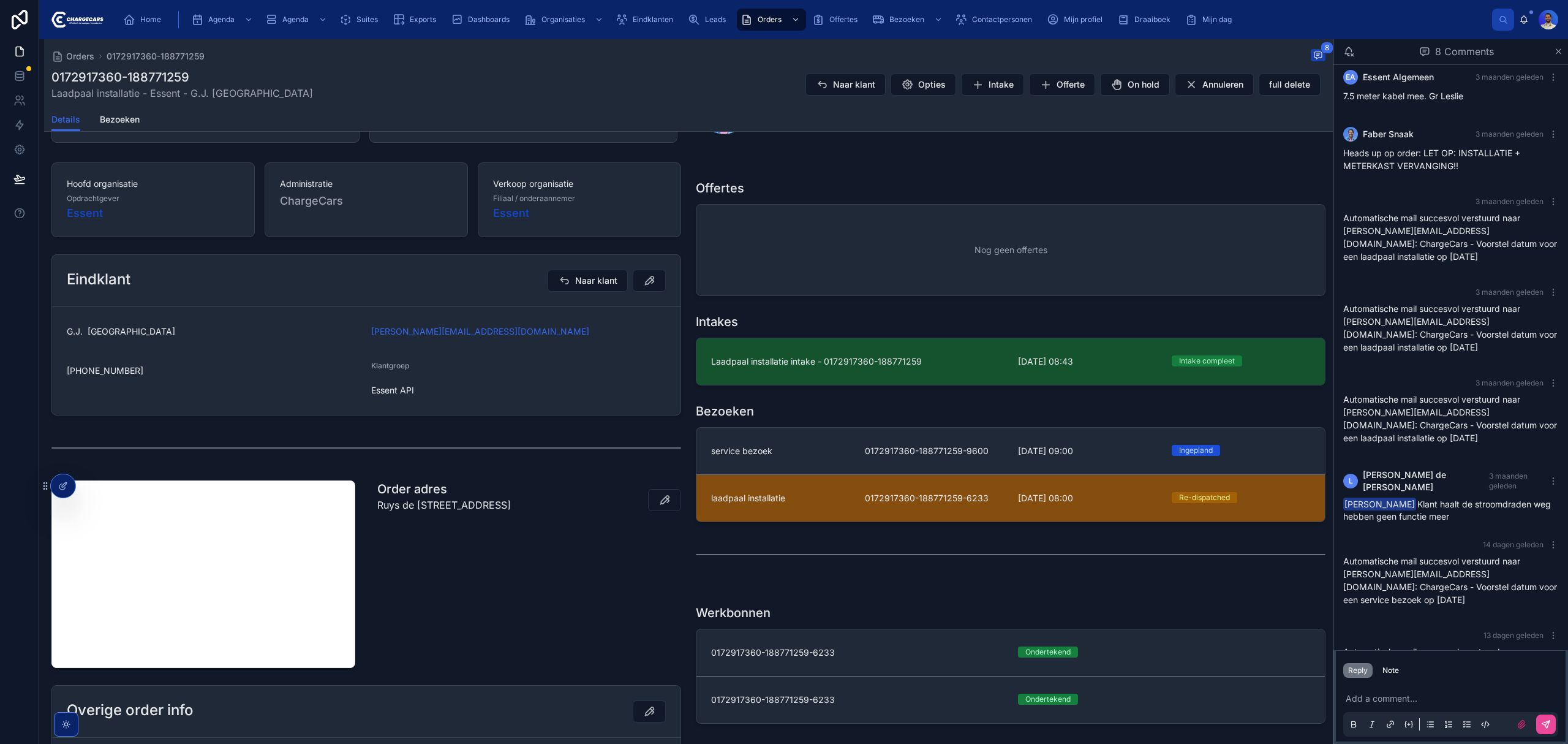
click at [857, 498] on div "laadpaal installatie 0172917360-188771259-6233 4-8-2025 08:00 Re-dispatched" at bounding box center [1010, 498] width 599 height 12
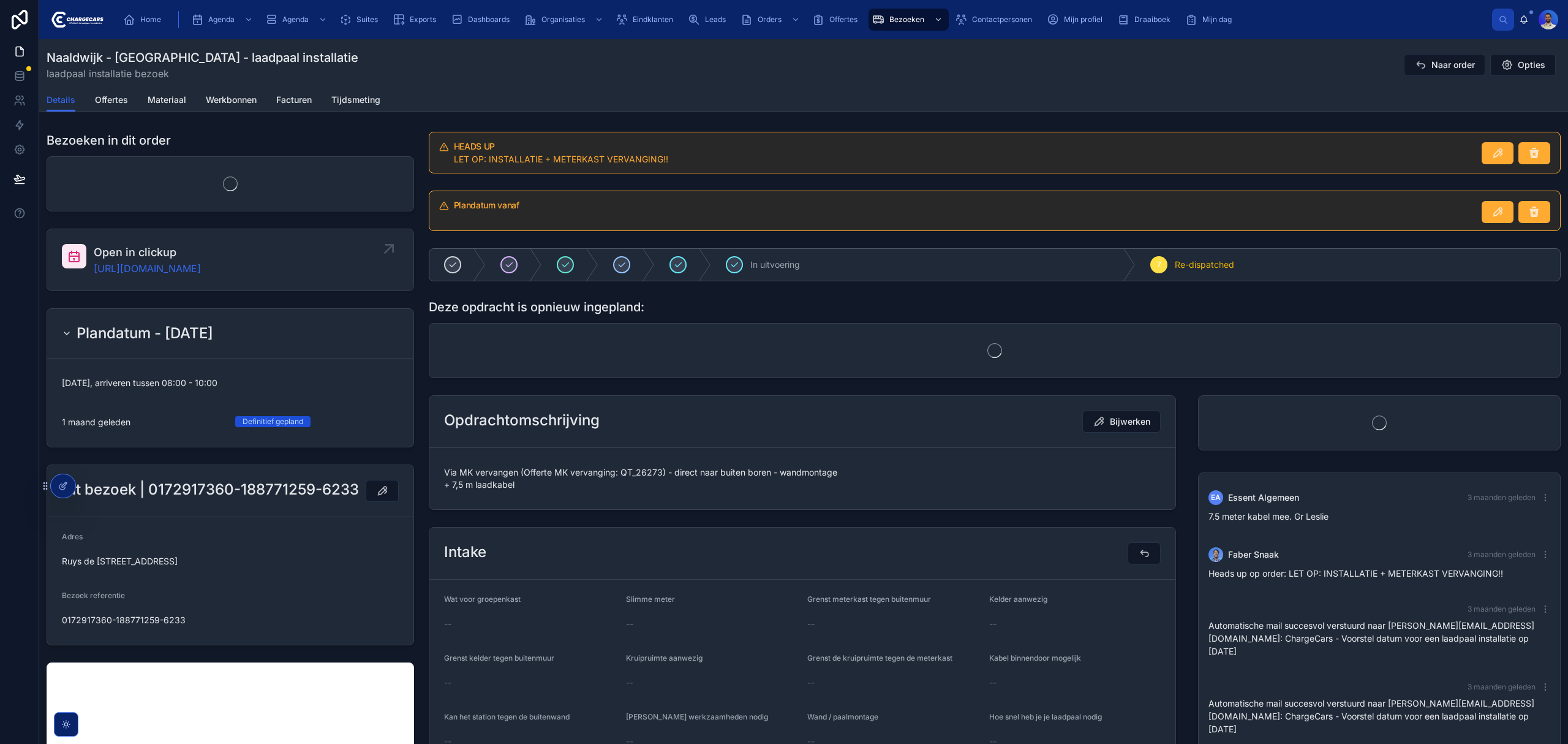
scroll to position [42, 0]
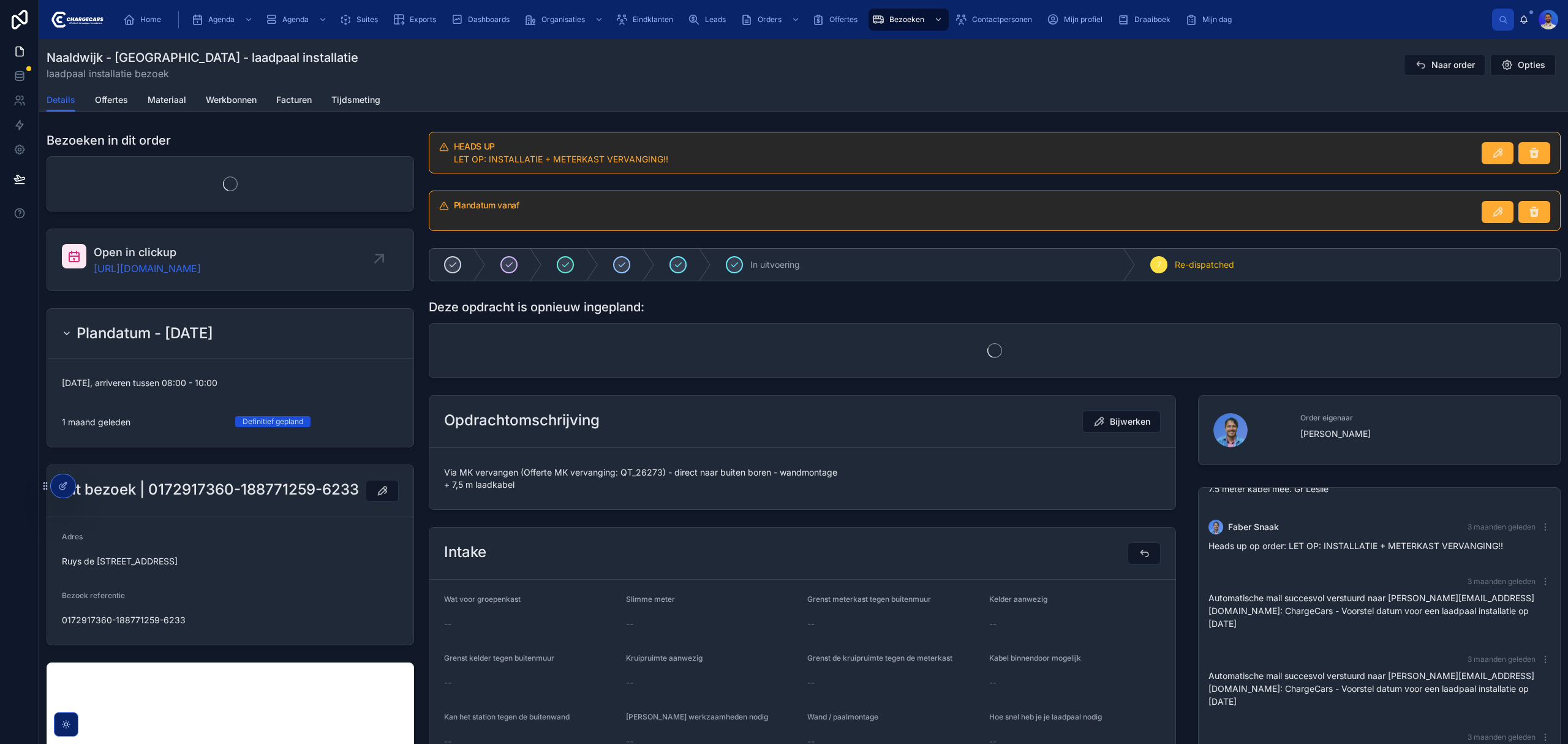
click at [553, 477] on span "Via MK vervangen (Offerte MK vervanging: QT_26273) - direct naar buiten boren -…" at bounding box center [802, 479] width 716 height 25
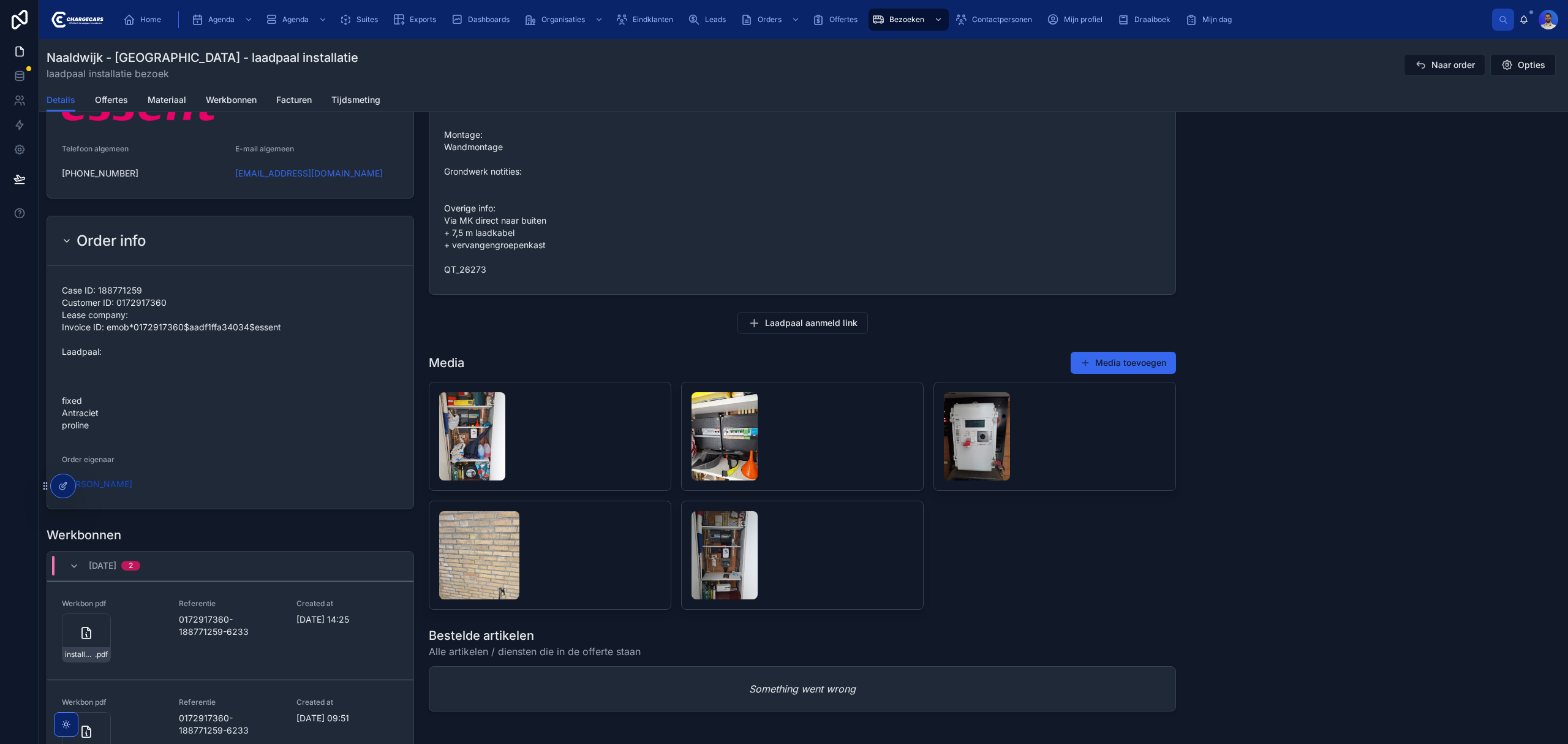
scroll to position [1384, 0]
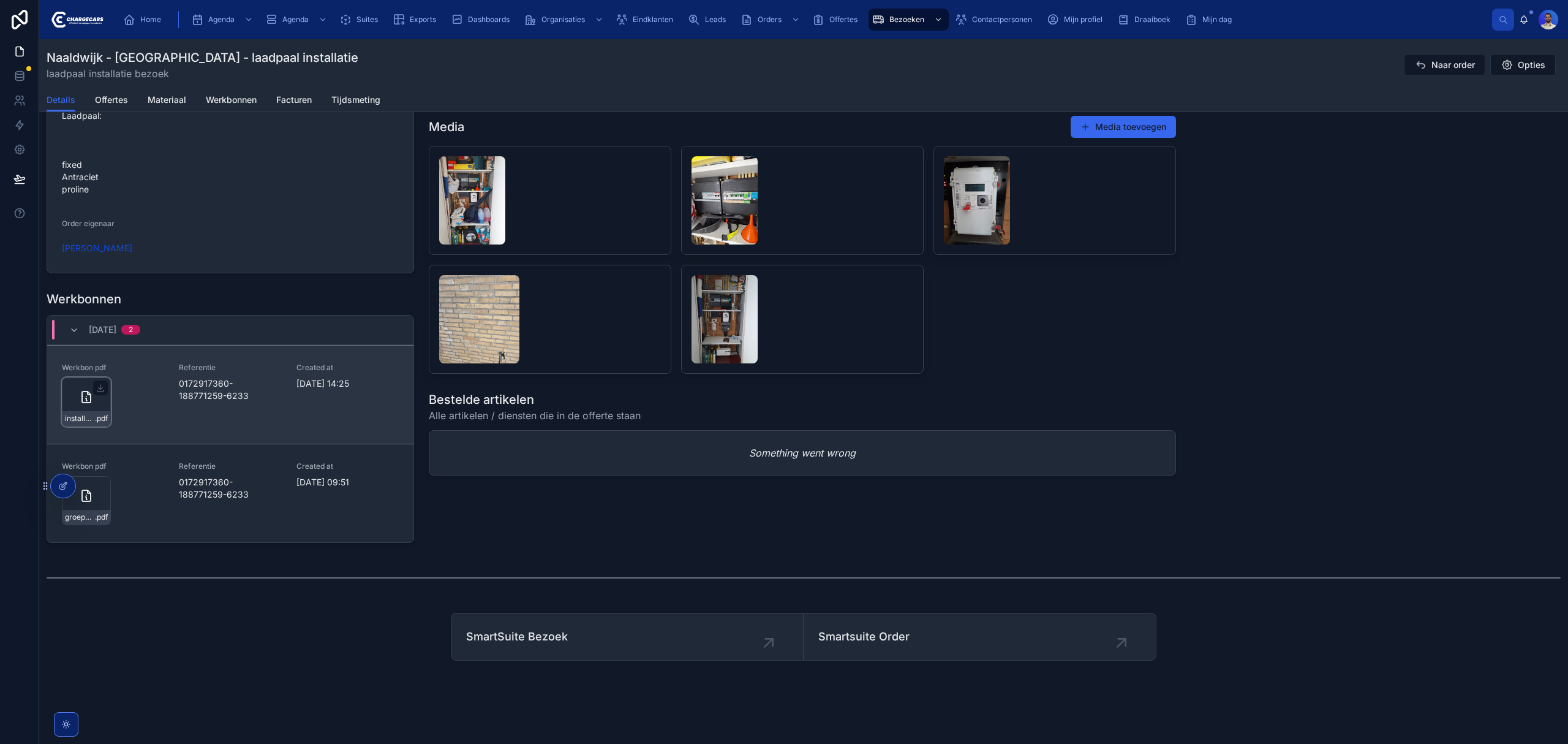
click at [87, 403] on icon at bounding box center [86, 397] width 9 height 11
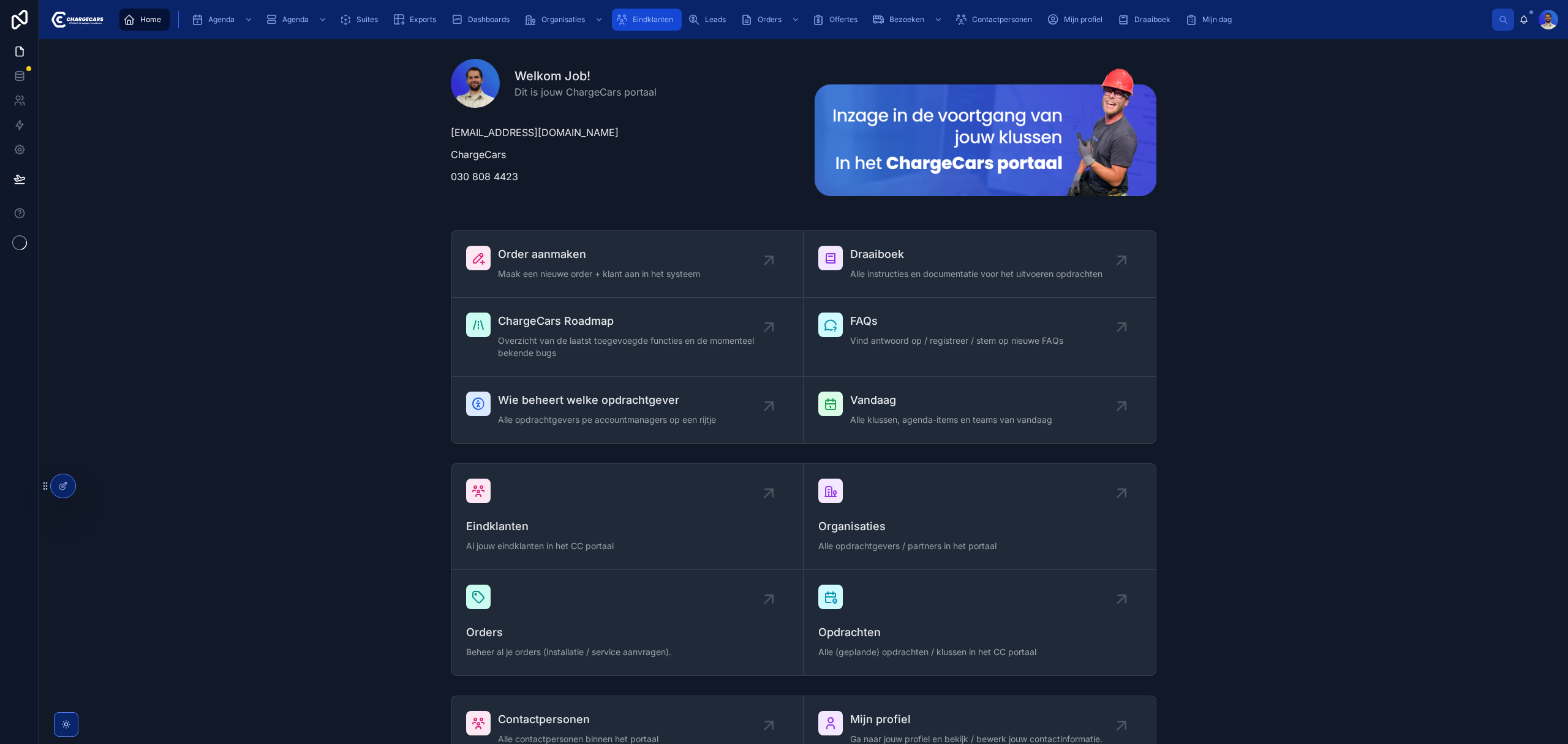
click at [657, 18] on span "Eindklanten" at bounding box center [653, 19] width 40 height 10
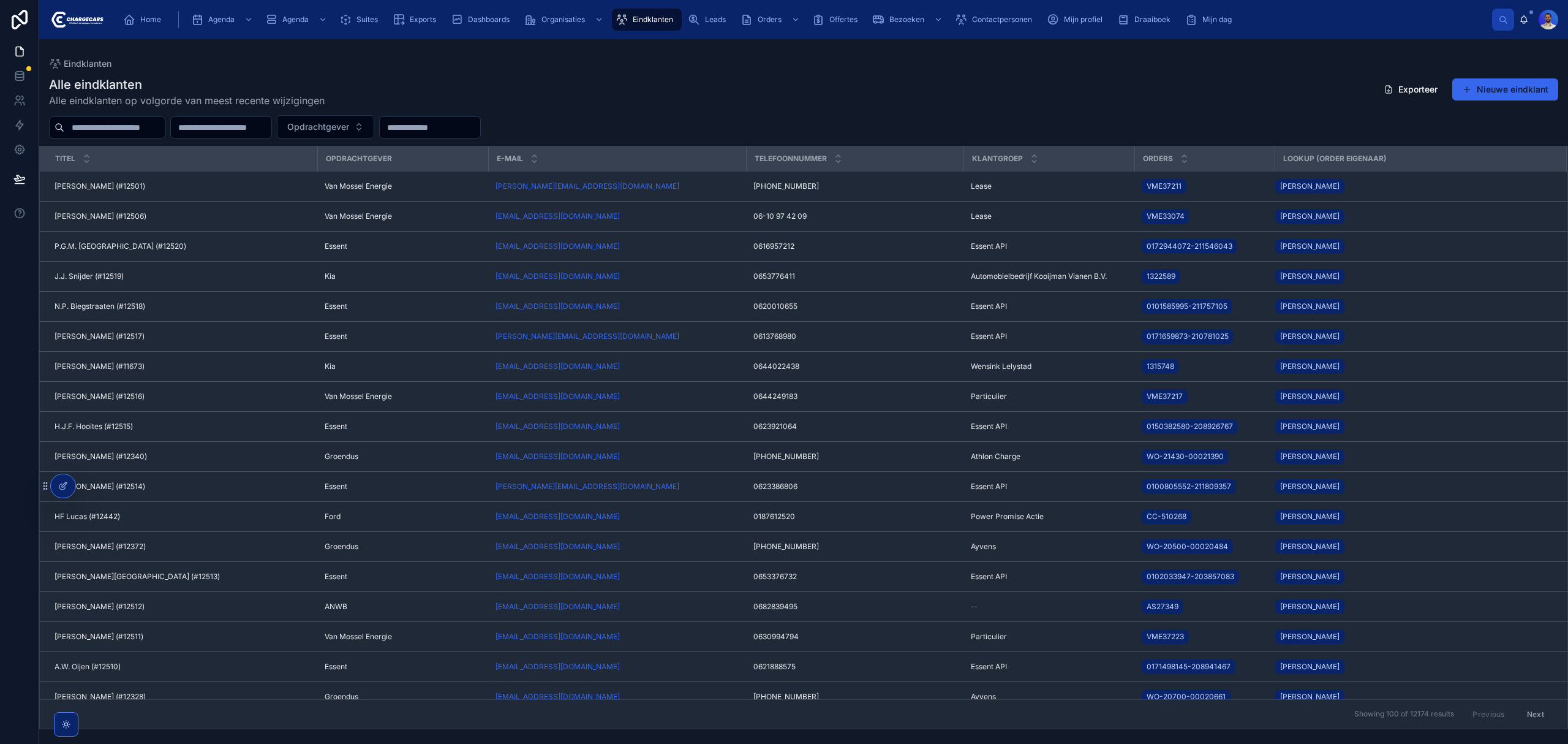
click at [113, 133] on input "text" at bounding box center [114, 127] width 101 height 17
type input "********"
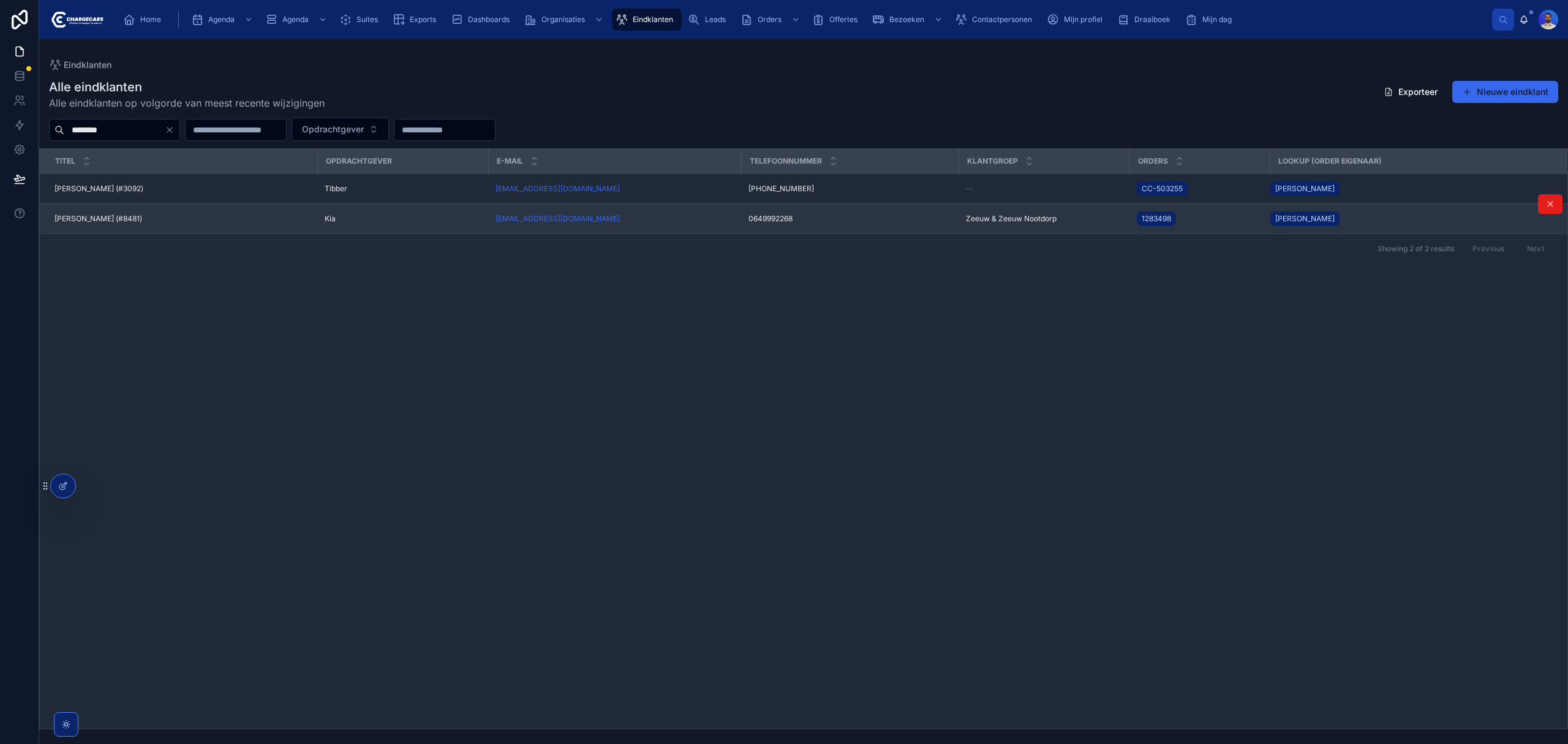
click at [114, 221] on span "[PERSON_NAME] (#8481)" at bounding box center [99, 219] width 88 height 10
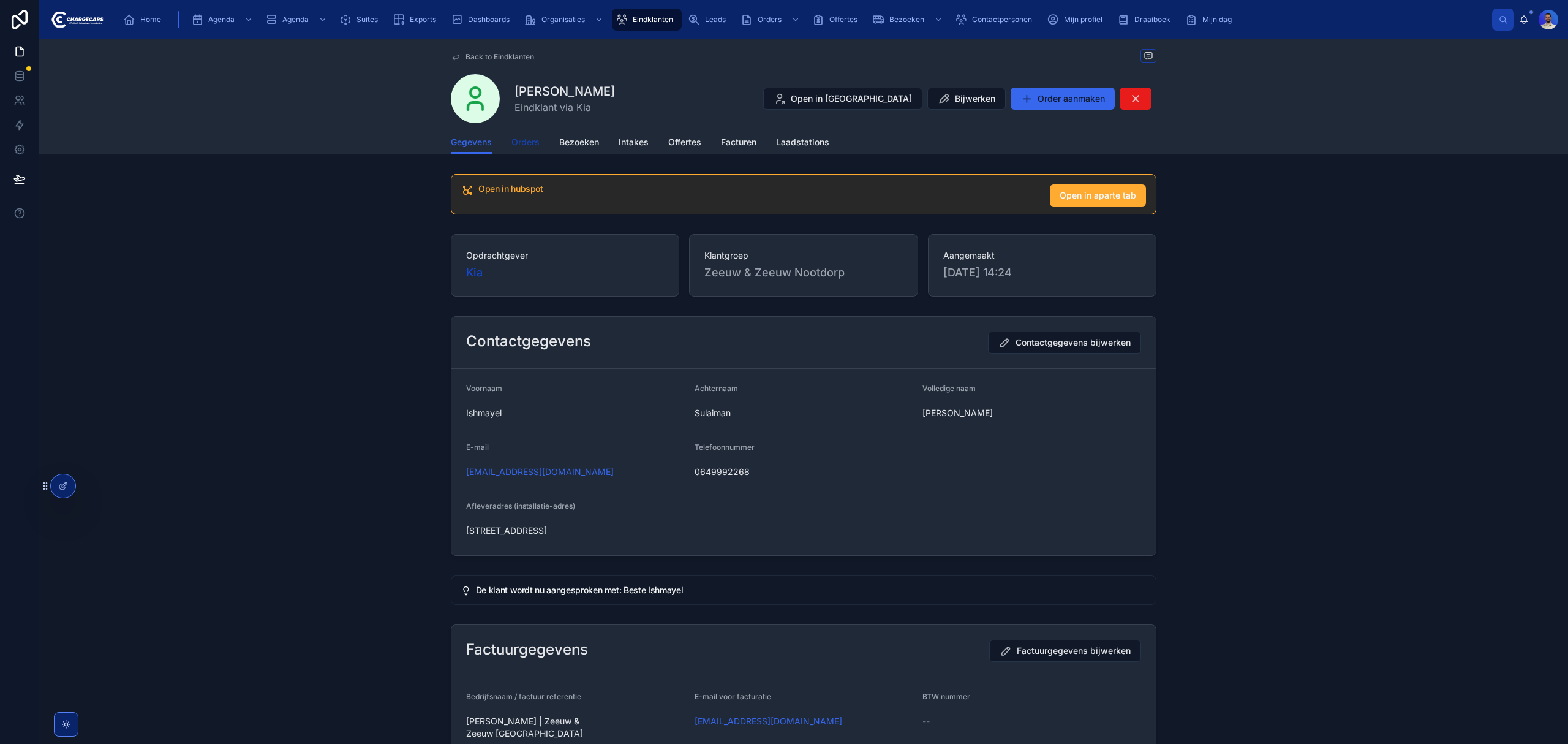
click at [527, 142] on span "Orders" at bounding box center [525, 142] width 28 height 12
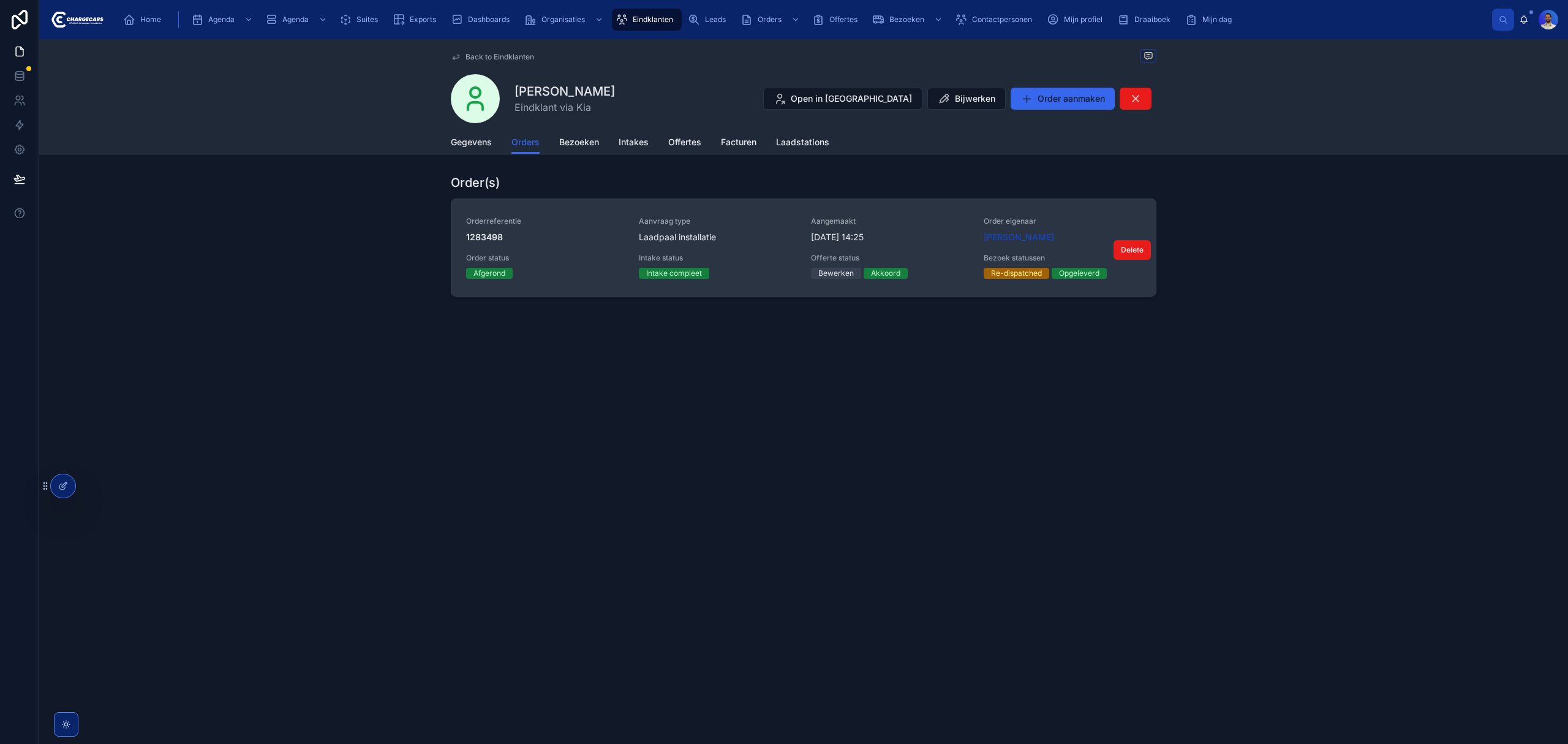
click at [792, 246] on div "Orderreferentie 1283498 Aanvraag type Laadpaal installatie Aangemaakt [DATE] 14…" at bounding box center [804, 247] width 675 height 62
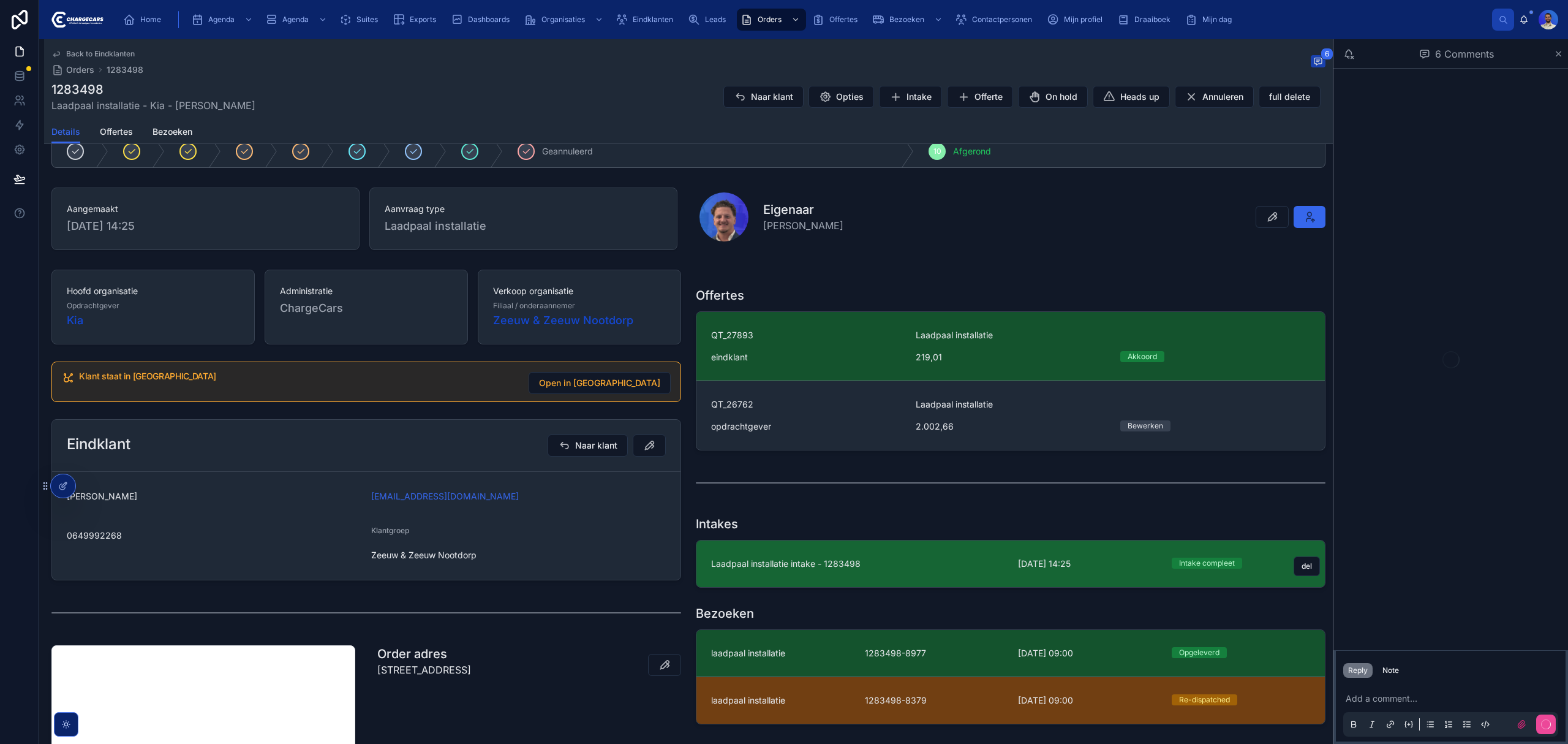
scroll to position [245, 0]
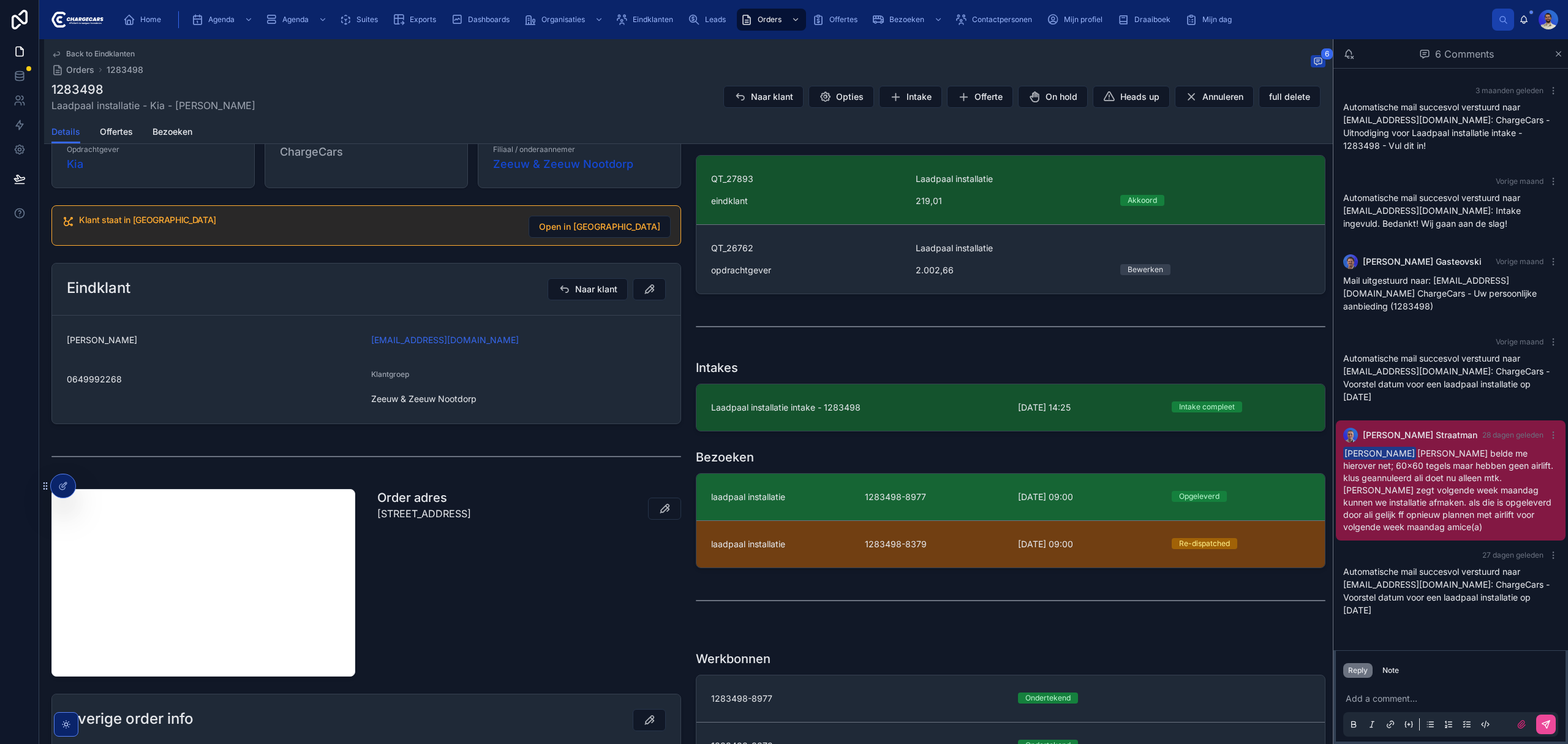
click at [829, 506] on link "laadpaal installatie 1283498-8977 [DATE] 09:00 Opgeleverd" at bounding box center [1011, 497] width 629 height 47
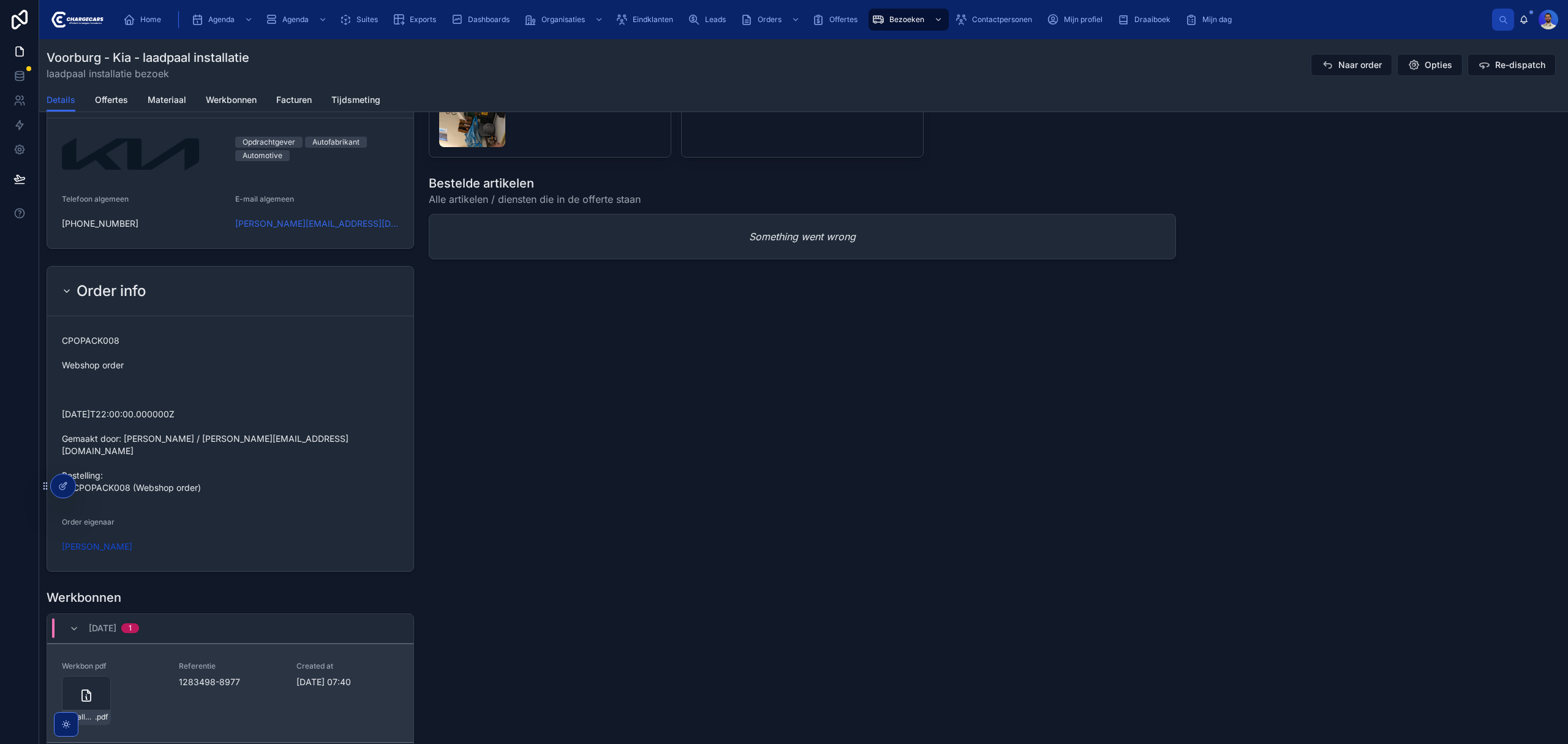
scroll to position [1307, 0]
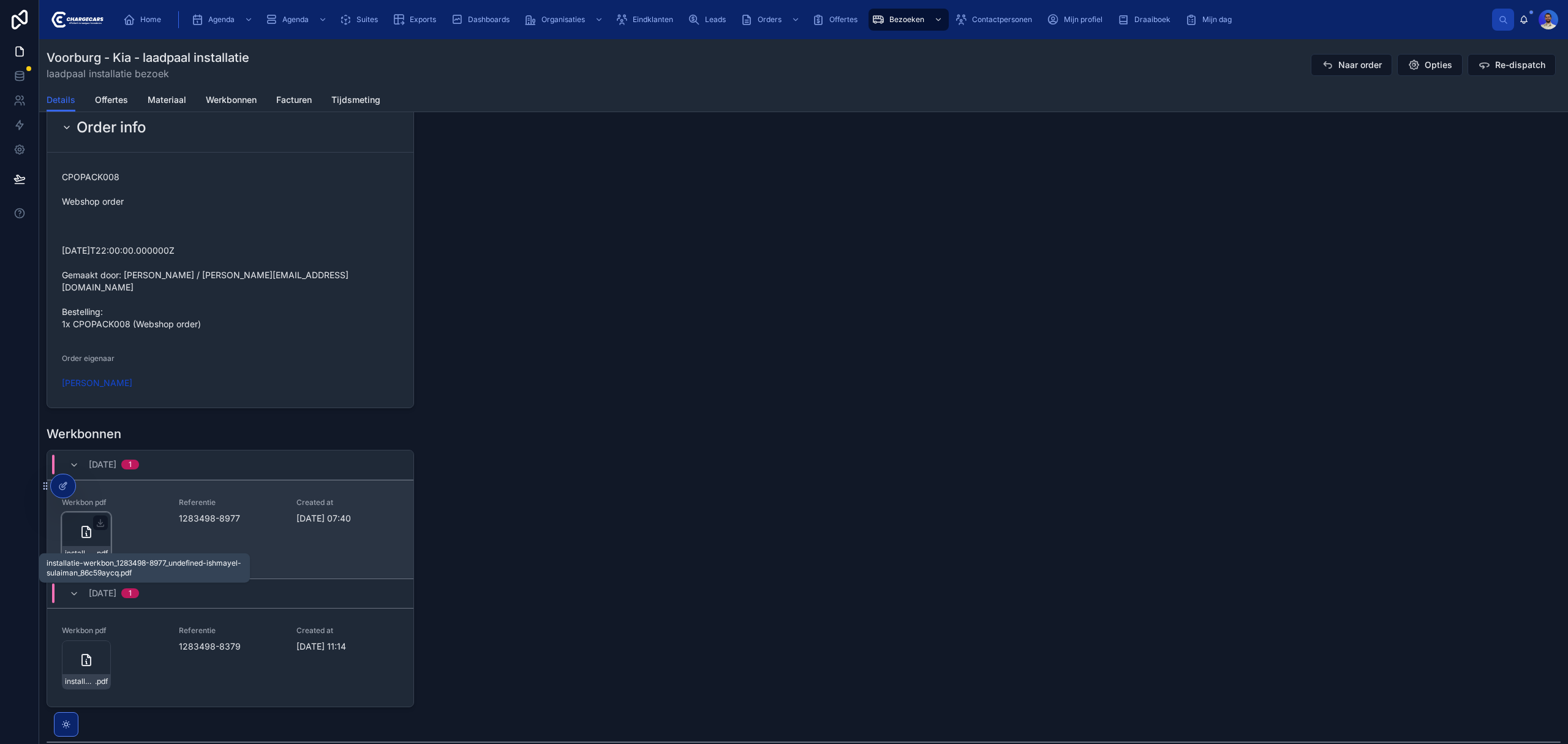
click at [95, 549] on span ".pdf" at bounding box center [101, 554] width 13 height 10
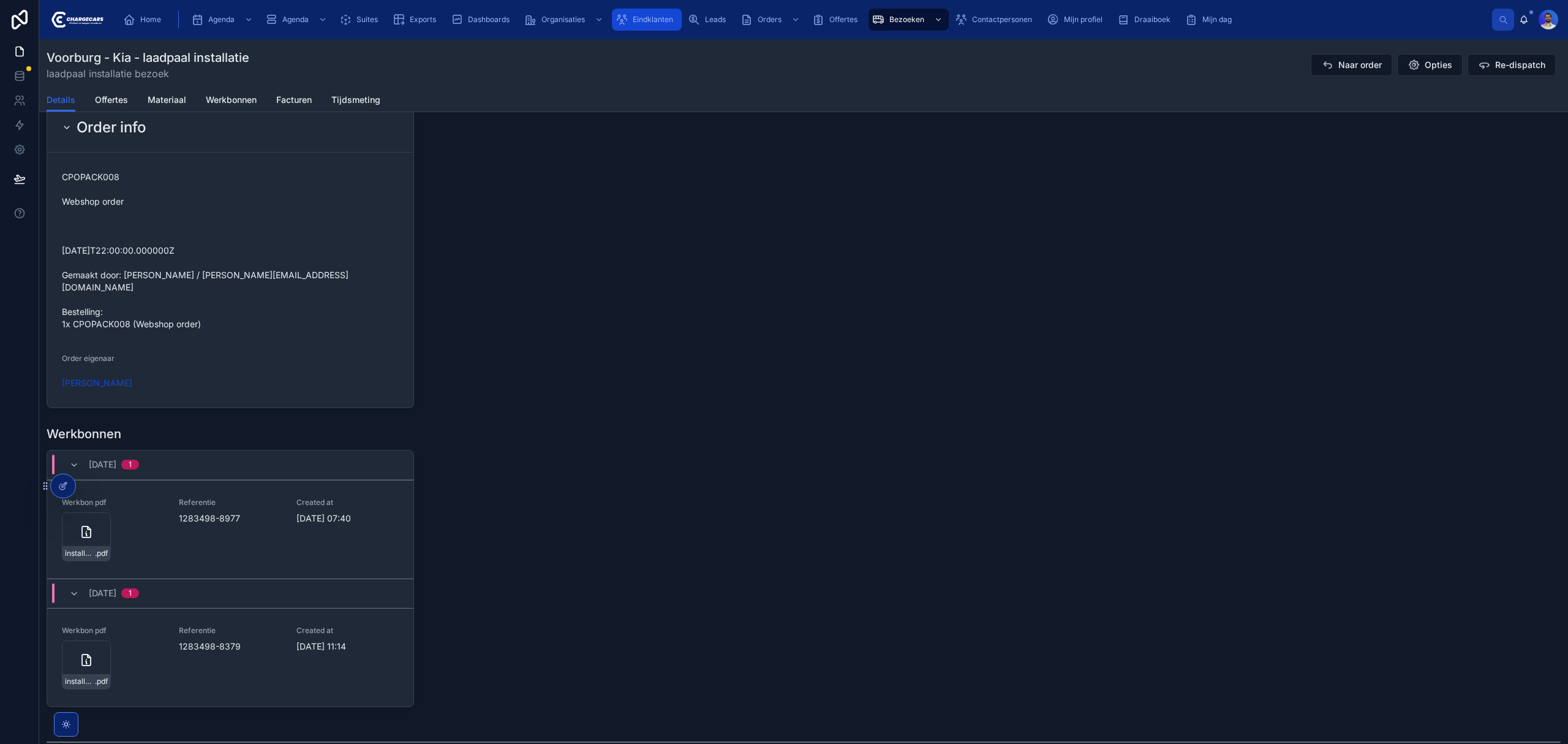
click at [677, 21] on div "Eindklanten" at bounding box center [646, 19] width 62 height 20
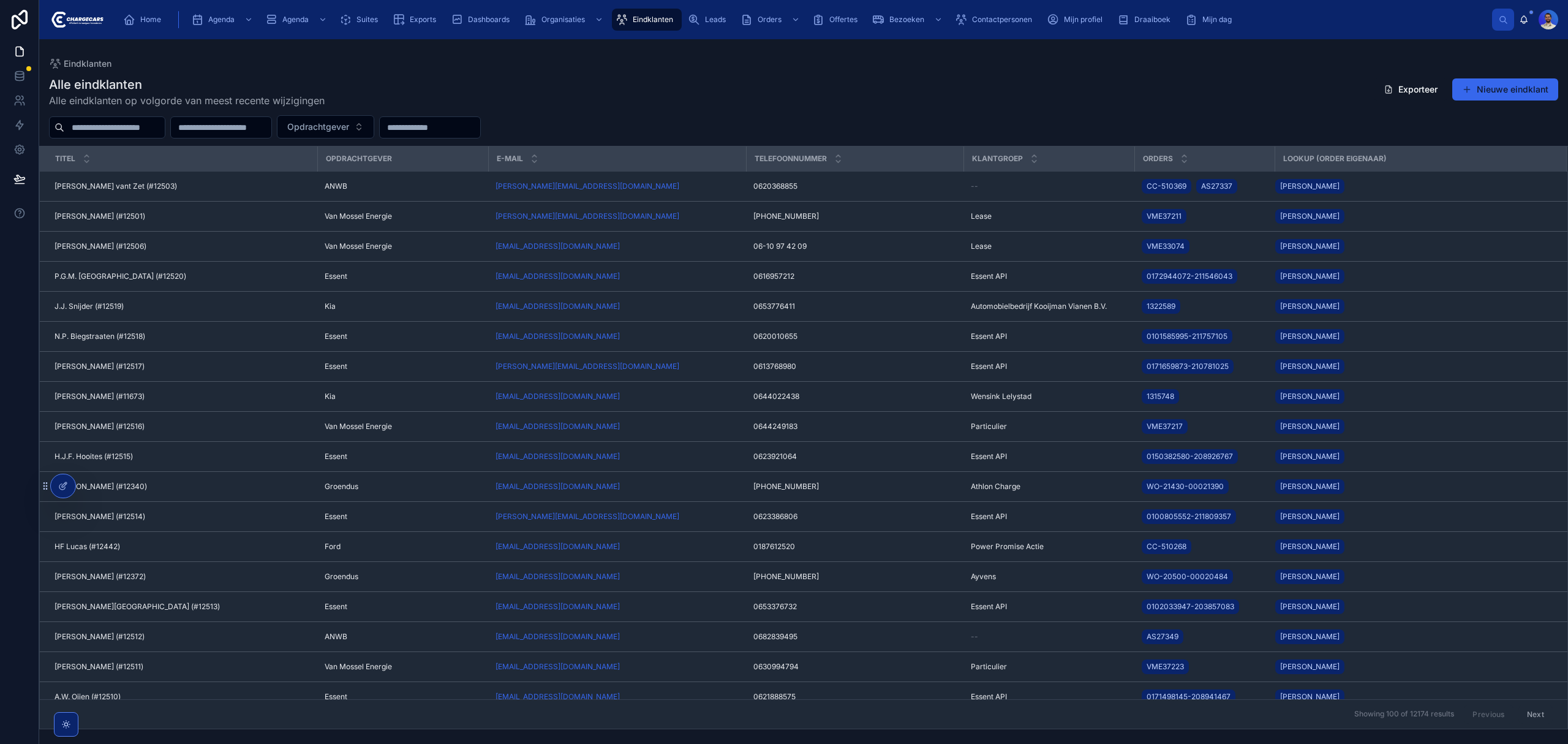
click at [142, 127] on input "text" at bounding box center [114, 127] width 101 height 17
type input "**********"
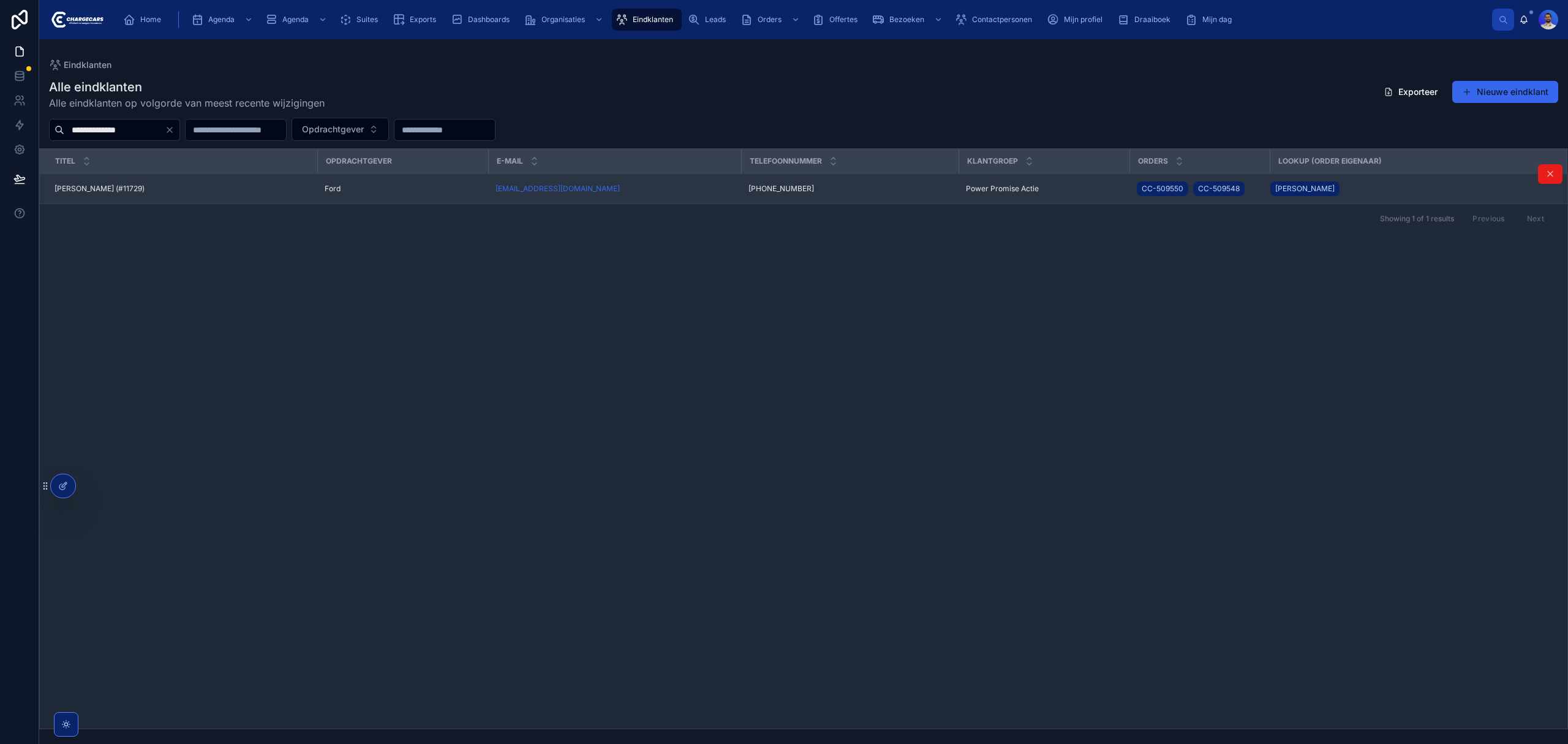
click at [175, 192] on div "[PERSON_NAME] (#11729) [PERSON_NAME] (#11729)" at bounding box center [182, 188] width 255 height 10
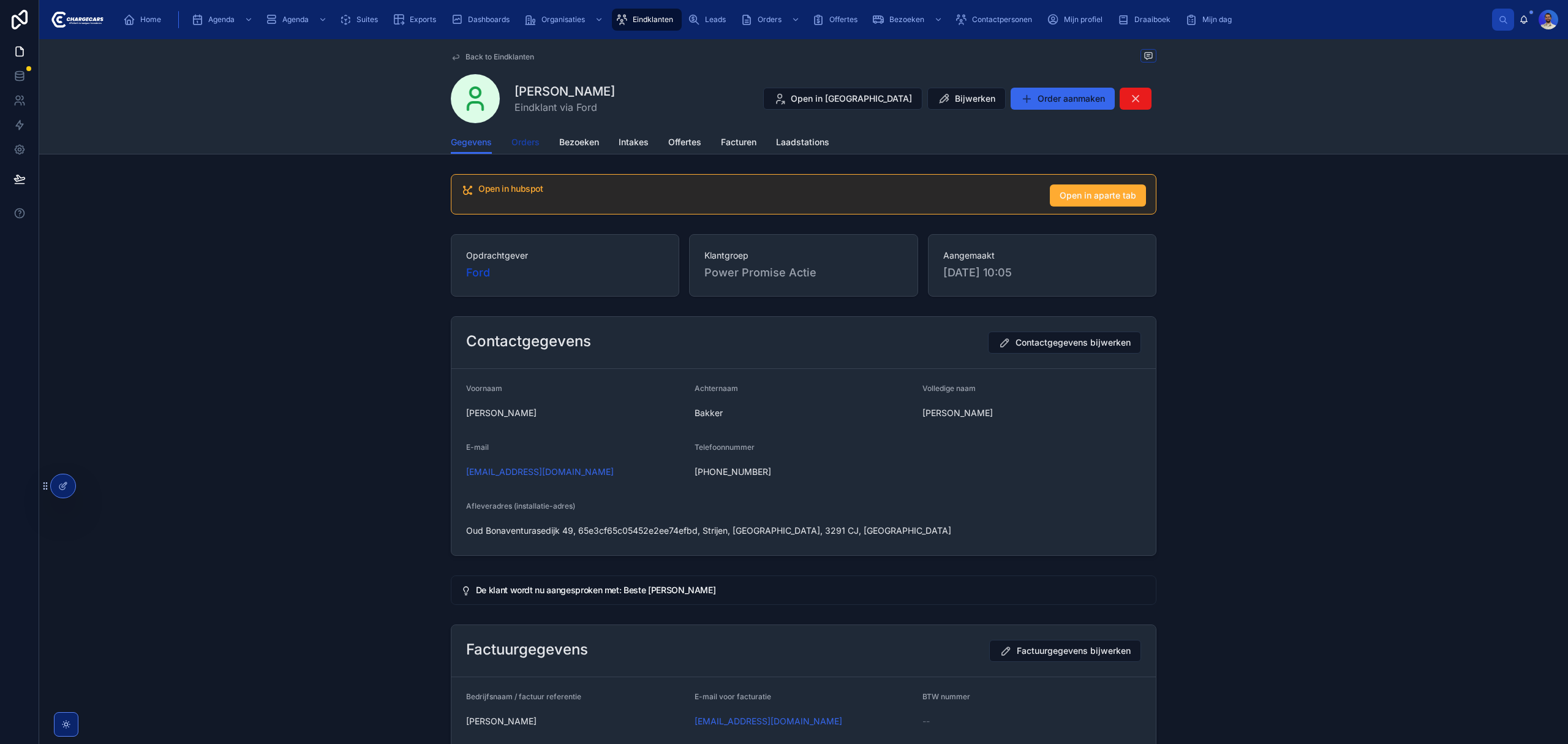
click at [520, 140] on span "Orders" at bounding box center [525, 142] width 28 height 12
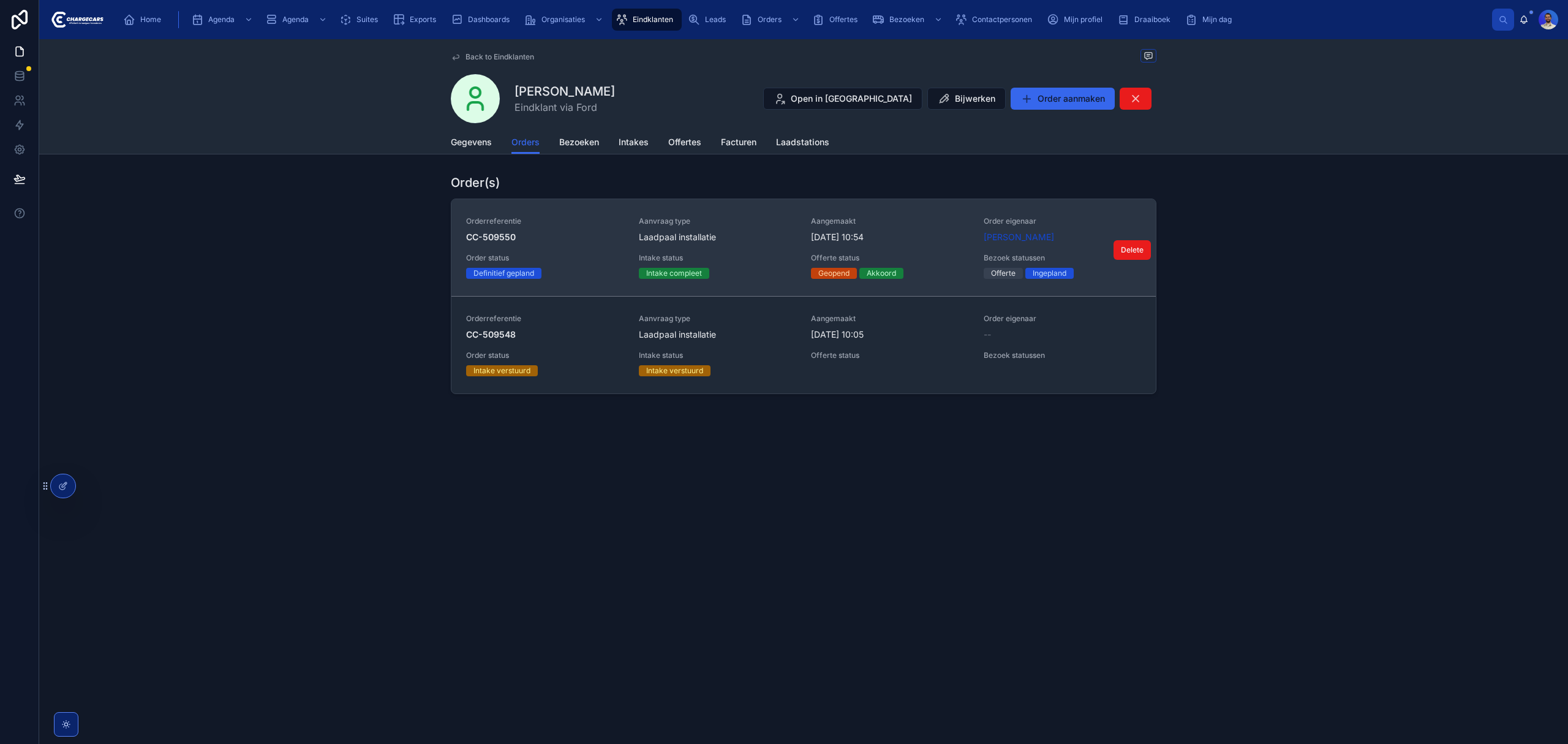
click at [751, 223] on span "Aanvraag type" at bounding box center [718, 221] width 158 height 10
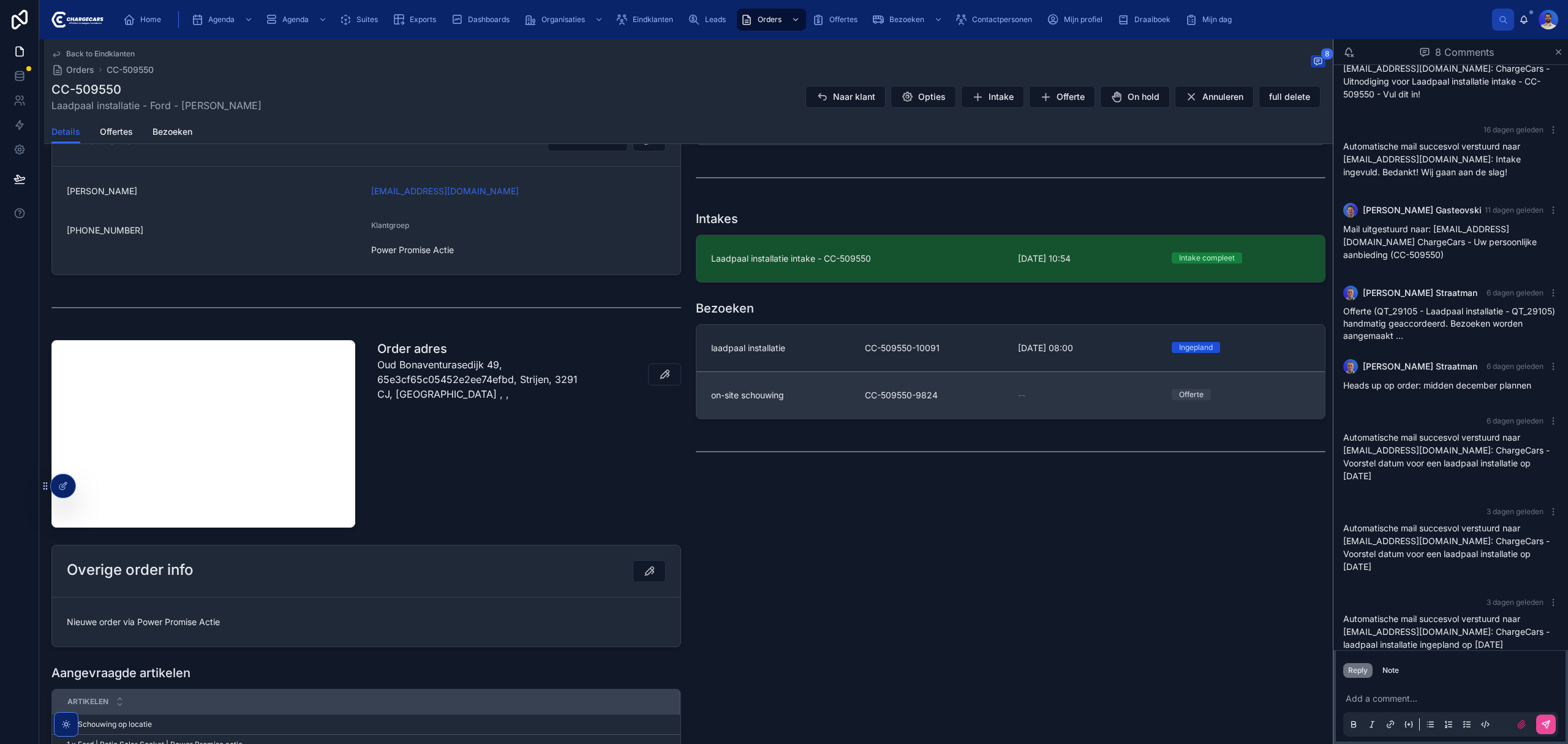
scroll to position [408, 0]
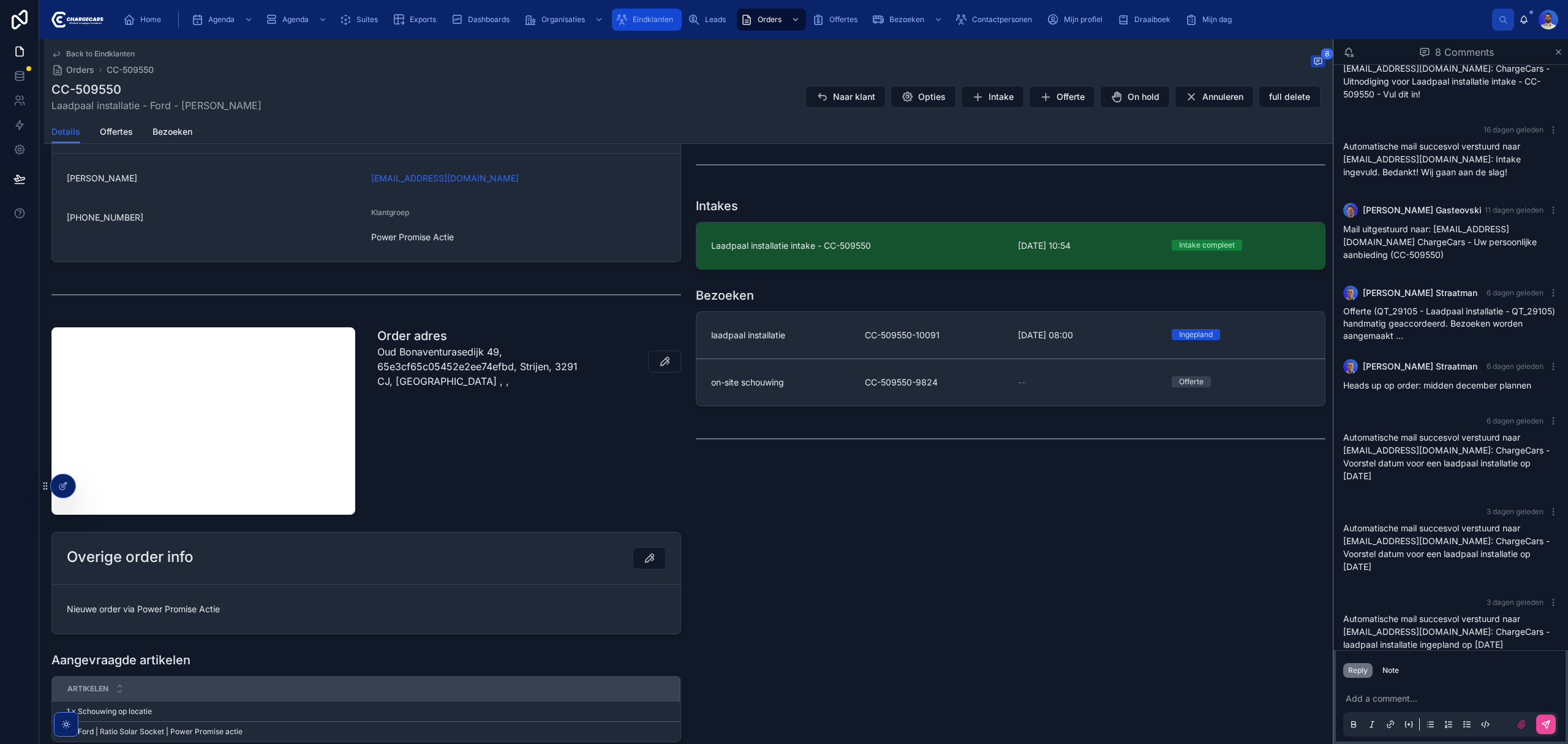
click at [614, 21] on link "Eindklanten" at bounding box center [647, 20] width 70 height 22
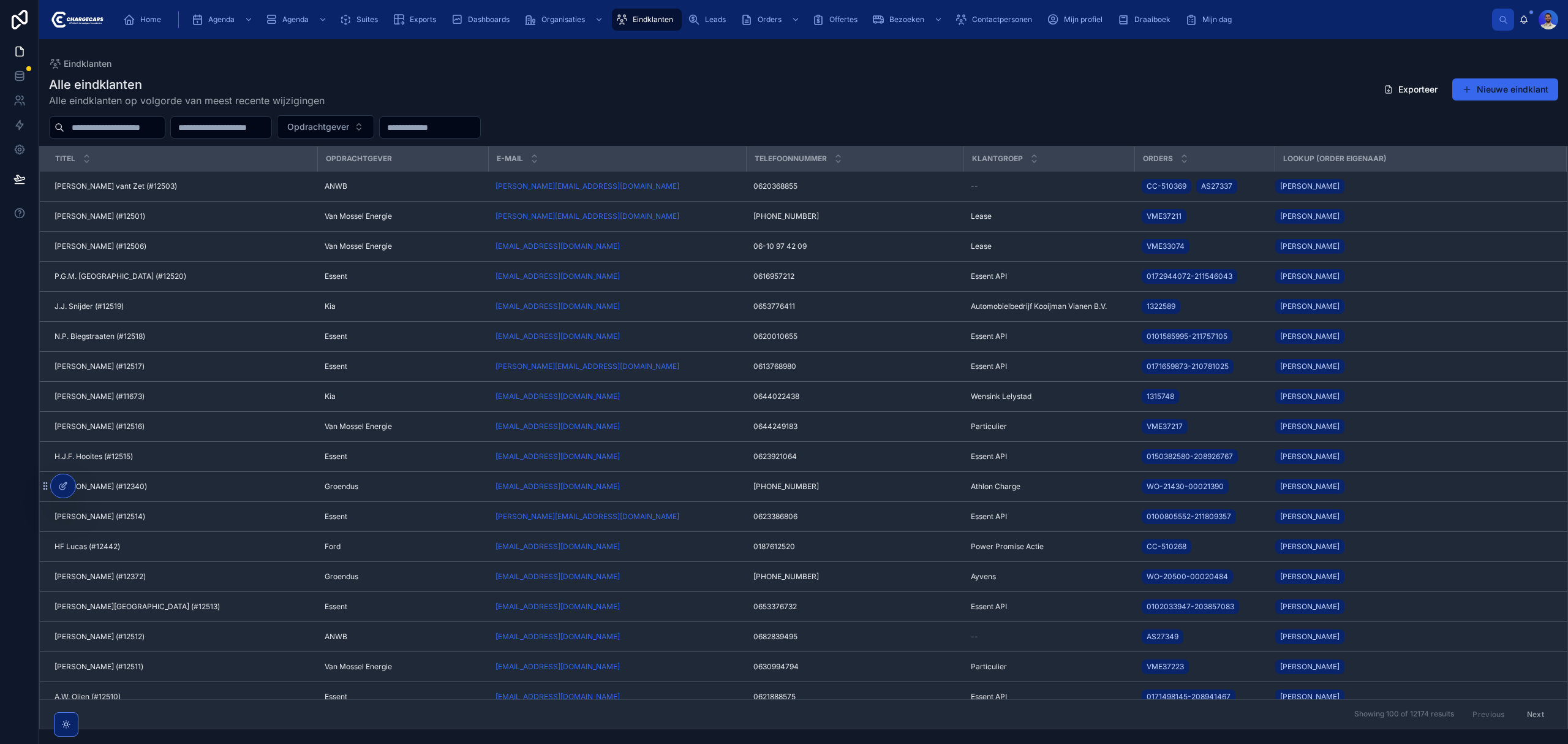
click at [118, 124] on input "text" at bounding box center [114, 127] width 101 height 17
type input "*******"
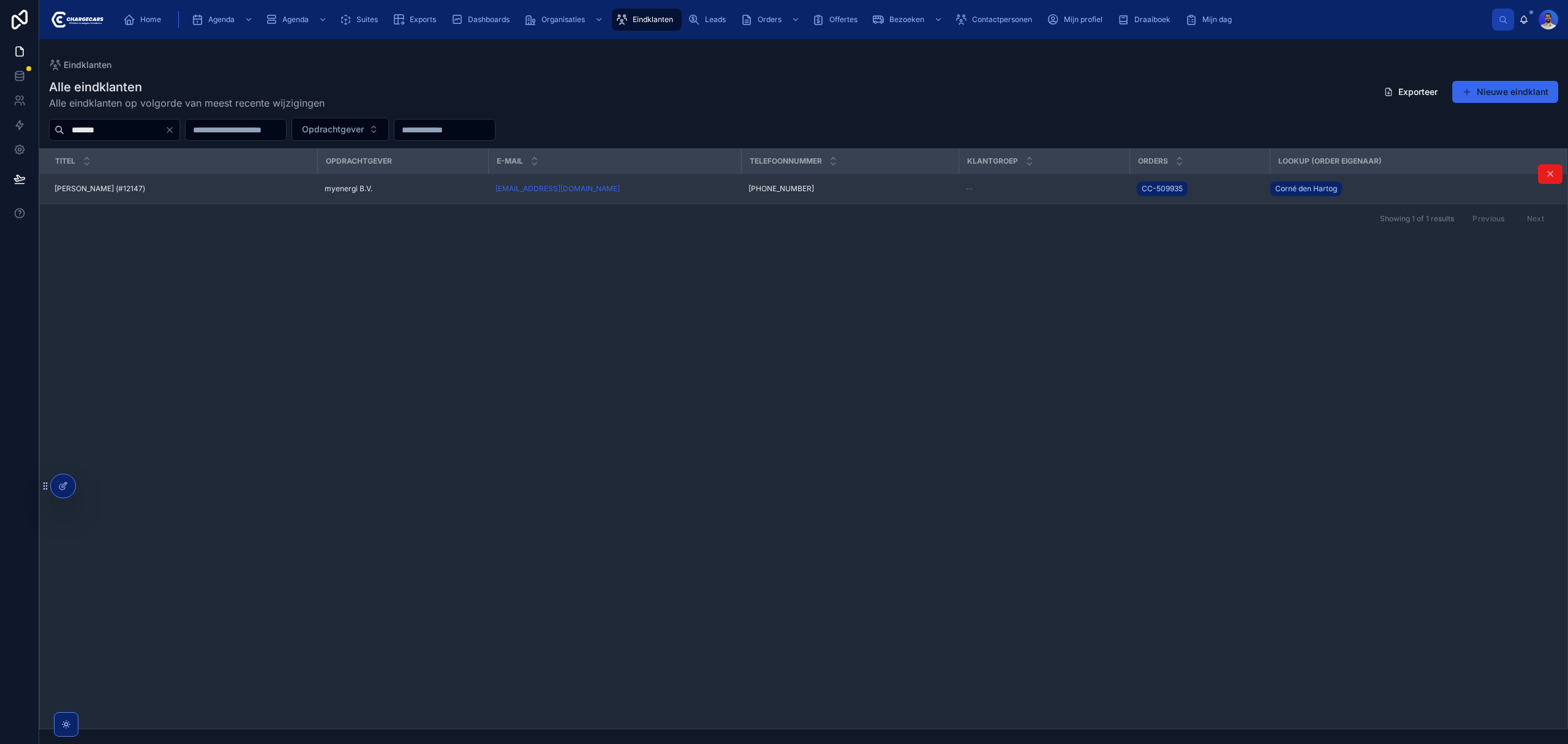
click at [167, 186] on div "[PERSON_NAME] (#12147) [PERSON_NAME] (#12147)" at bounding box center [182, 188] width 255 height 10
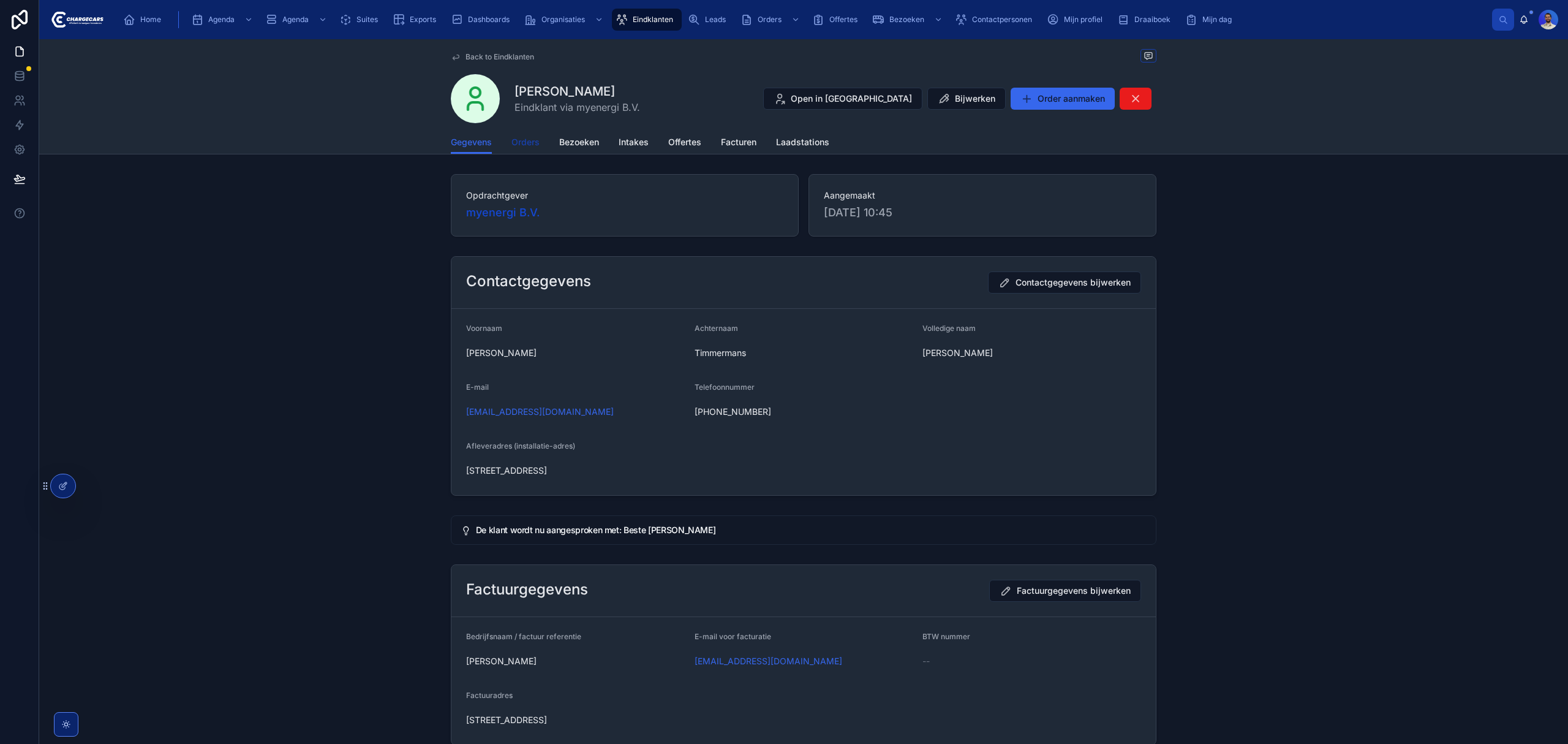
click at [531, 138] on span "Orders" at bounding box center [525, 142] width 28 height 12
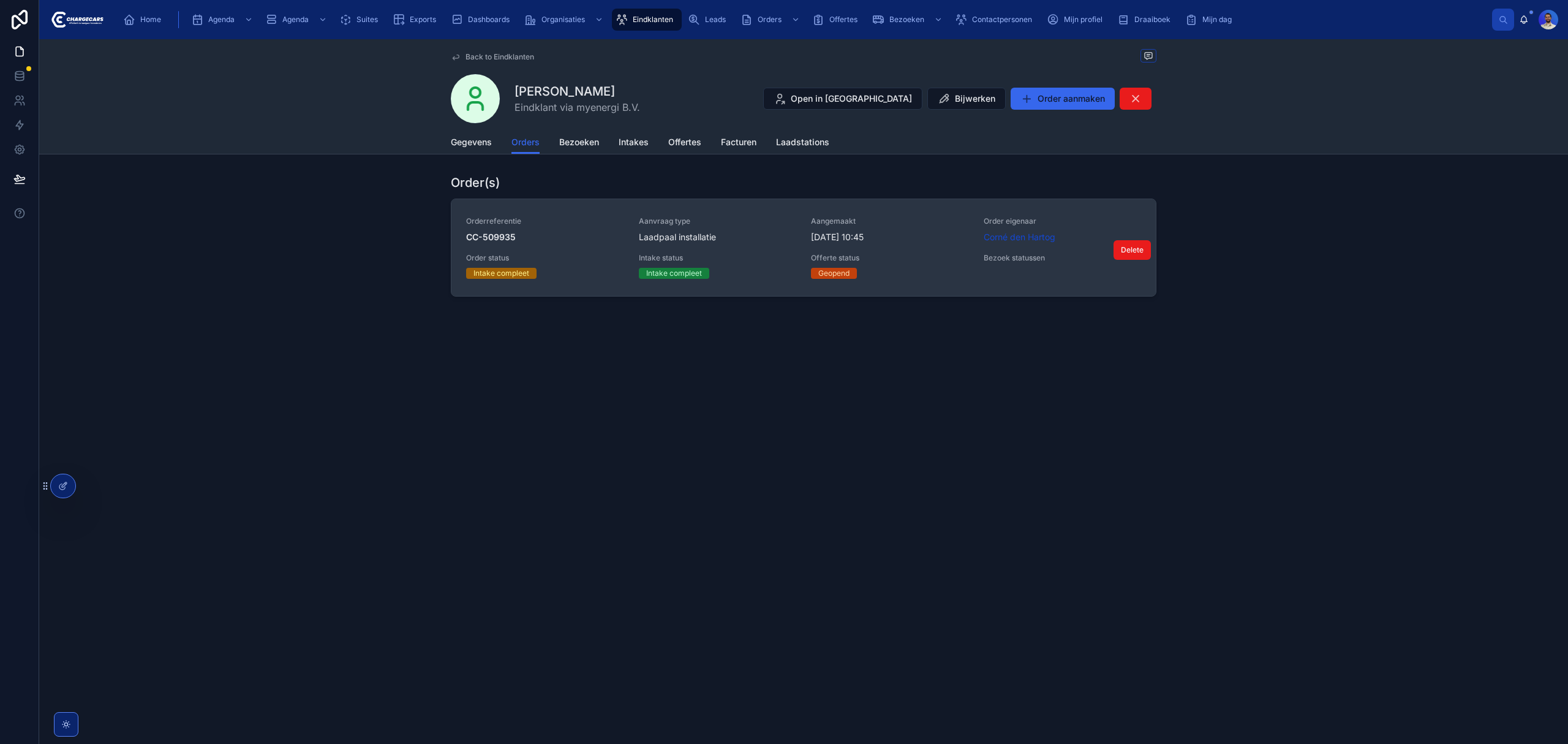
click at [948, 246] on div "Orderreferentie CC-509935 Aanvraag type Laadpaal installatie Aangemaakt [DATE] …" at bounding box center [804, 247] width 675 height 62
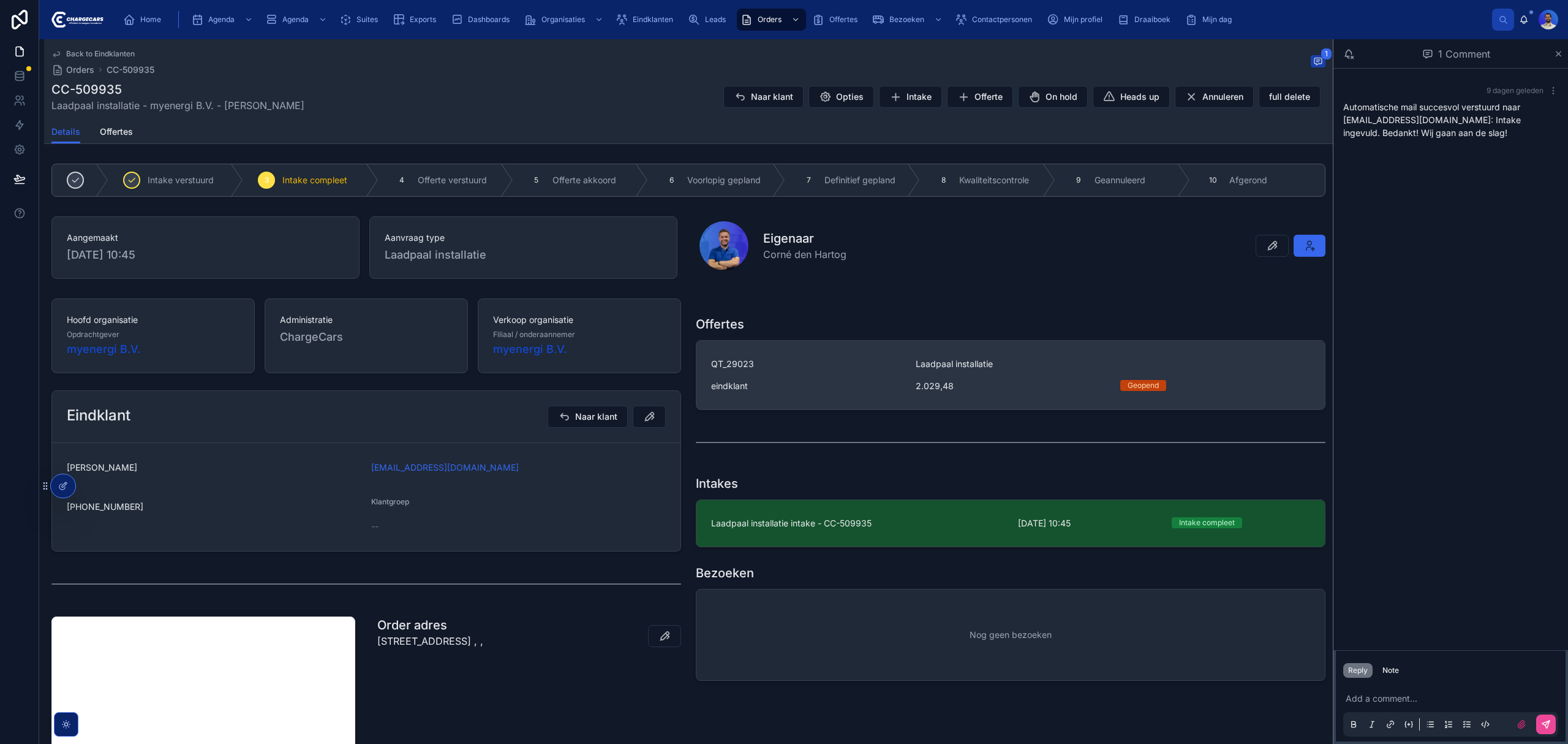
click at [1026, 396] on link "QT_29023 Laadpaal installatie eindklant 2.029,48 Geopend" at bounding box center [1011, 375] width 629 height 69
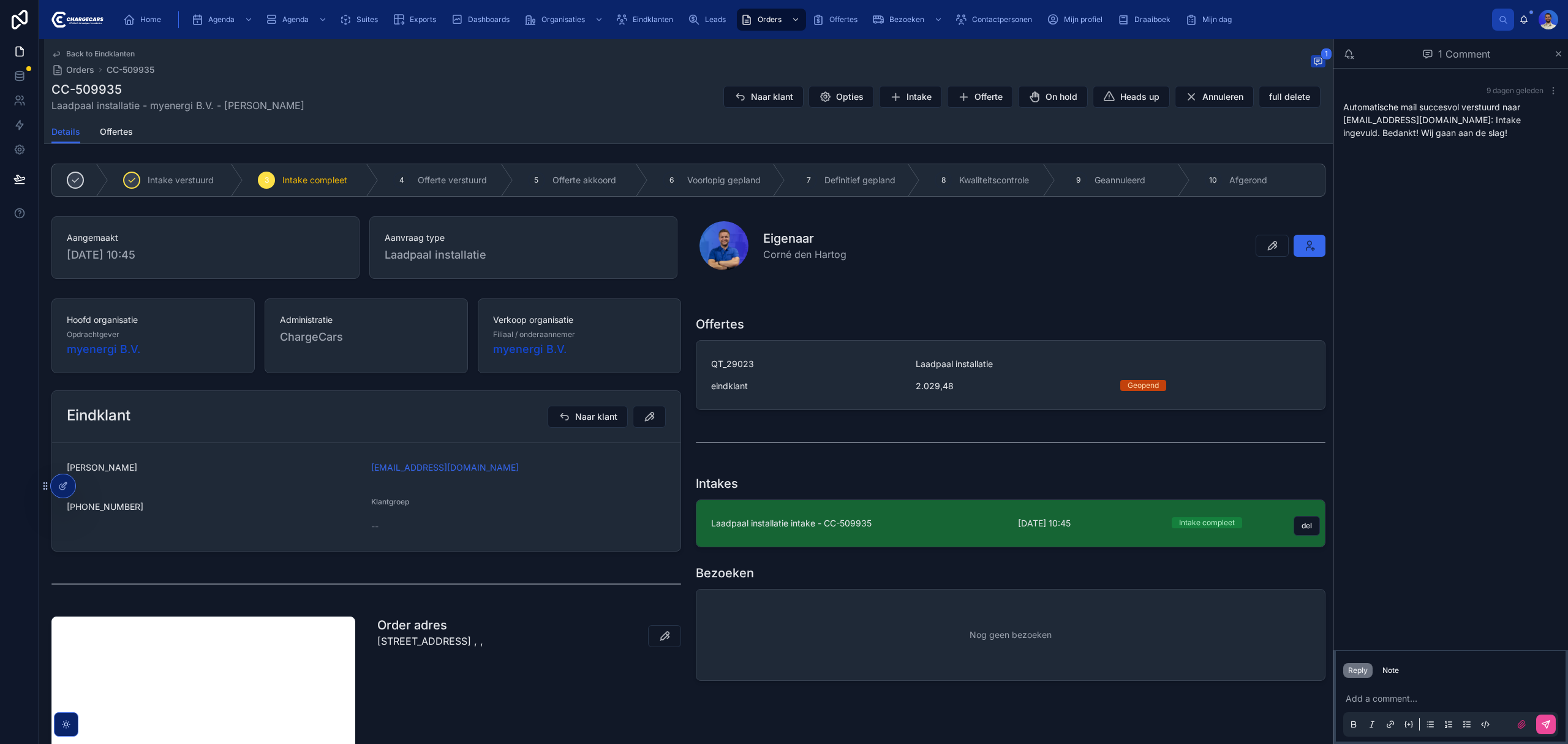
click at [972, 519] on span "Laadpaal installatie intake - CC-509935" at bounding box center [857, 523] width 292 height 12
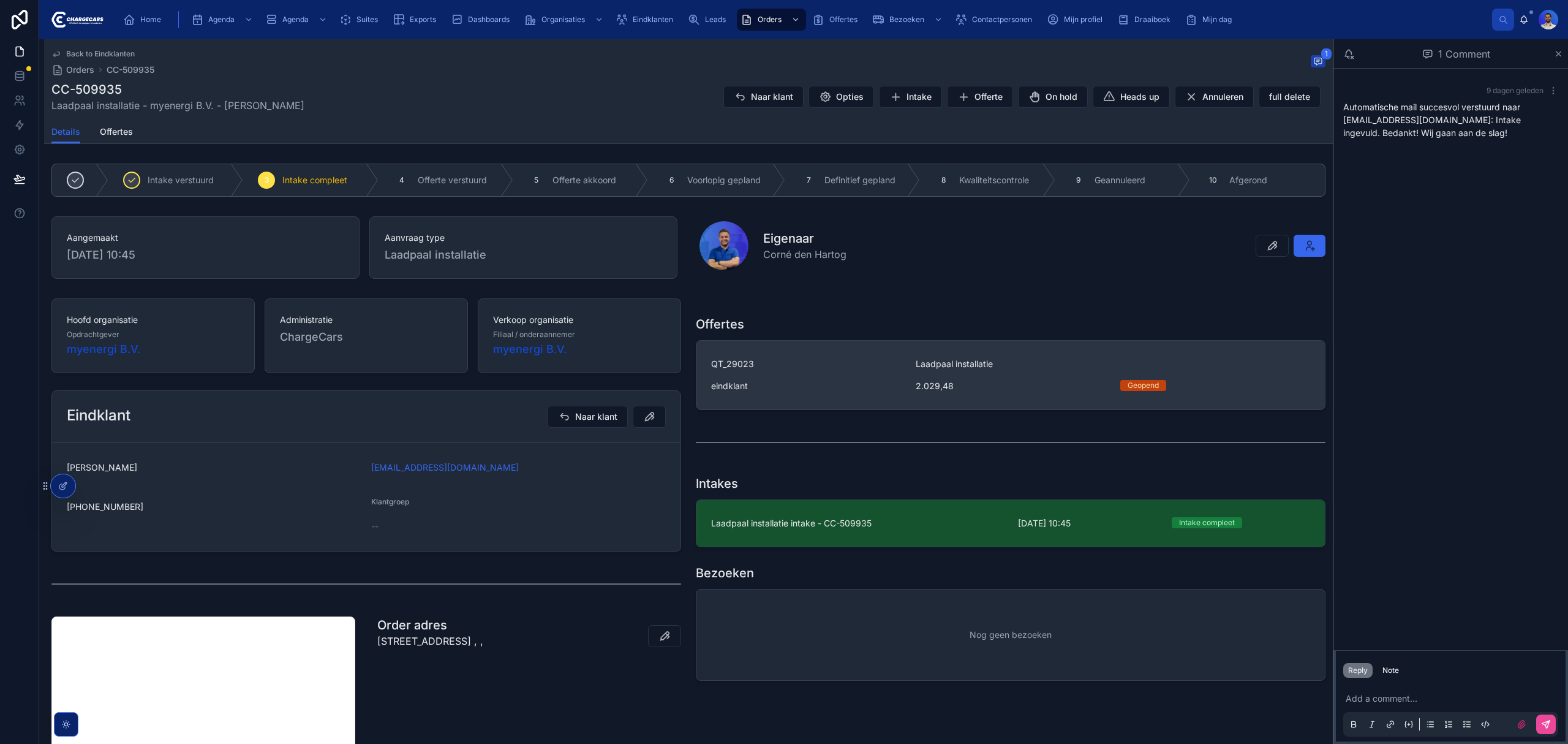
click at [865, 385] on div "eindklant" at bounding box center [805, 386] width 190 height 12
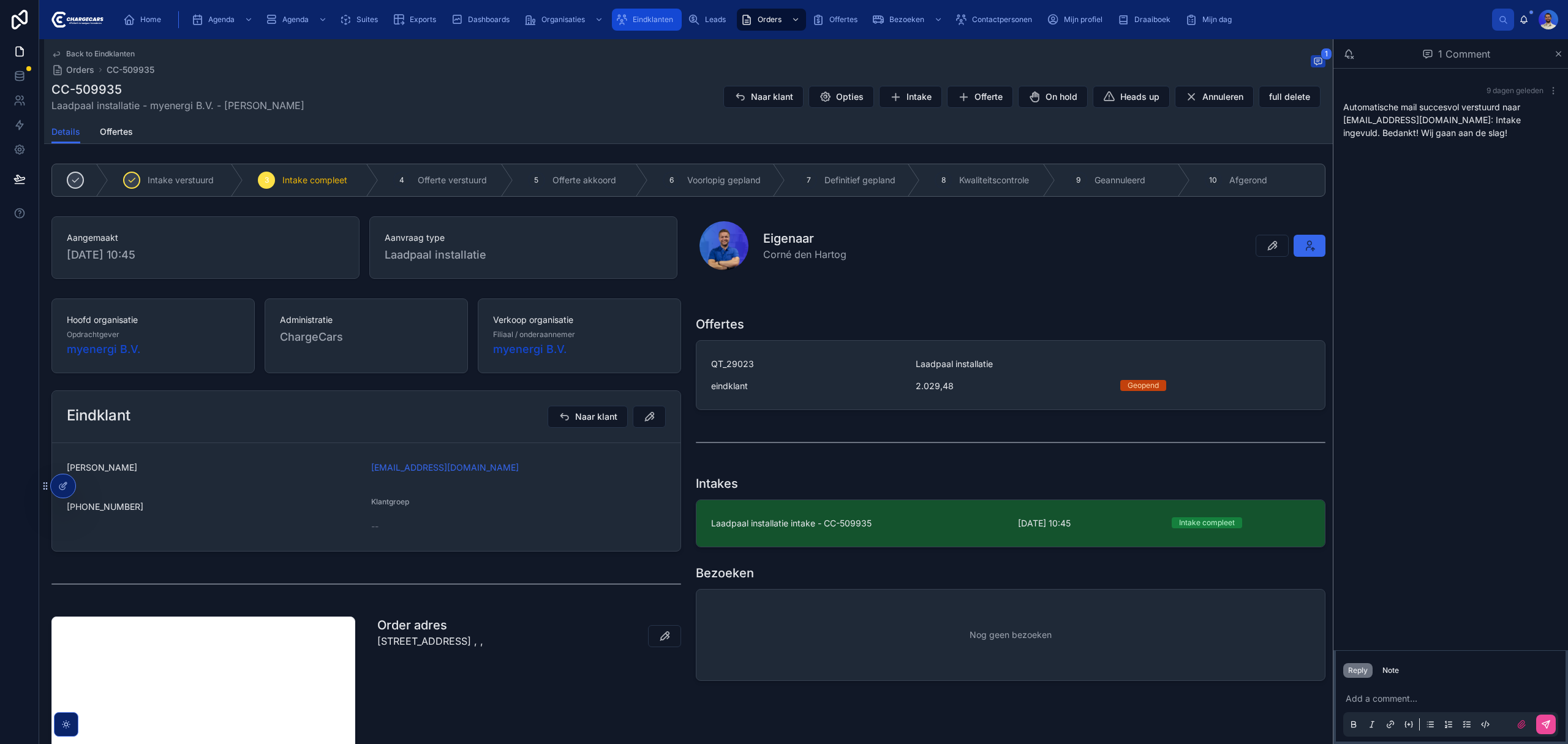
click at [666, 27] on div "Eindklanten" at bounding box center [646, 19] width 62 height 20
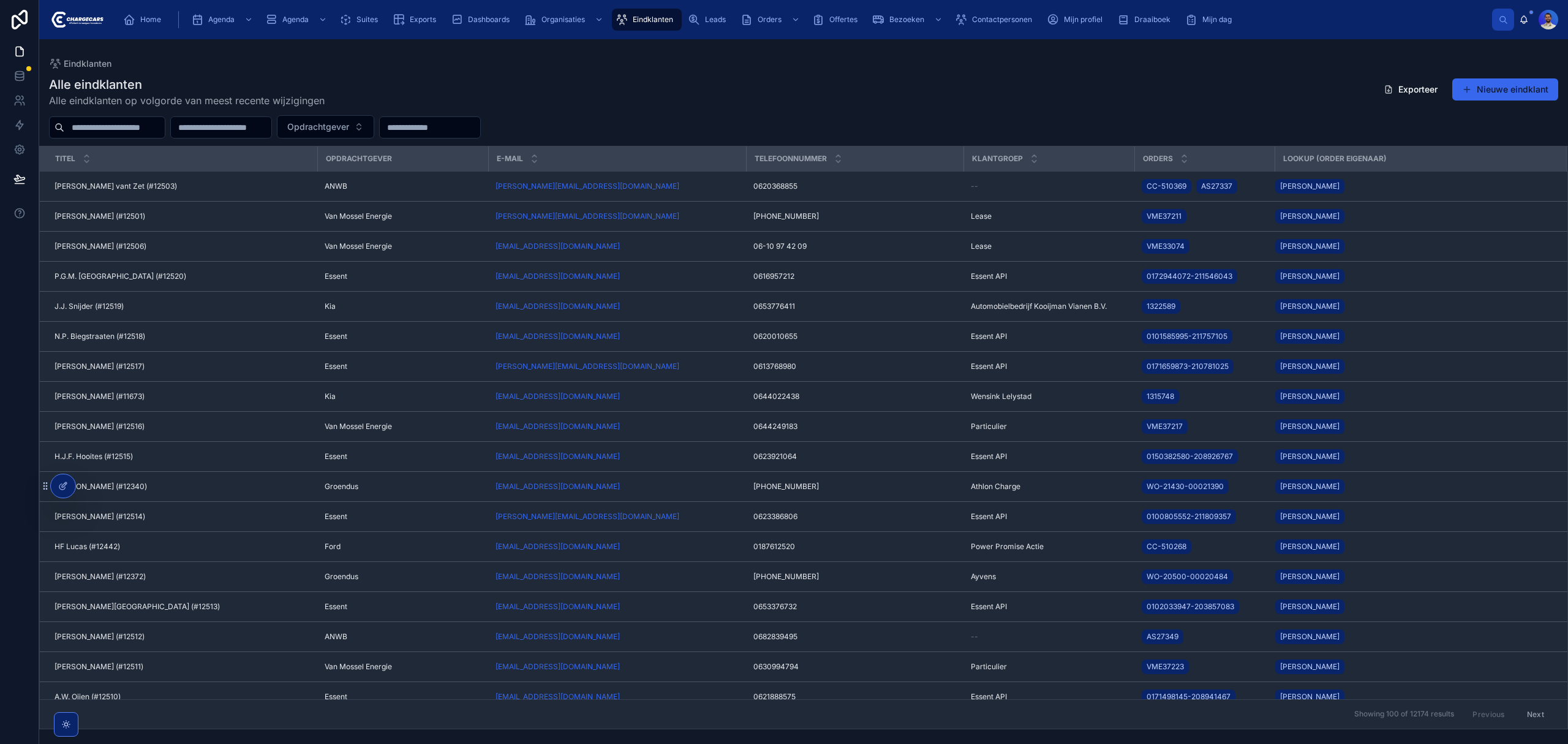
click at [121, 127] on input "text" at bounding box center [114, 127] width 101 height 17
type input "****"
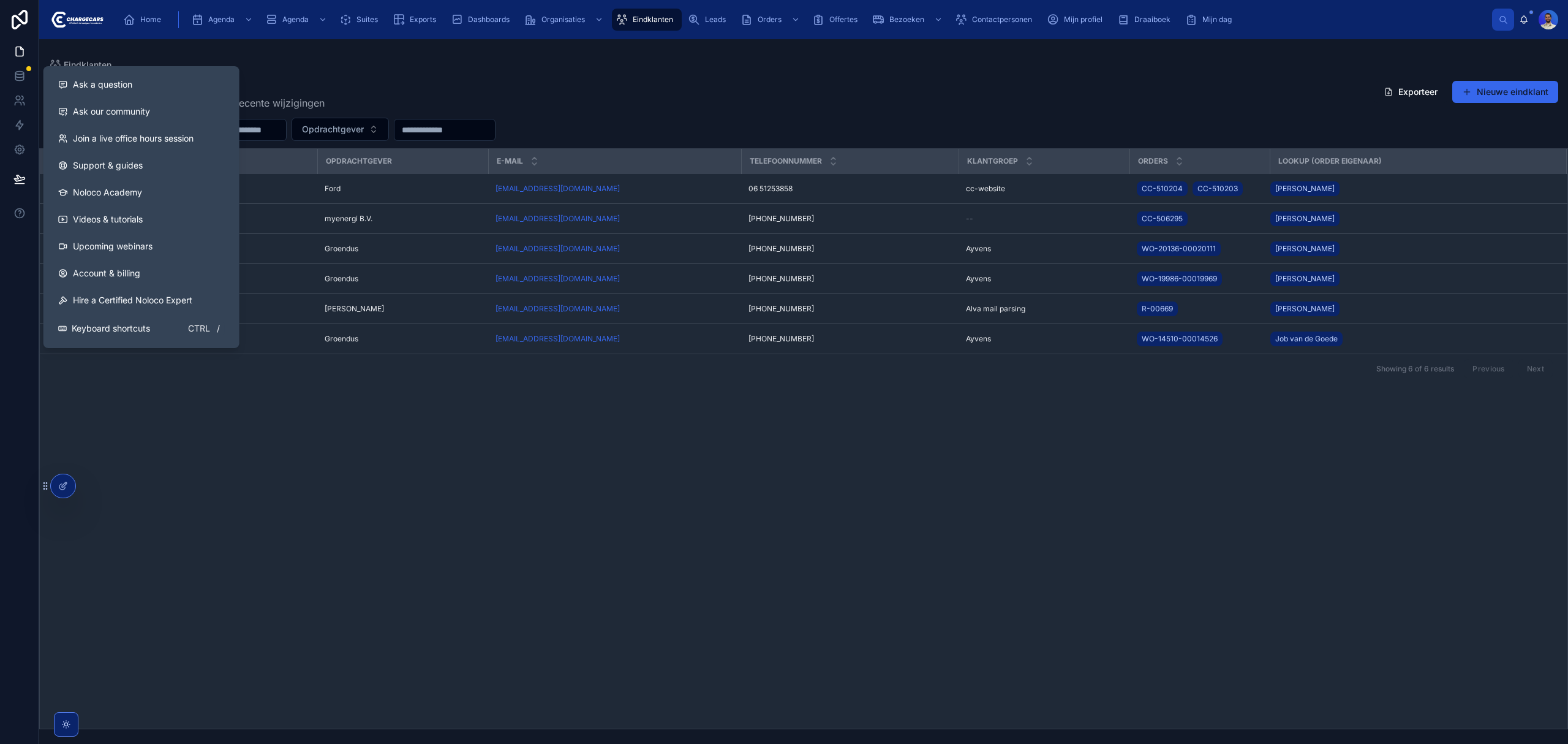
click at [425, 484] on div "Titel Opdrachtgever E-mail Telefoonnummer Klantgroep Orders Lookup (order eigen…" at bounding box center [803, 438] width 1528 height 580
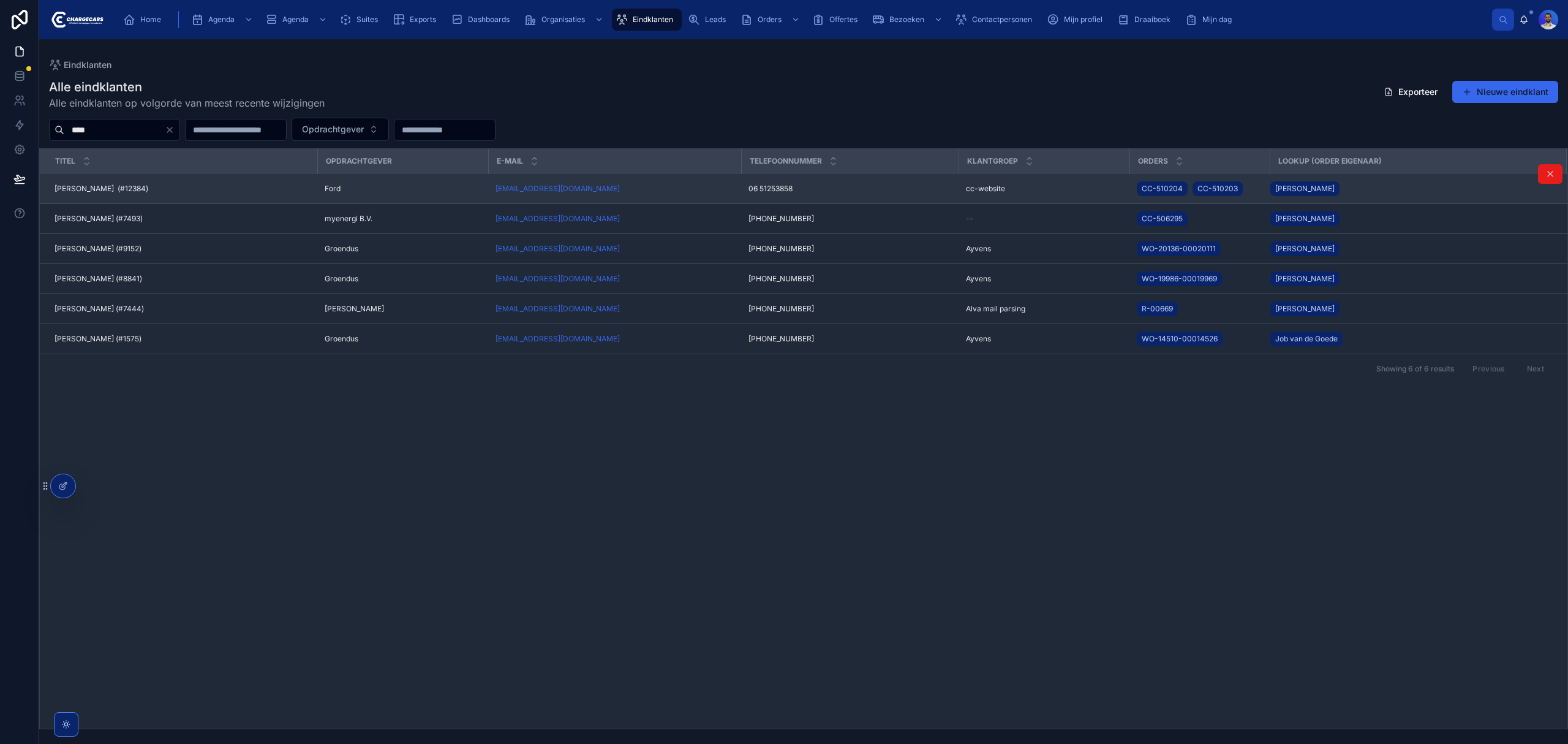
click at [118, 188] on span "[PERSON_NAME] (#12384)" at bounding box center [101, 188] width 94 height 10
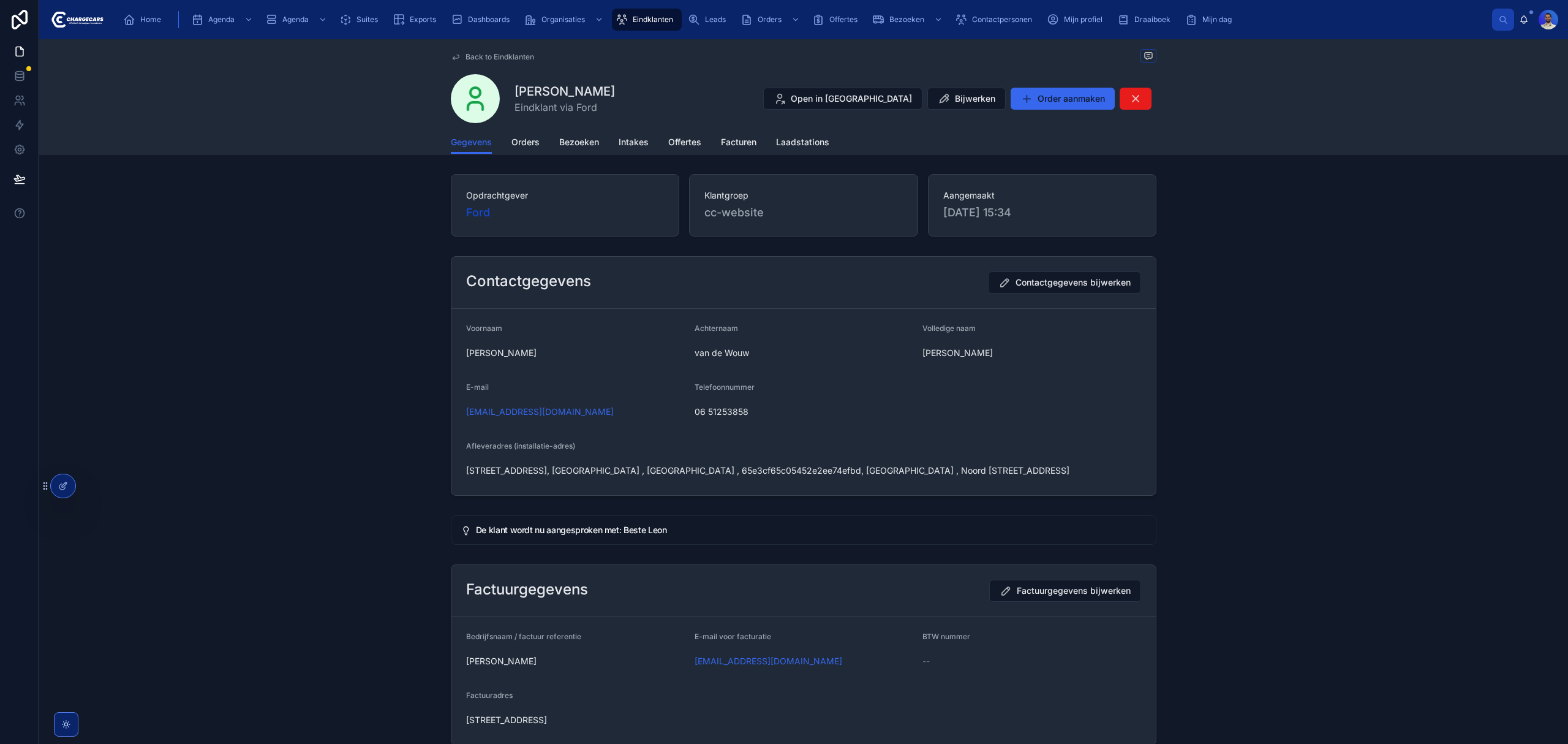
click at [535, 141] on div "Gegevens Orders Bezoeken Intakes Offertes Facturen Laadstations" at bounding box center [803, 142] width 705 height 23
click at [511, 136] on link "Orders" at bounding box center [525, 143] width 28 height 25
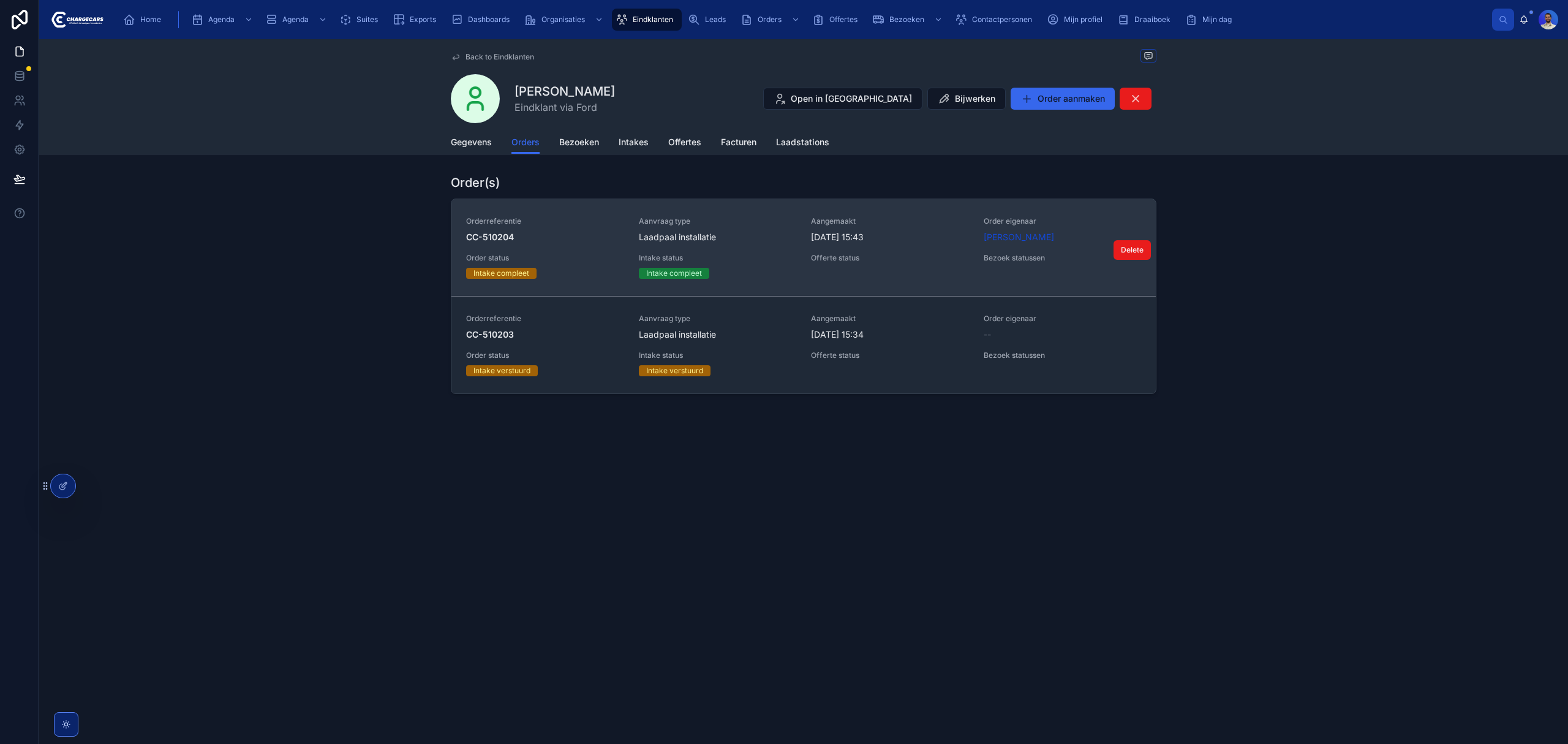
click at [772, 240] on div "Laadpaal installatie" at bounding box center [718, 237] width 158 height 12
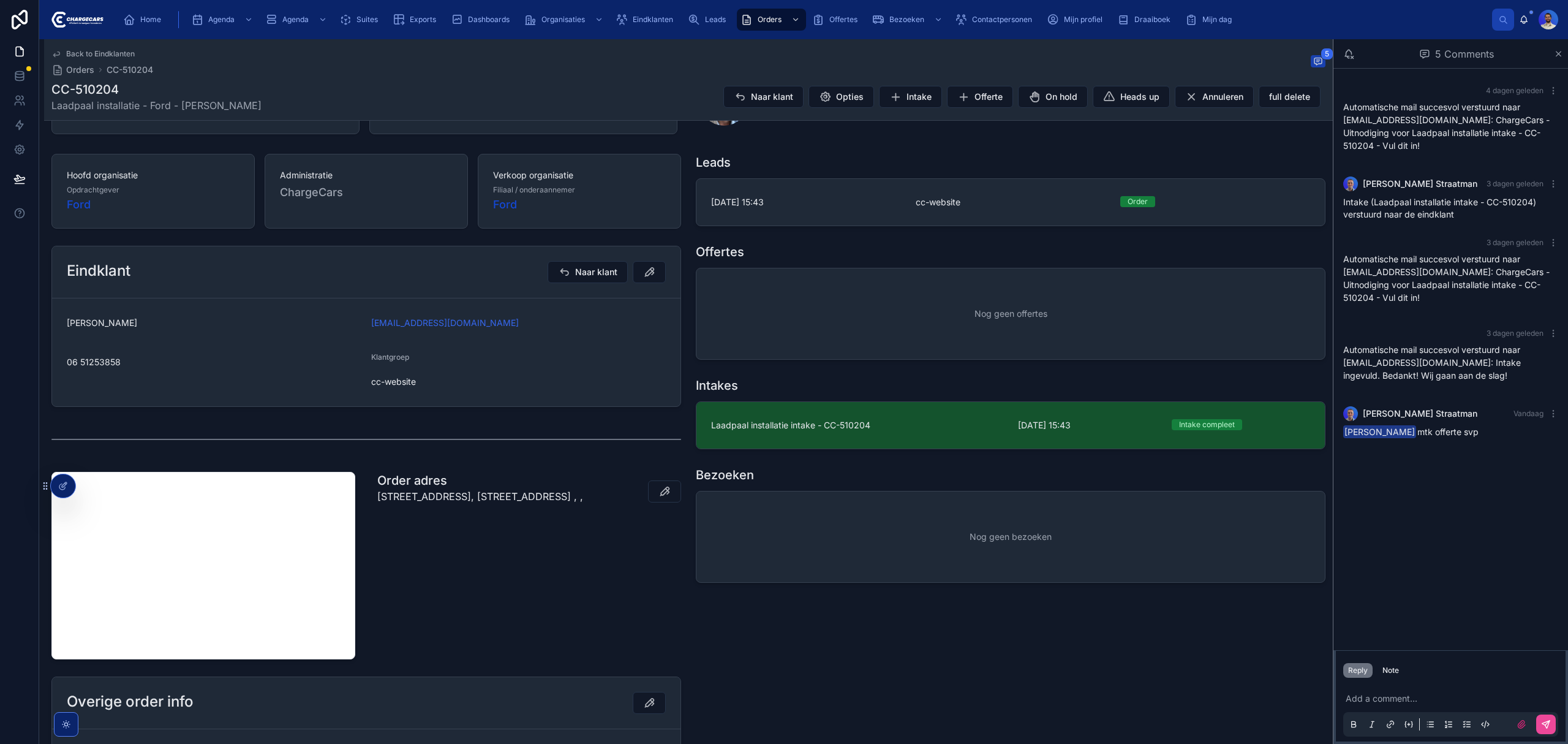
scroll to position [163, 0]
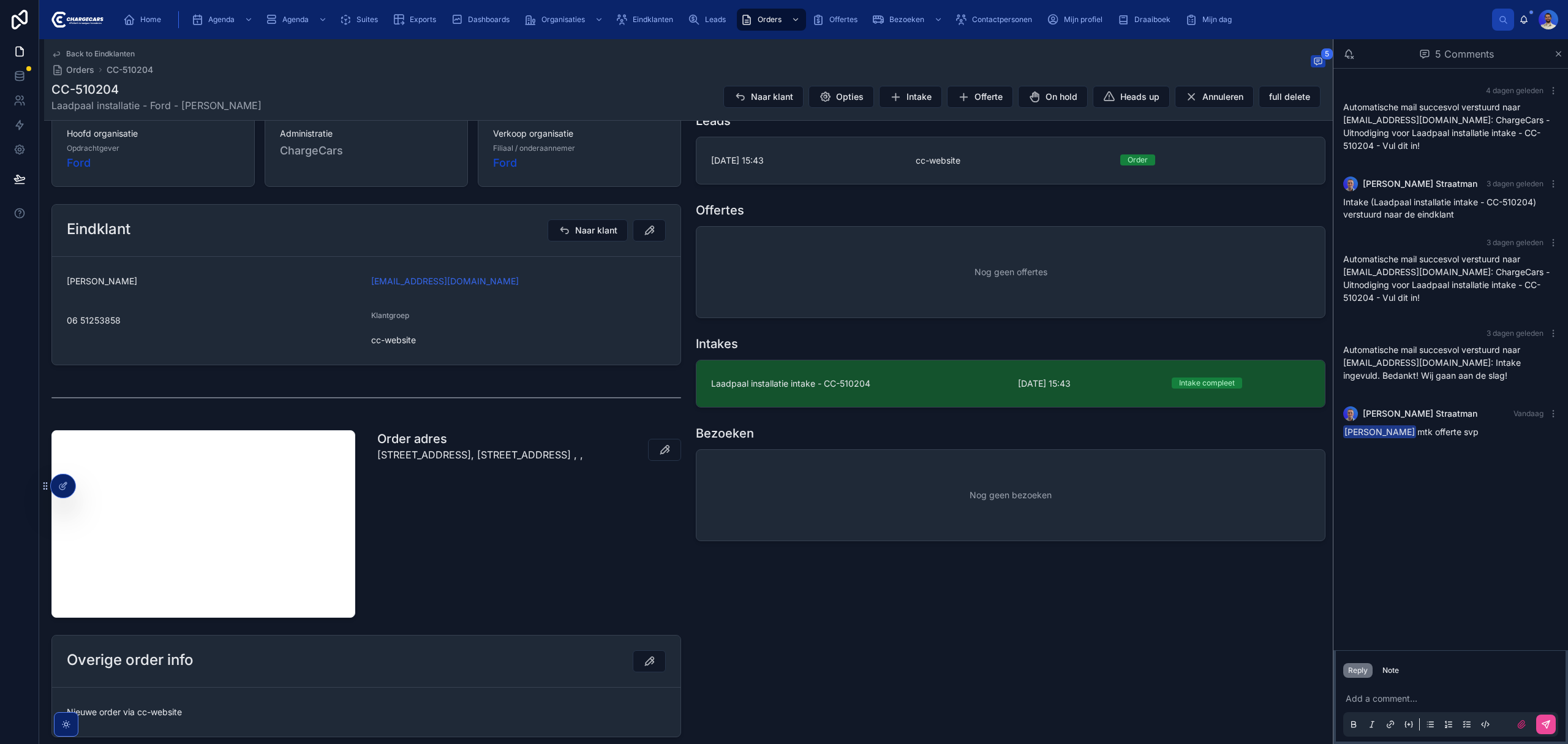
click at [401, 337] on span "cc-website" at bounding box center [518, 340] width 294 height 12
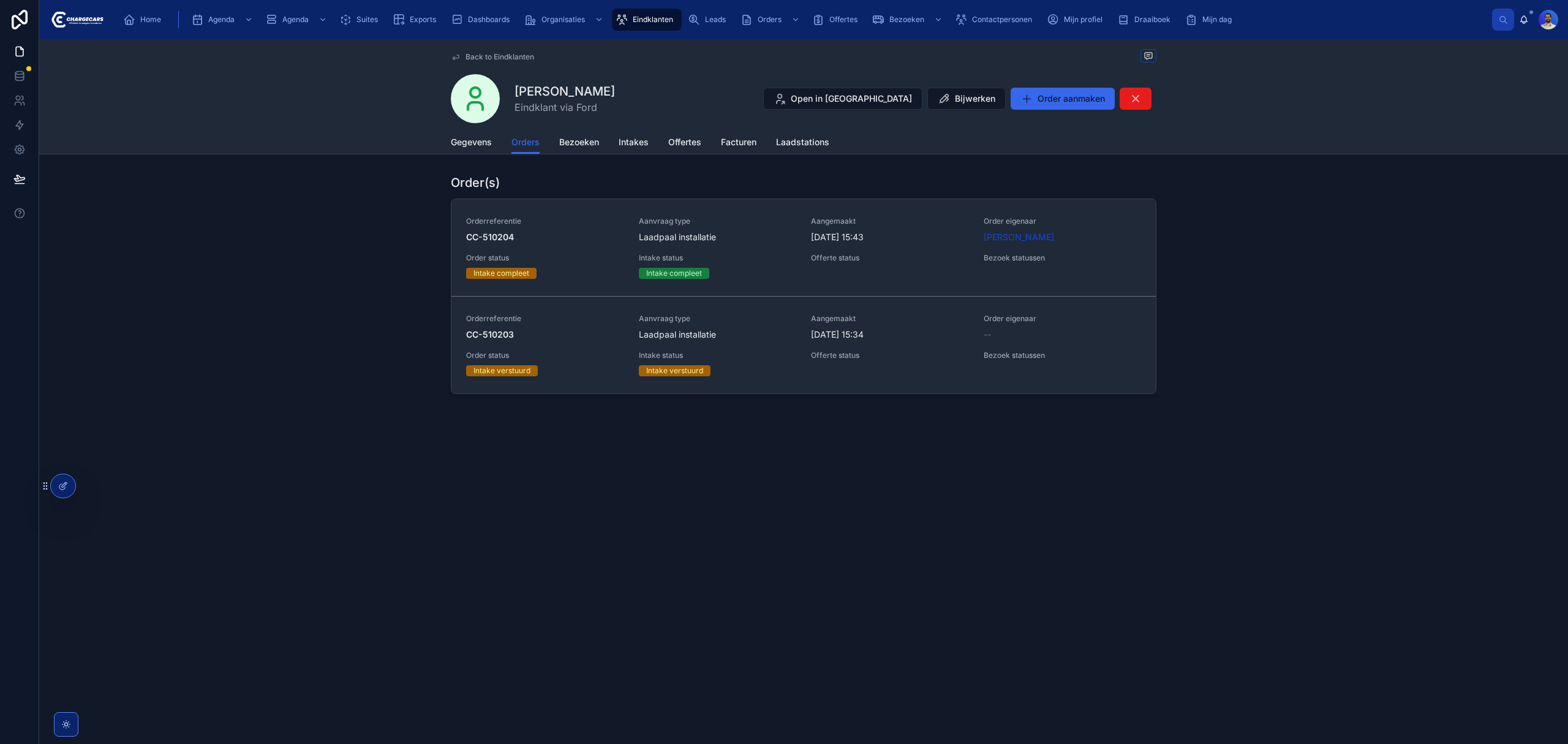
click at [620, 317] on span "Orderreferentie" at bounding box center [545, 319] width 158 height 10
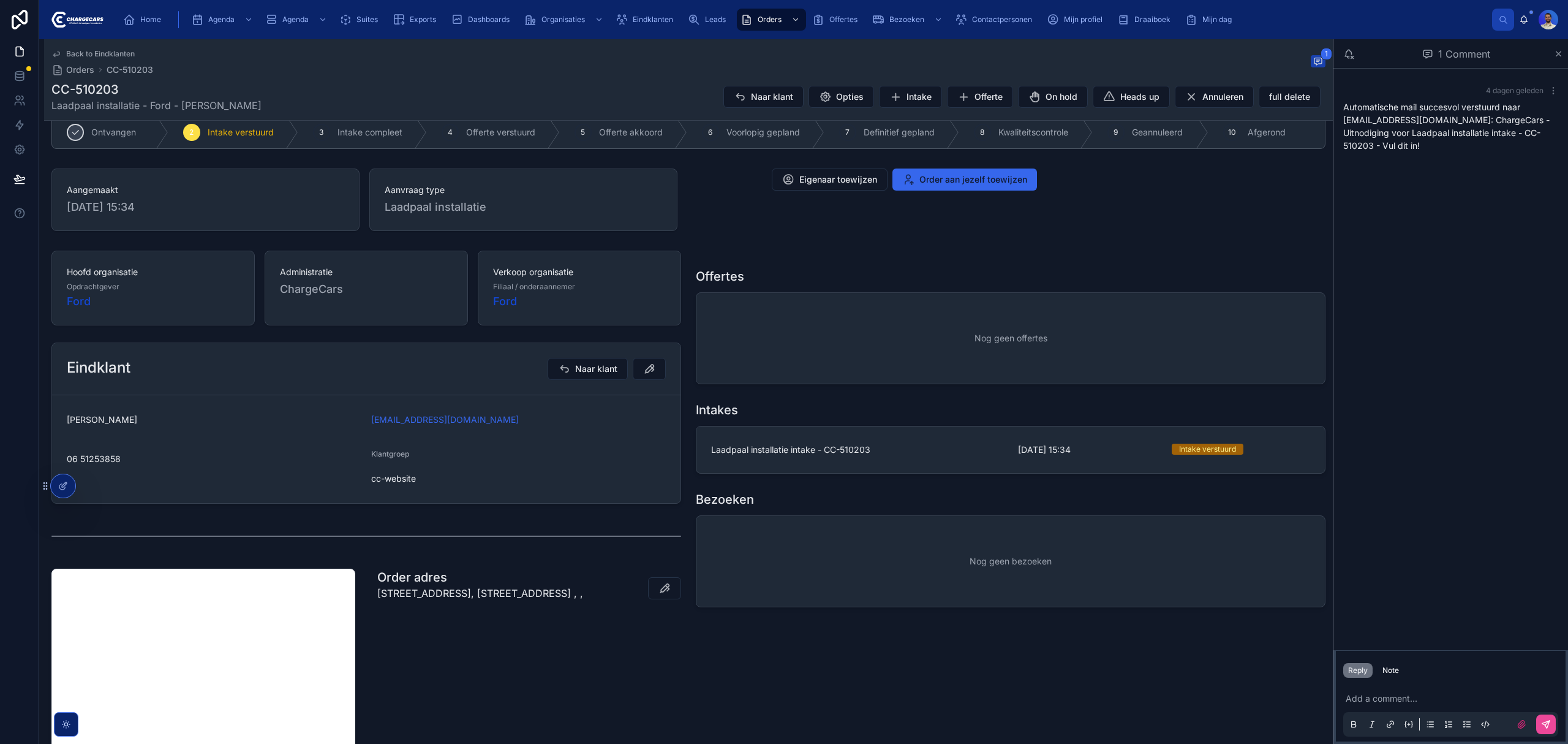
scroll to position [245, 0]
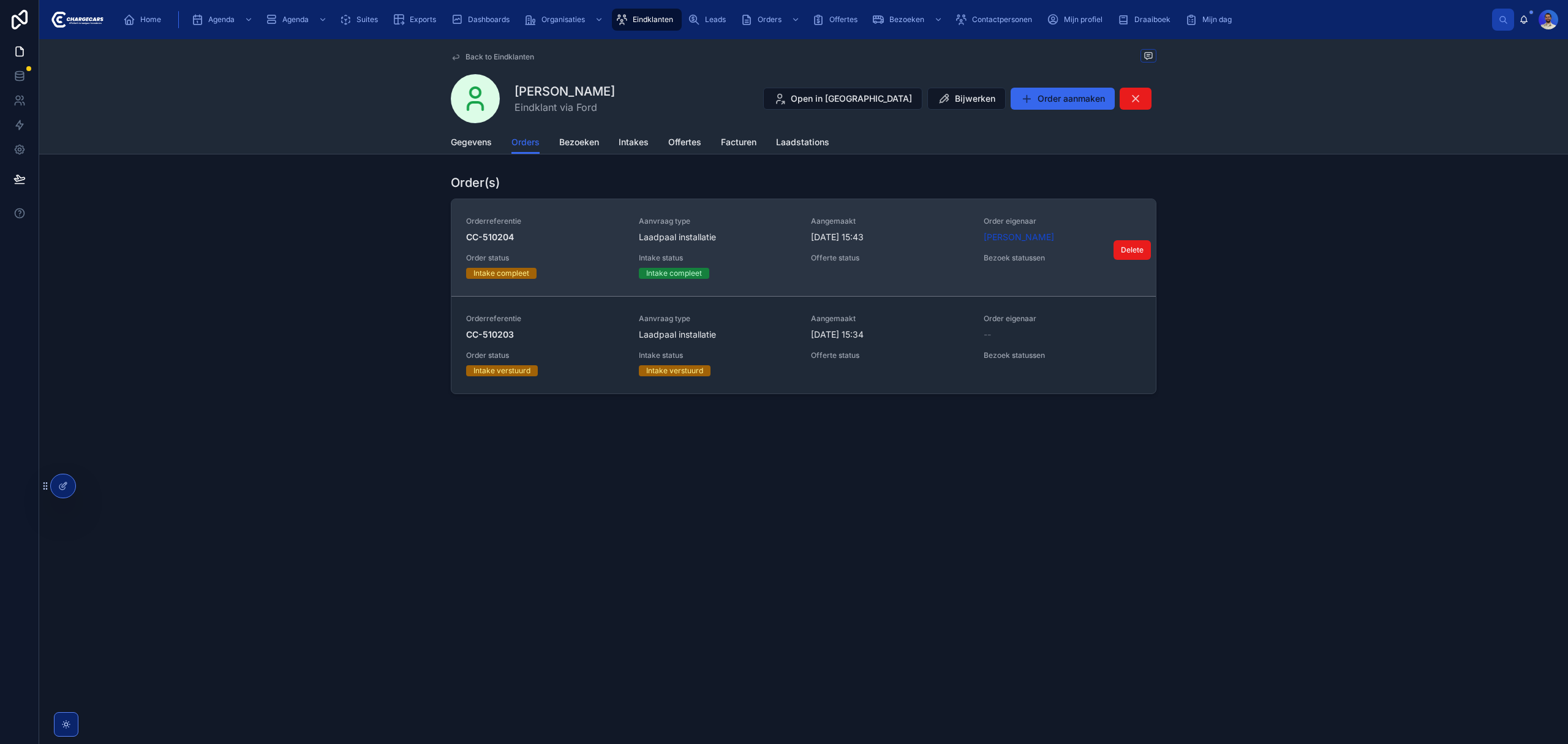
click at [569, 268] on div "Order status Intake compleet" at bounding box center [545, 266] width 158 height 26
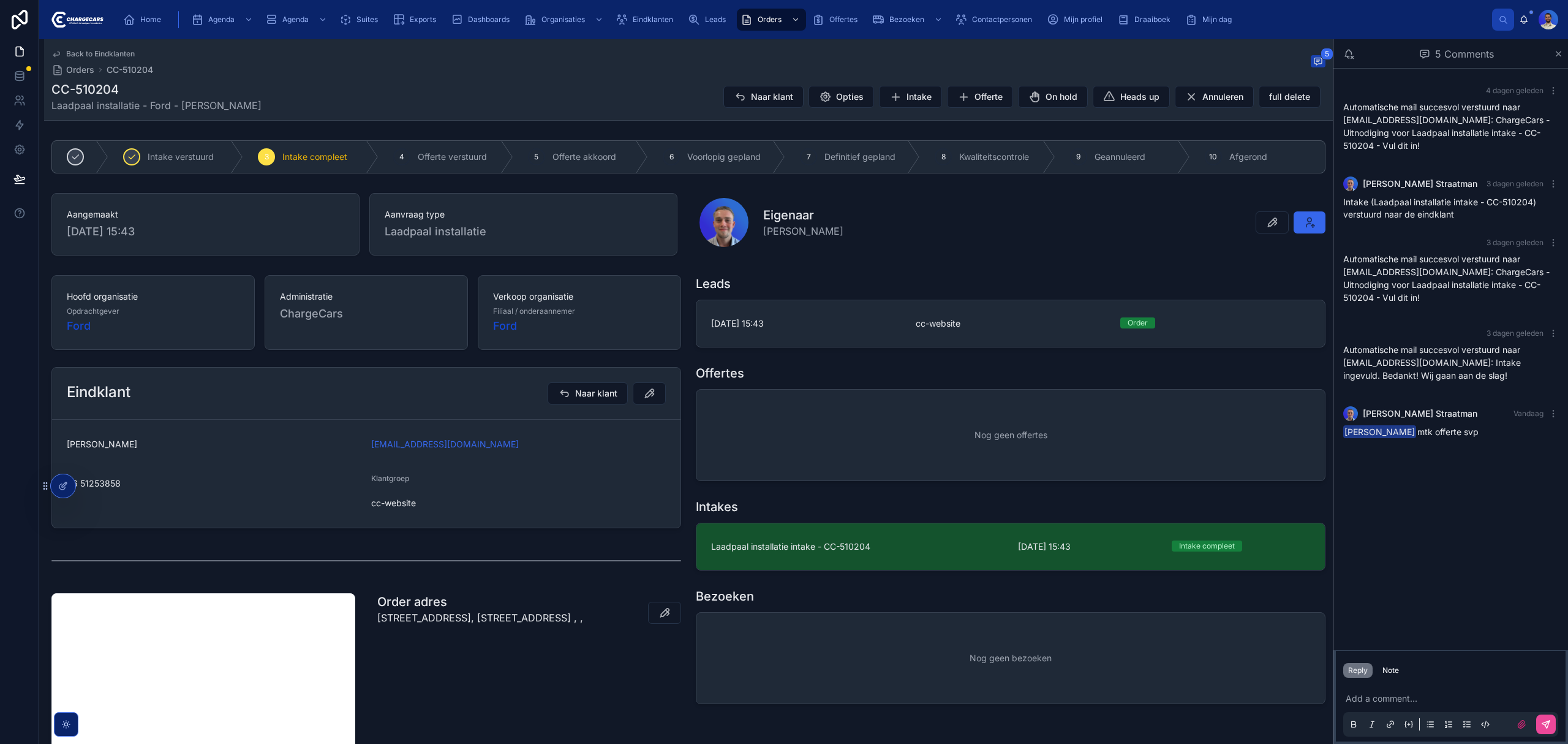
click at [1480, 464] on div "4 dagen geleden Automatische mail succesvol verstuurd naar [EMAIL_ADDRESS][DOMA…" at bounding box center [1450, 359] width 235 height 582
click at [1103, 93] on icon at bounding box center [1109, 97] width 12 height 12
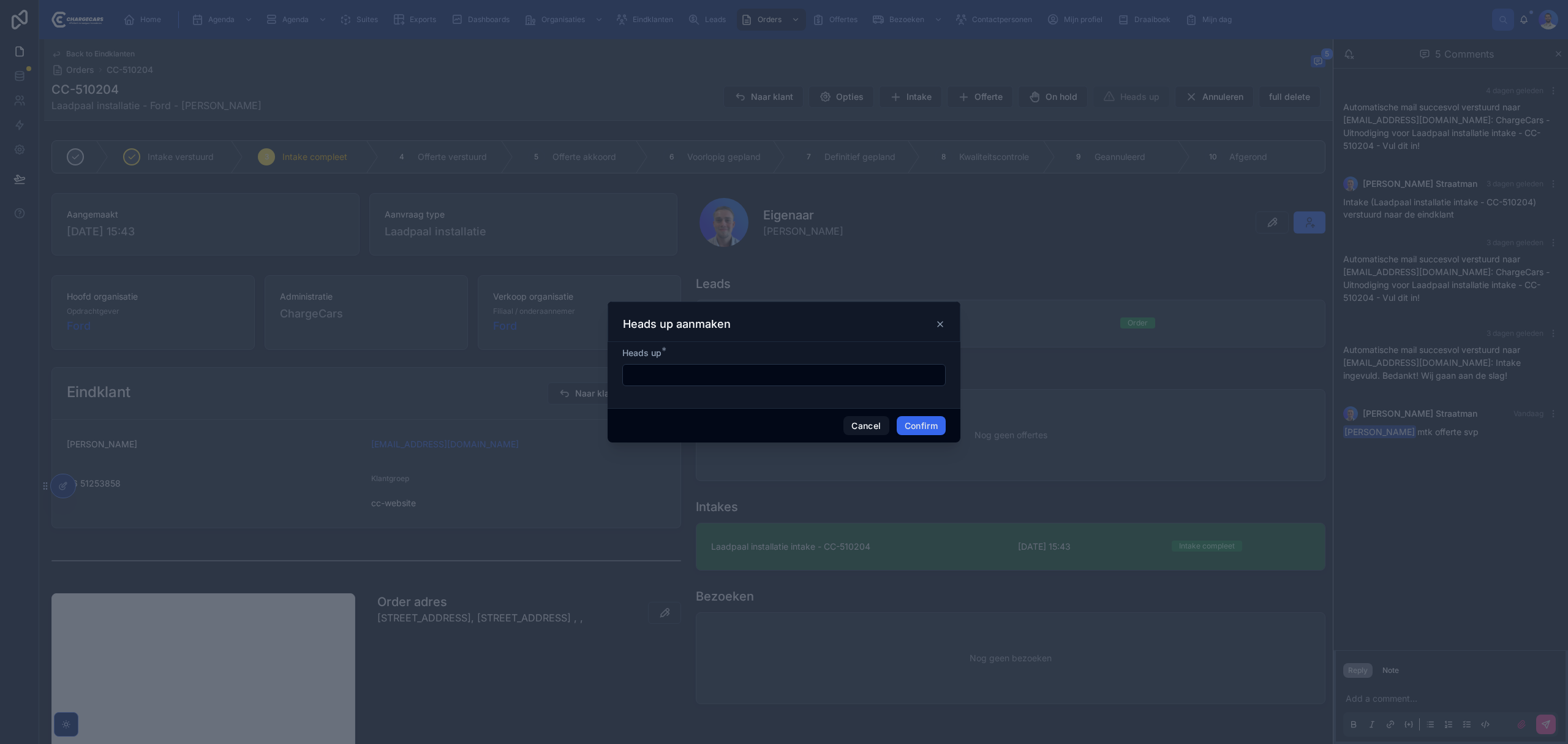
click at [645, 374] on input "text" at bounding box center [784, 375] width 322 height 17
type input "**********"
click at [909, 427] on button "Confirm" at bounding box center [921, 425] width 49 height 20
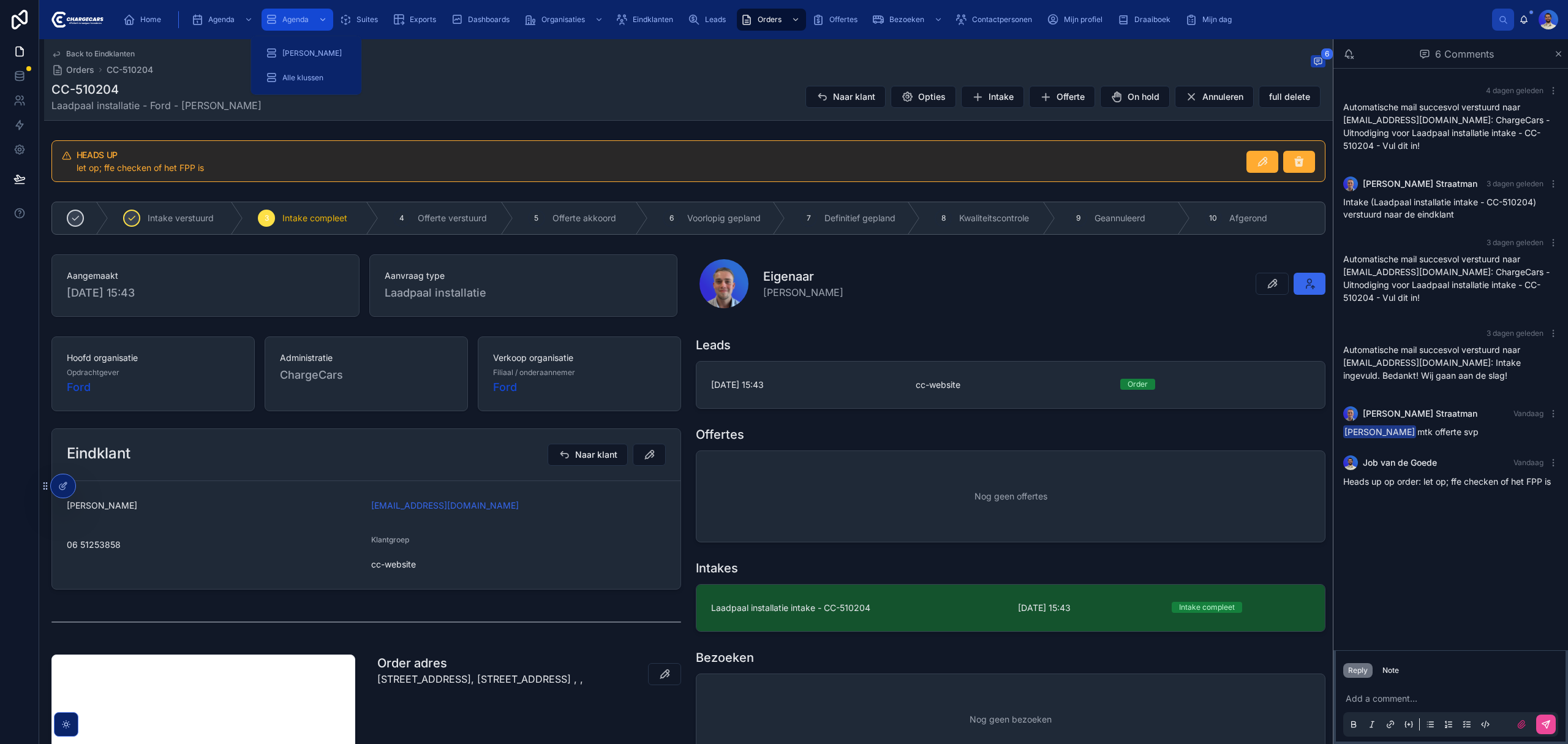
click at [327, 14] on div "scrollable content" at bounding box center [321, 19] width 16 height 20
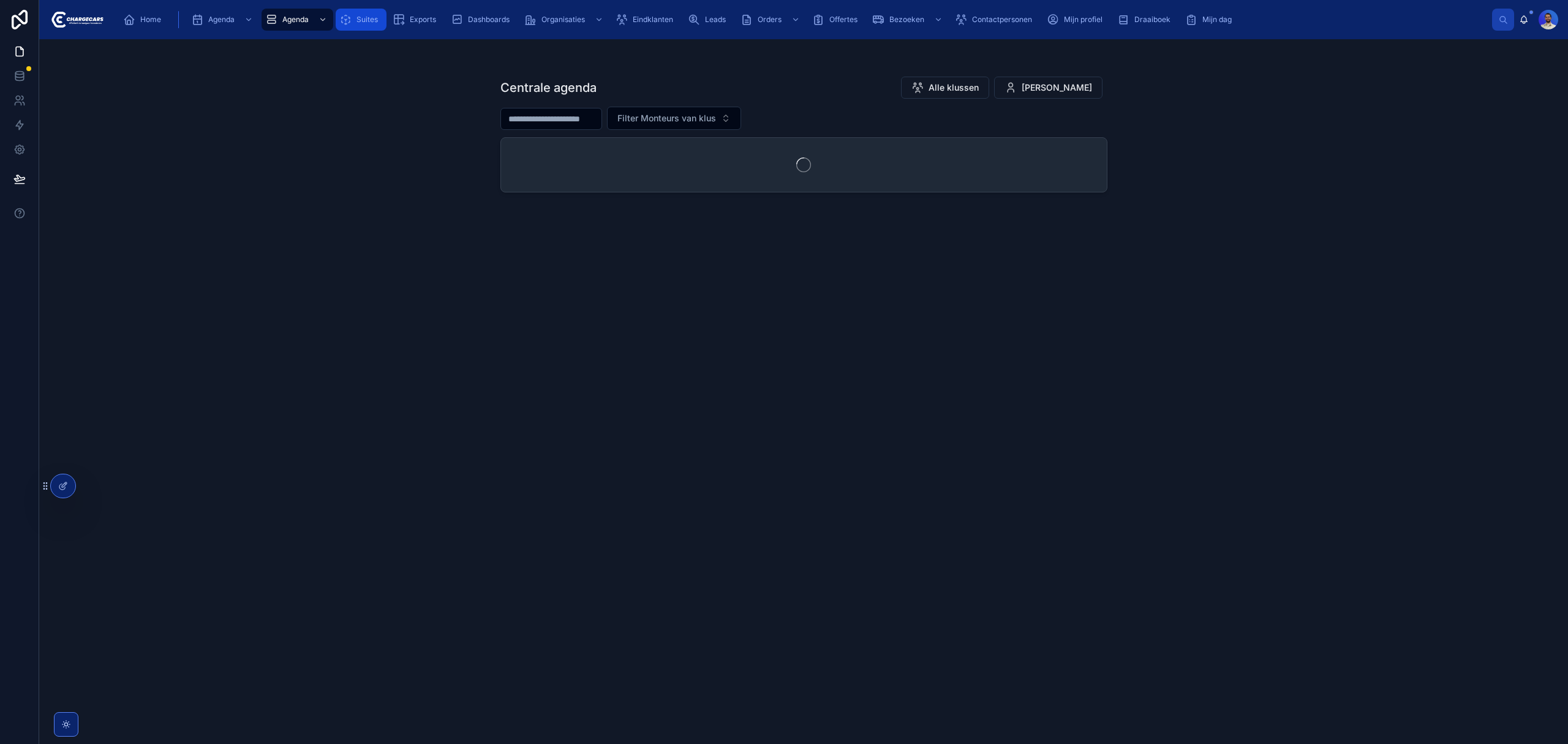
click at [358, 20] on span "Suites" at bounding box center [367, 19] width 21 height 10
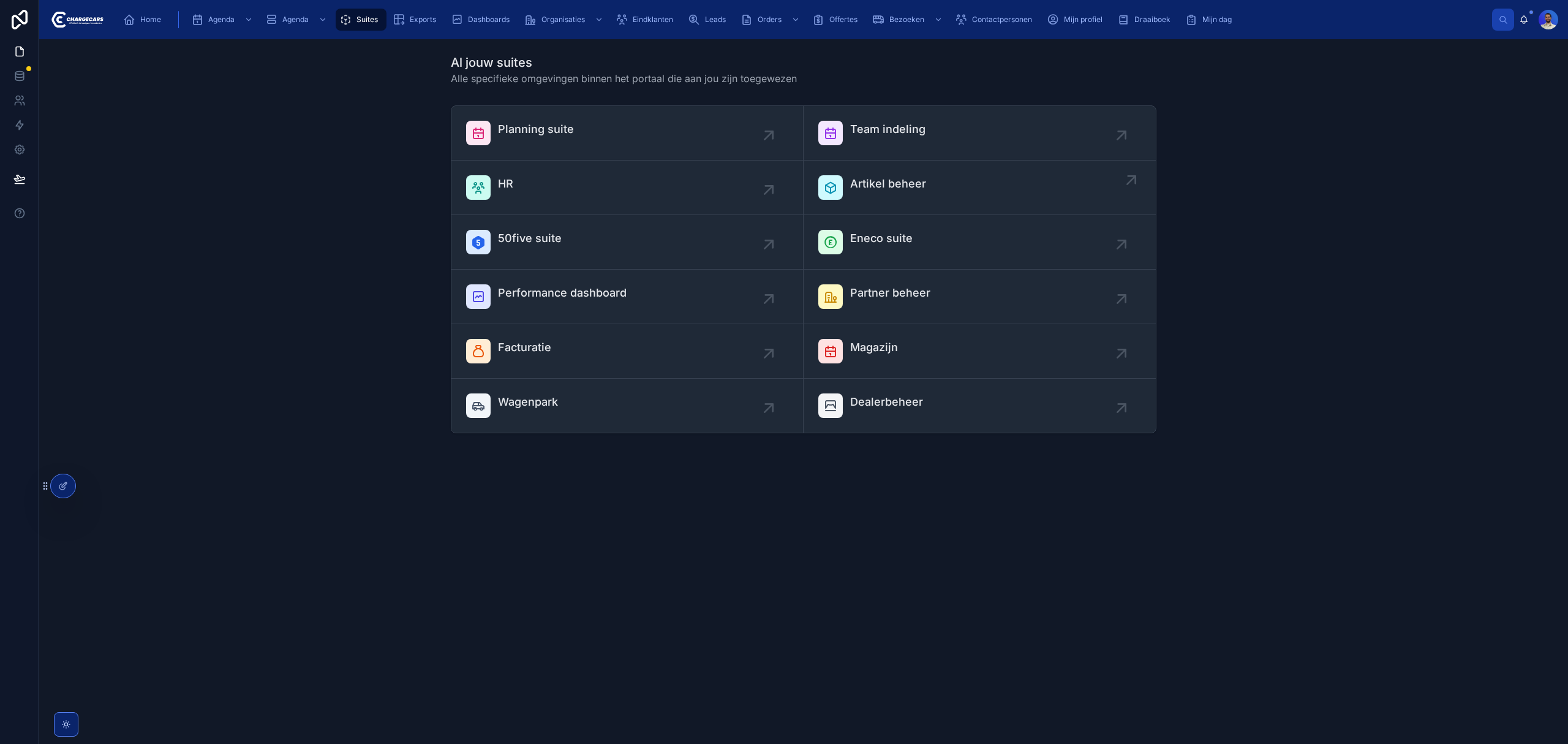
click at [872, 188] on span "Artikel beheer" at bounding box center [887, 184] width 76 height 17
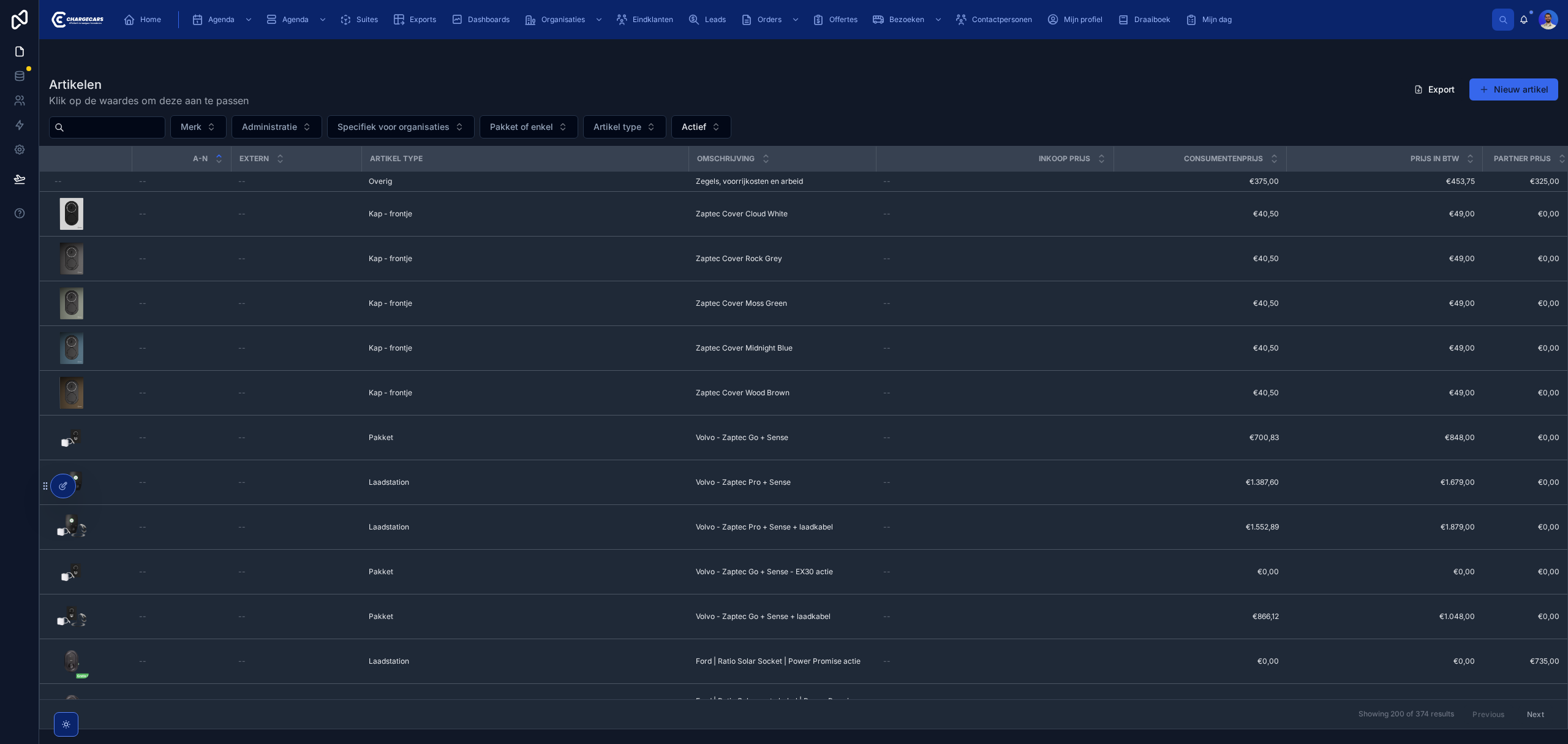
click at [136, 123] on input "text" at bounding box center [114, 127] width 101 height 17
type input "********"
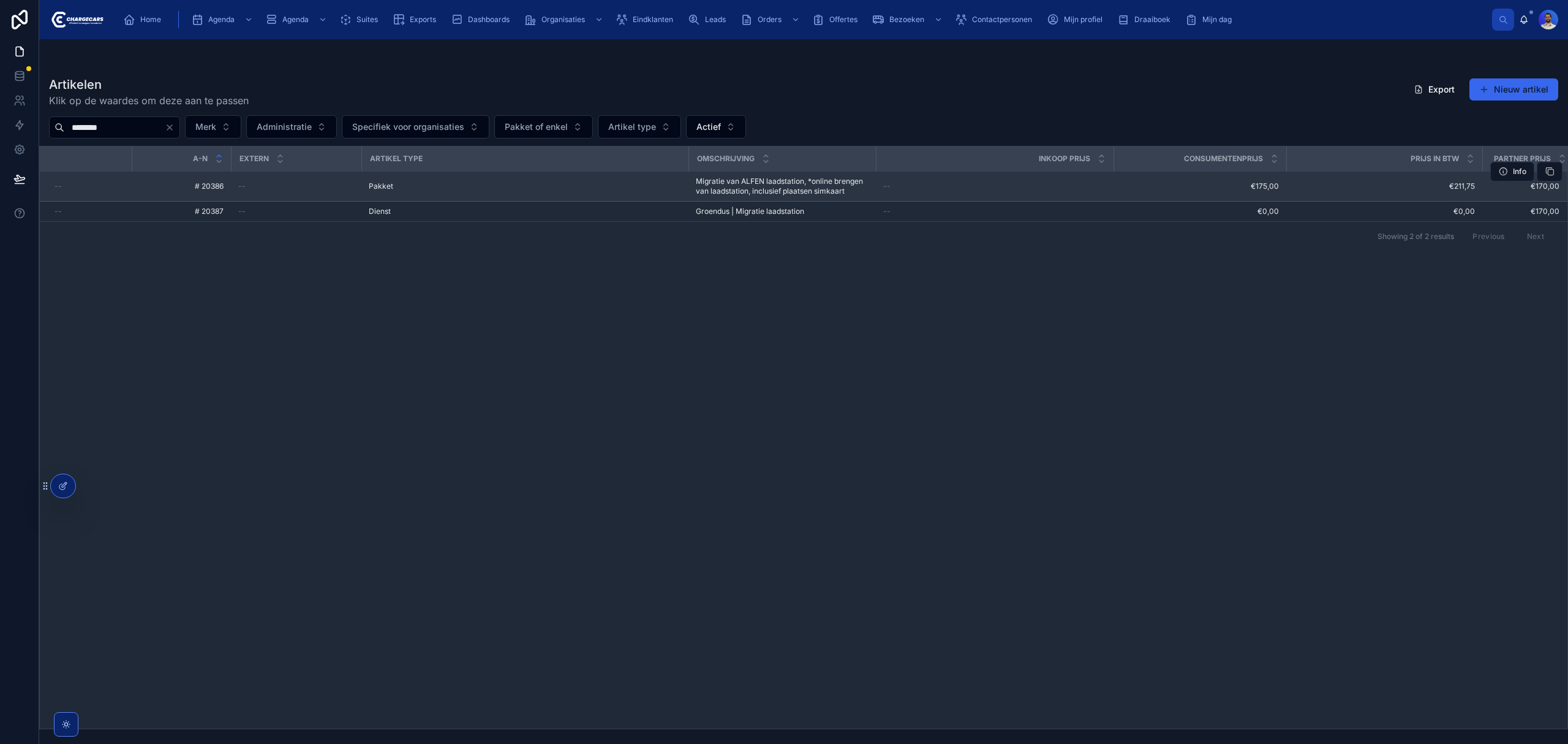
click at [786, 183] on span "Migratie van ALFEN laadstation, *online brengen van laadstation, inclusief plaa…" at bounding box center [782, 186] width 173 height 20
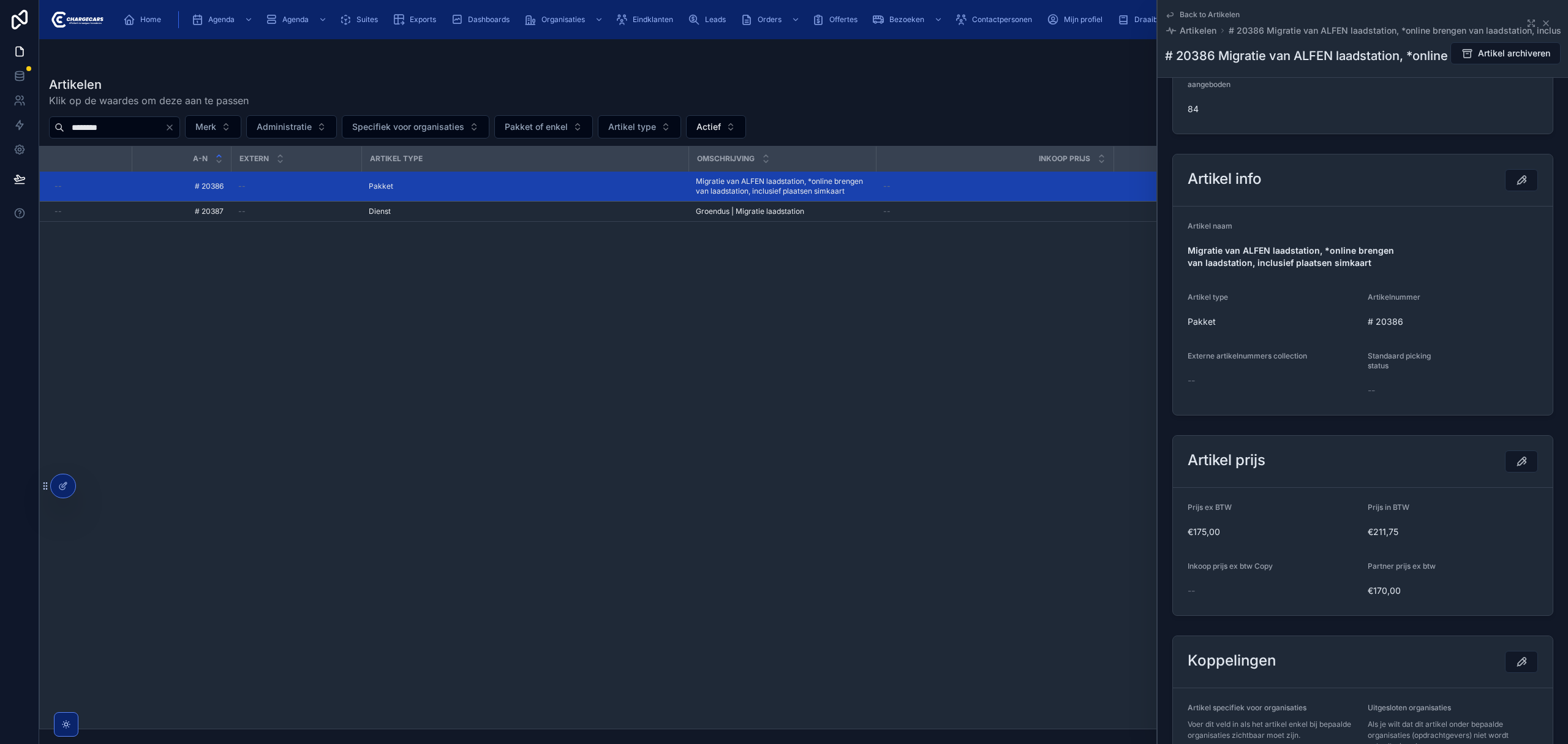
scroll to position [245, 0]
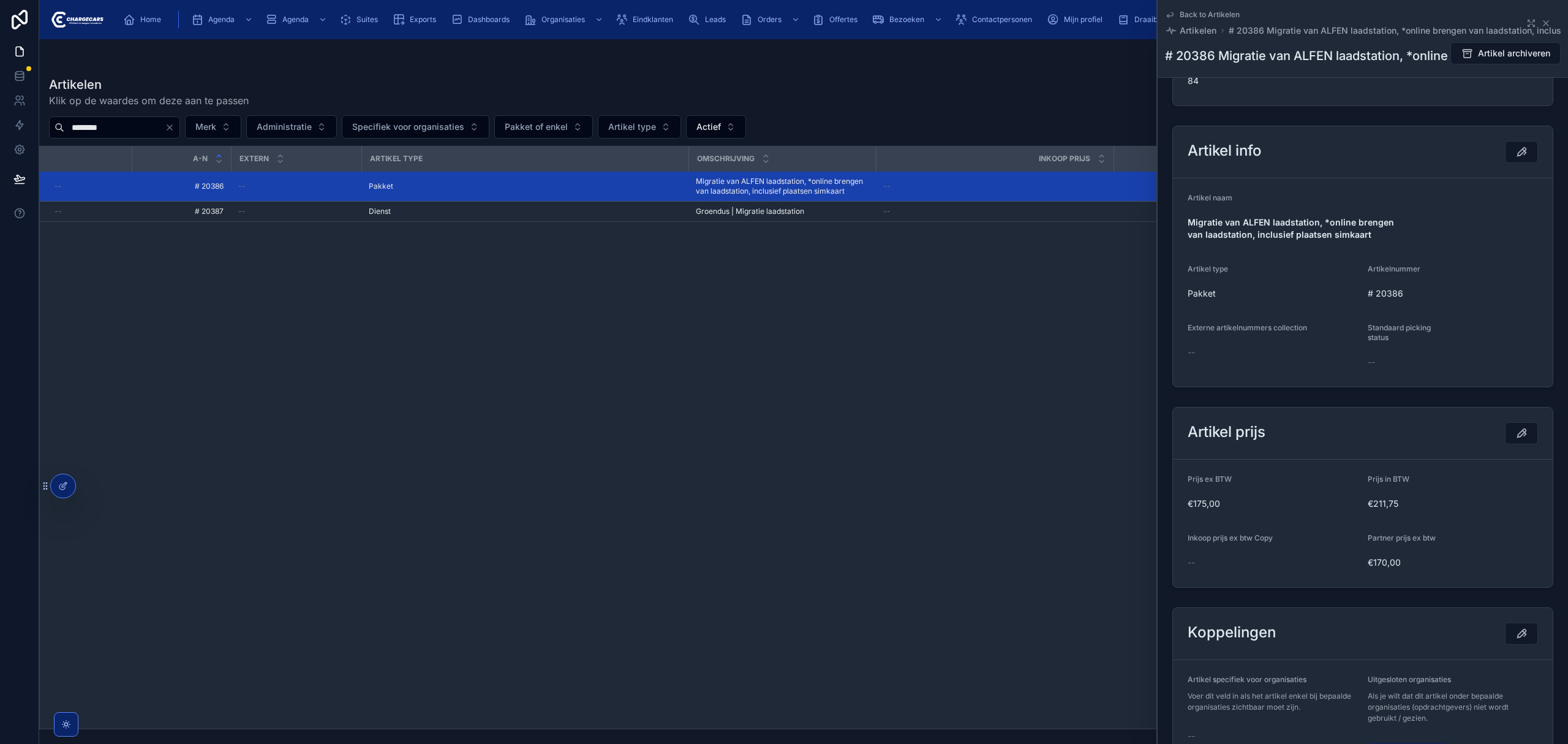
click at [1211, 503] on span "€175,00" at bounding box center [1272, 504] width 170 height 12
click at [1211, 502] on span "€175,00" at bounding box center [1272, 504] width 170 height 12
